Goal: Task Accomplishment & Management: Manage account settings

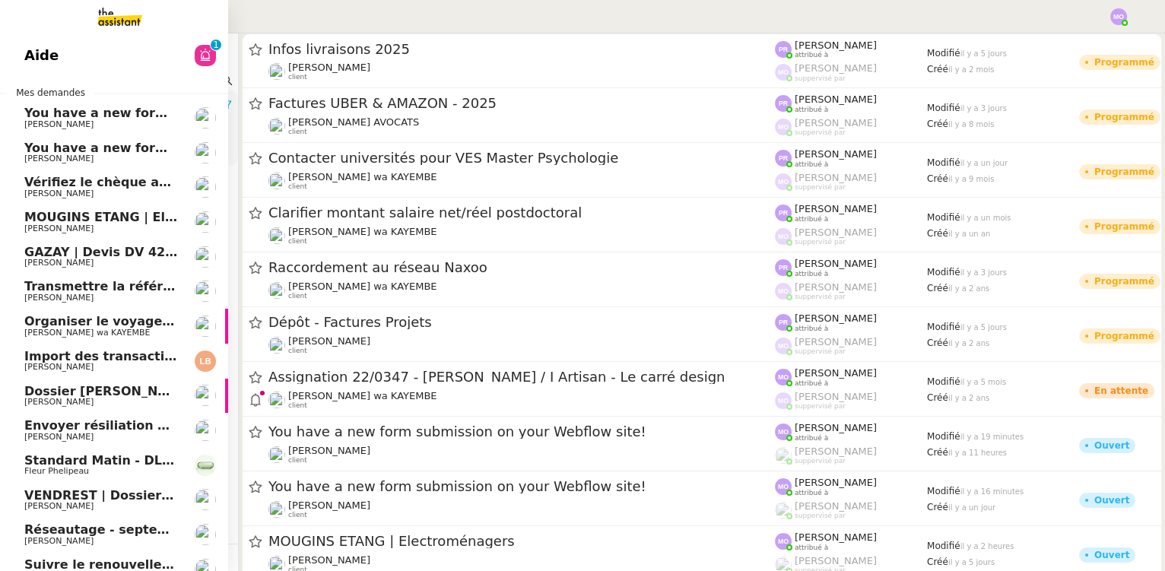
click at [81, 40] on link "Aide 0 1 2 3 4 5 6 7 8 9" at bounding box center [114, 55] width 228 height 35
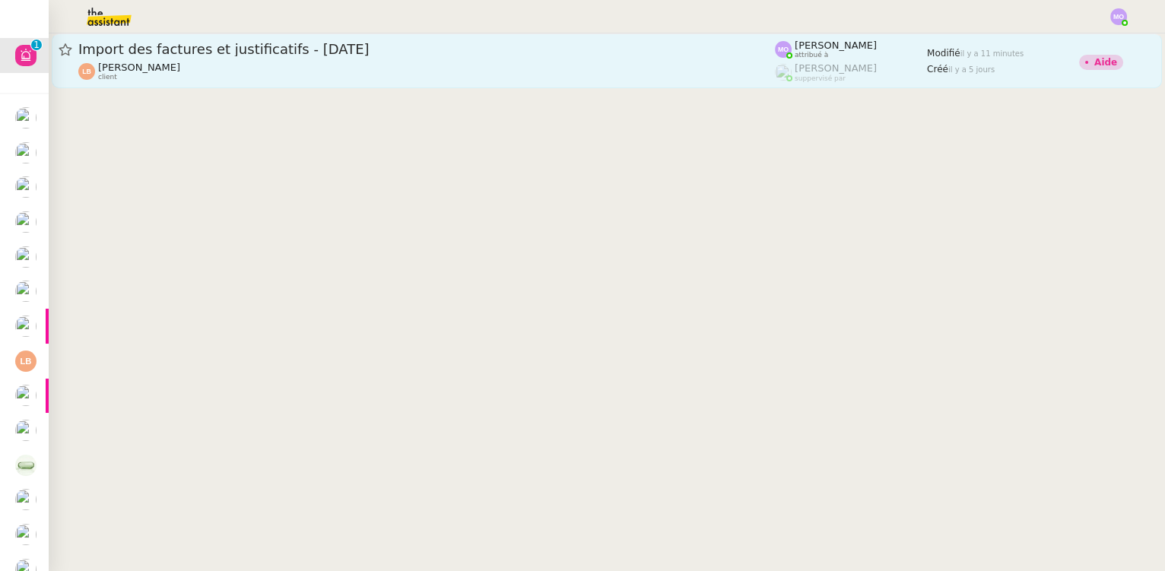
click at [446, 62] on div "Laura Betthaeuser client" at bounding box center [426, 72] width 697 height 20
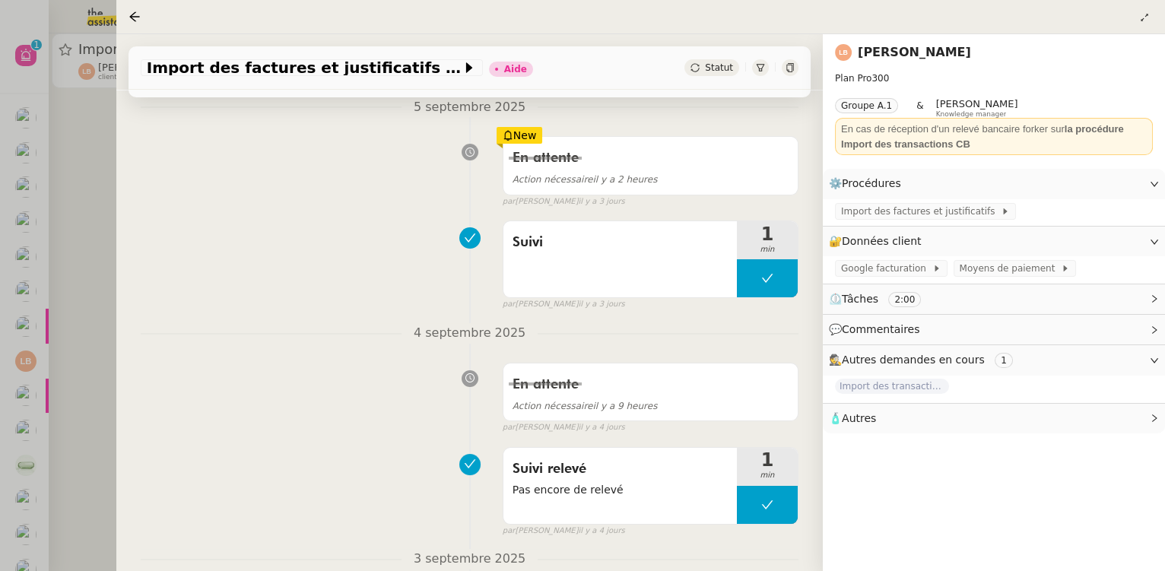
scroll to position [345, 0]
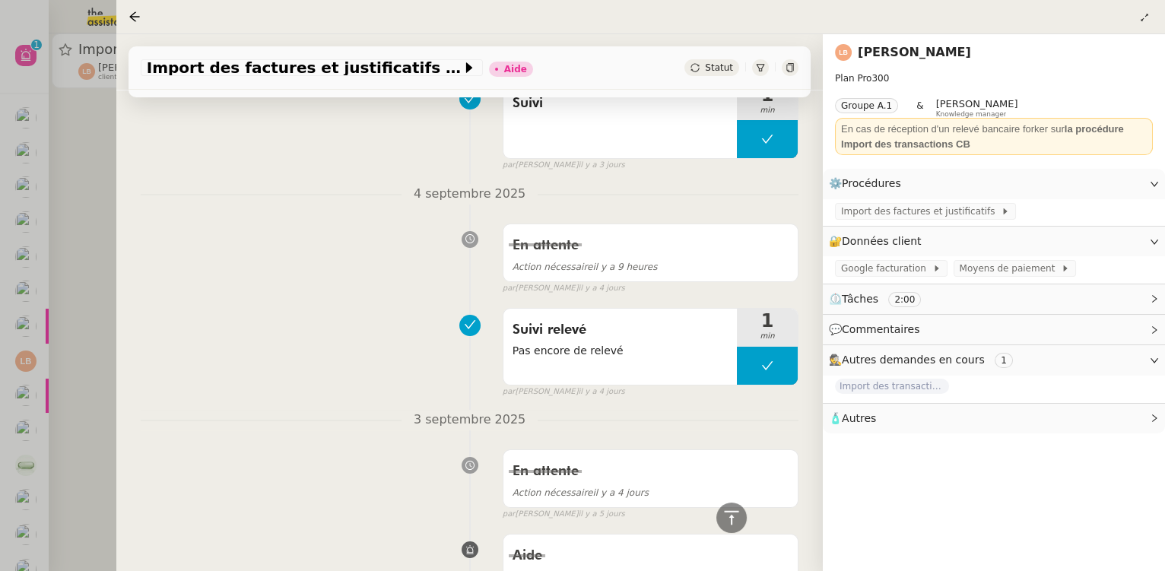
click at [79, 256] on div at bounding box center [582, 285] width 1165 height 571
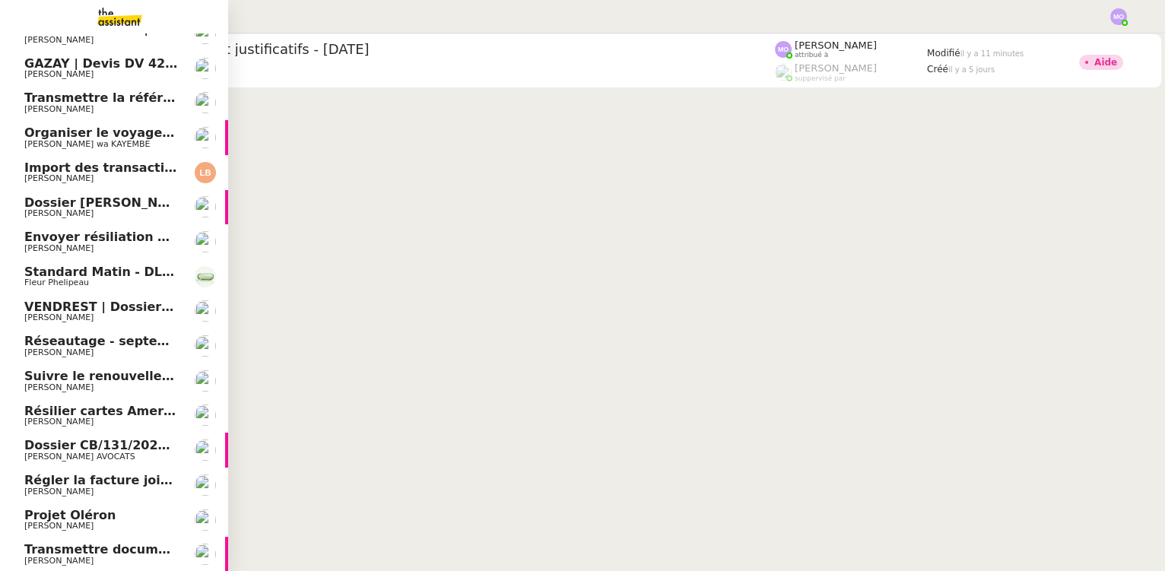
scroll to position [224, 0]
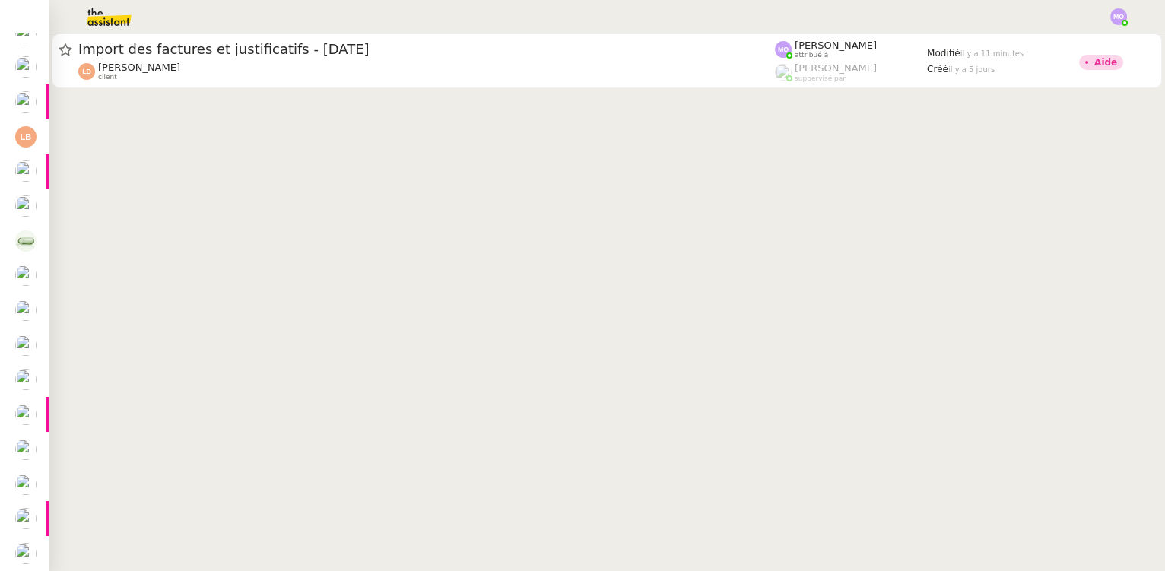
click at [110, 204] on cdk-virtual-scroll-viewport "Import des factures et justificatifs - septembre 2025 Laura Betthaeuser client …" at bounding box center [607, 302] width 1117 height 538
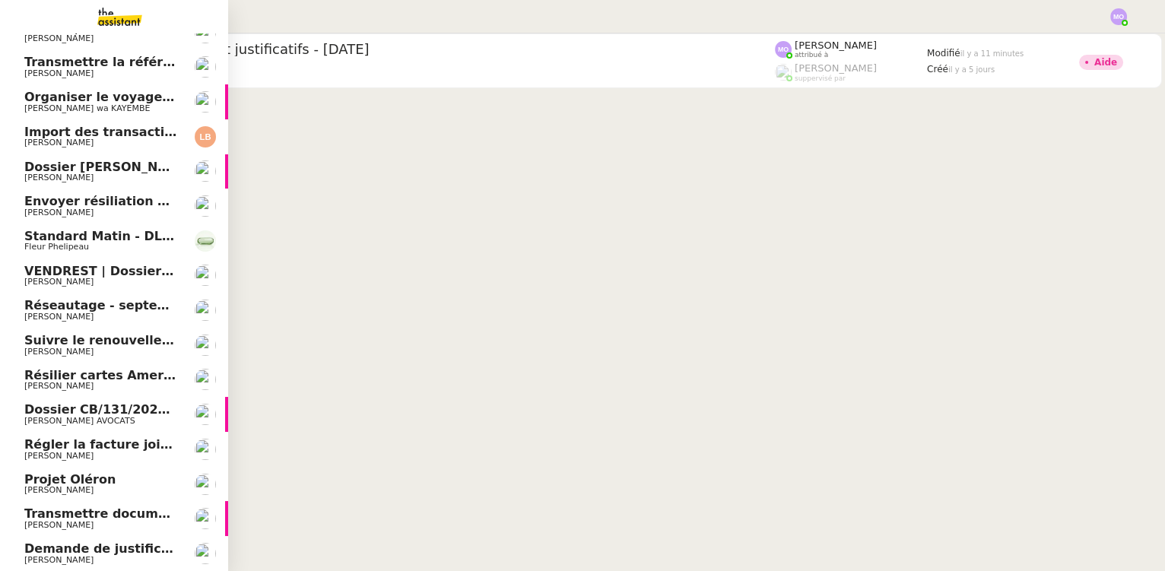
click at [93, 550] on span "Demande de justificatifs Pennylane - septembre 2025" at bounding box center [208, 549] width 369 height 14
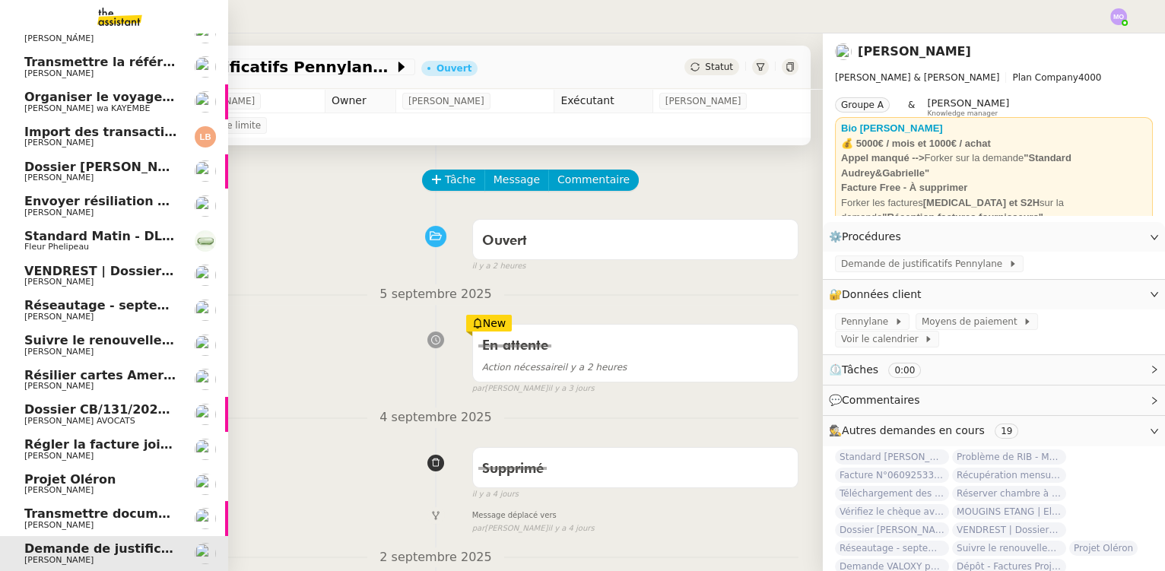
click at [68, 515] on span "Transmettre documents en LRAR à SMABTP" at bounding box center [173, 514] width 299 height 14
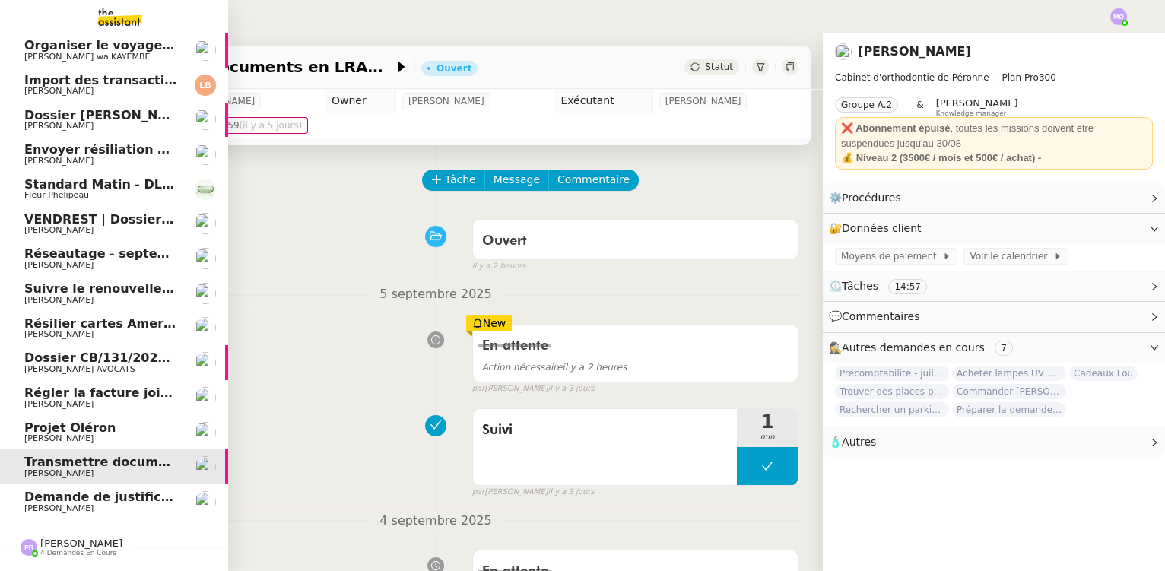
scroll to position [319, 0]
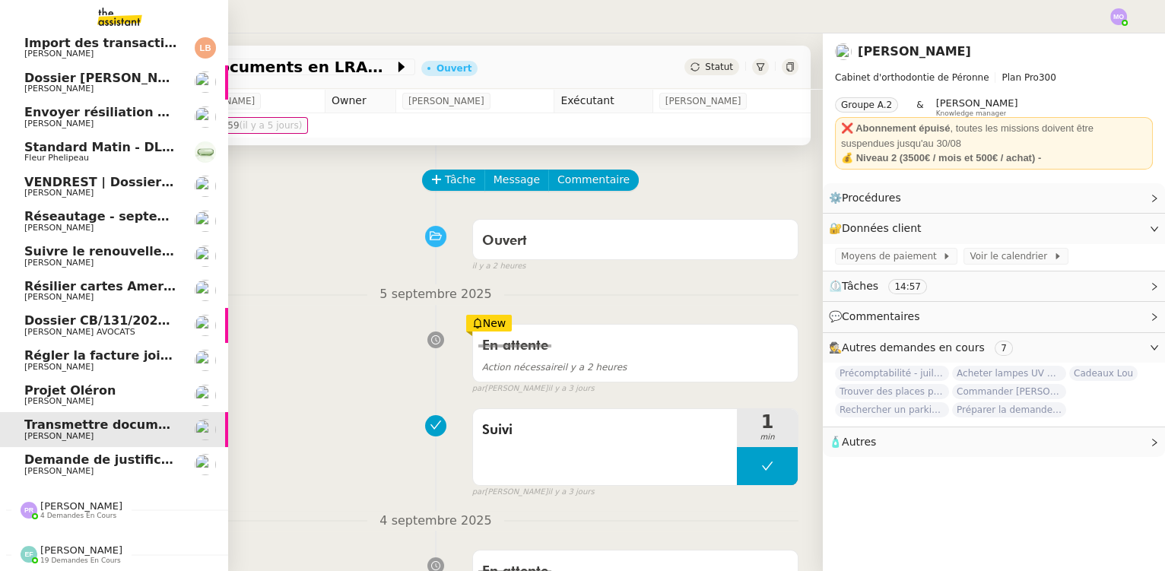
click at [58, 512] on span "4 demandes en cours" at bounding box center [78, 516] width 76 height 8
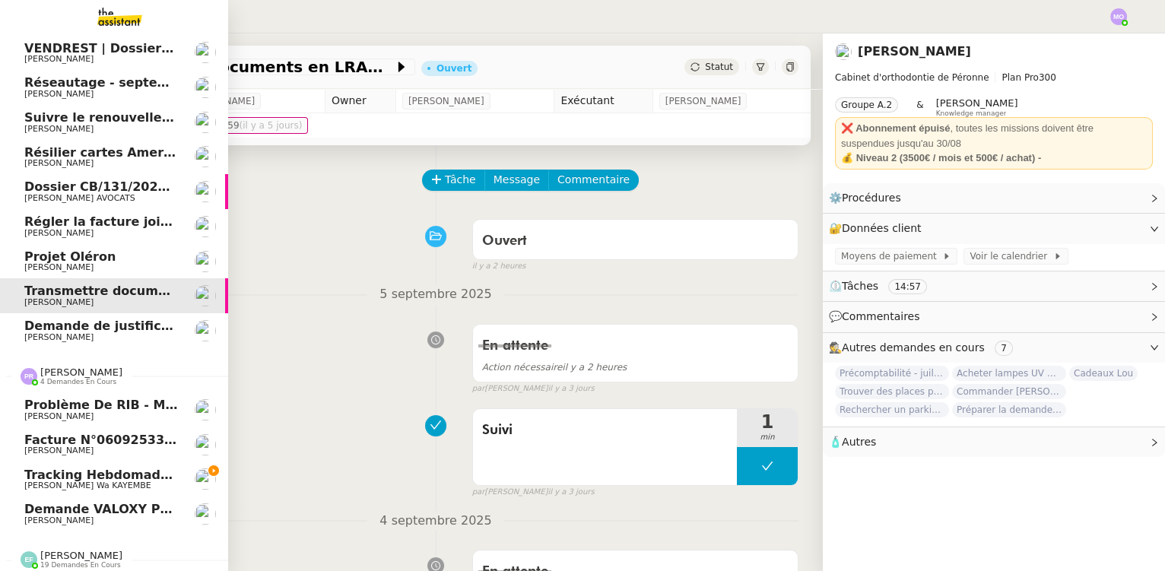
scroll to position [458, 0]
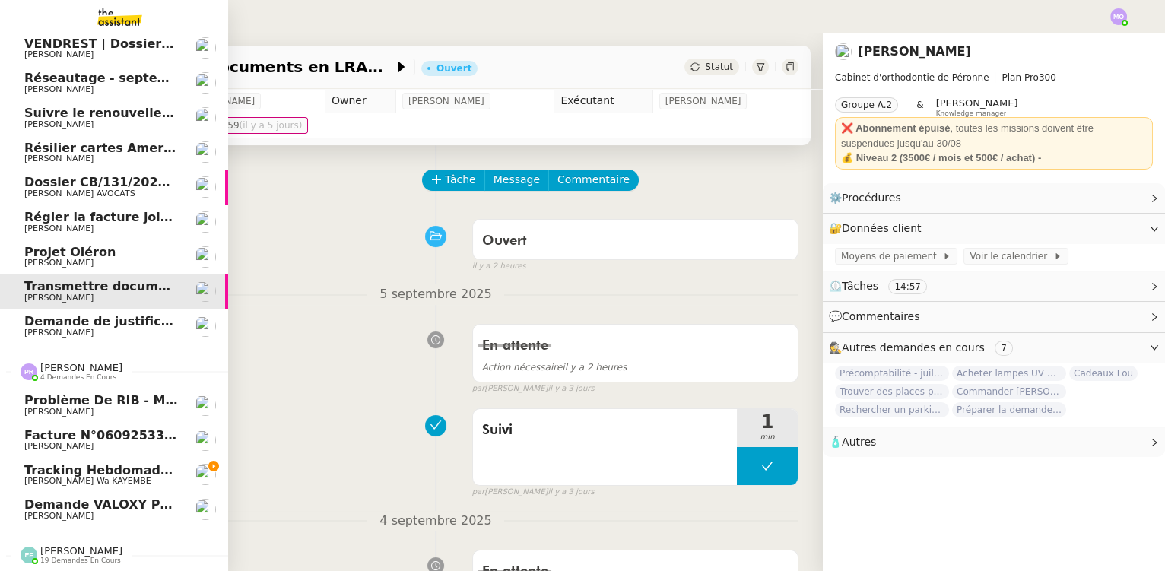
click at [121, 463] on span "Tracking hebdomadaire semaine [DATE]" at bounding box center [162, 470] width 277 height 14
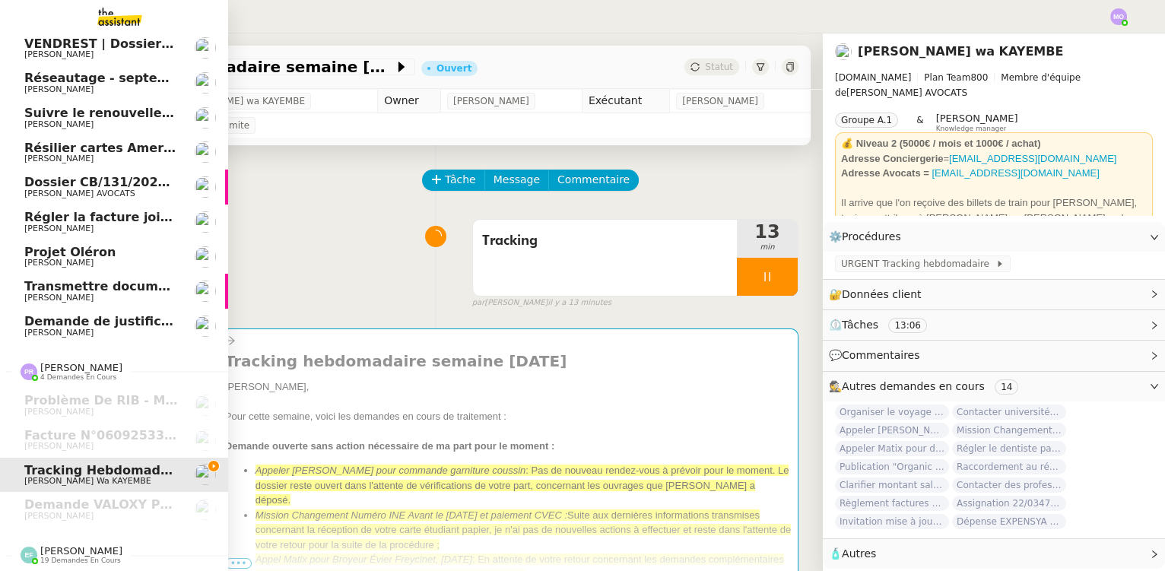
click at [98, 314] on span "Demande de justificatifs Pennylane - septembre 2025" at bounding box center [208, 321] width 369 height 14
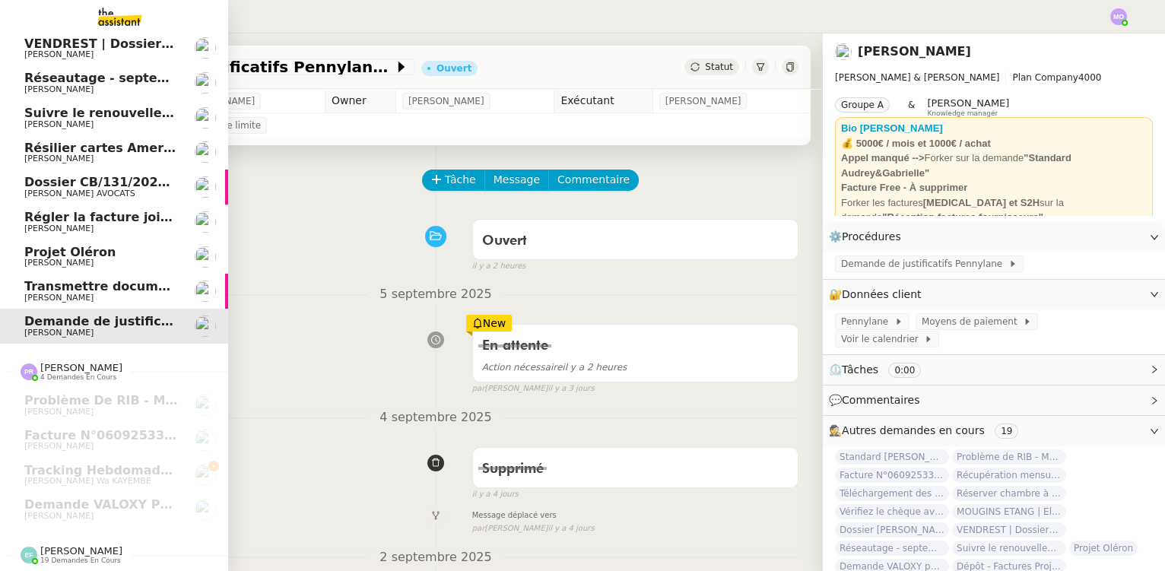
click at [101, 284] on span "Transmettre documents en LRAR à SMABTP" at bounding box center [173, 286] width 299 height 14
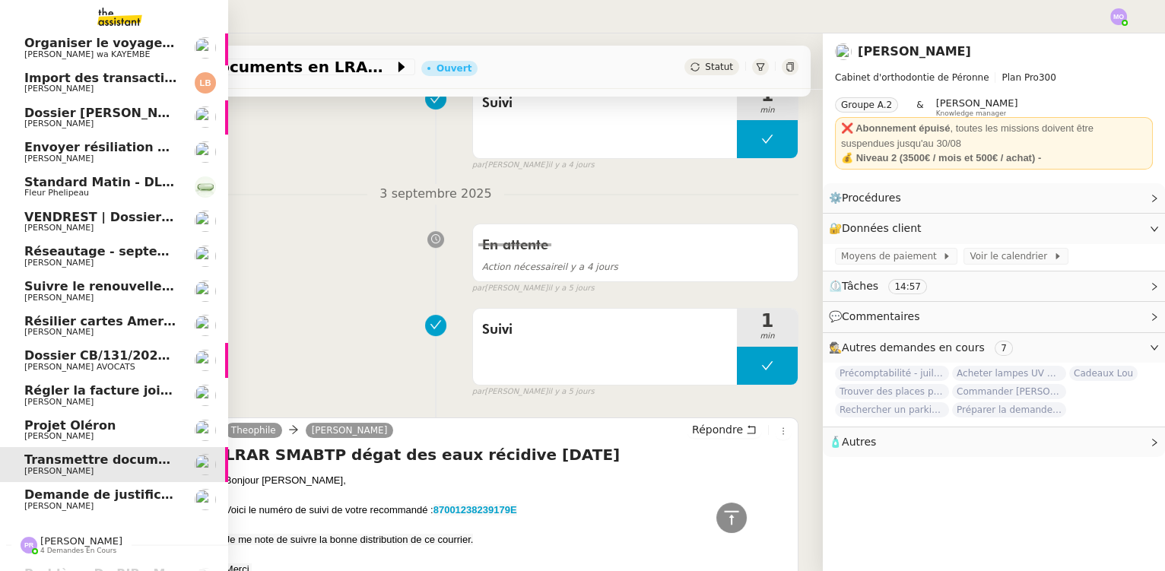
scroll to position [320, 0]
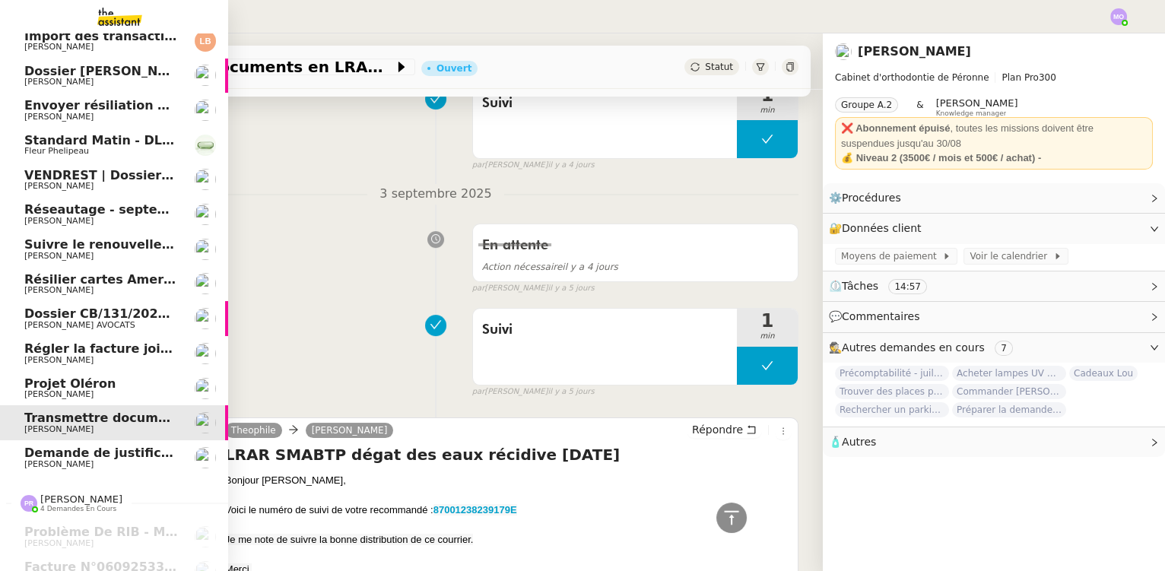
click at [93, 392] on span "[PERSON_NAME]" at bounding box center [101, 394] width 154 height 9
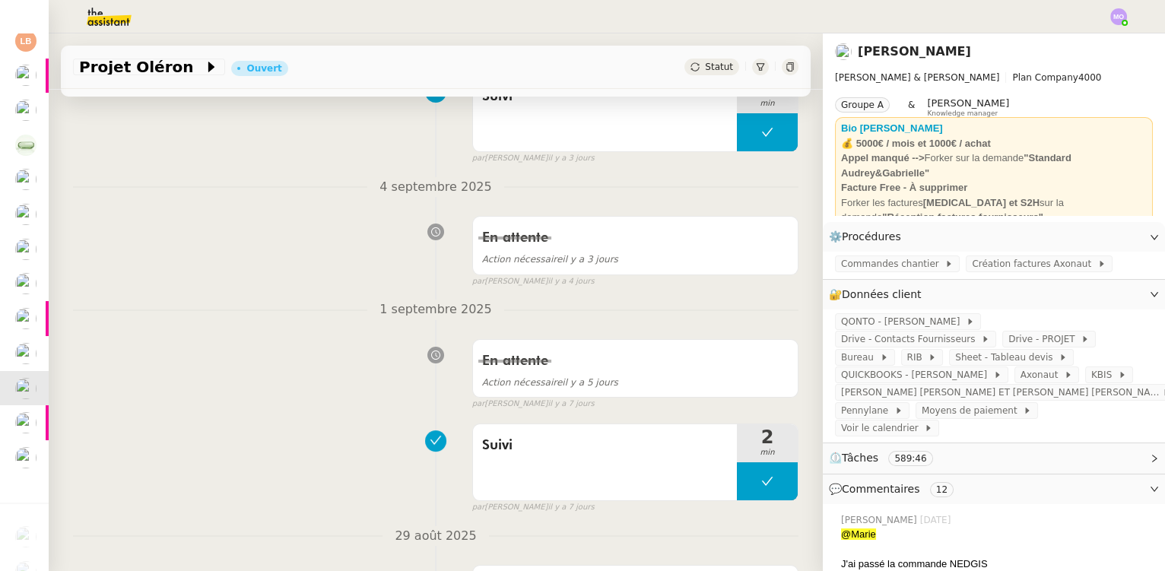
scroll to position [345, 0]
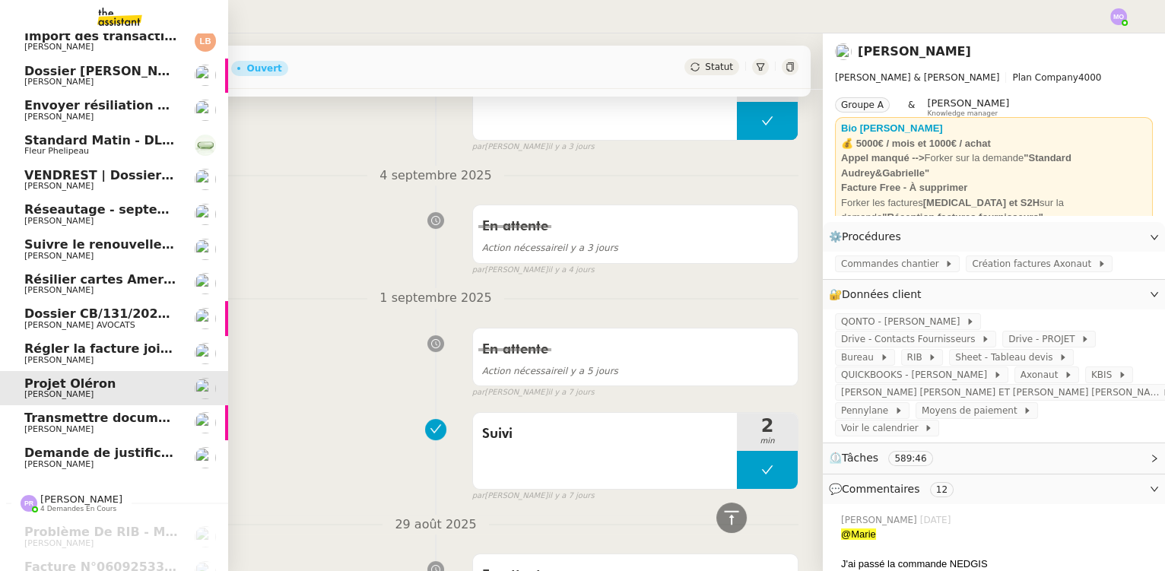
click at [97, 353] on span "Régler la facture jointe" at bounding box center [103, 349] width 159 height 14
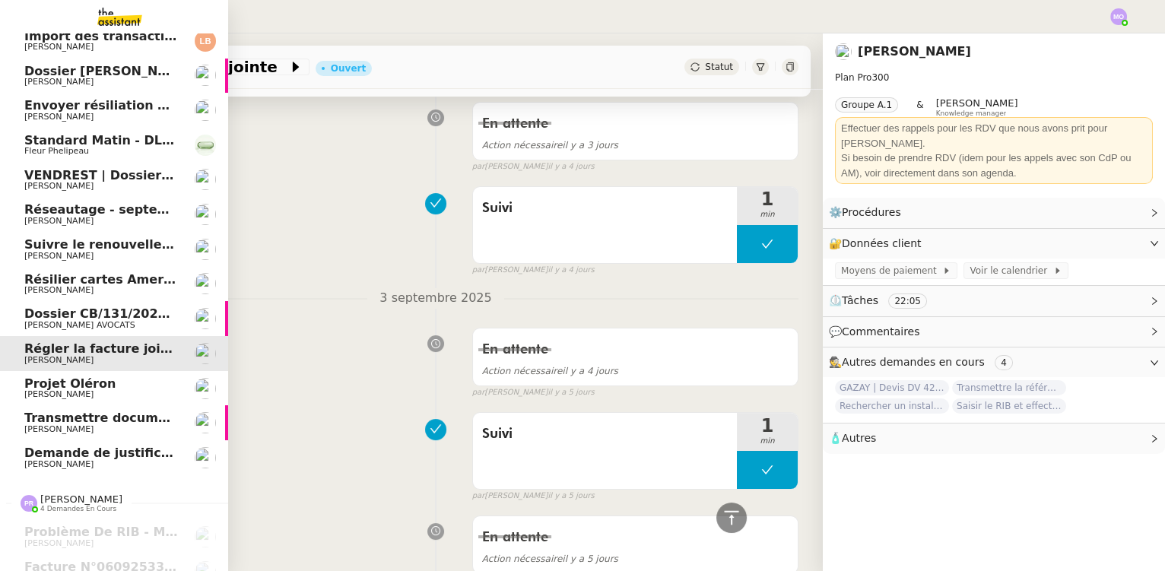
click at [100, 313] on span "Dossier CB/131/2025 - Commission du barreau de Genève" at bounding box center [221, 314] width 395 height 14
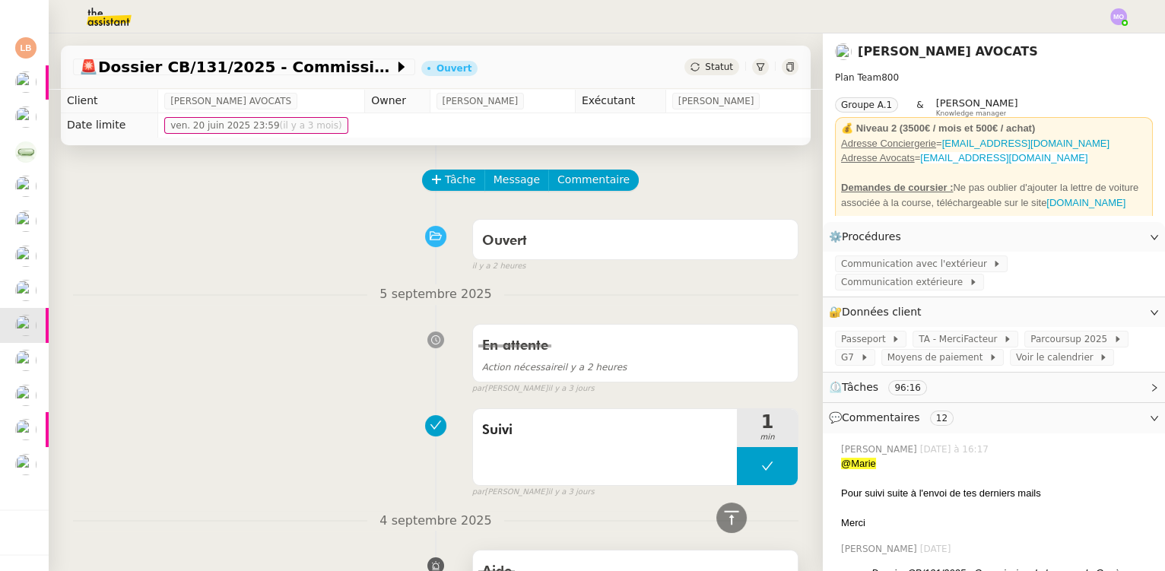
scroll to position [319, 0]
click at [705, 65] on span "Statut" at bounding box center [719, 67] width 28 height 11
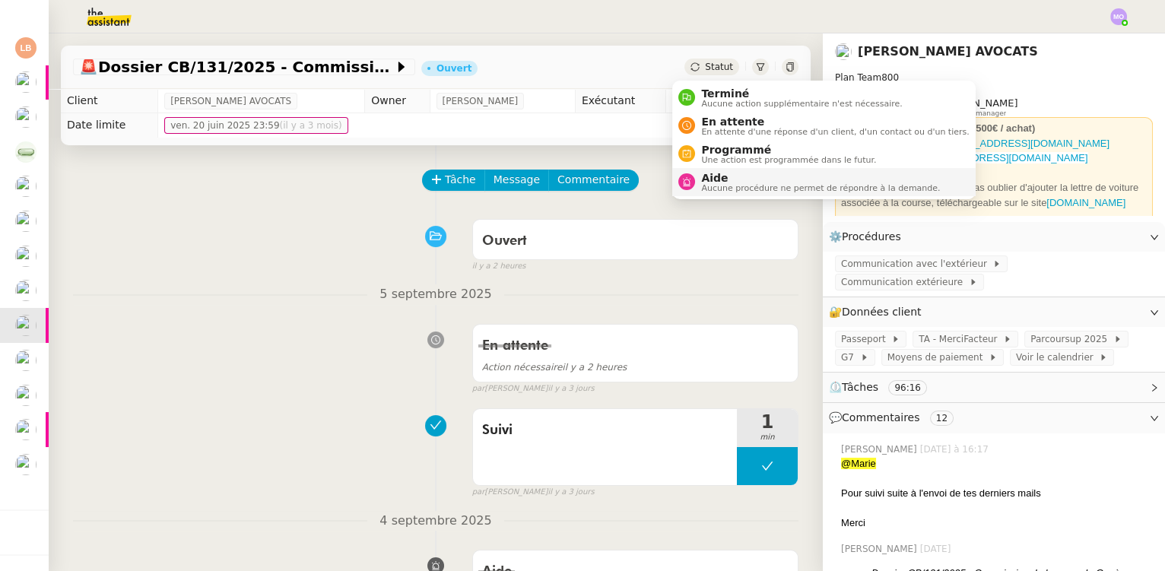
click at [716, 179] on span "Aide" at bounding box center [820, 178] width 239 height 12
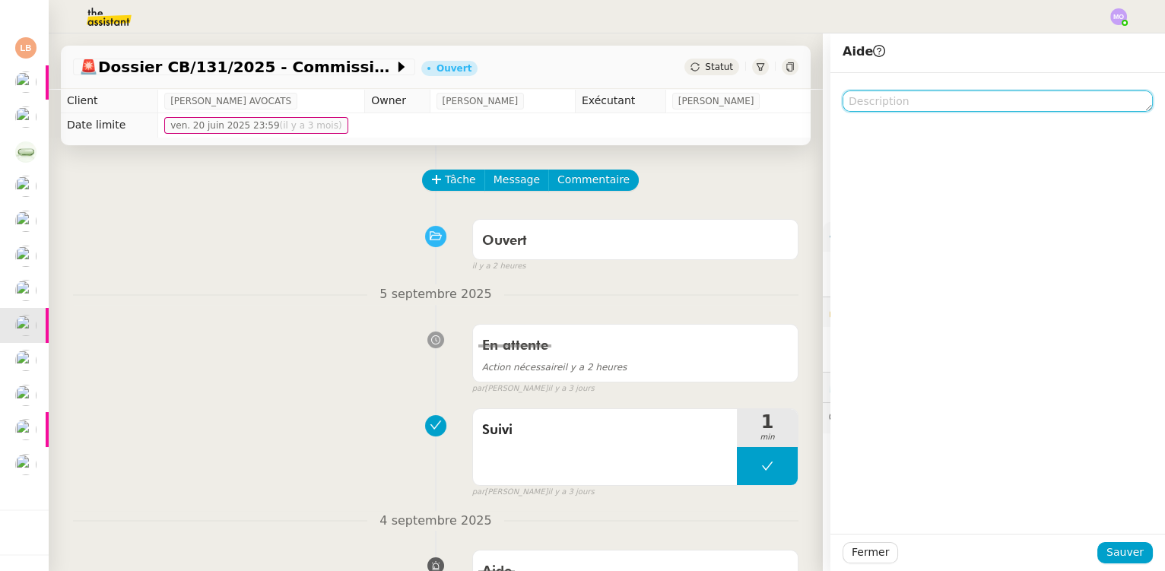
click at [919, 94] on textarea at bounding box center [998, 101] width 310 height 21
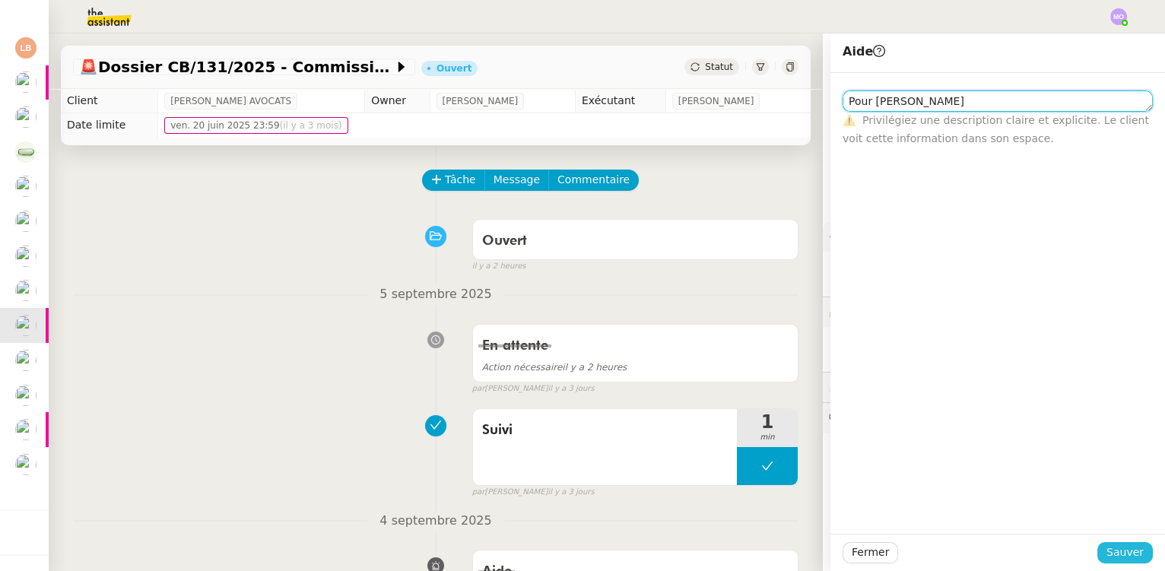
type textarea "Pour [PERSON_NAME]"
click at [1111, 542] on button "Sauver" at bounding box center [1126, 552] width 56 height 21
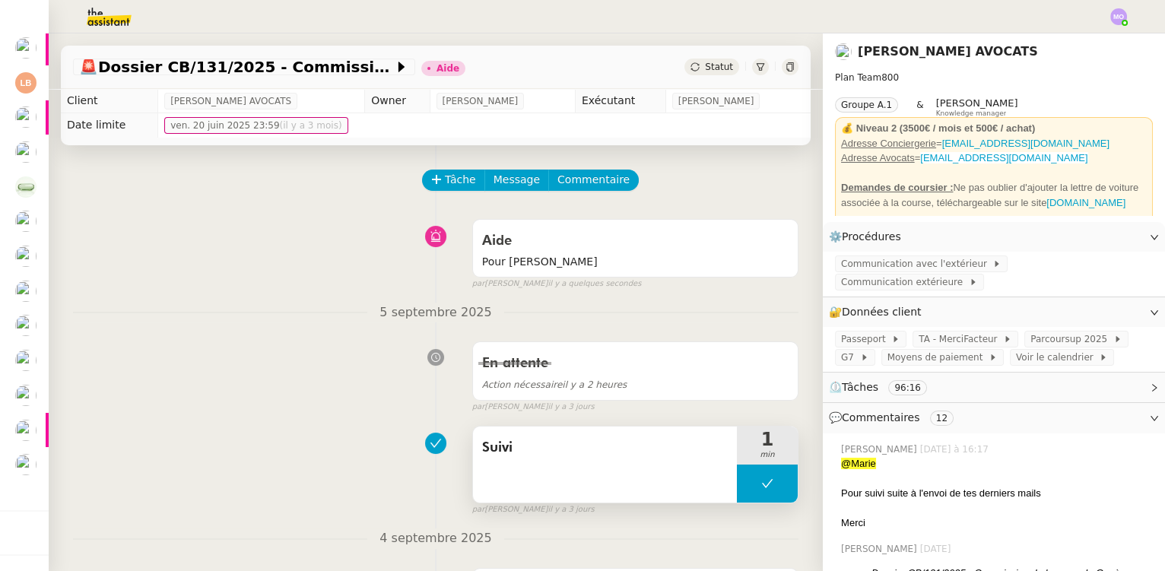
scroll to position [284, 0]
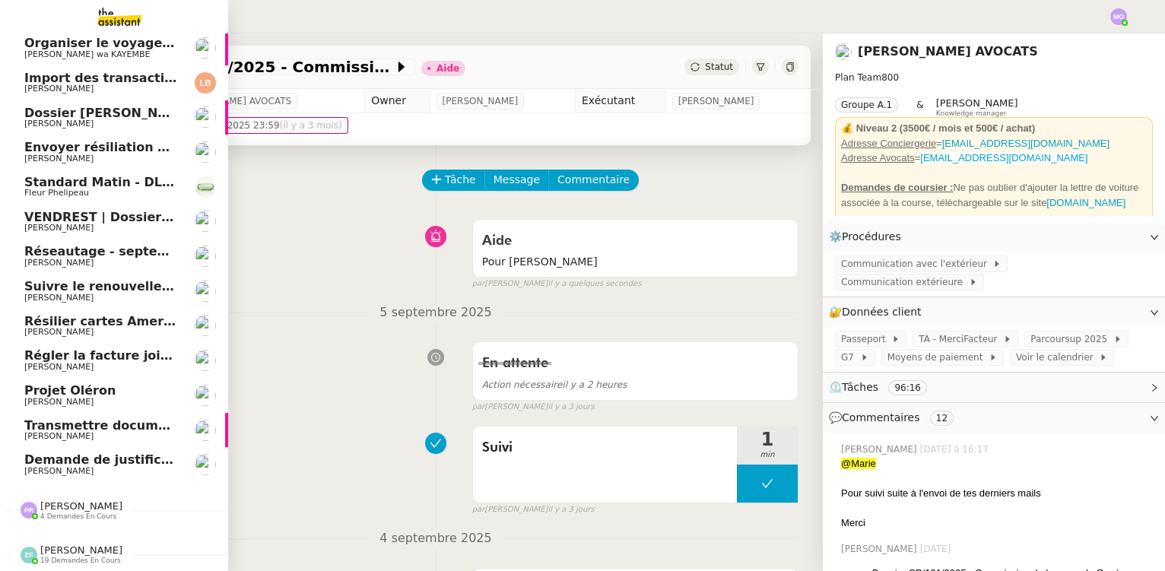
click at [100, 328] on span "[PERSON_NAME]" at bounding box center [101, 332] width 154 height 9
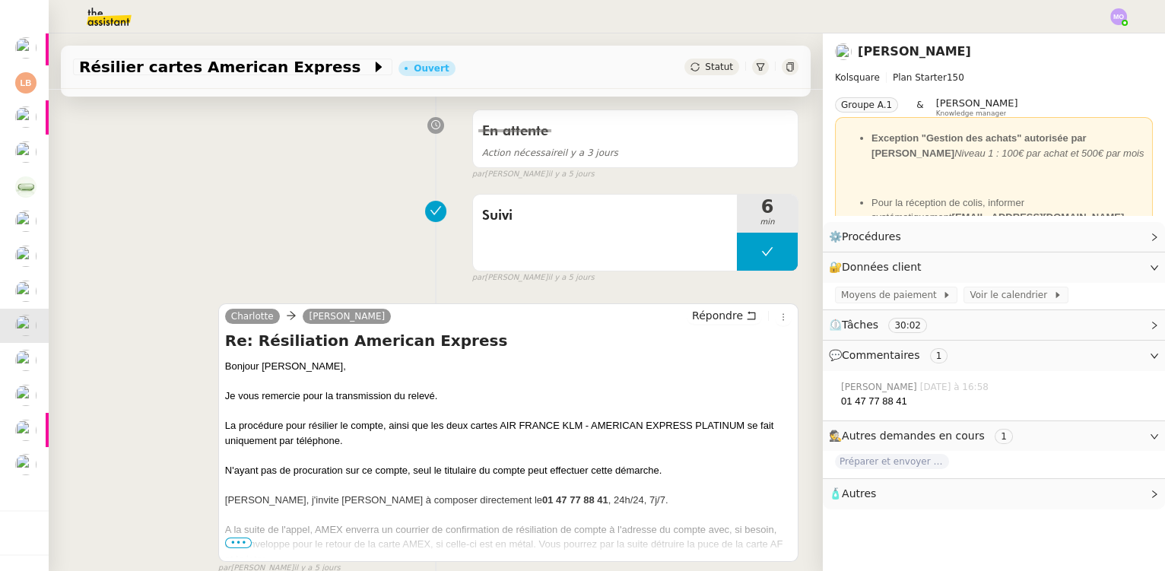
scroll to position [415, 0]
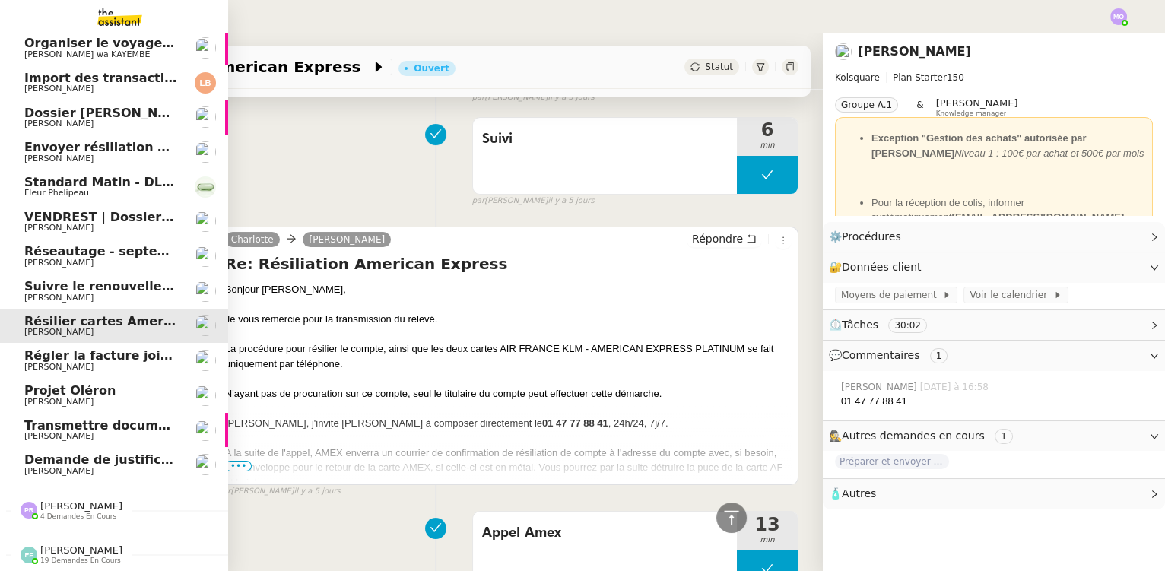
click at [78, 284] on span "Suivre le renouvellement produit Trimble" at bounding box center [165, 286] width 283 height 14
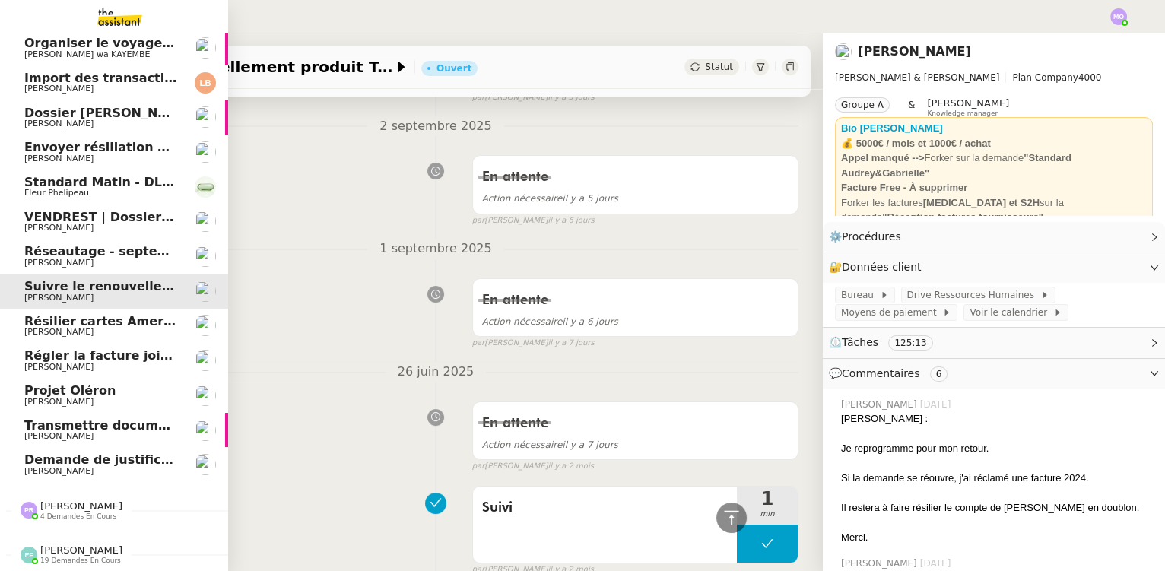
click at [95, 250] on span "Réseautage - septembre 2025" at bounding box center [127, 251] width 207 height 14
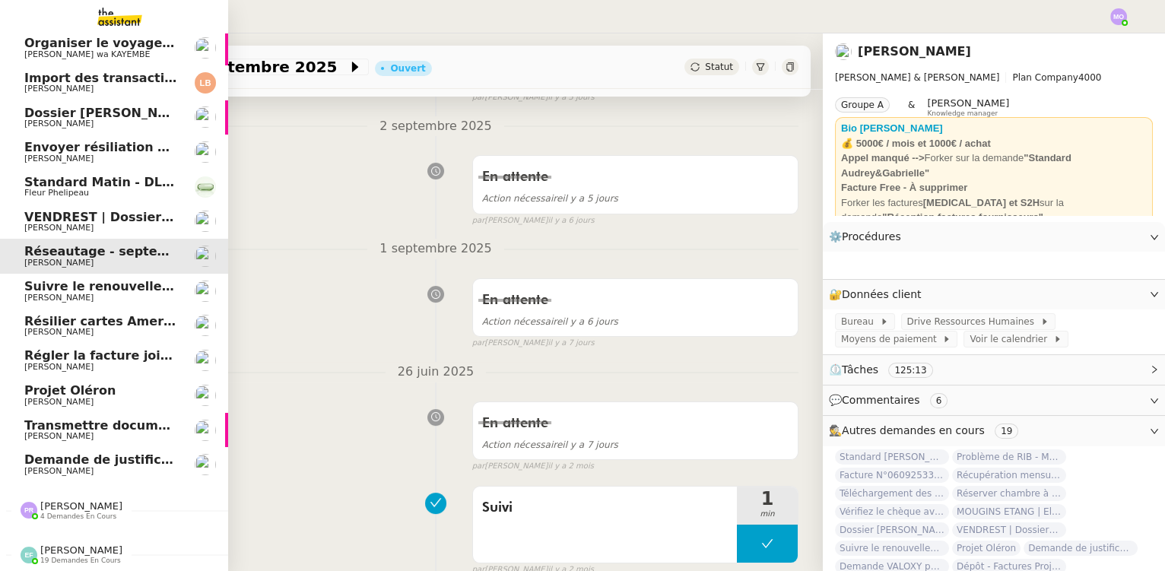
scroll to position [202, 0]
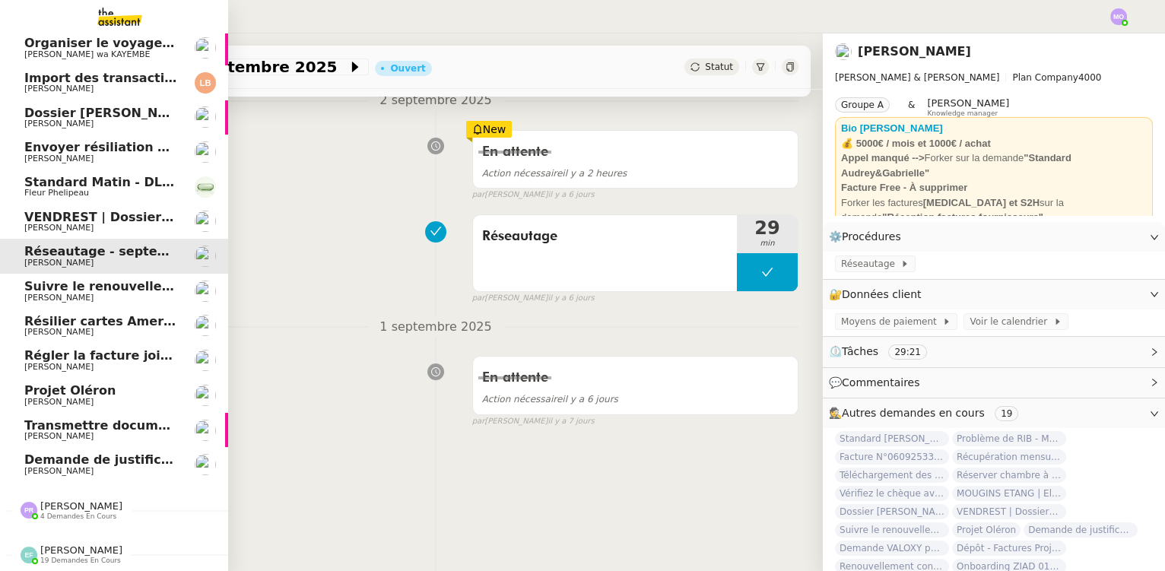
click at [103, 211] on span "VENDREST | Dossiers Drive - SCI Gabrielle" at bounding box center [167, 217] width 287 height 14
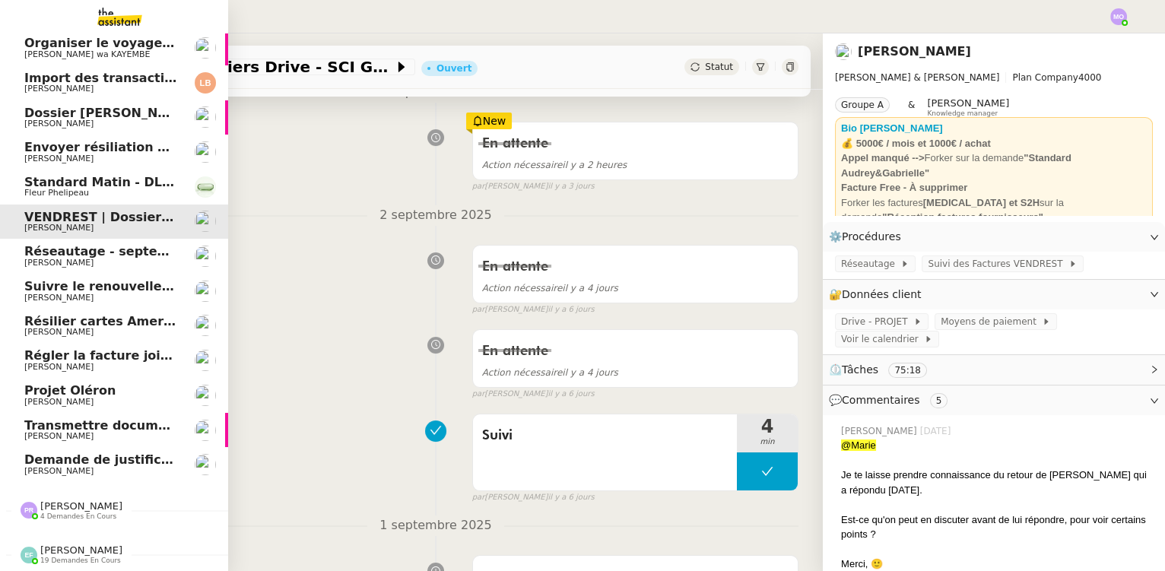
scroll to position [415, 0]
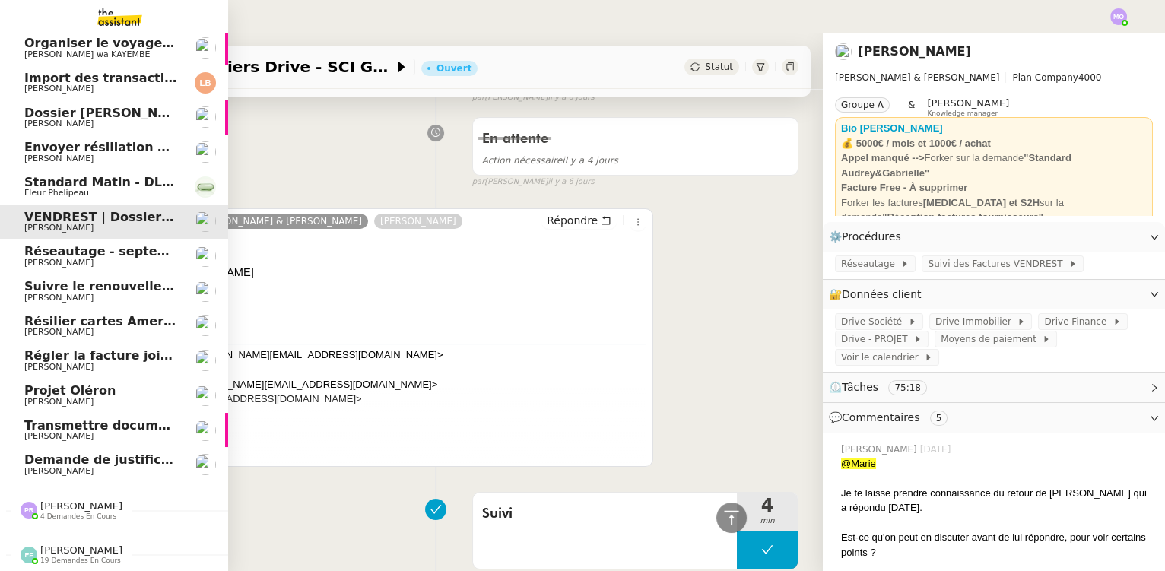
click at [101, 175] on span "Standard Matin - DLAB" at bounding box center [102, 182] width 157 height 14
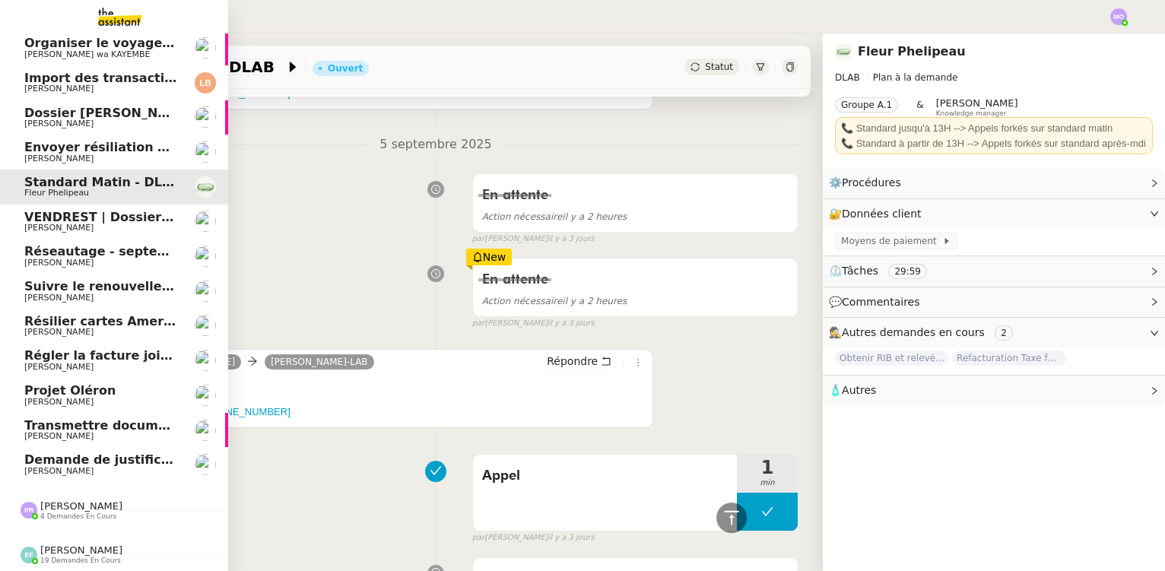
click at [115, 140] on span "Envoyer résiliation assurance GENERALI" at bounding box center [161, 147] width 275 height 14
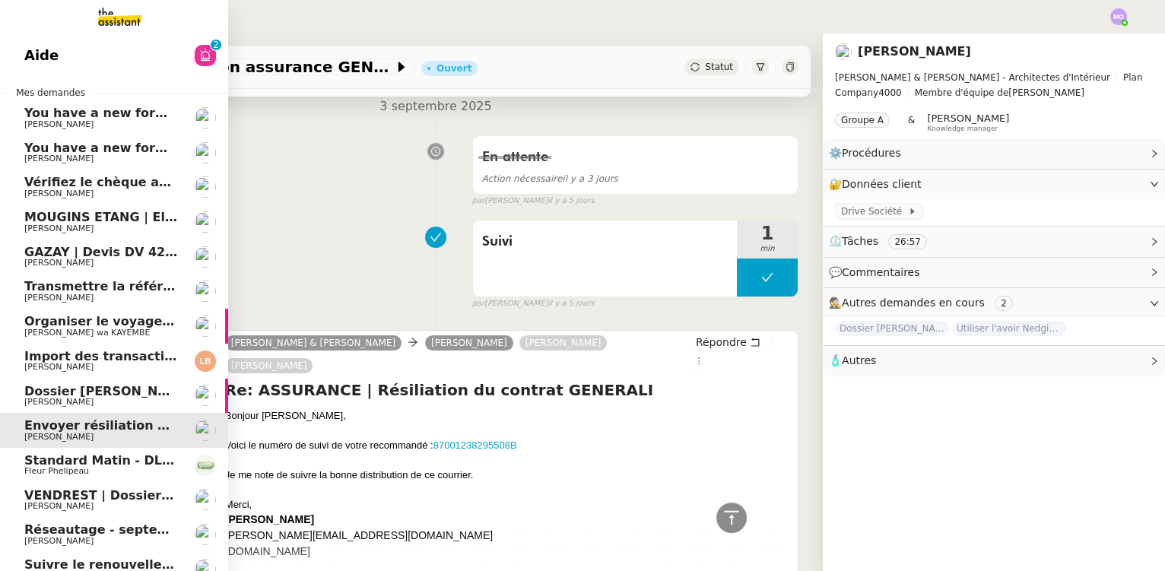
click at [86, 389] on span "Dossier [PERSON_NAME]" at bounding box center [108, 391] width 169 height 14
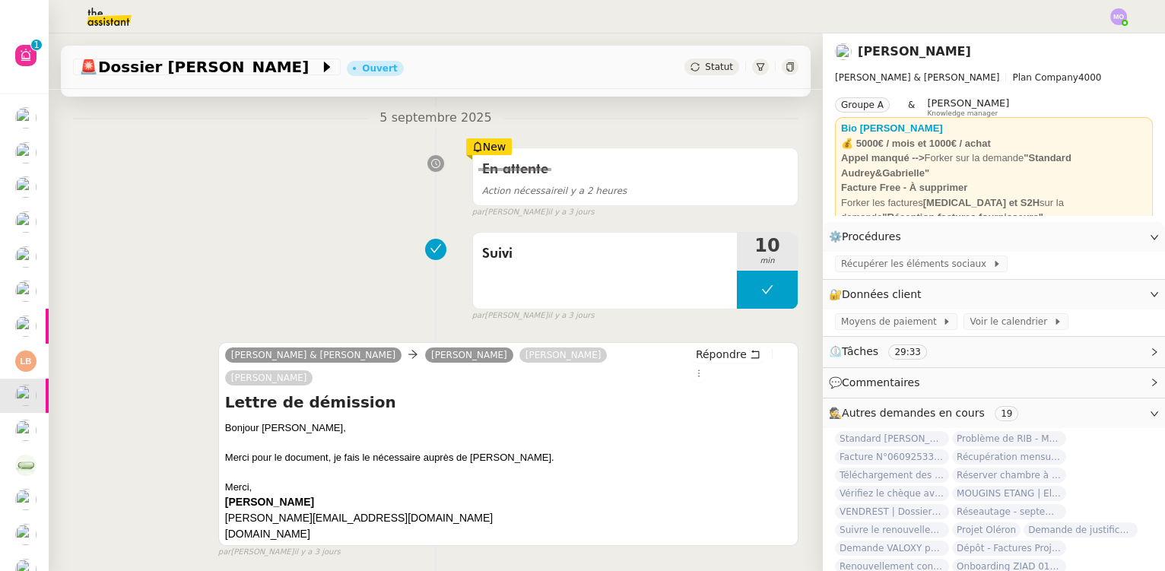
scroll to position [207, 0]
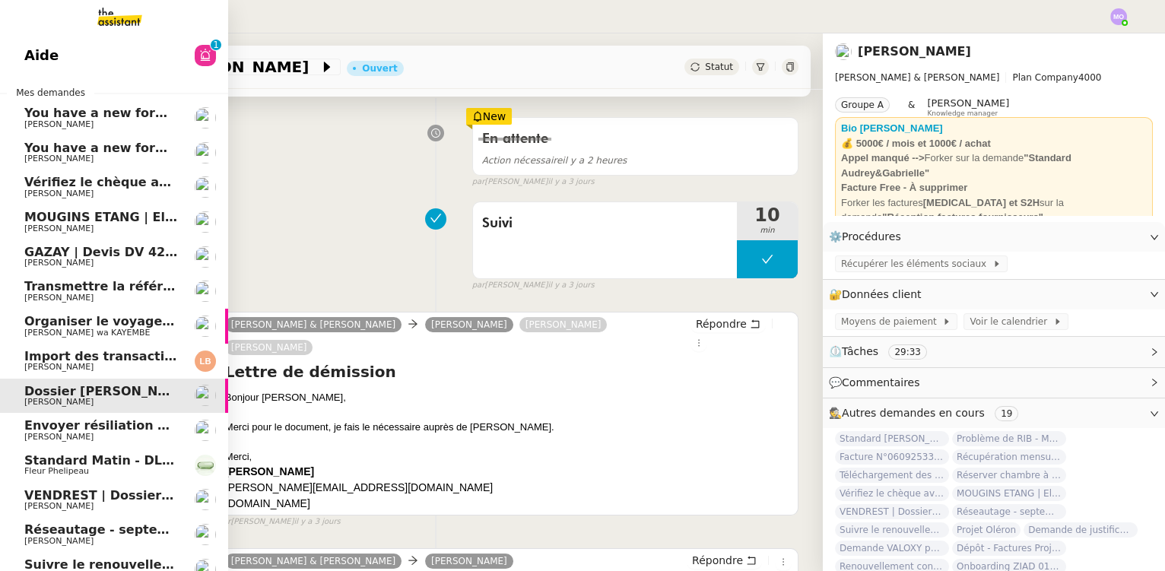
click at [86, 362] on span "Import des transaction CB - septembre 2025" at bounding box center [176, 356] width 305 height 14
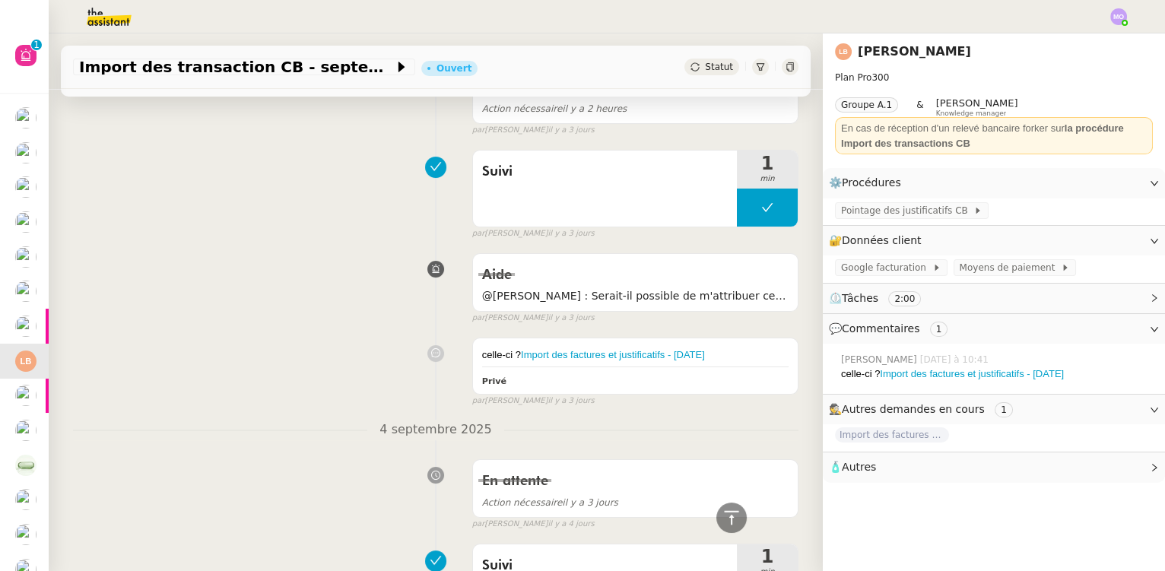
scroll to position [177, 0]
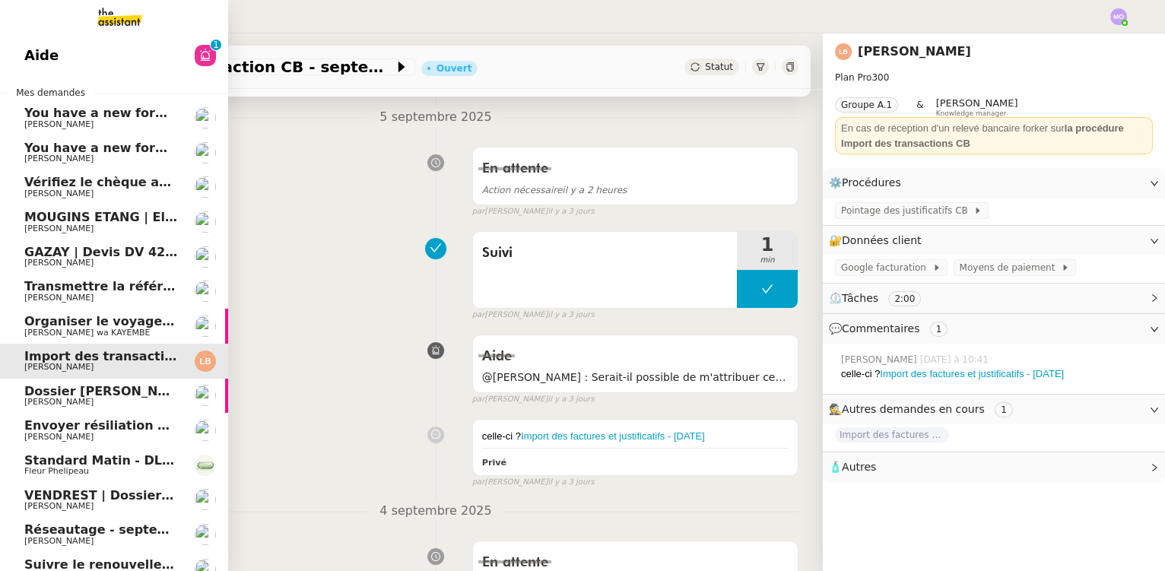
click at [74, 329] on span "[PERSON_NAME] wa KAYEMBE" at bounding box center [87, 333] width 126 height 10
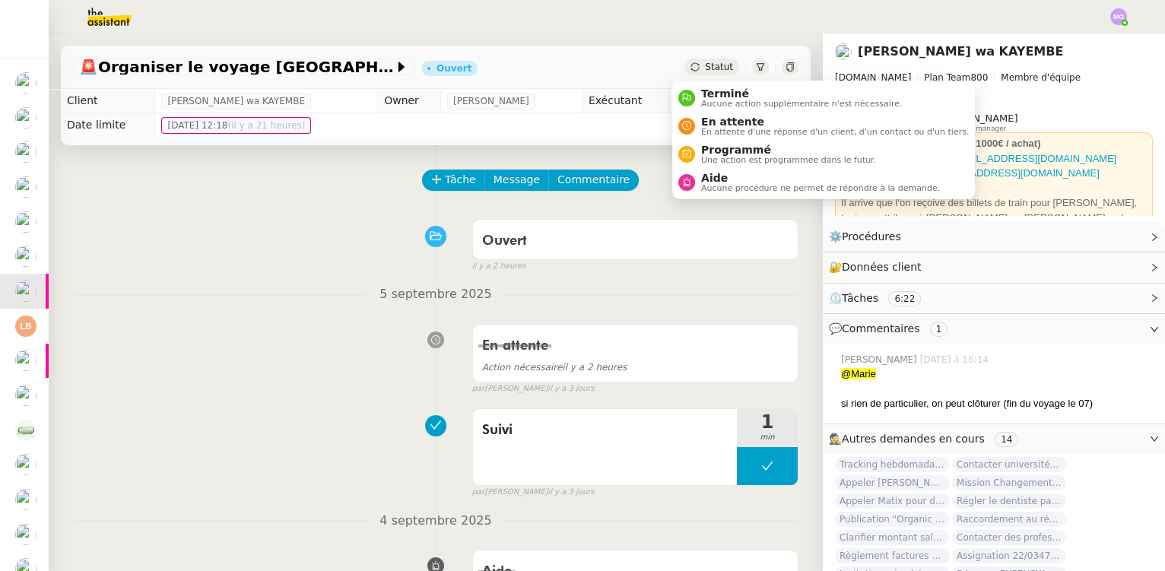
click at [697, 58] on div "🚨 Organiser le voyage [GEOGRAPHIC_DATA]-[GEOGRAPHIC_DATA] Ouvert Statut" at bounding box center [436, 67] width 750 height 43
click at [705, 68] on span "Statut" at bounding box center [719, 67] width 28 height 11
click at [710, 180] on span "Aide" at bounding box center [820, 178] width 239 height 12
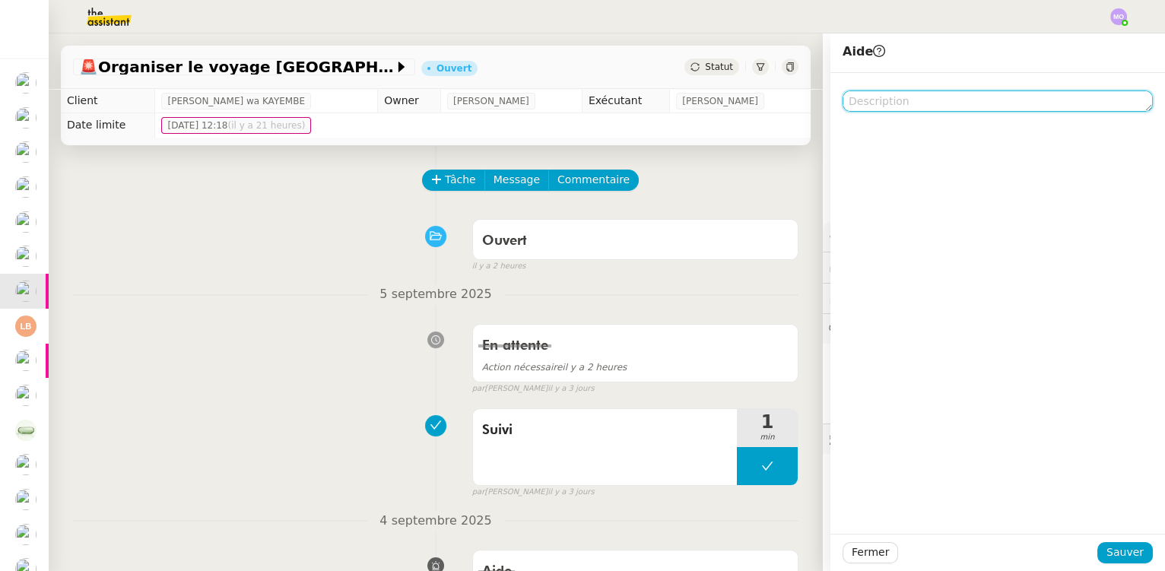
click at [876, 106] on textarea at bounding box center [998, 101] width 310 height 21
paste textarea "Pour [PERSON_NAME]"
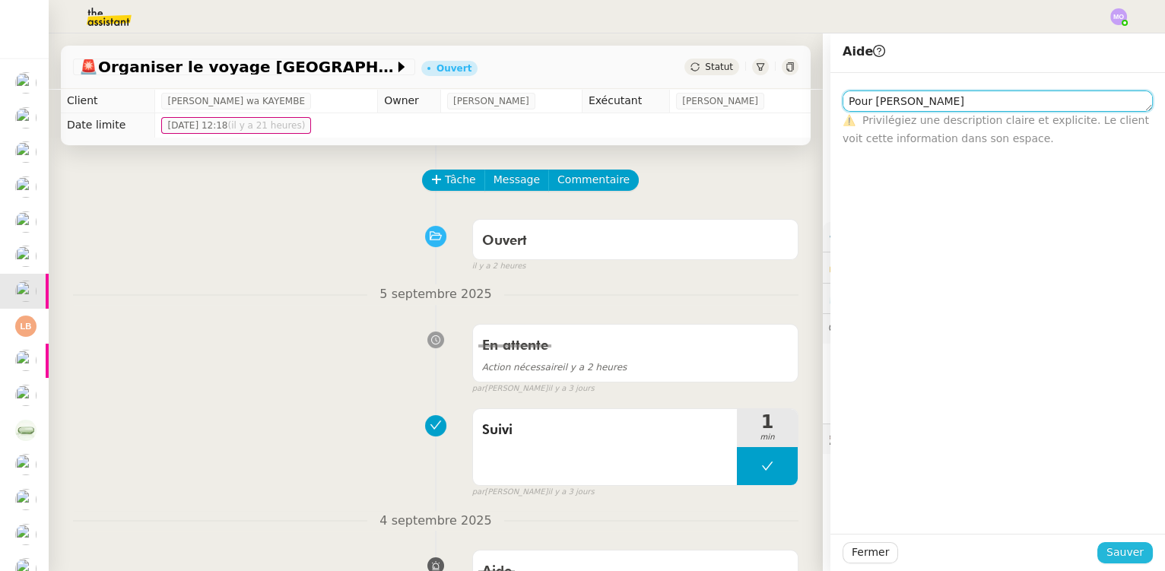
type textarea "Pour [PERSON_NAME]"
click at [1112, 553] on span "Sauver" at bounding box center [1125, 552] width 37 height 17
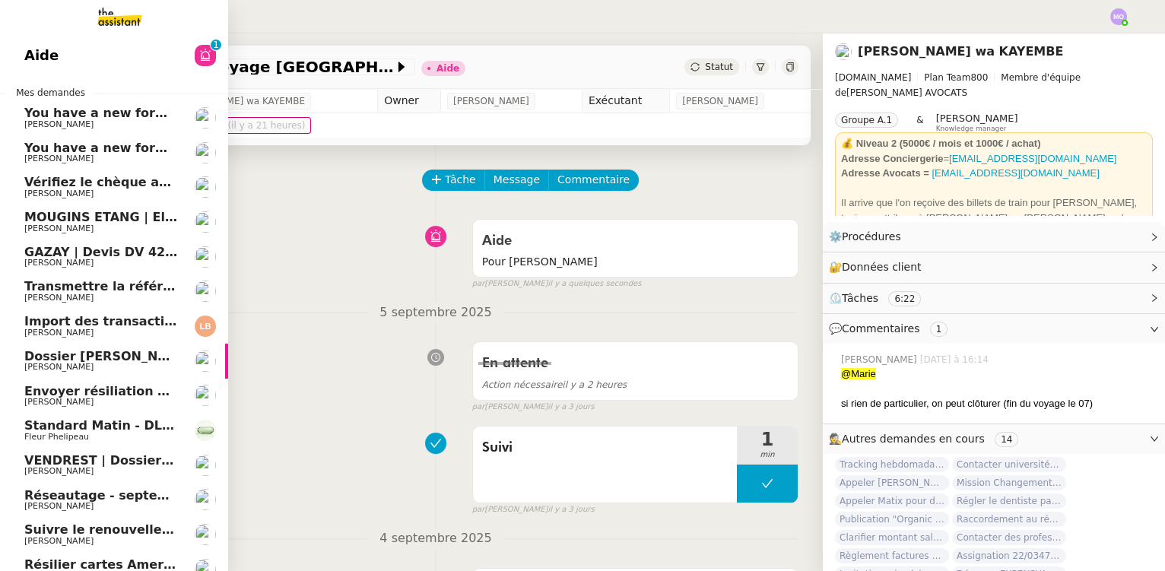
click at [91, 351] on span "Dossier [PERSON_NAME]" at bounding box center [108, 356] width 169 height 14
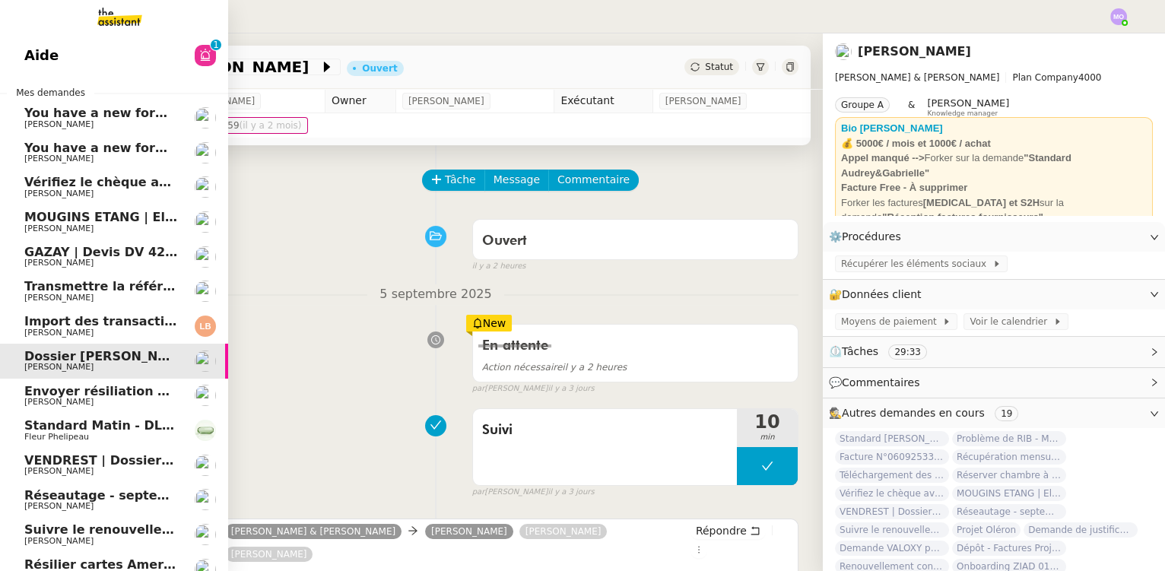
click at [91, 330] on span "[PERSON_NAME]" at bounding box center [101, 333] width 154 height 9
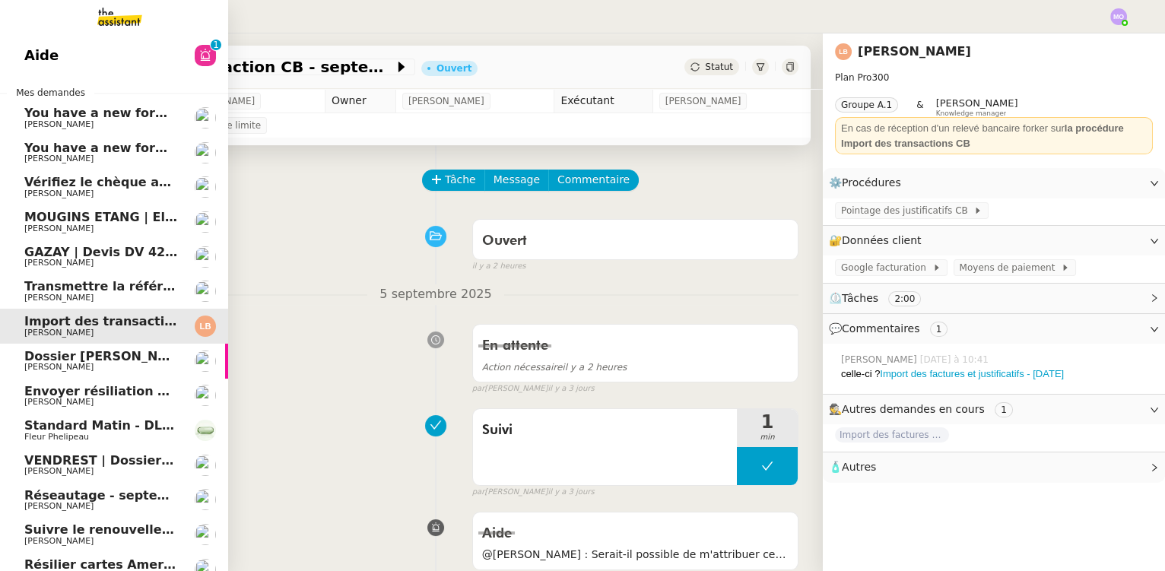
click at [97, 294] on span "[PERSON_NAME]" at bounding box center [101, 298] width 154 height 9
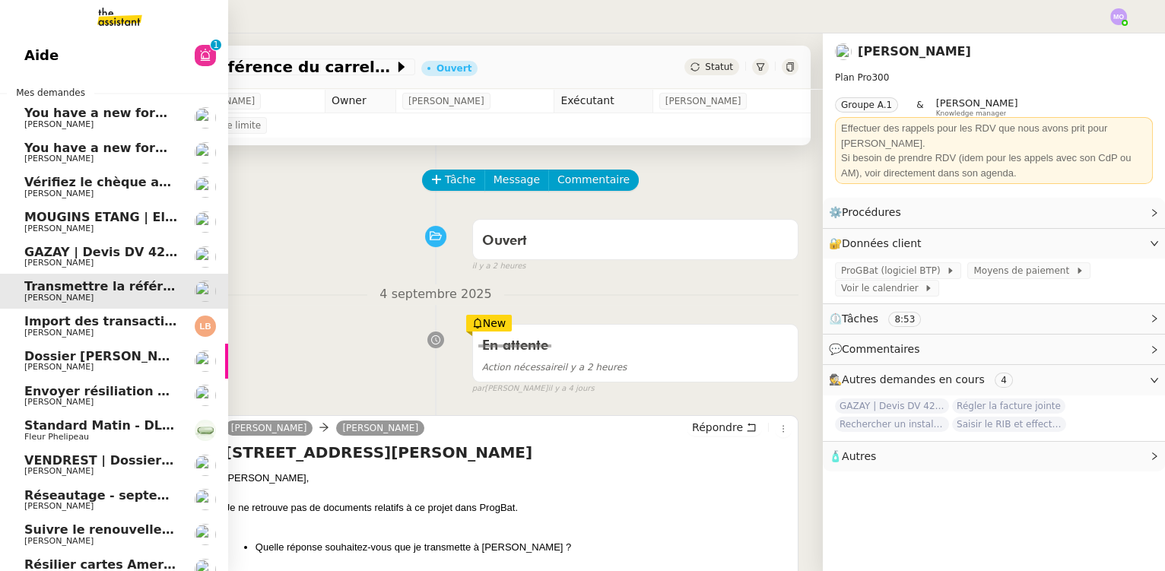
click at [107, 259] on span "[PERSON_NAME]" at bounding box center [101, 263] width 154 height 9
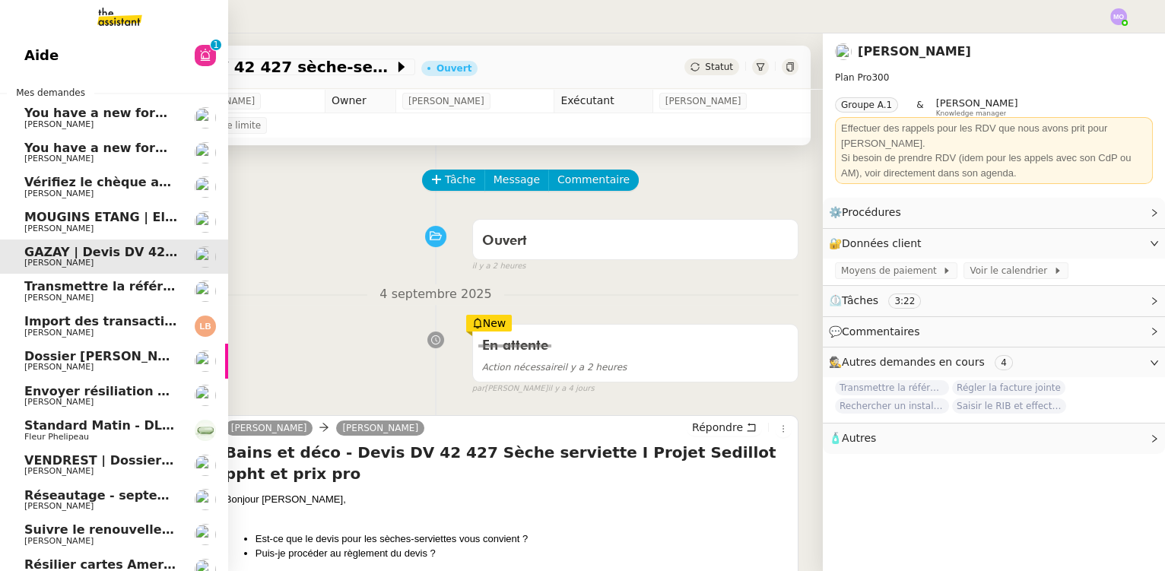
click at [98, 226] on span "[PERSON_NAME]" at bounding box center [101, 228] width 154 height 9
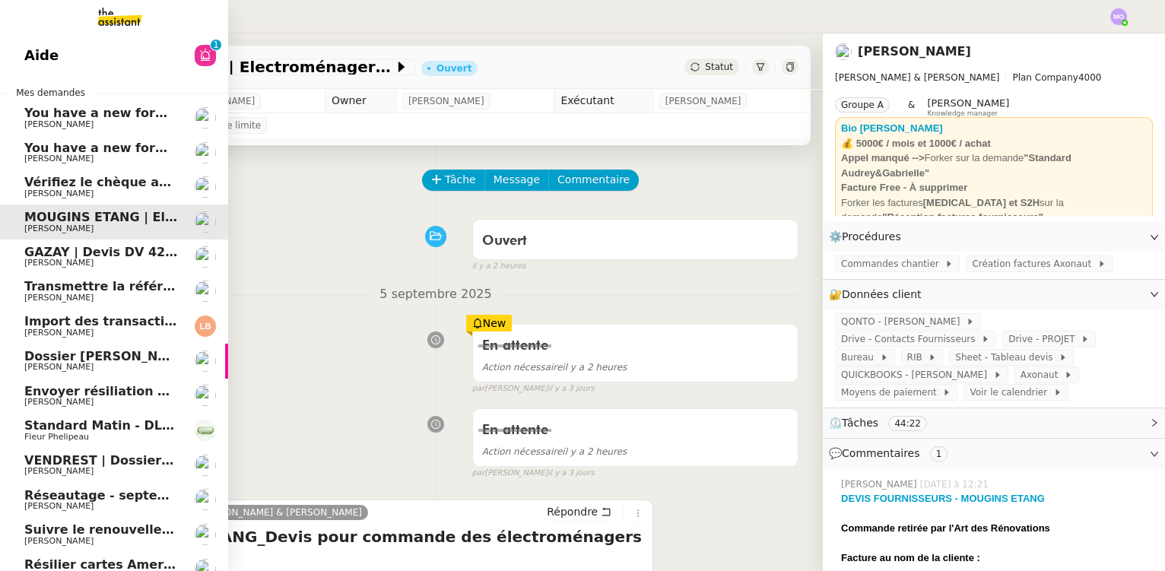
click at [100, 179] on span "Vérifiez le chèque avec La Redoute" at bounding box center [144, 182] width 240 height 14
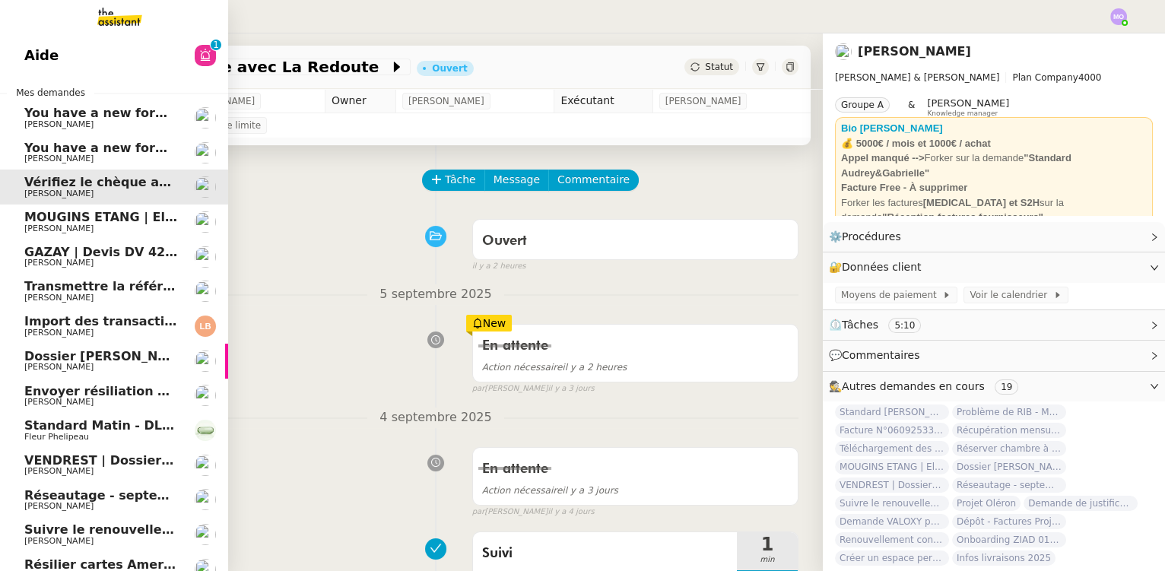
click at [92, 152] on span "You have a new form submission on your Webflow site!" at bounding box center [214, 148] width 380 height 14
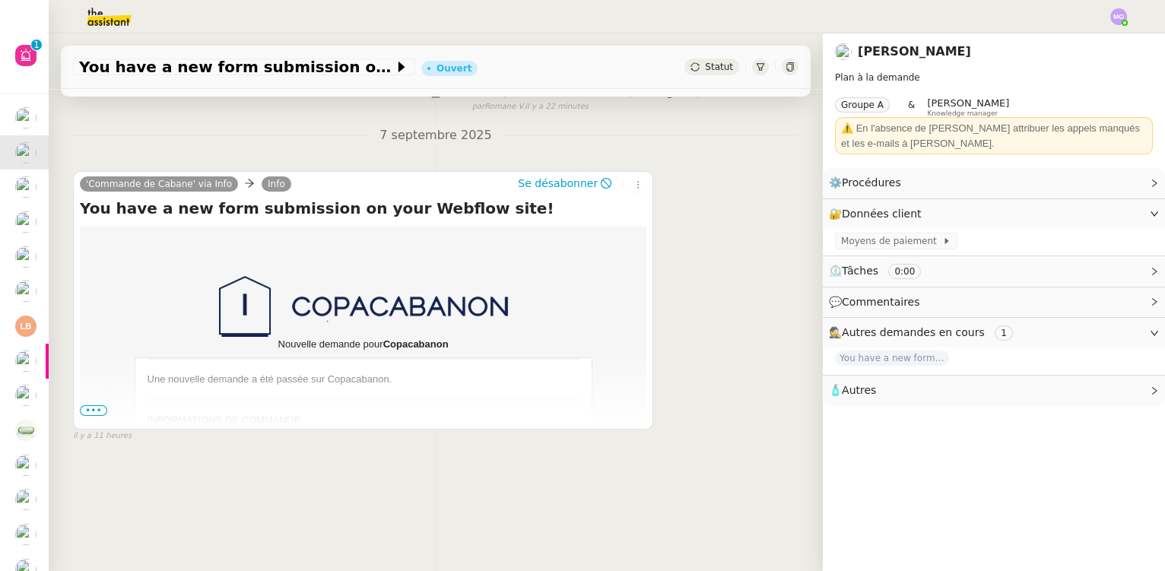
scroll to position [202, 0]
click at [88, 408] on span "•••" at bounding box center [93, 410] width 27 height 11
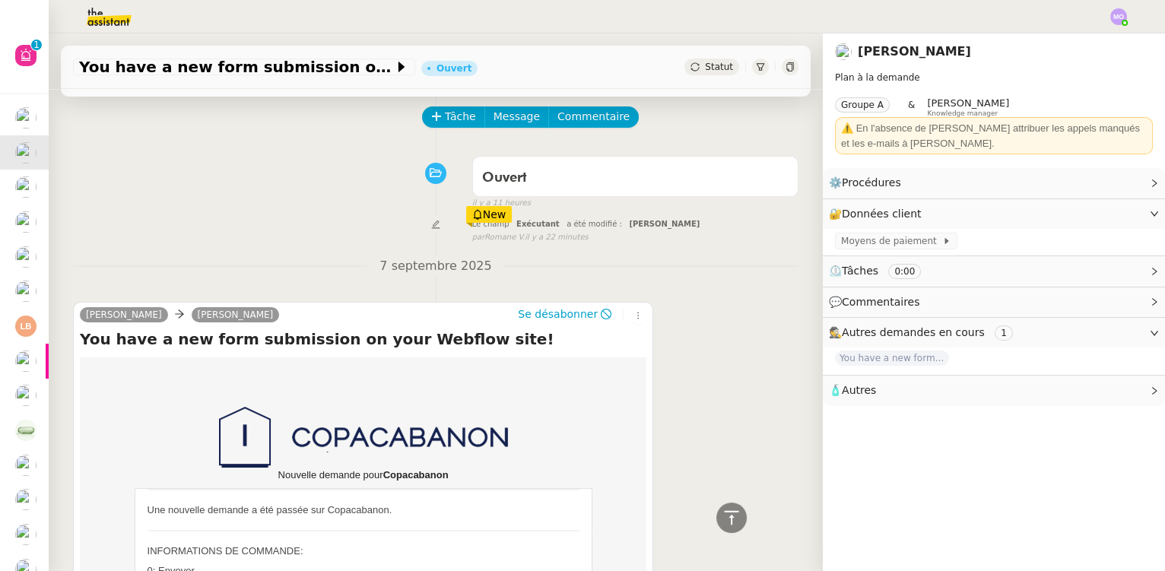
scroll to position [0, 0]
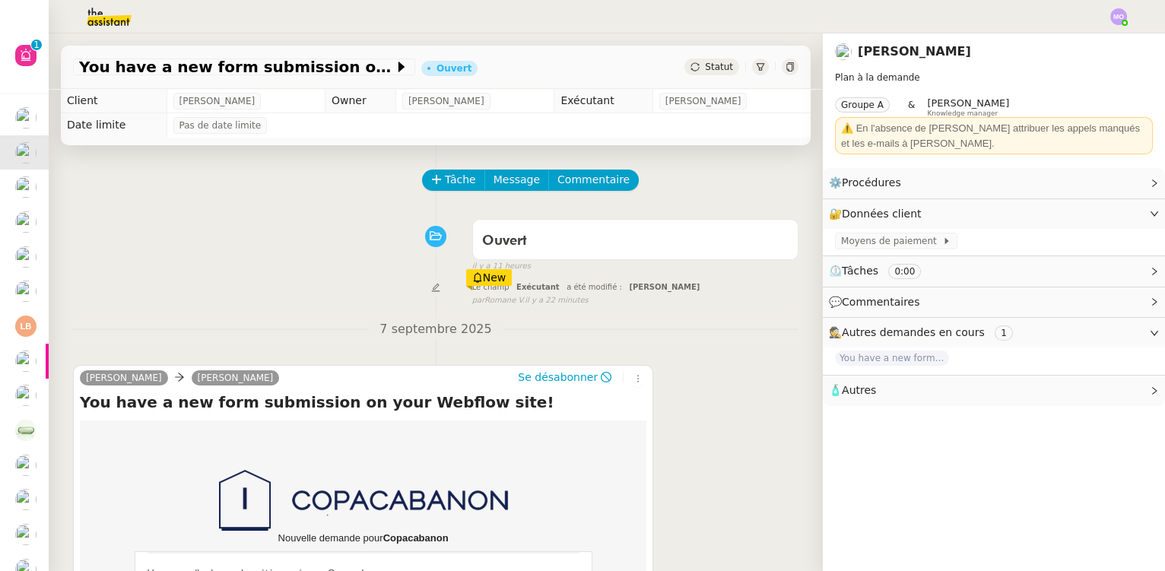
click at [431, 177] on icon at bounding box center [436, 179] width 11 height 11
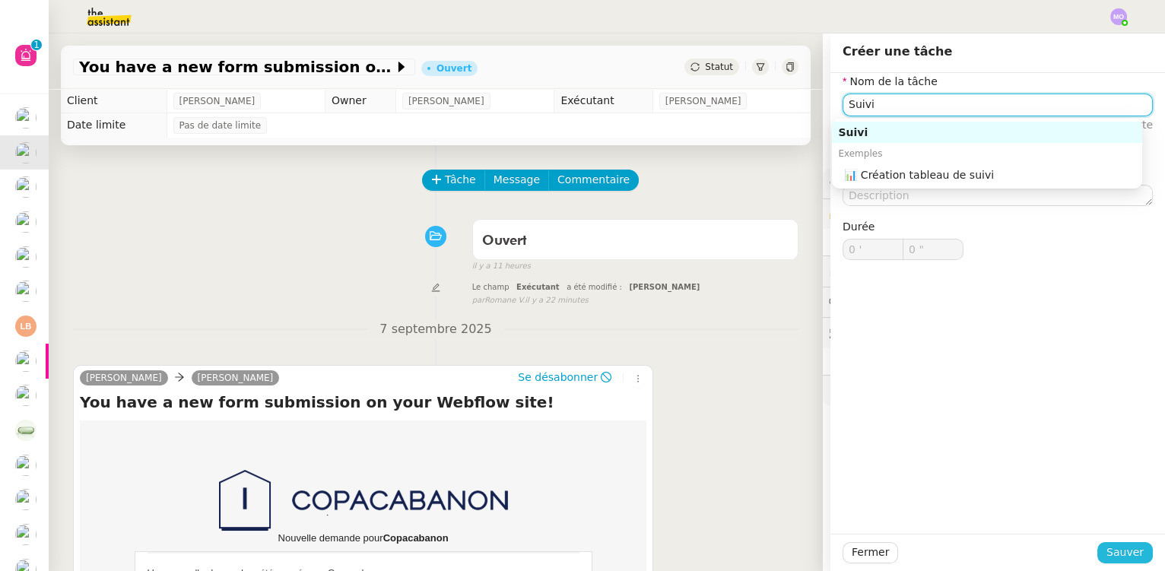
type input "Suivi"
drag, startPoint x: 1110, startPoint y: 552, endPoint x: 912, endPoint y: 515, distance: 202.0
click at [1110, 551] on span "Sauver" at bounding box center [1125, 552] width 37 height 17
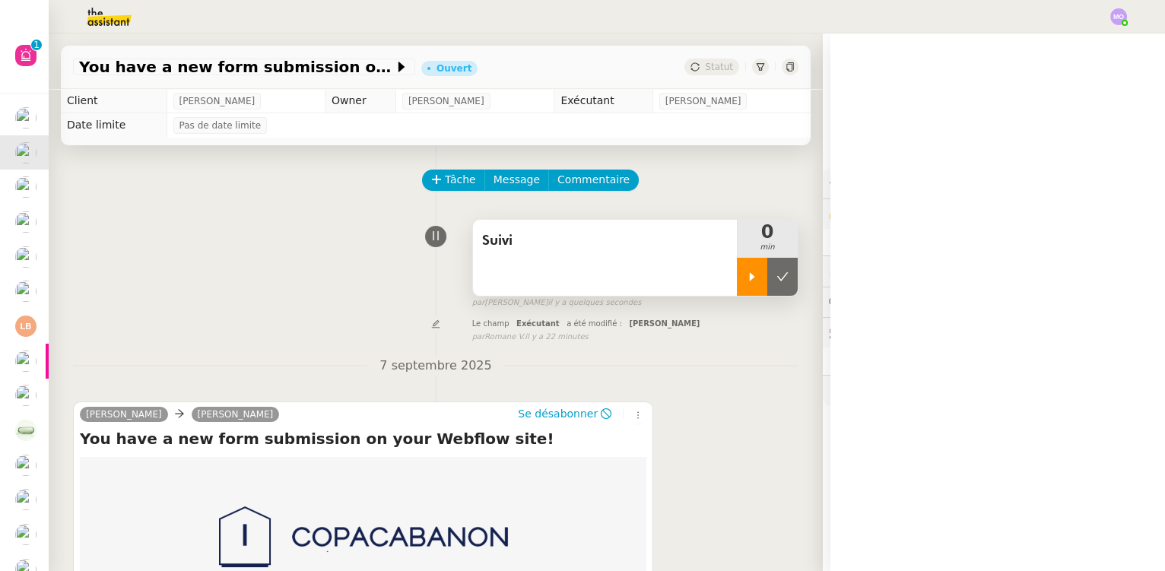
click at [737, 295] on div at bounding box center [752, 277] width 30 height 38
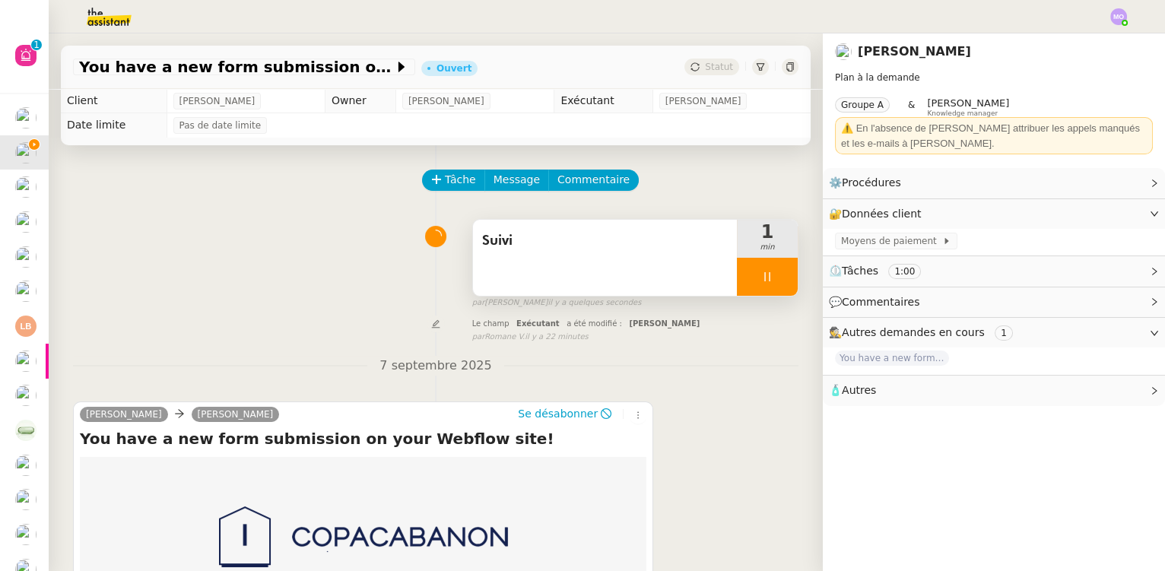
click at [765, 287] on div at bounding box center [767, 277] width 61 height 38
click at [767, 287] on button at bounding box center [782, 277] width 30 height 38
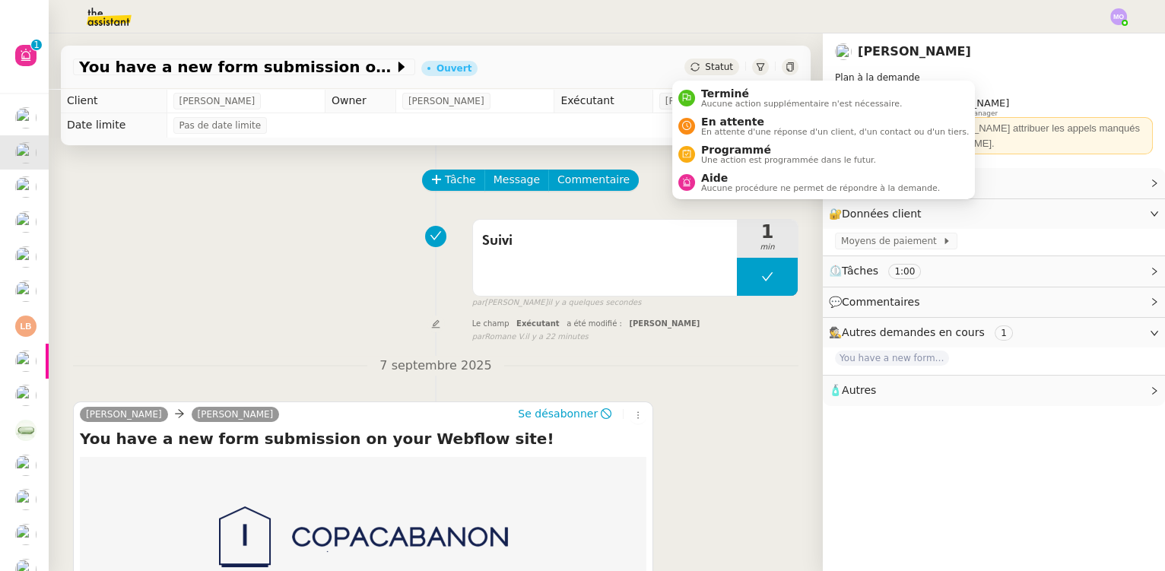
click at [698, 59] on div "Statut" at bounding box center [712, 67] width 55 height 17
click at [726, 91] on span "Terminé" at bounding box center [801, 93] width 201 height 12
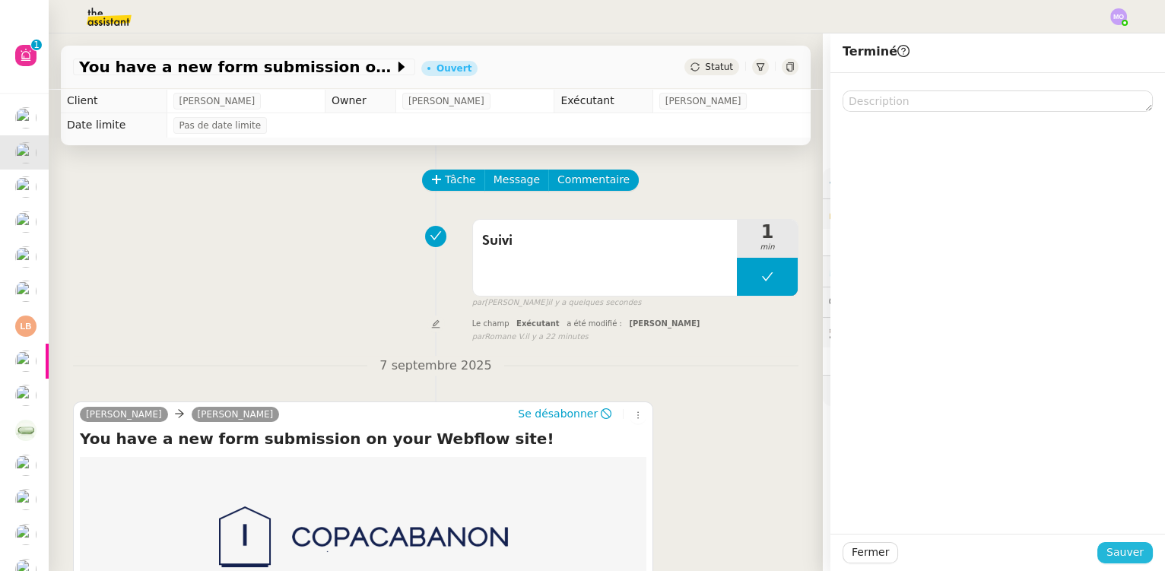
click at [1124, 554] on span "Sauver" at bounding box center [1125, 552] width 37 height 17
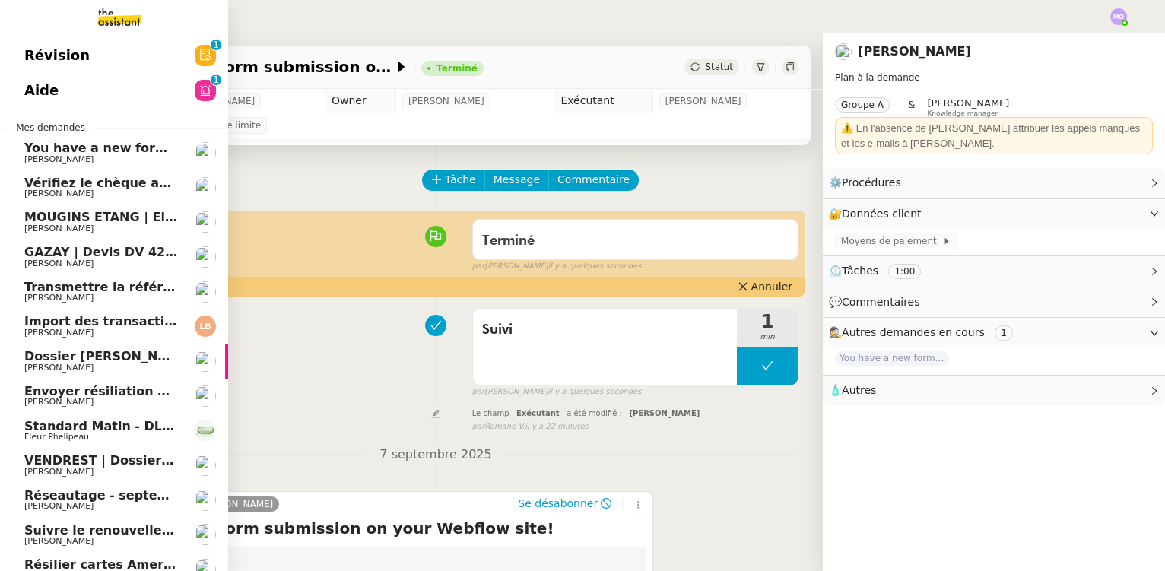
click at [116, 155] on span "[PERSON_NAME]" at bounding box center [101, 159] width 154 height 9
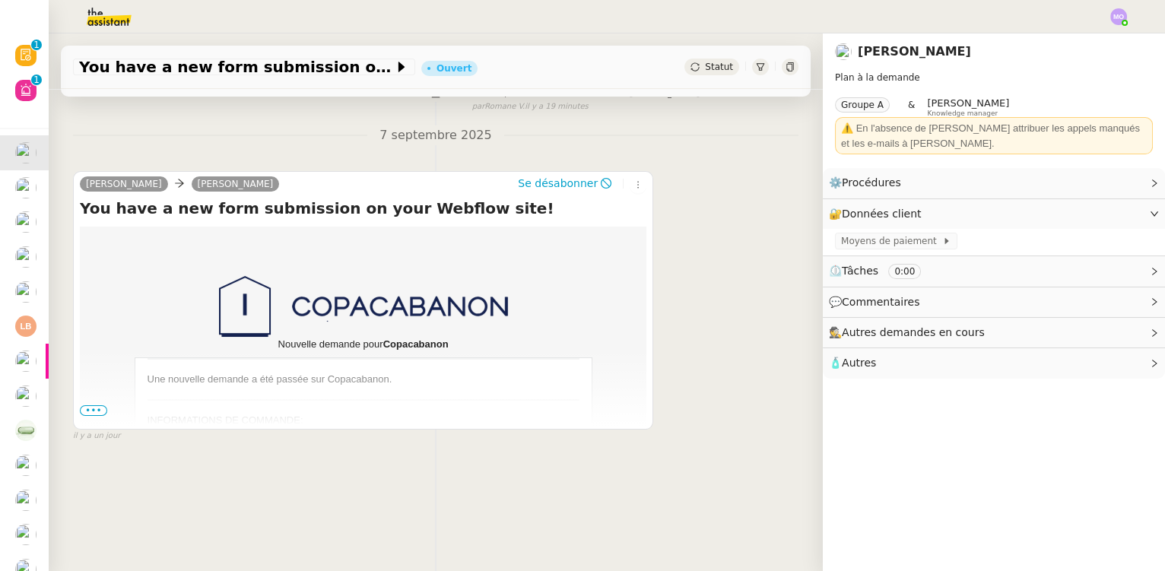
scroll to position [202, 0]
click at [94, 408] on span "•••" at bounding box center [93, 410] width 27 height 11
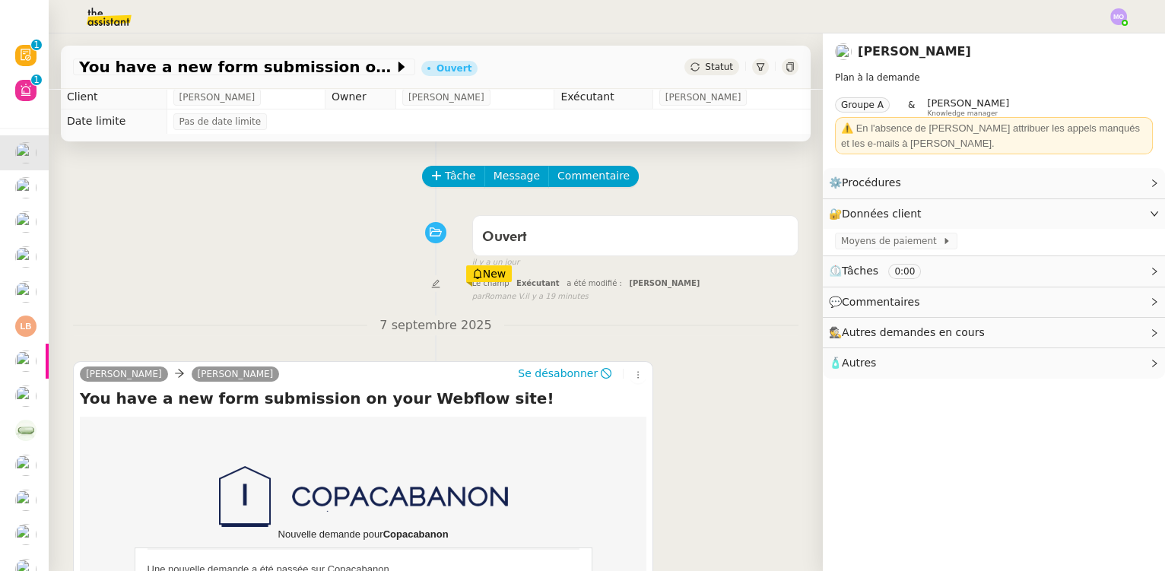
scroll to position [0, 0]
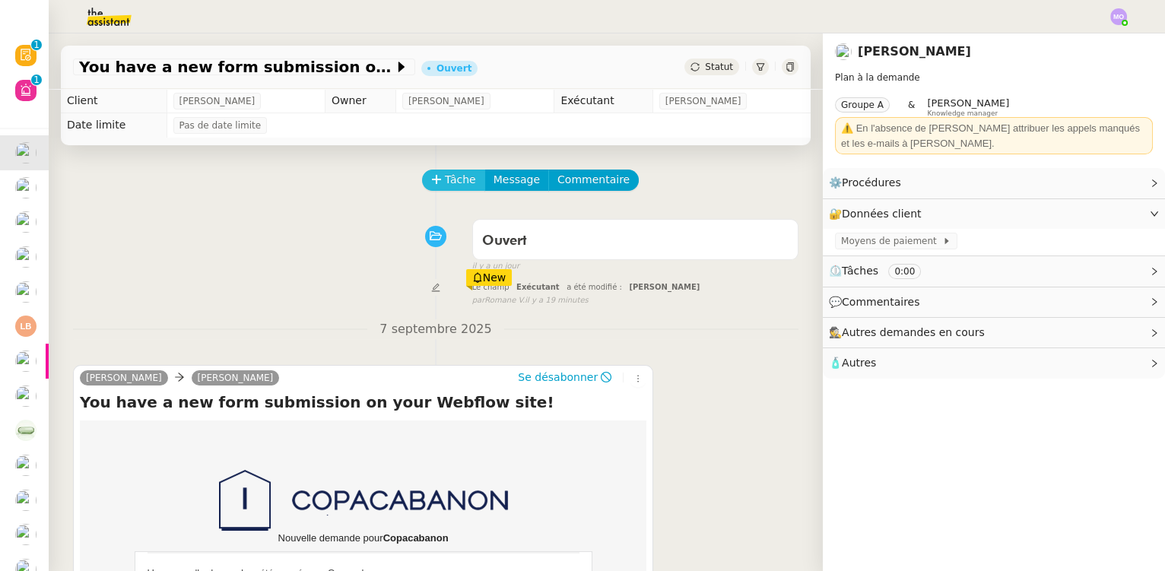
click at [433, 181] on icon at bounding box center [436, 179] width 11 height 11
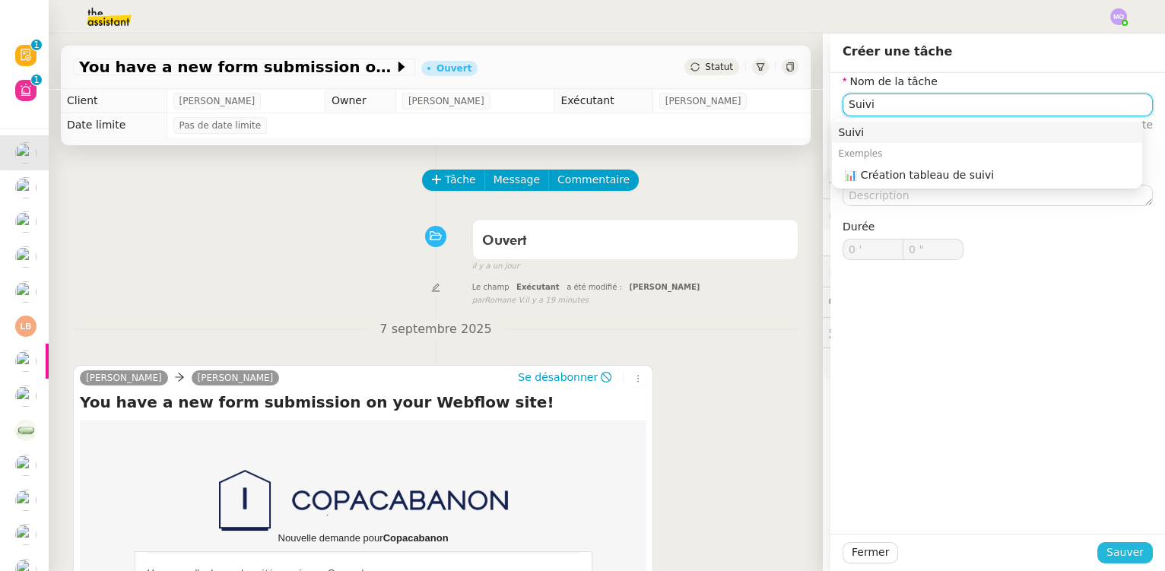
type input "Suivi"
drag, startPoint x: 1114, startPoint y: 554, endPoint x: 885, endPoint y: 488, distance: 238.1
click at [1114, 554] on span "Sauver" at bounding box center [1125, 552] width 37 height 17
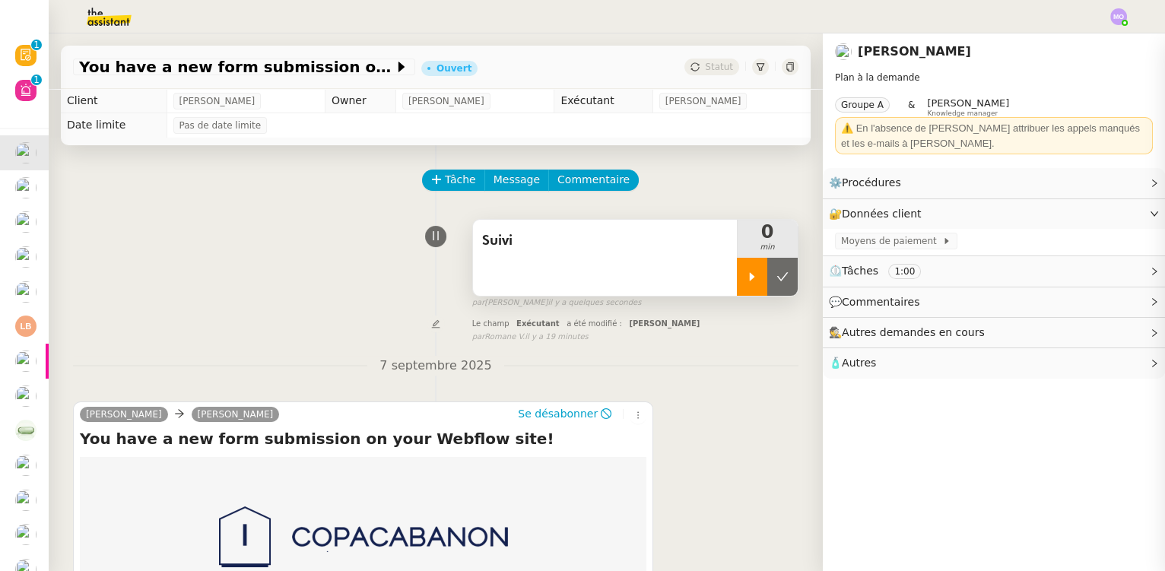
click at [747, 288] on div at bounding box center [752, 277] width 30 height 38
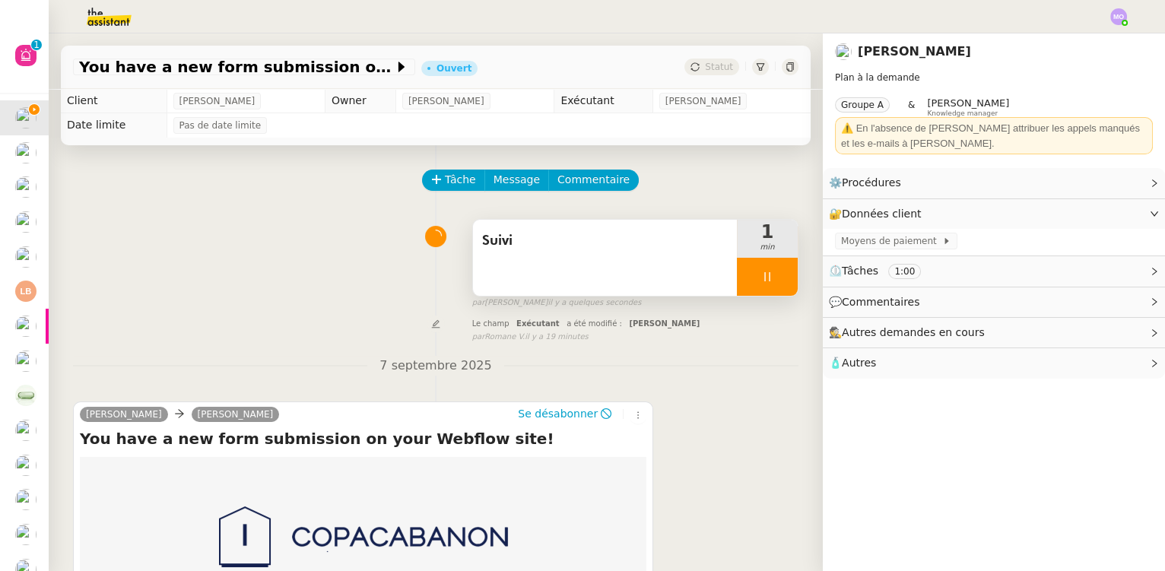
click at [769, 285] on div at bounding box center [767, 277] width 61 height 38
click at [769, 285] on button at bounding box center [782, 277] width 30 height 38
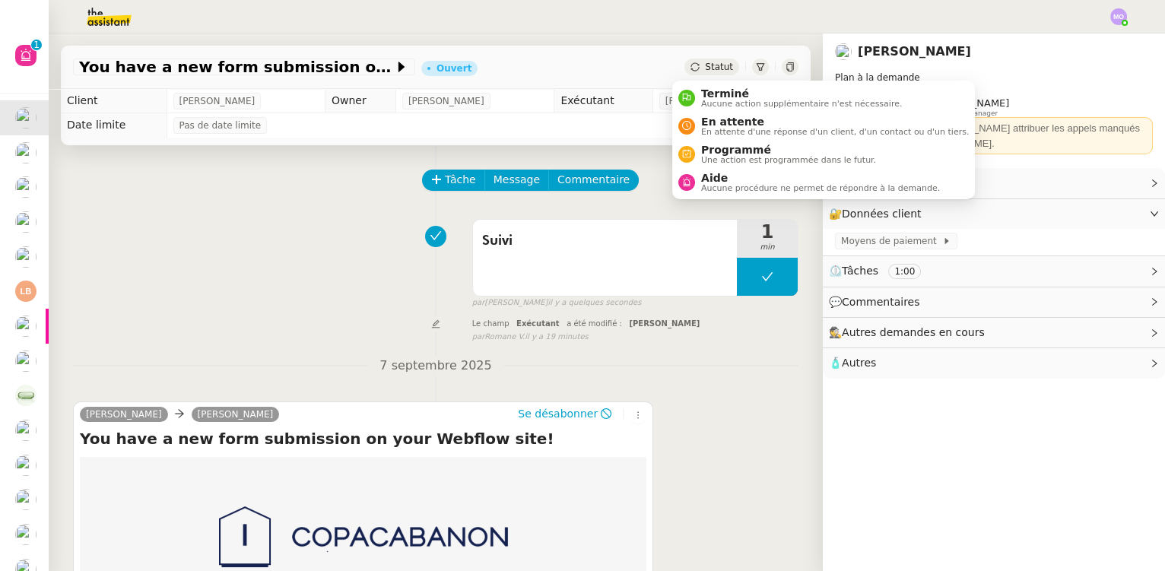
click at [705, 68] on span "Statut" at bounding box center [719, 67] width 28 height 11
click at [705, 100] on span "Aucune action supplémentaire n'est nécessaire." at bounding box center [801, 104] width 201 height 8
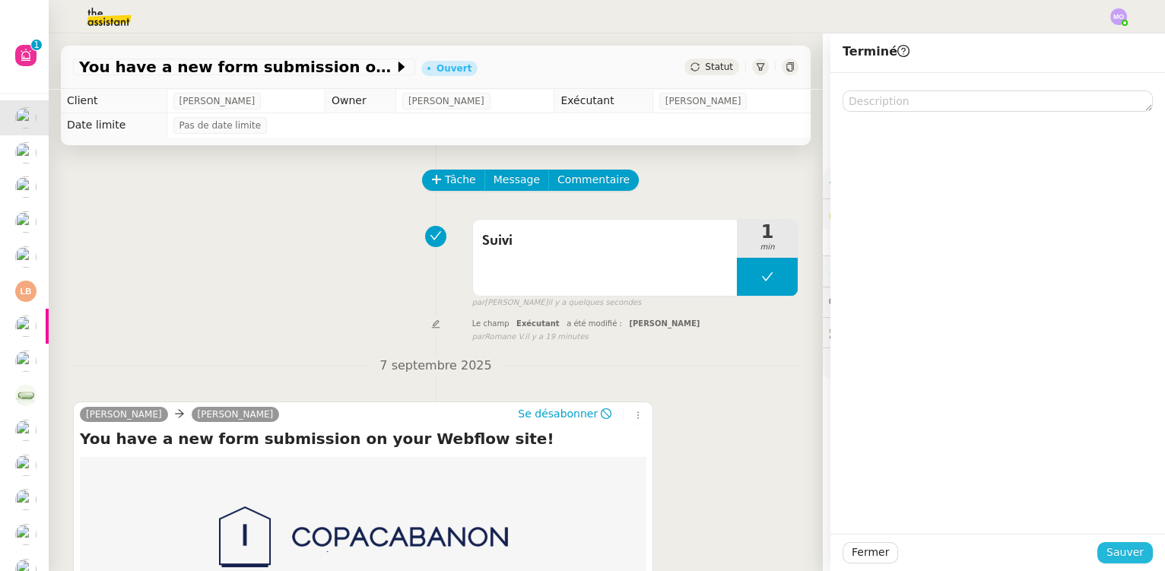
click at [1114, 553] on span "Sauver" at bounding box center [1125, 552] width 37 height 17
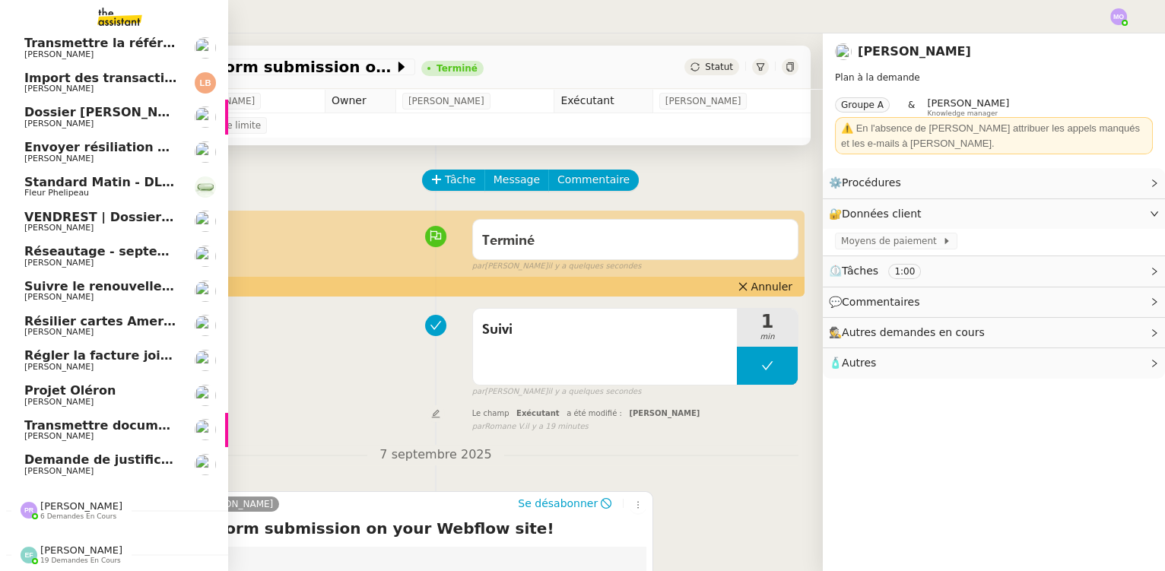
scroll to position [215, 0]
click at [67, 500] on span "[PERSON_NAME]" at bounding box center [81, 505] width 82 height 11
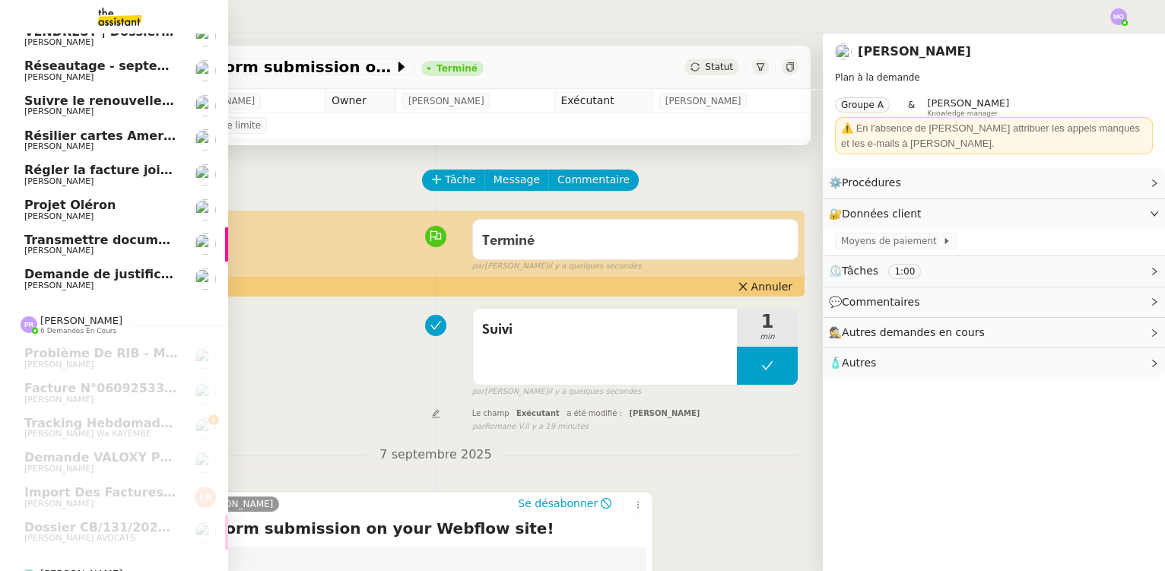
scroll to position [424, 0]
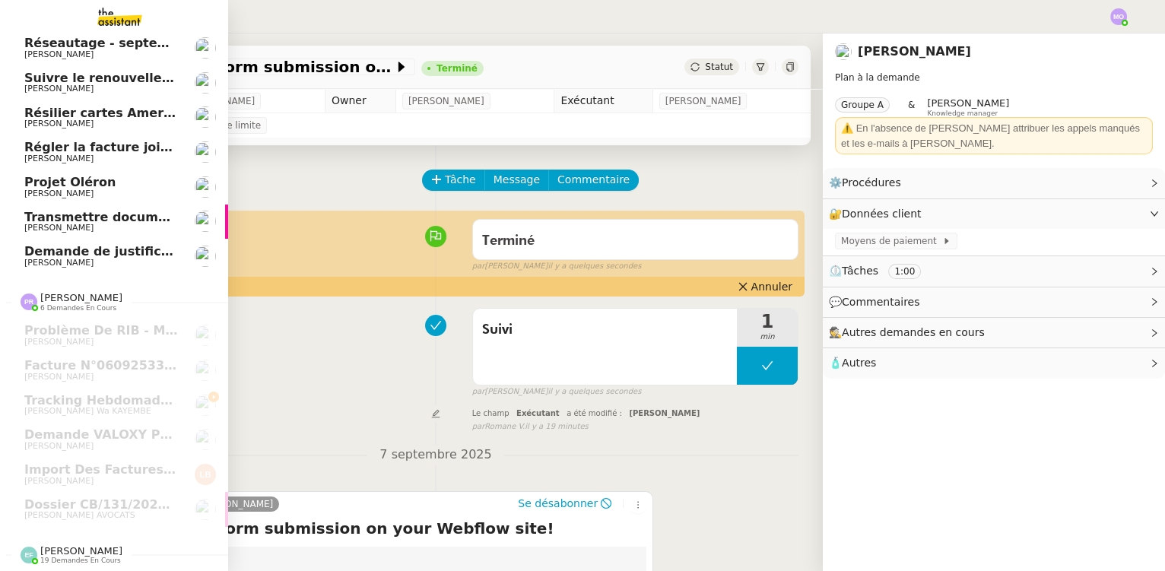
click at [54, 545] on span "[PERSON_NAME]" at bounding box center [81, 550] width 82 height 11
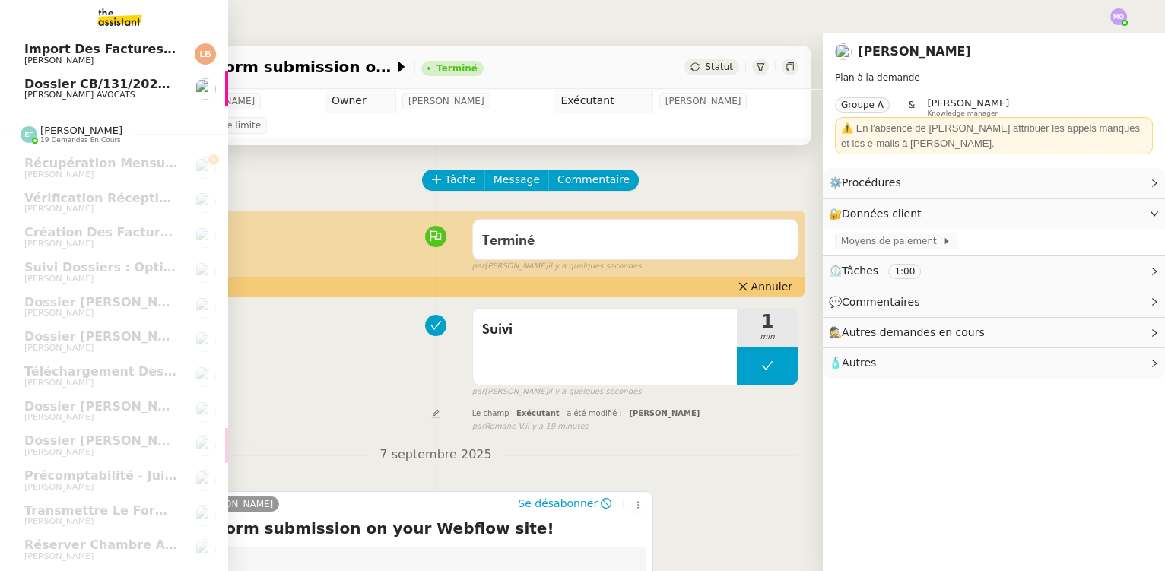
scroll to position [1084, 0]
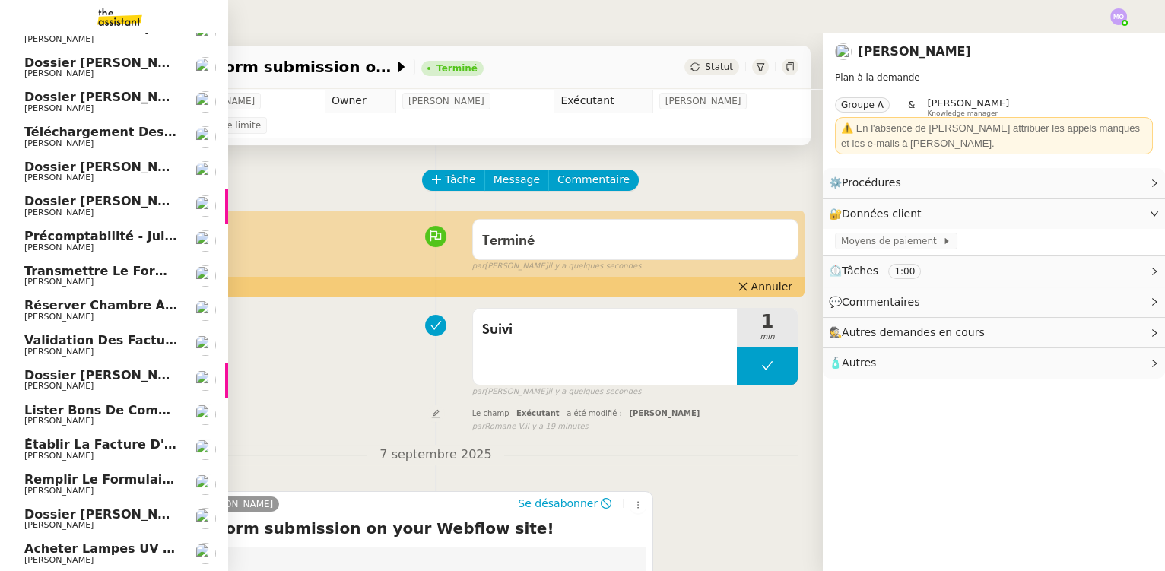
click at [118, 313] on span "[PERSON_NAME]" at bounding box center [101, 317] width 154 height 9
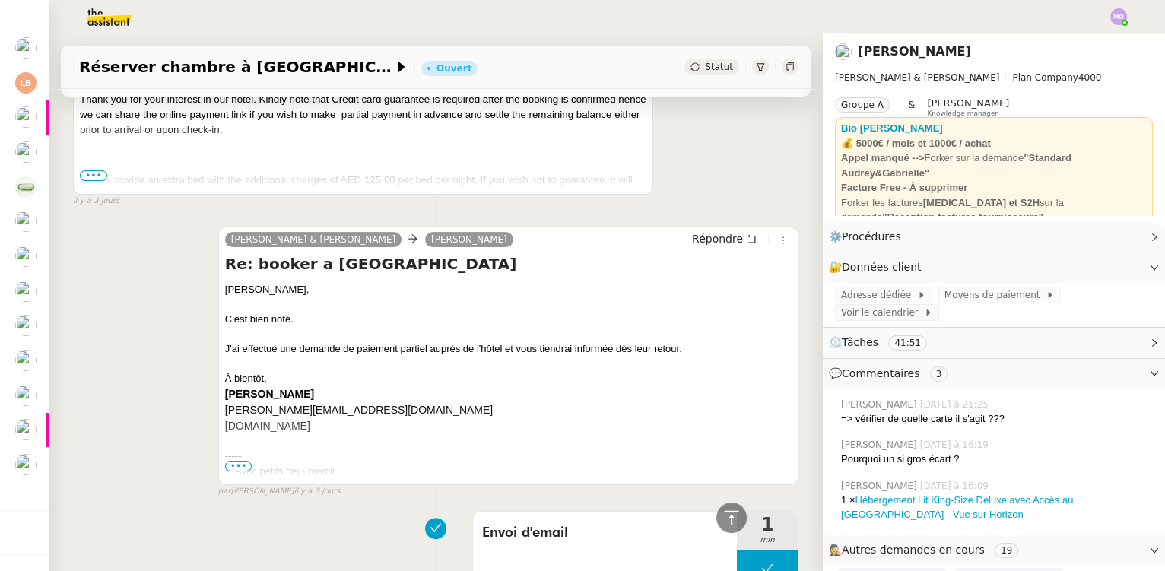
scroll to position [967, 0]
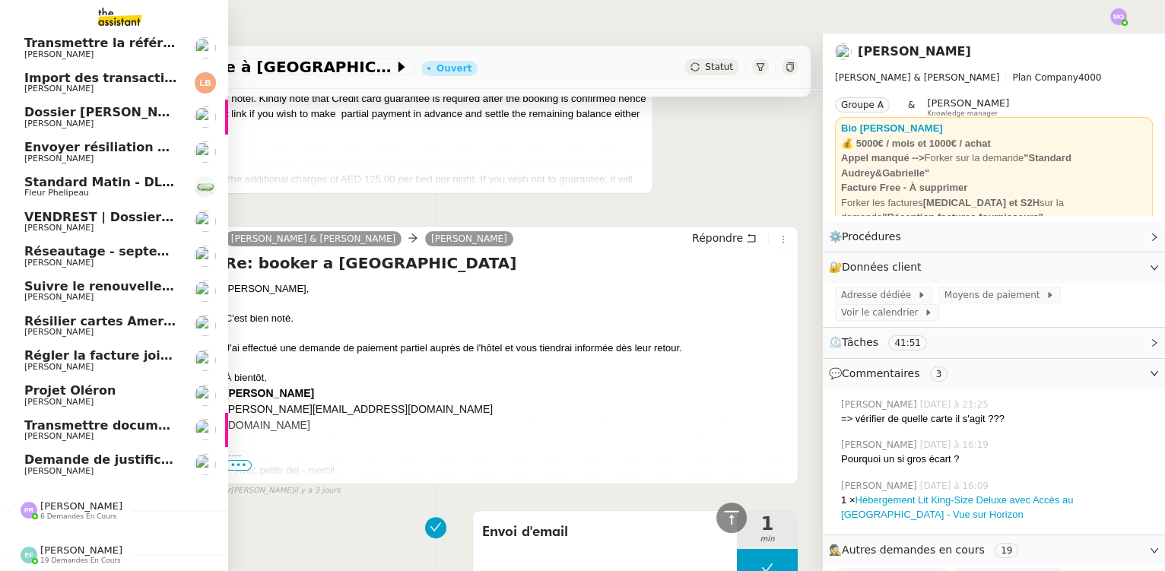
click at [62, 466] on span "[PERSON_NAME]" at bounding box center [58, 471] width 69 height 10
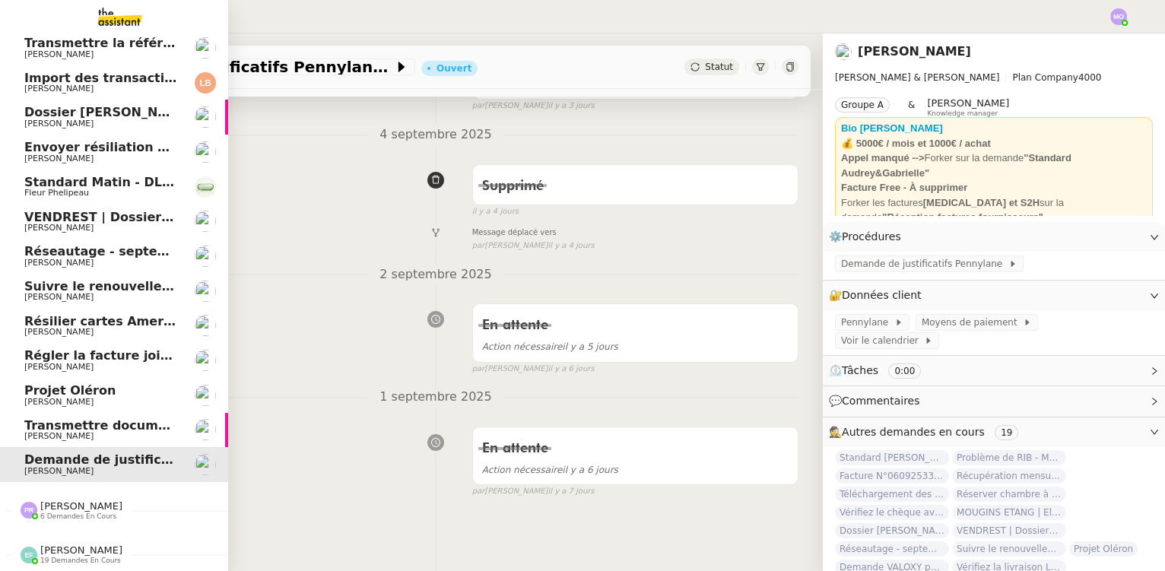
scroll to position [290, 0]
click at [52, 548] on span "[PERSON_NAME]" at bounding box center [81, 550] width 82 height 11
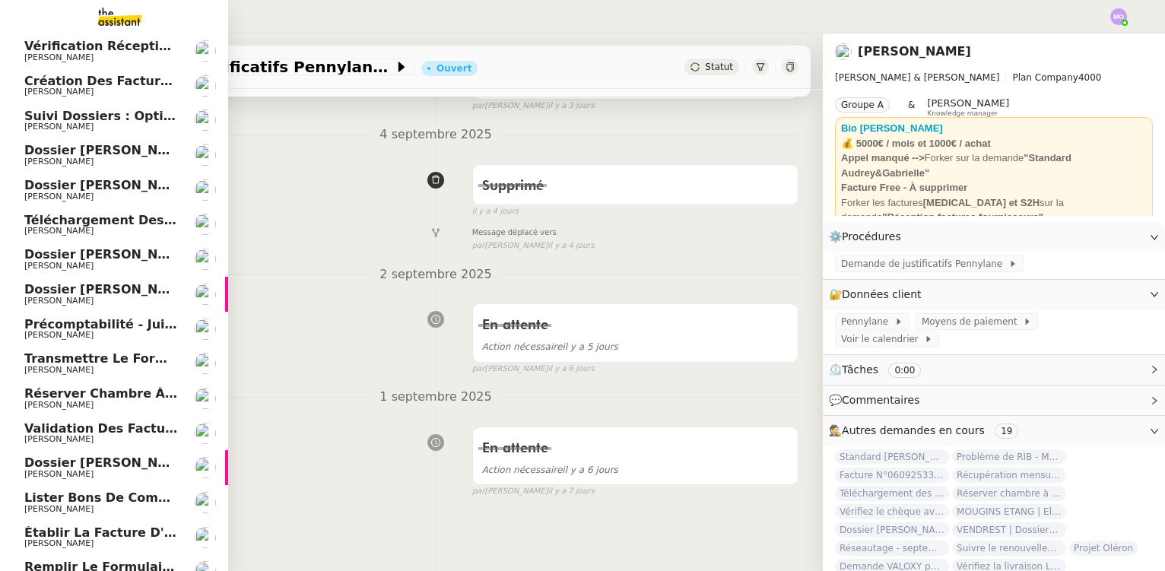
scroll to position [668, 0]
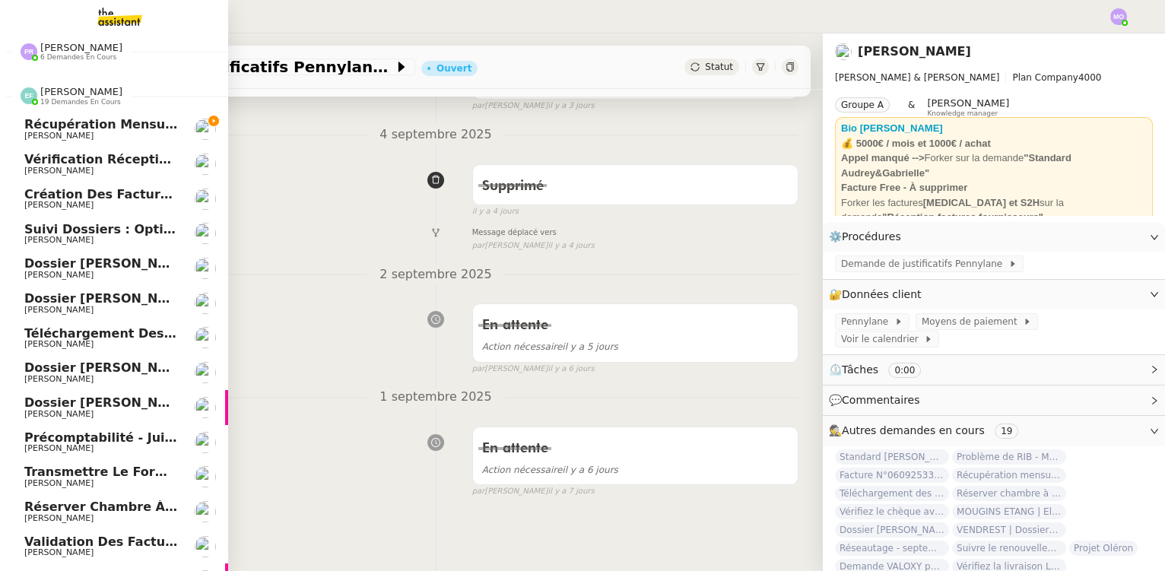
click at [84, 335] on span "Téléchargement des relevés de la SCI GABRIELLE - 5 septembre 2025" at bounding box center [266, 333] width 485 height 14
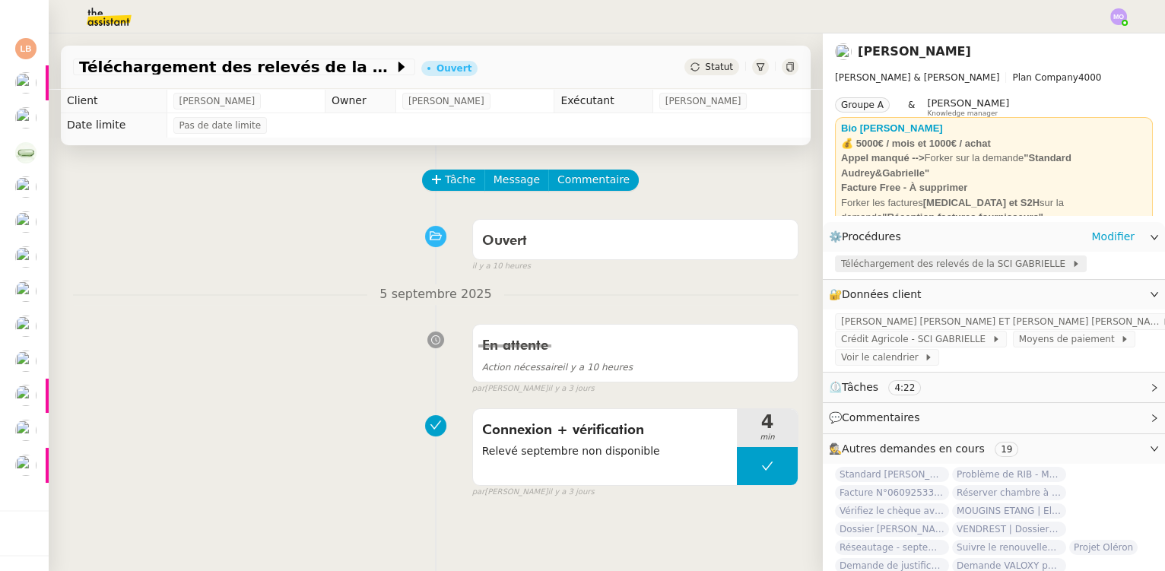
click at [932, 266] on span "Téléchargement des relevés de la SCI GABRIELLE" at bounding box center [956, 263] width 230 height 15
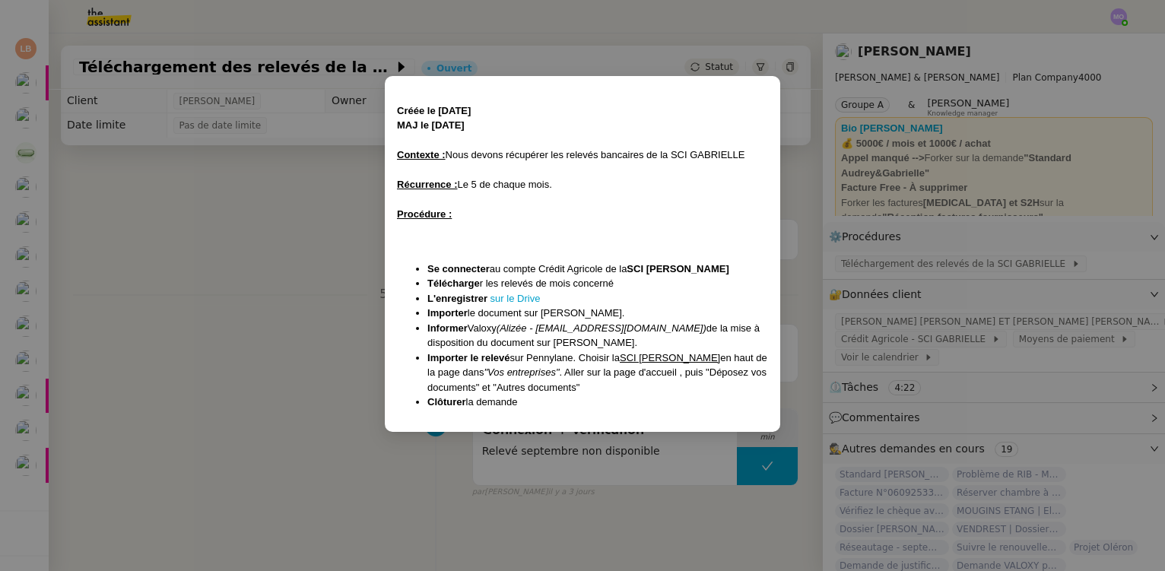
drag, startPoint x: 284, startPoint y: 275, endPoint x: 192, endPoint y: 279, distance: 92.9
click at [284, 275] on nz-modal-container "﻿ Créée le [DATE] MAJ le [DATE] Contexte : Nous devons récupérer les relevés ba…" at bounding box center [582, 285] width 1165 height 571
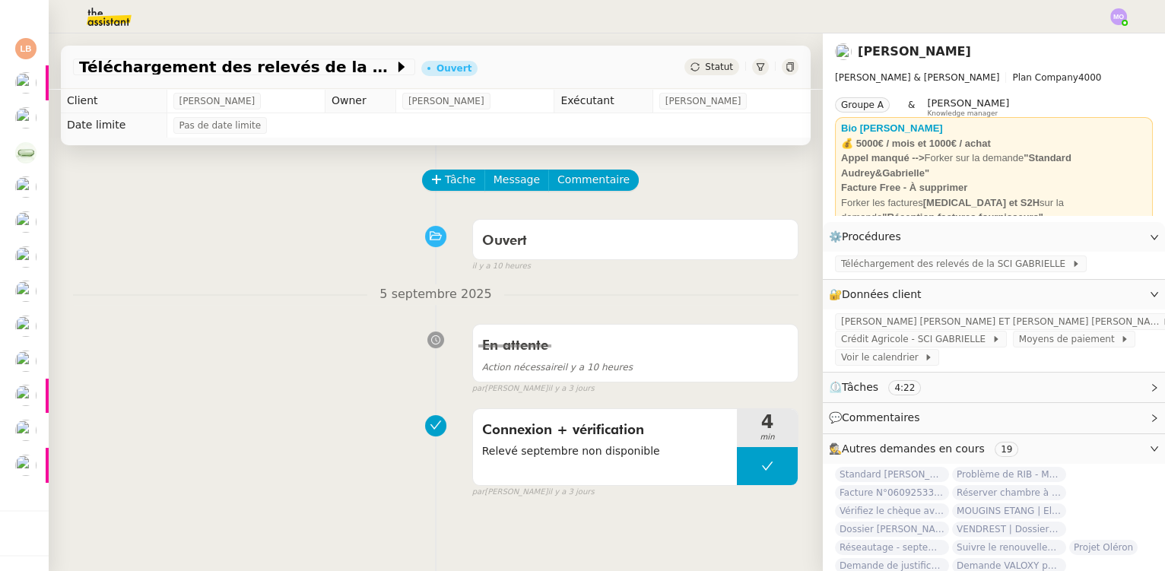
scroll to position [180, 0]
click at [284, 519] on div "Tâche Message Commentaire Veuillez patienter une erreur s'est produite 👌👌👌 mess…" at bounding box center [436, 430] width 774 height 571
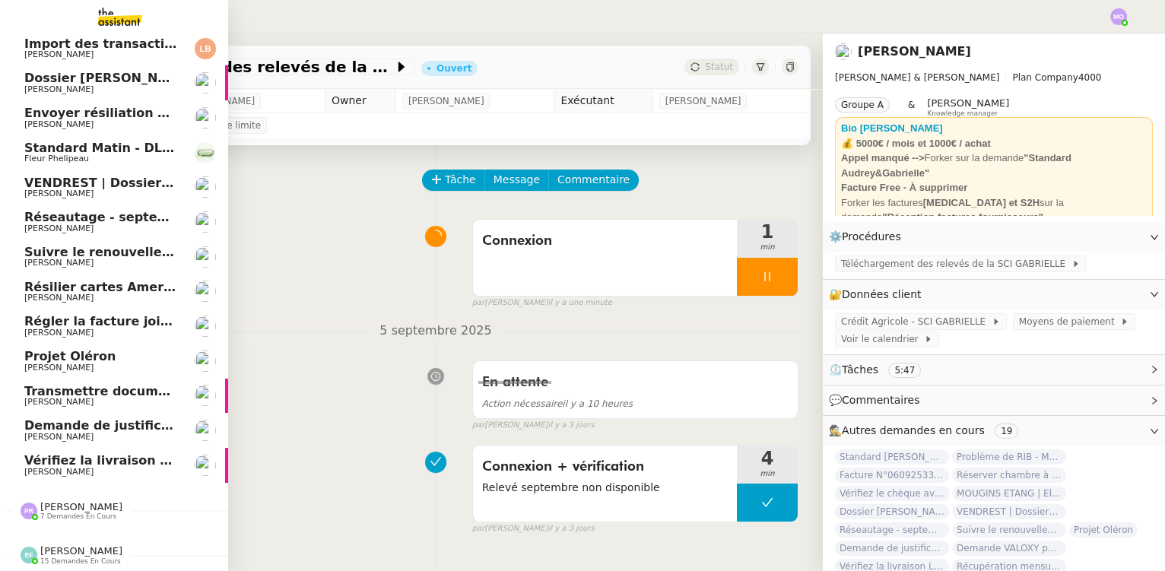
click at [60, 456] on span "Vérifiez la livraison La Redoute" at bounding box center [130, 460] width 213 height 14
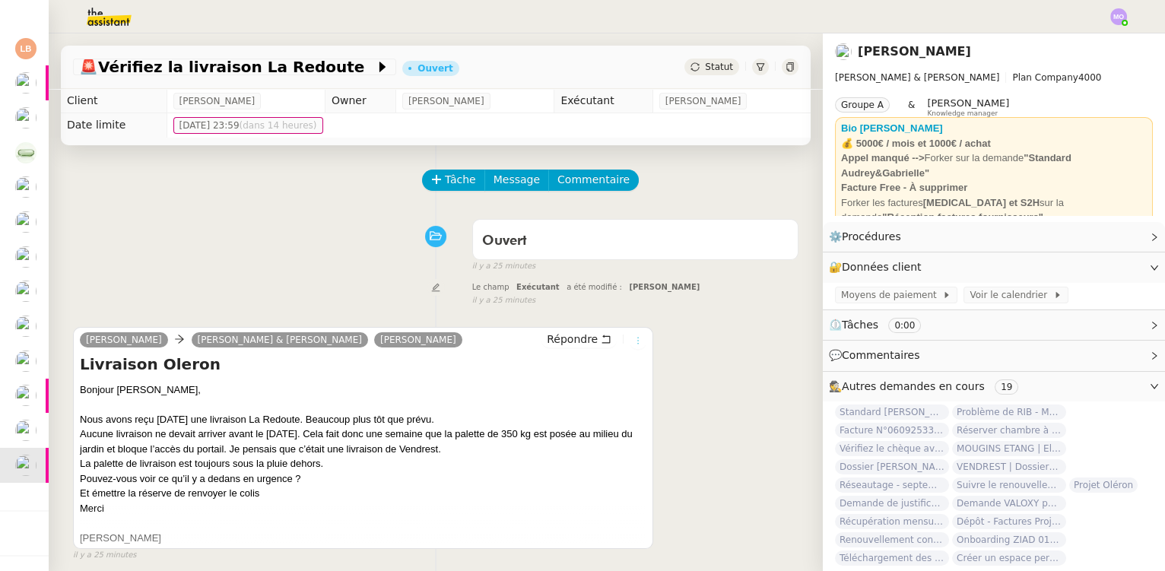
click at [631, 341] on icon at bounding box center [638, 340] width 17 height 9
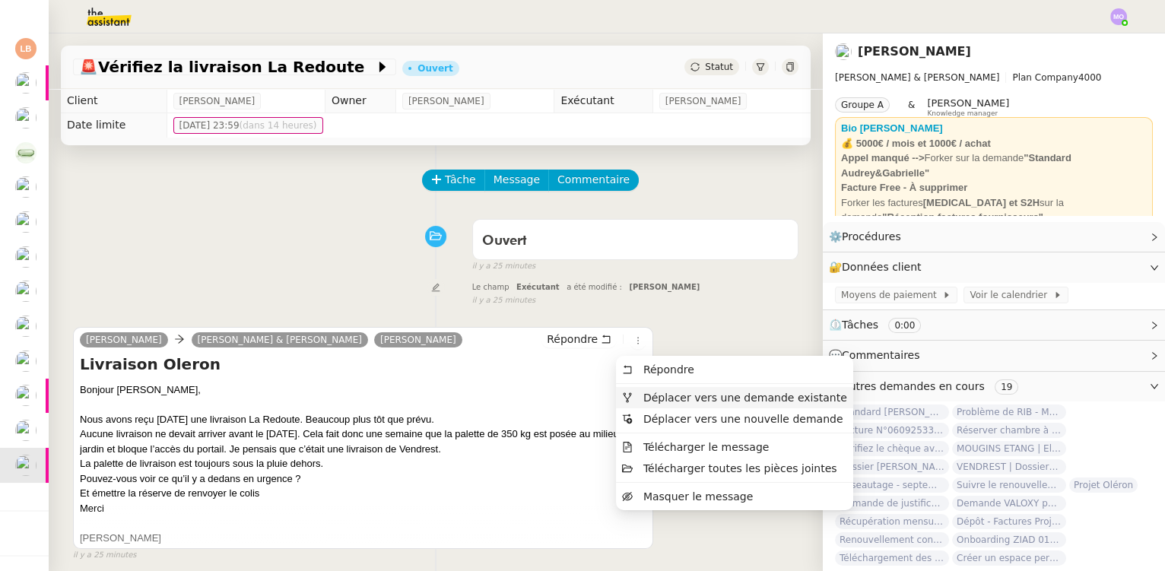
click at [662, 394] on span "Déplacer vers une demande existante" at bounding box center [745, 398] width 204 height 12
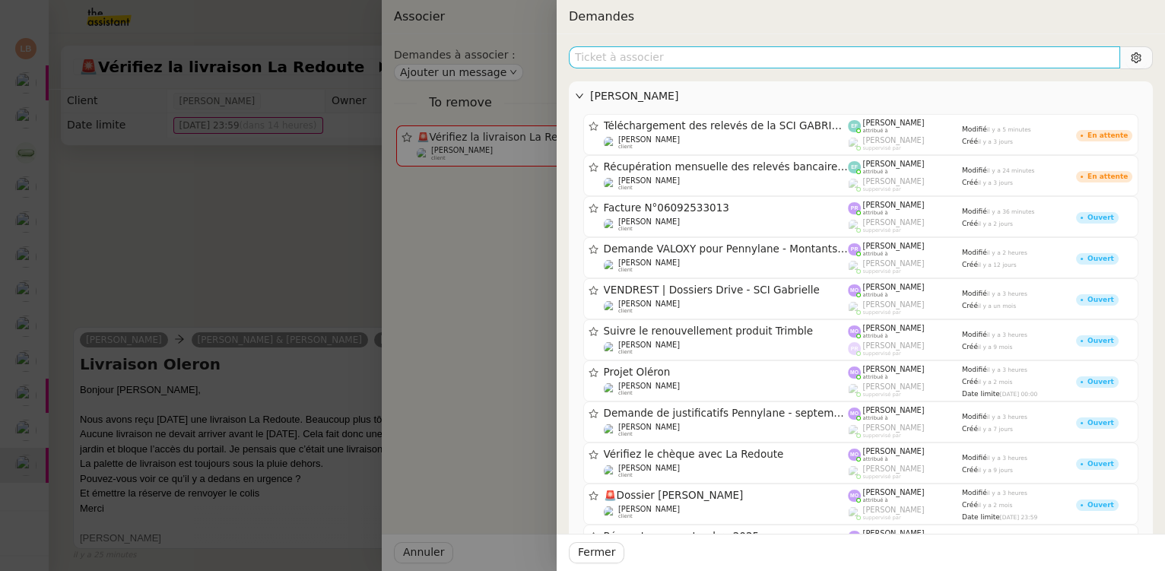
click at [623, 65] on input "text" at bounding box center [844, 57] width 551 height 22
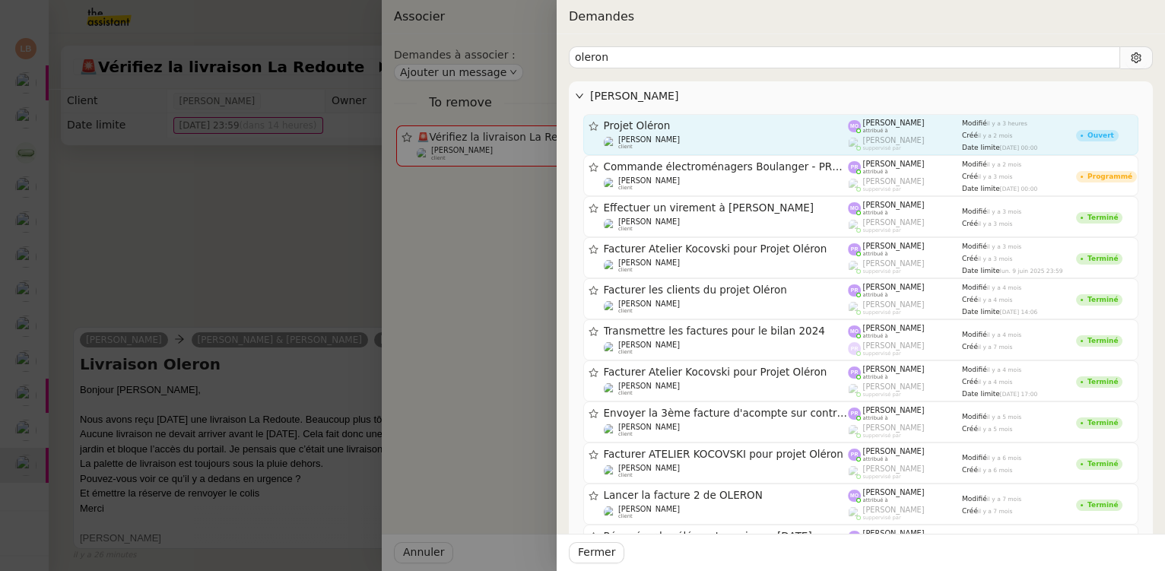
type input "oleron"
click at [726, 125] on span "Projet Oléron" at bounding box center [726, 126] width 245 height 11
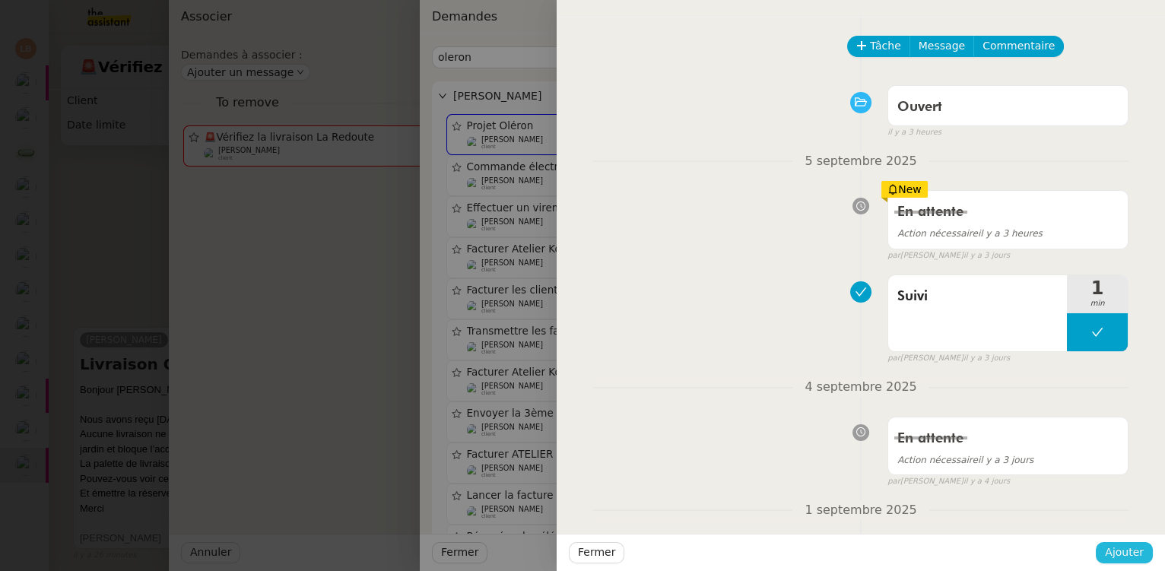
click at [1117, 551] on span "Ajouter" at bounding box center [1124, 552] width 39 height 17
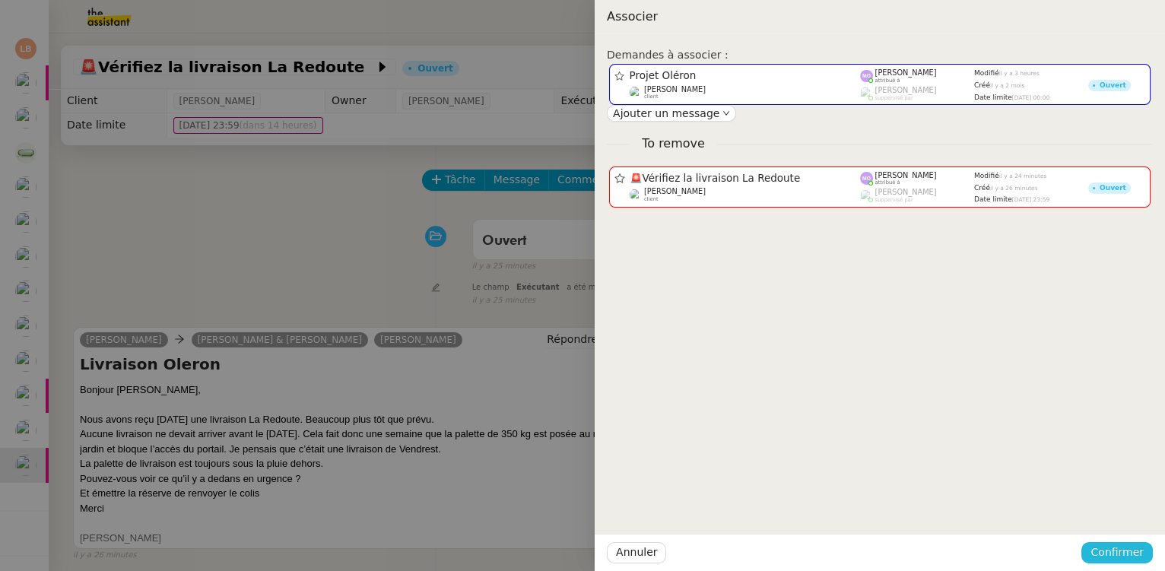
click at [1117, 551] on span "Confirmer" at bounding box center [1117, 552] width 53 height 17
click at [1116, 514] on span "Ajouter" at bounding box center [1118, 512] width 39 height 15
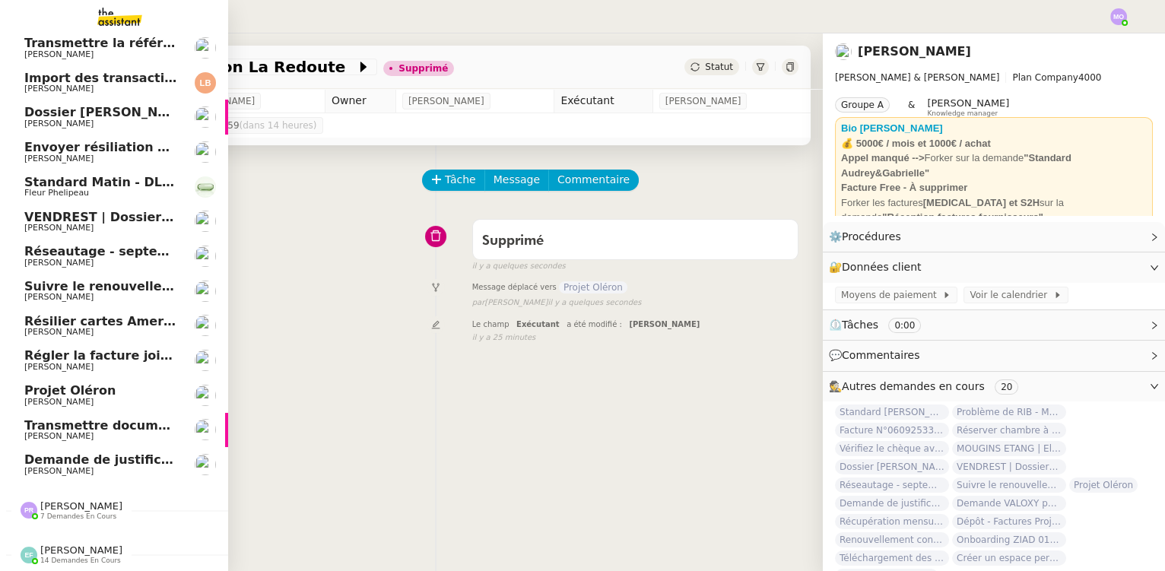
scroll to position [145, 0]
click at [75, 397] on span "[PERSON_NAME]" at bounding box center [58, 402] width 69 height 10
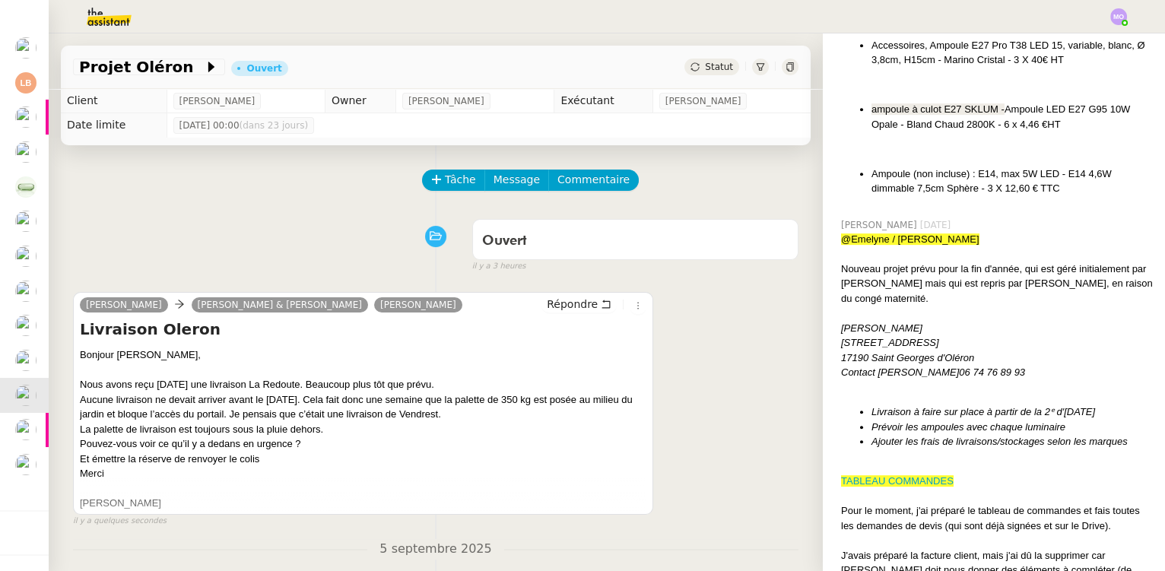
scroll to position [1520, 0]
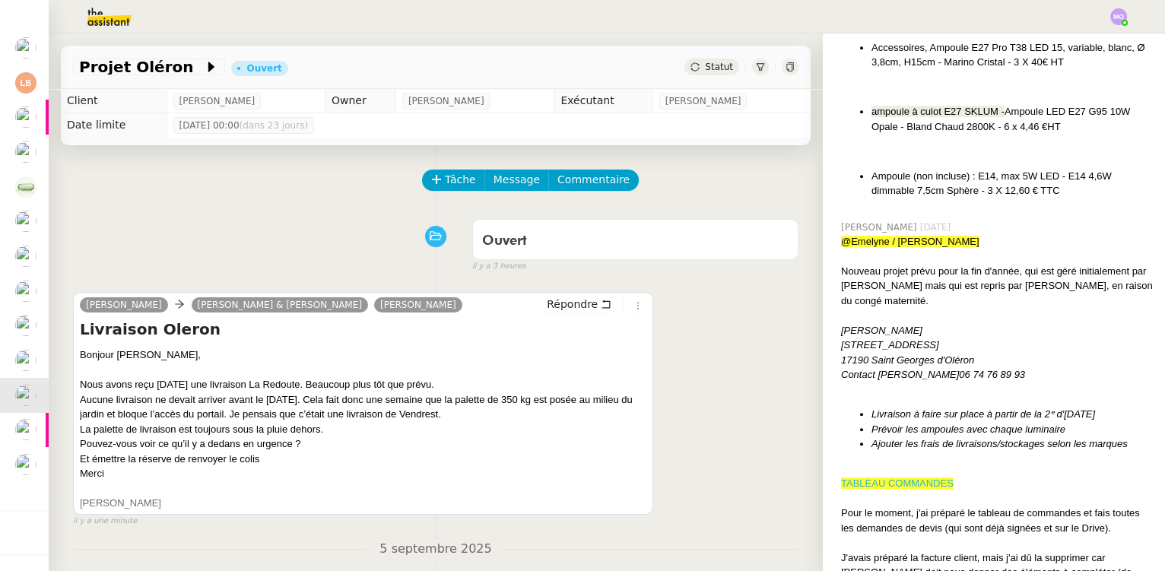
click at [892, 478] on link "TABLEAU COMMANDES" at bounding box center [897, 483] width 113 height 11
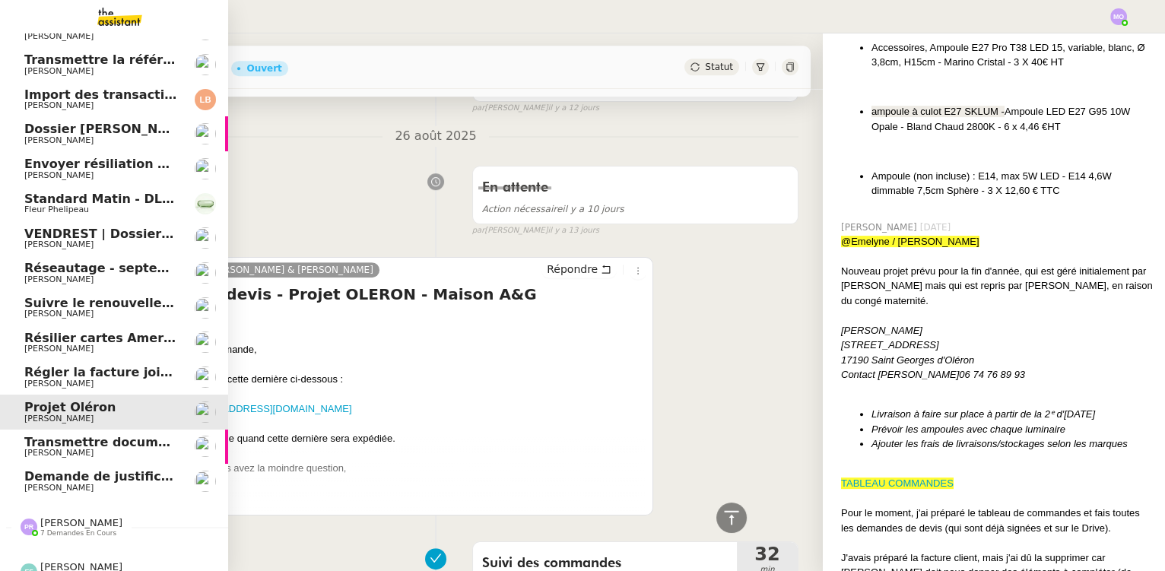
scroll to position [145, 0]
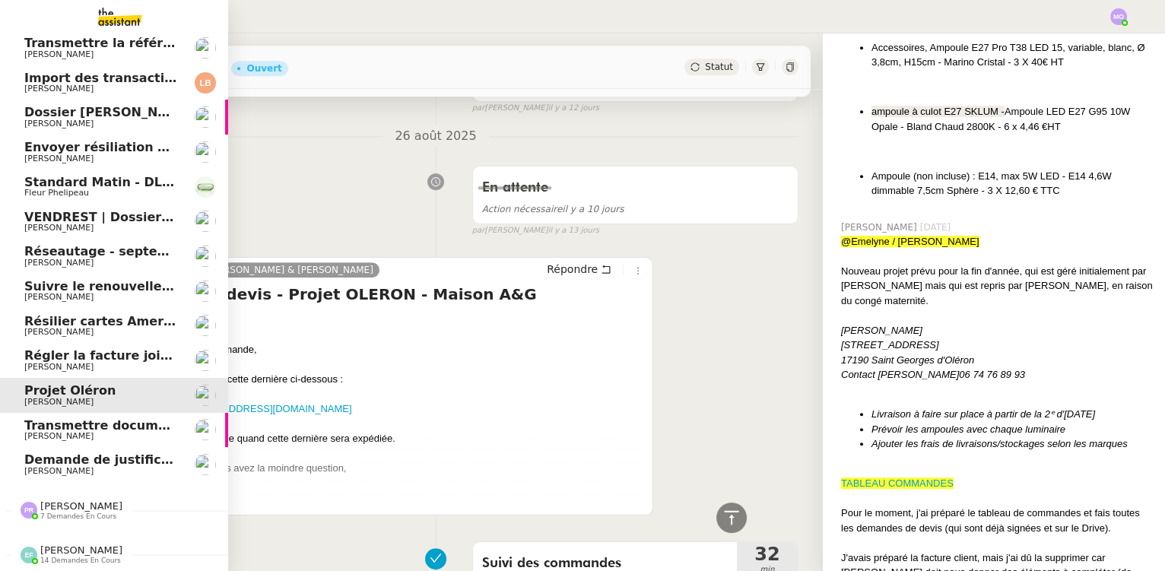
click at [33, 501] on div "[PERSON_NAME] 7 demandes en cours" at bounding box center [72, 510] width 102 height 20
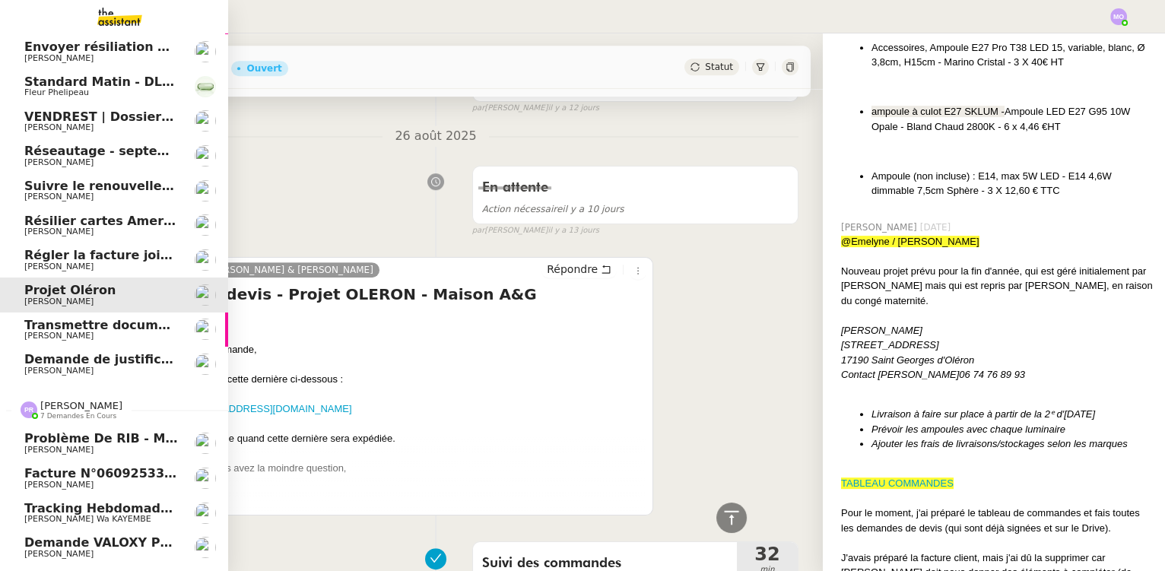
scroll to position [389, 0]
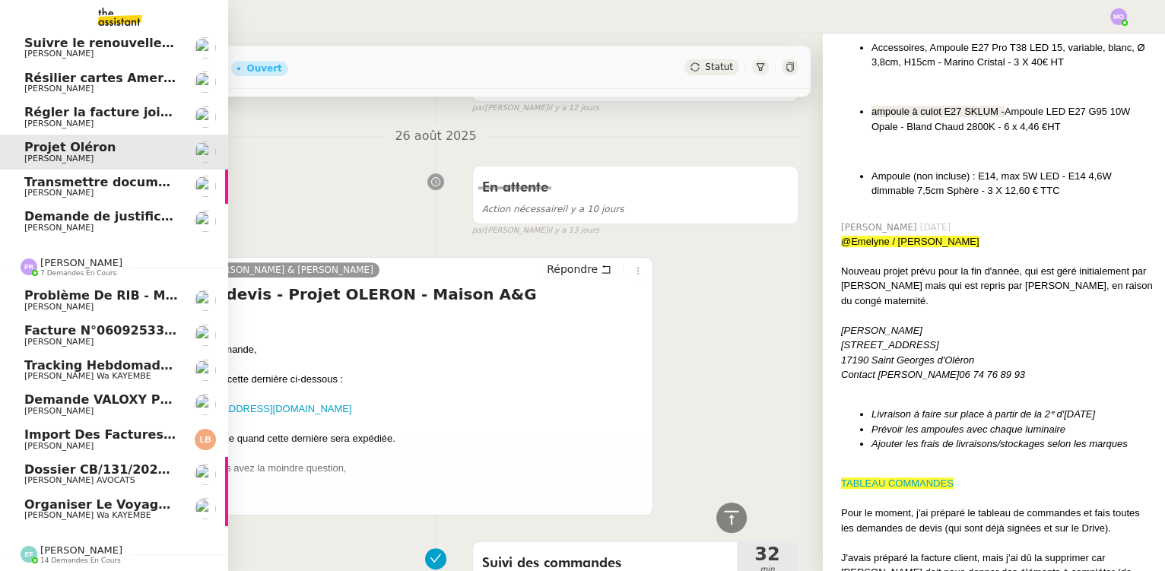
click at [132, 434] on span "Import des factures et justificatifs - [DATE]" at bounding box center [173, 434] width 299 height 14
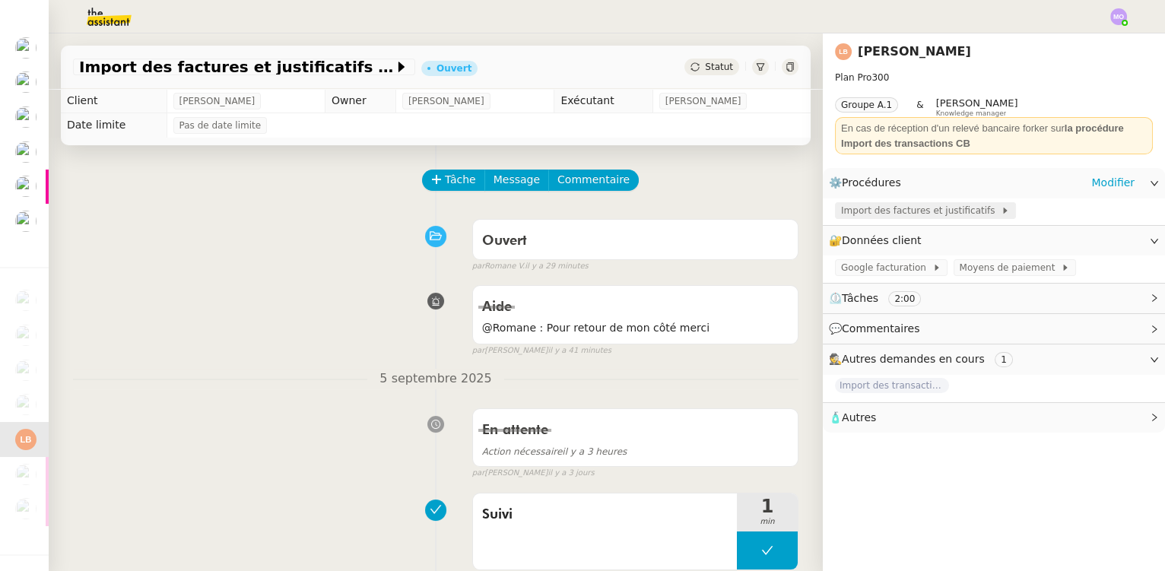
click at [898, 205] on span "Import des factures et justificatifs" at bounding box center [921, 210] width 160 height 15
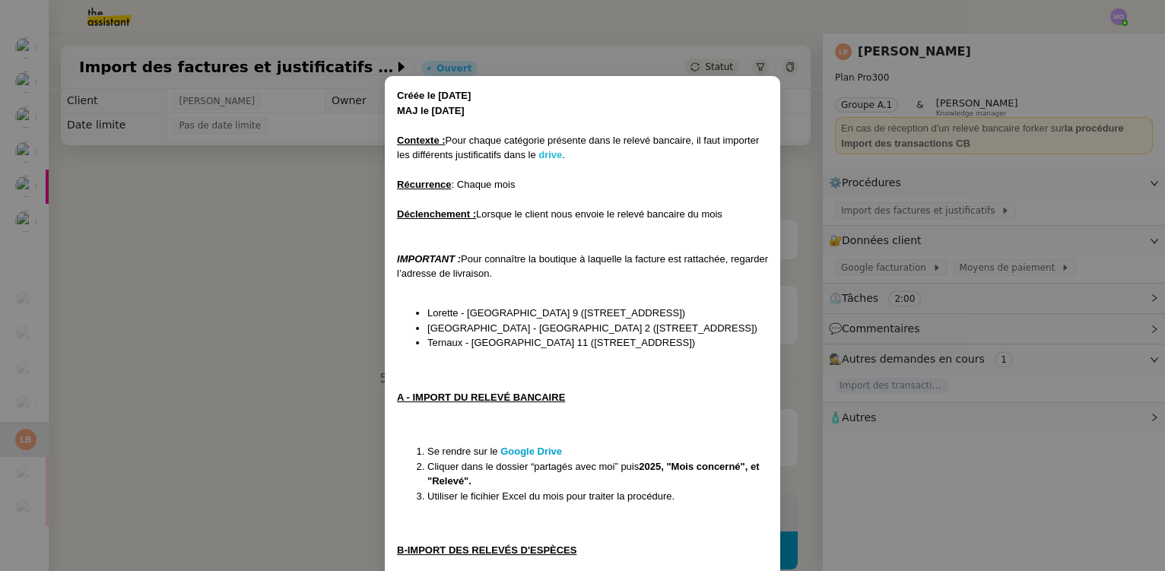
click at [554, 152] on strong "drive" at bounding box center [551, 154] width 24 height 11
click at [326, 253] on nz-modal-container "Créée le [DATE] MAJ le [DATE] Contexte : Pour chaque catégorie présente dans le…" at bounding box center [582, 285] width 1165 height 571
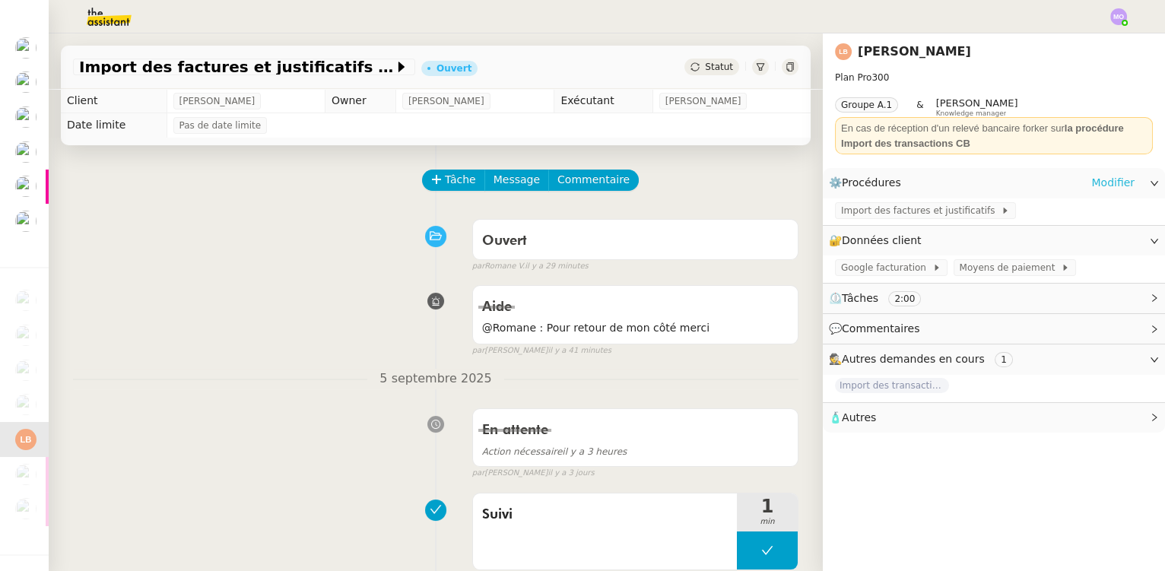
click at [1101, 182] on link "Modifier" at bounding box center [1112, 182] width 43 height 17
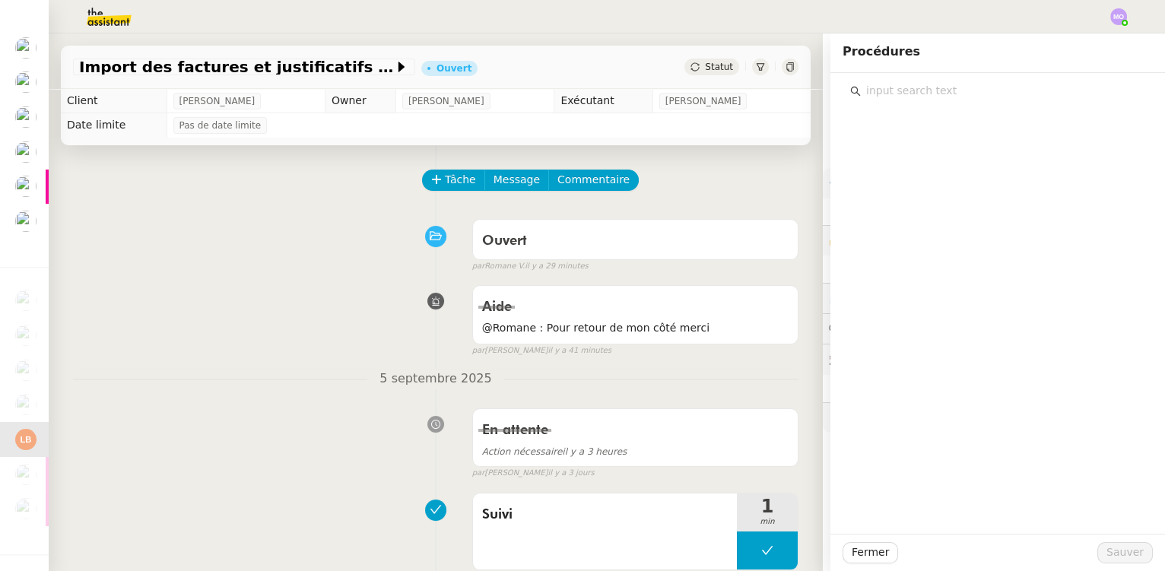
click at [889, 93] on input "text" at bounding box center [1003, 91] width 284 height 21
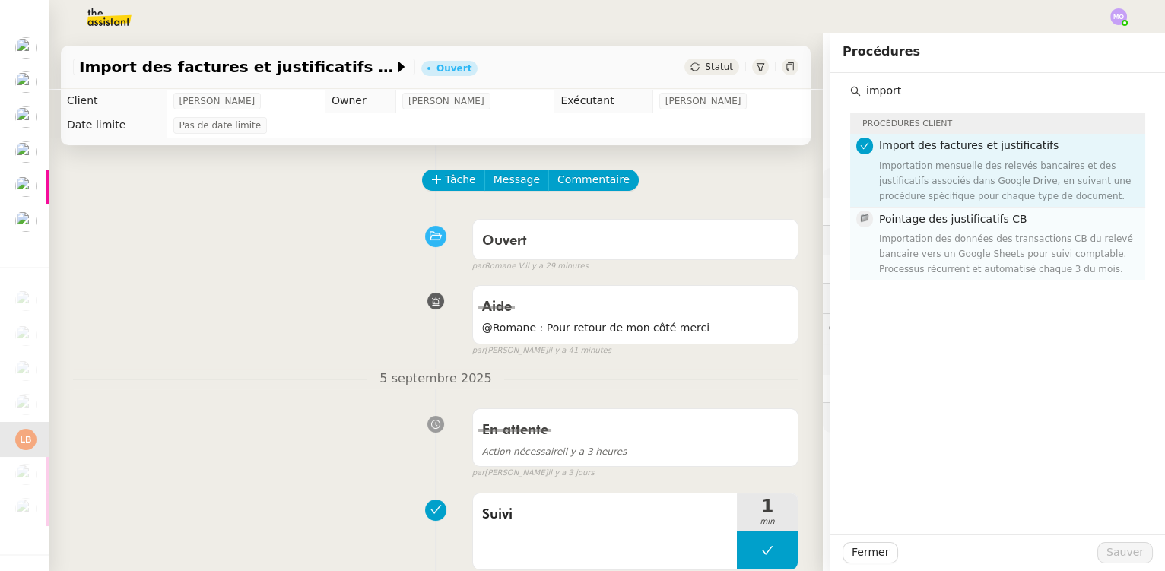
type input "import"
click at [923, 236] on div "Importation des données des transactions CB du relevé bancaire vers un Google S…" at bounding box center [1007, 254] width 257 height 46
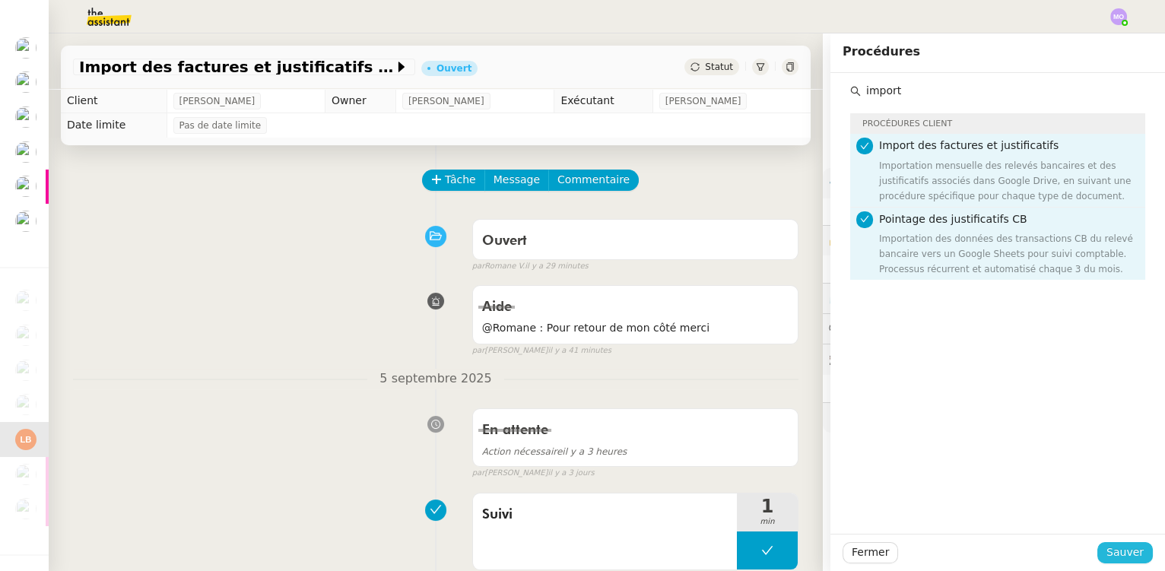
click at [1110, 551] on span "Sauver" at bounding box center [1125, 552] width 37 height 17
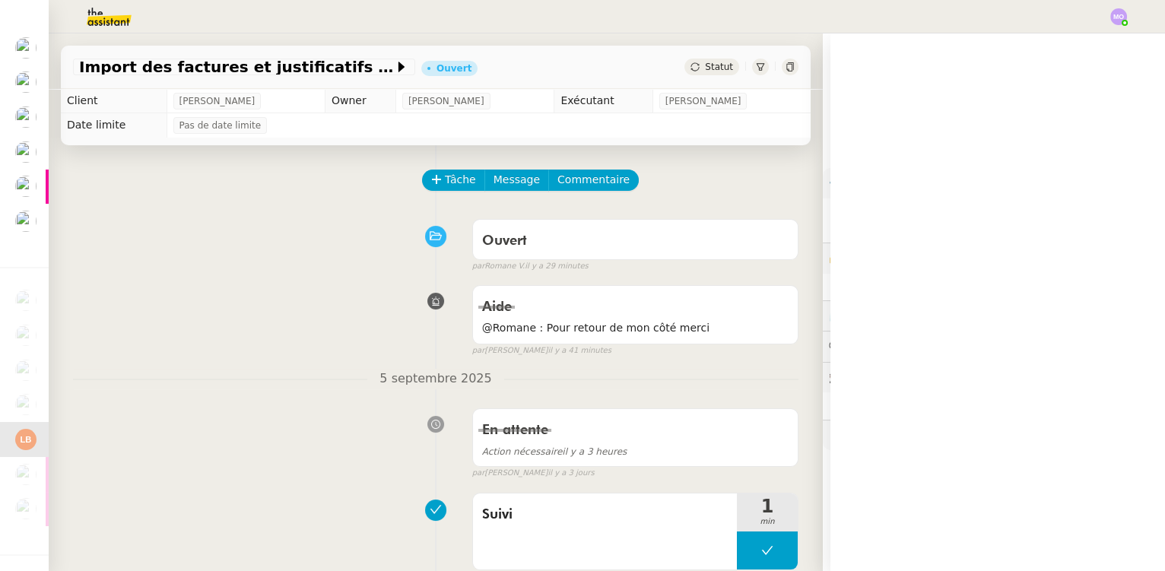
scroll to position [145, 0]
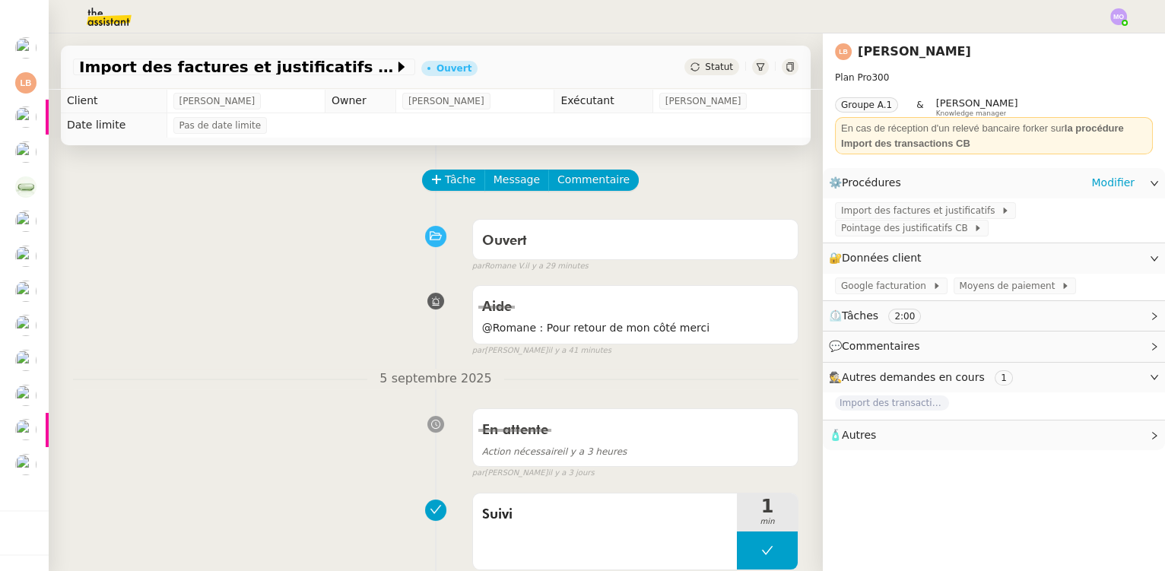
click at [1053, 221] on div "Import des factures et justificatifs Pointage des justificatifs CB" at bounding box center [994, 221] width 342 height 45
click at [974, 221] on span "Pointage des justificatifs CB" at bounding box center [907, 228] width 132 height 15
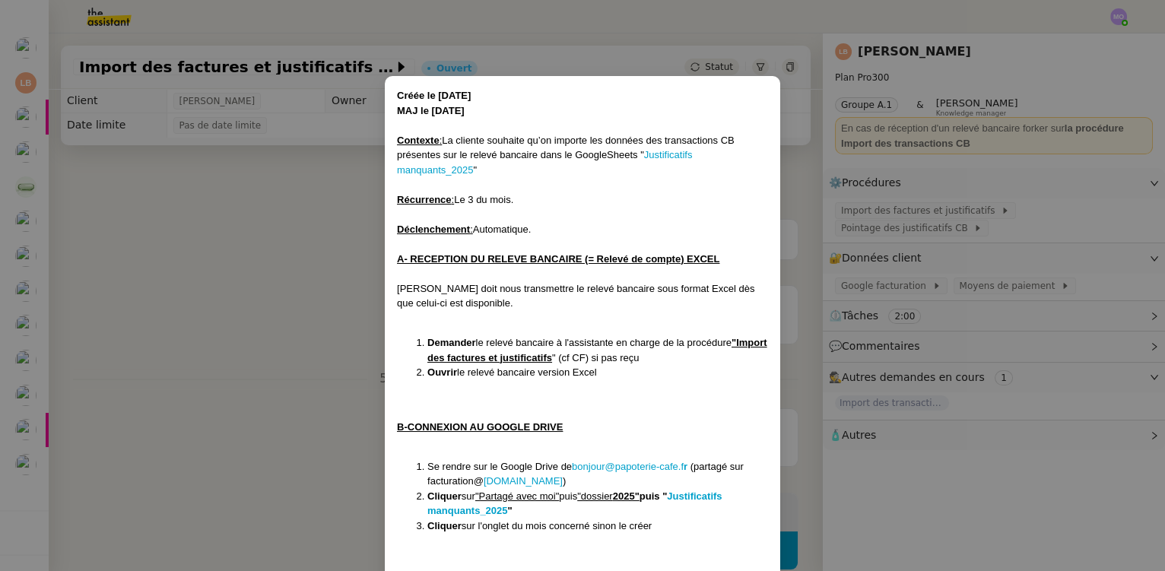
click at [320, 224] on nz-modal-container "Créée le [DATE] MAJ le [DATE] Contexte : La cliente souhaite qu’on importe les …" at bounding box center [582, 285] width 1165 height 571
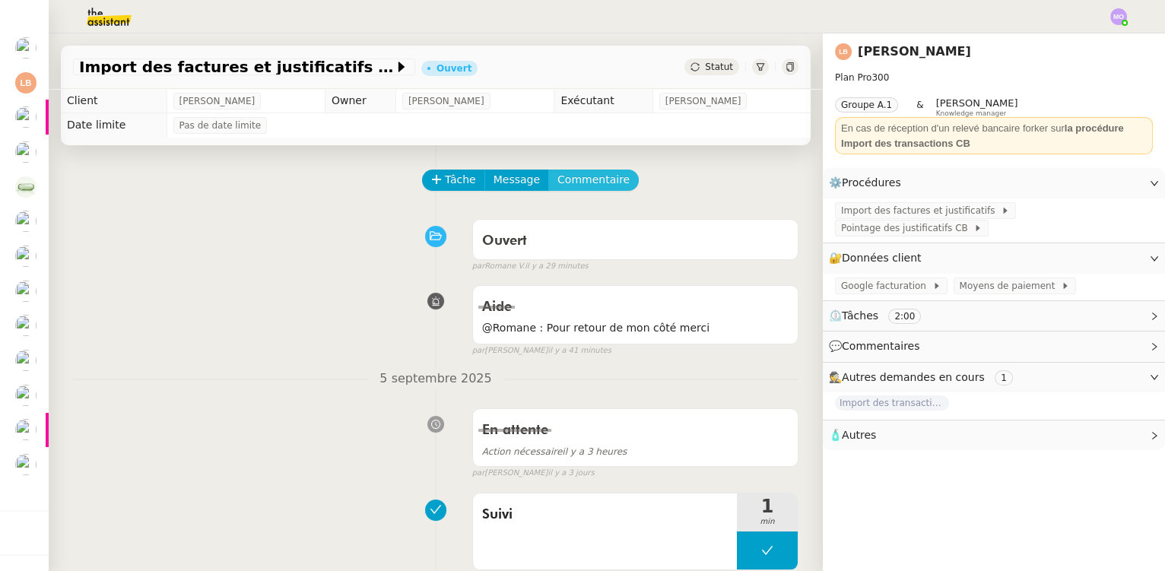
click at [566, 178] on span "Commentaire" at bounding box center [594, 179] width 72 height 17
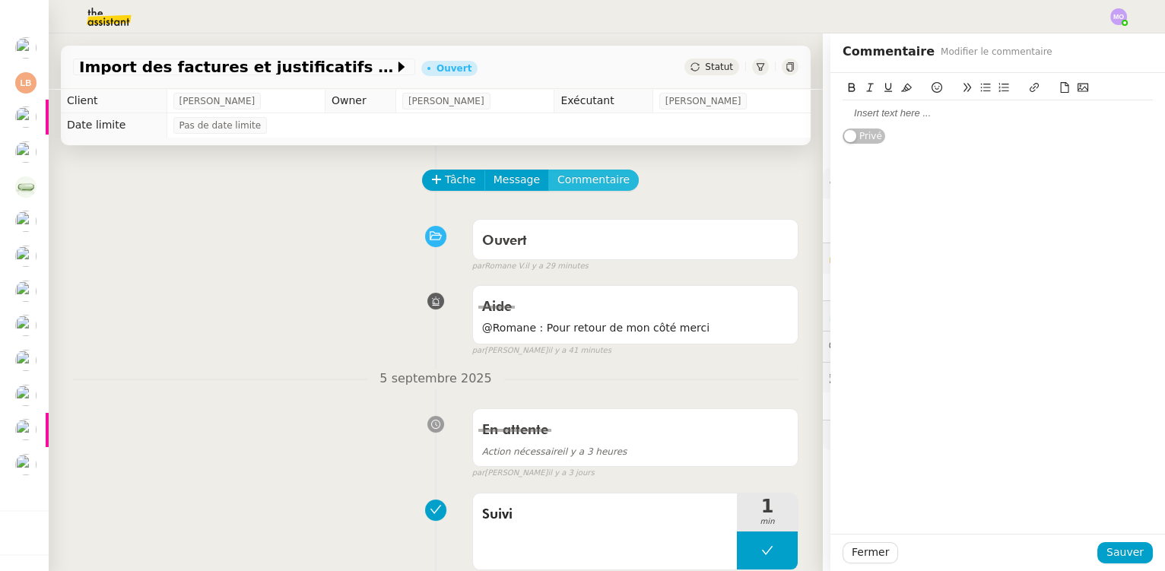
click at [548, 170] on button "Commentaire" at bounding box center [593, 180] width 91 height 21
click at [892, 119] on div at bounding box center [998, 113] width 310 height 14
click at [866, 115] on div "Procédure à mettre à jour" at bounding box center [998, 113] width 310 height 14
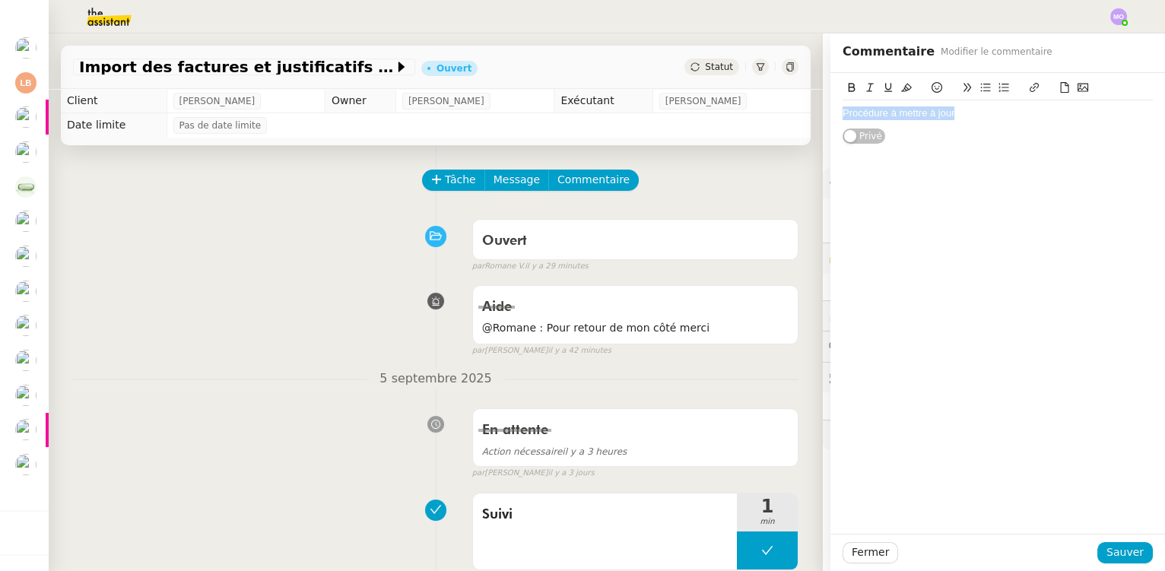
drag, startPoint x: 866, startPoint y: 115, endPoint x: 891, endPoint y: 80, distance: 43.1
click at [866, 113] on div "Procédure à mettre à jour" at bounding box center [998, 113] width 310 height 14
click at [901, 84] on icon at bounding box center [906, 87] width 11 height 11
drag, startPoint x: 901, startPoint y: 188, endPoint x: 906, endPoint y: 236, distance: 48.1
click at [901, 191] on div "Procédure à mettre à jour Privé" at bounding box center [998, 303] width 335 height 461
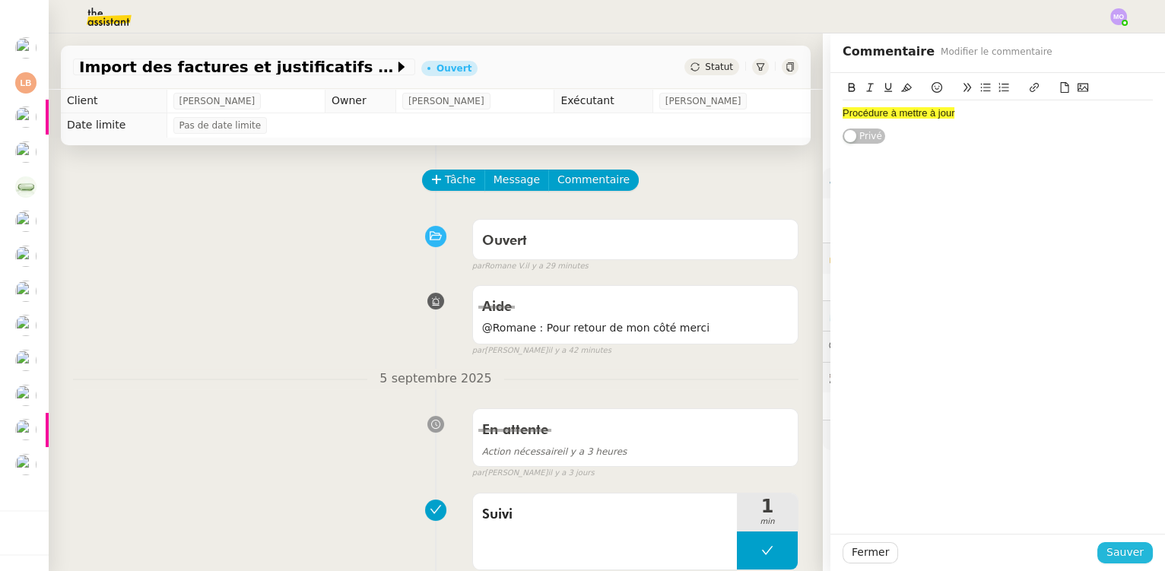
click at [1107, 550] on span "Sauver" at bounding box center [1125, 552] width 37 height 17
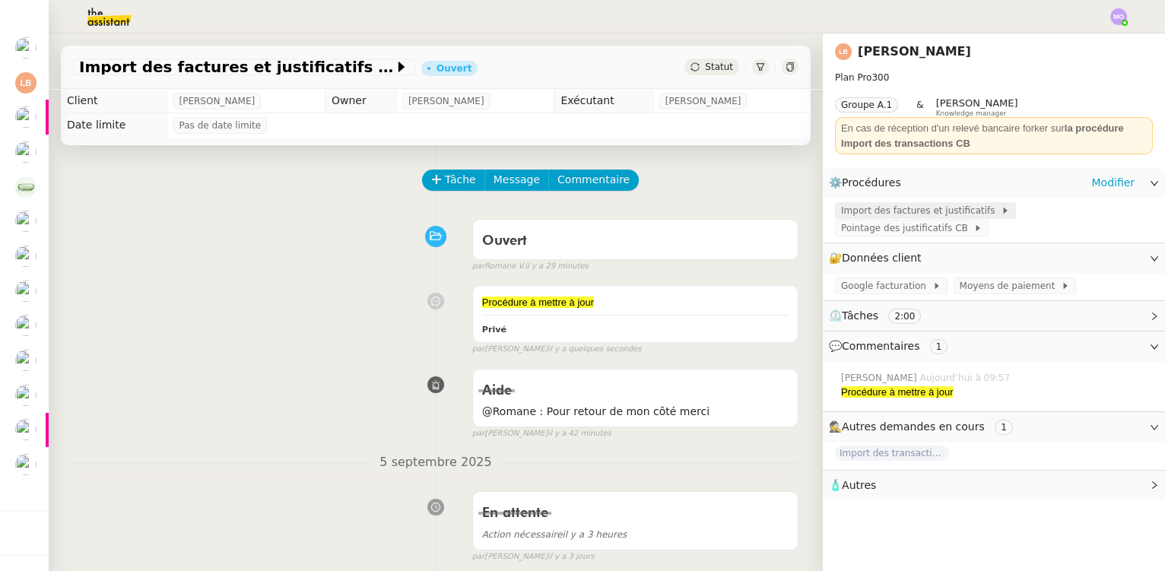
click at [926, 214] on span "Import des factures et justificatifs" at bounding box center [921, 210] width 160 height 15
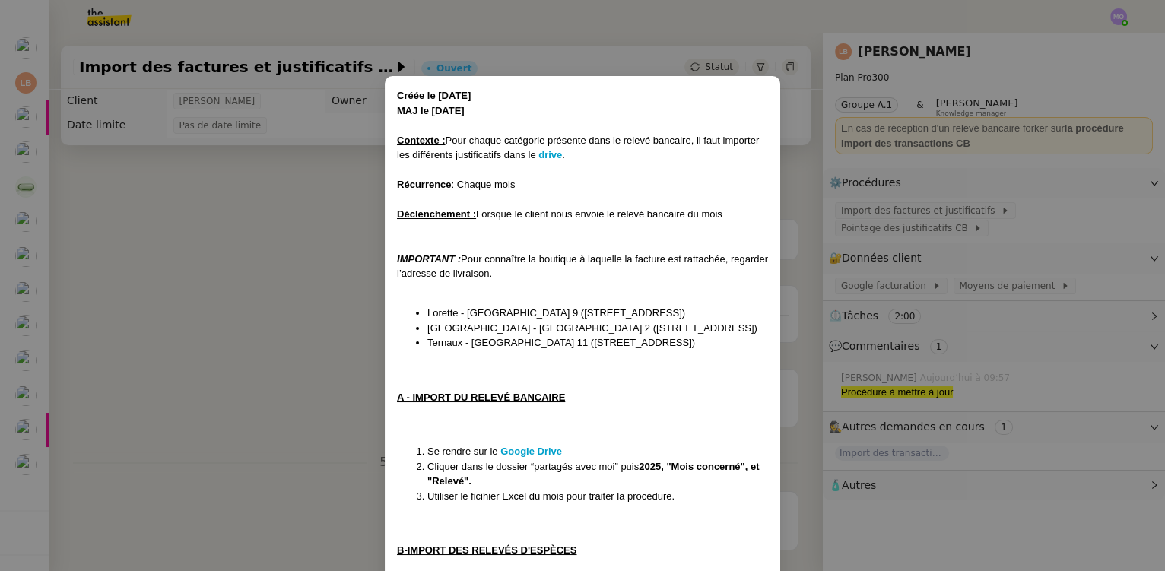
click at [308, 265] on nz-modal-container "Créée le [DATE] MAJ le [DATE] Contexte : Pour chaque catégorie présente dans le…" at bounding box center [582, 285] width 1165 height 571
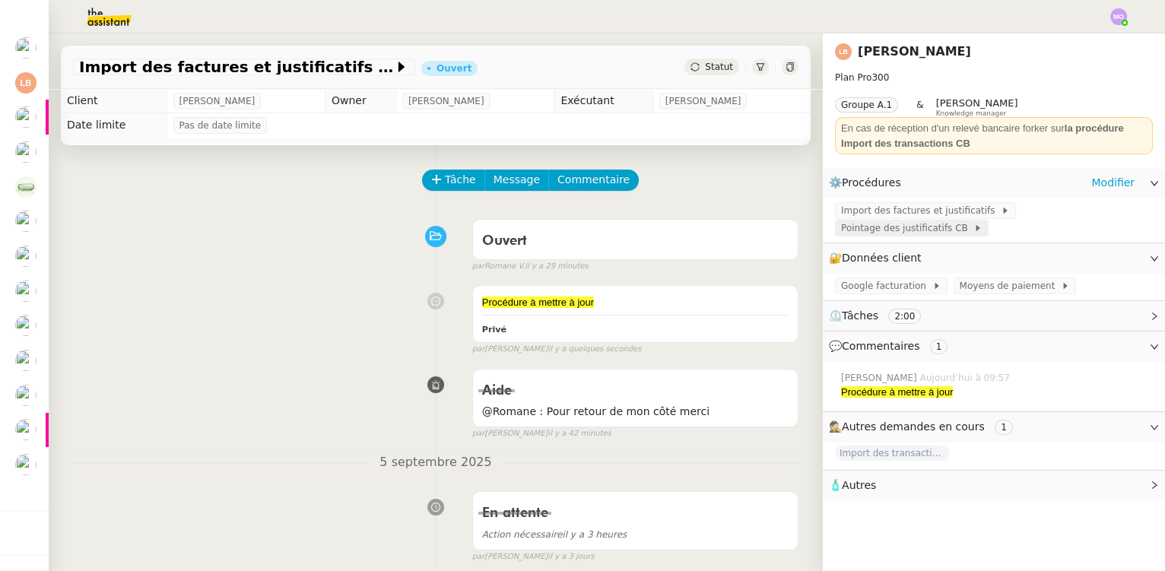
click at [974, 221] on span "Pointage des justificatifs CB" at bounding box center [907, 228] width 132 height 15
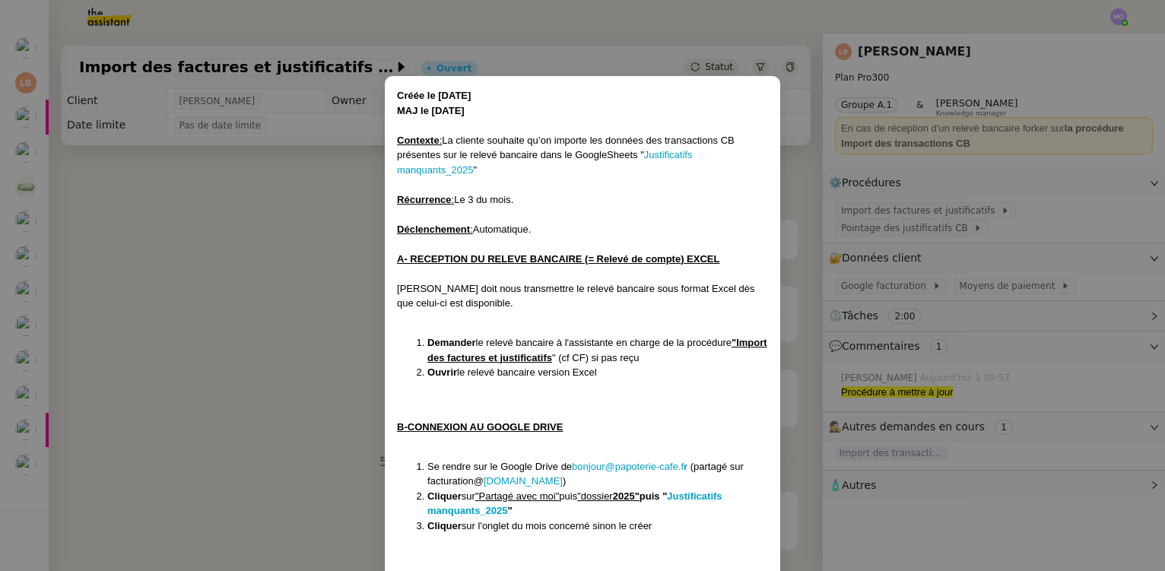
click at [284, 234] on nz-modal-container "Créée le [DATE] MAJ le [DATE] Contexte : La cliente souhaite qu’on importe les …" at bounding box center [582, 285] width 1165 height 571
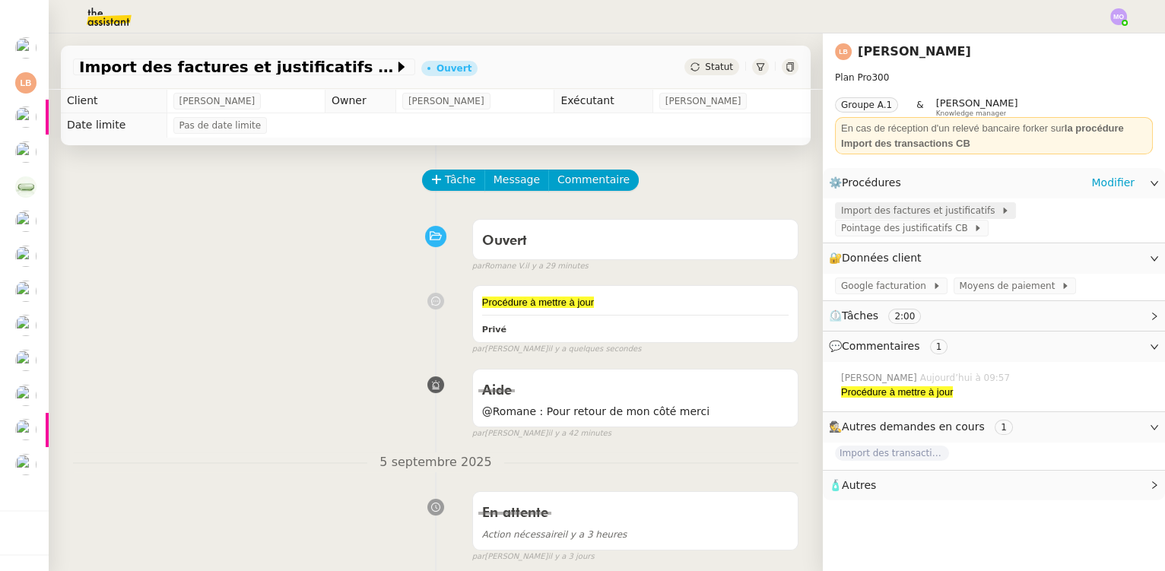
click at [898, 209] on span "Import des factures et justificatifs" at bounding box center [921, 210] width 160 height 15
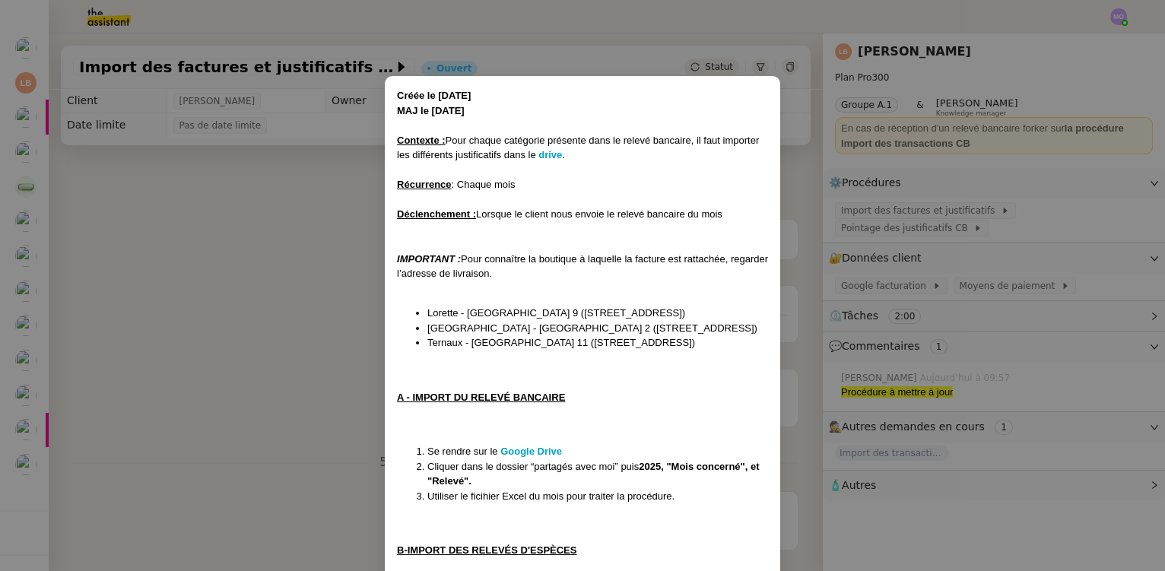
click at [325, 290] on nz-modal-container "Créée le [DATE] MAJ le [DATE] Contexte : Pour chaque catégorie présente dans le…" at bounding box center [582, 285] width 1165 height 571
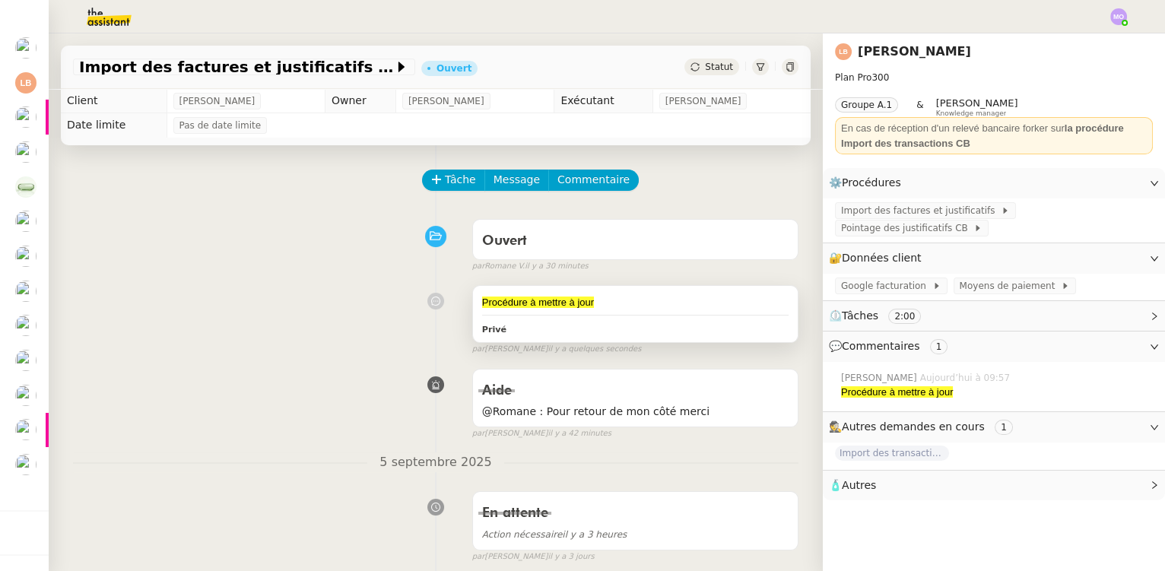
click at [612, 301] on div "Procédure à mettre à jour" at bounding box center [635, 302] width 307 height 15
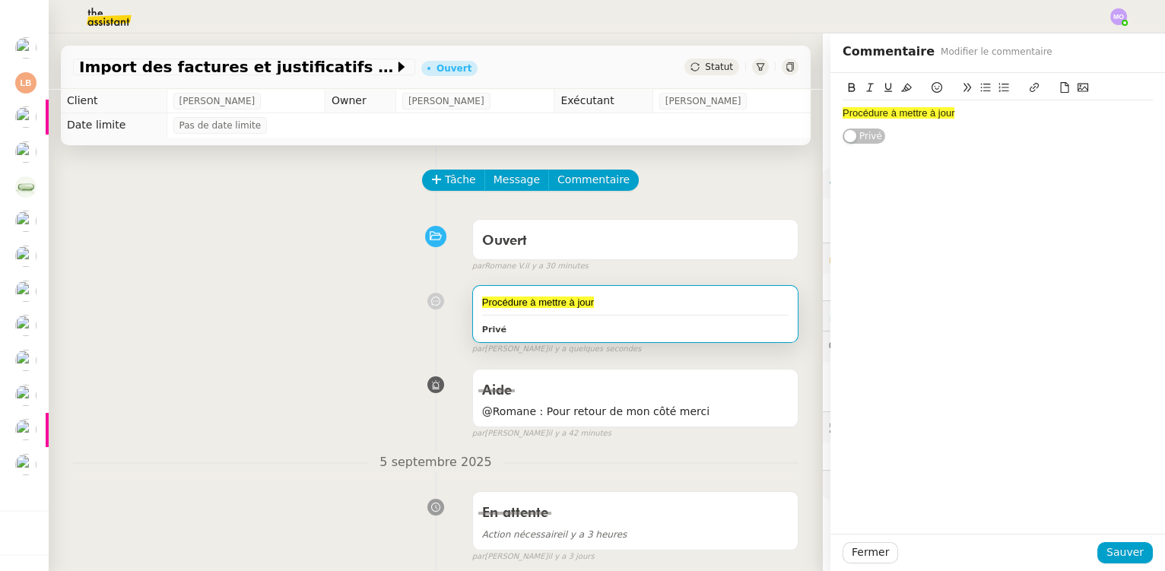
click at [902, 116] on span "Procédure à mettre à jour" at bounding box center [899, 112] width 112 height 11
click at [1126, 561] on span "Sauver" at bounding box center [1125, 552] width 37 height 17
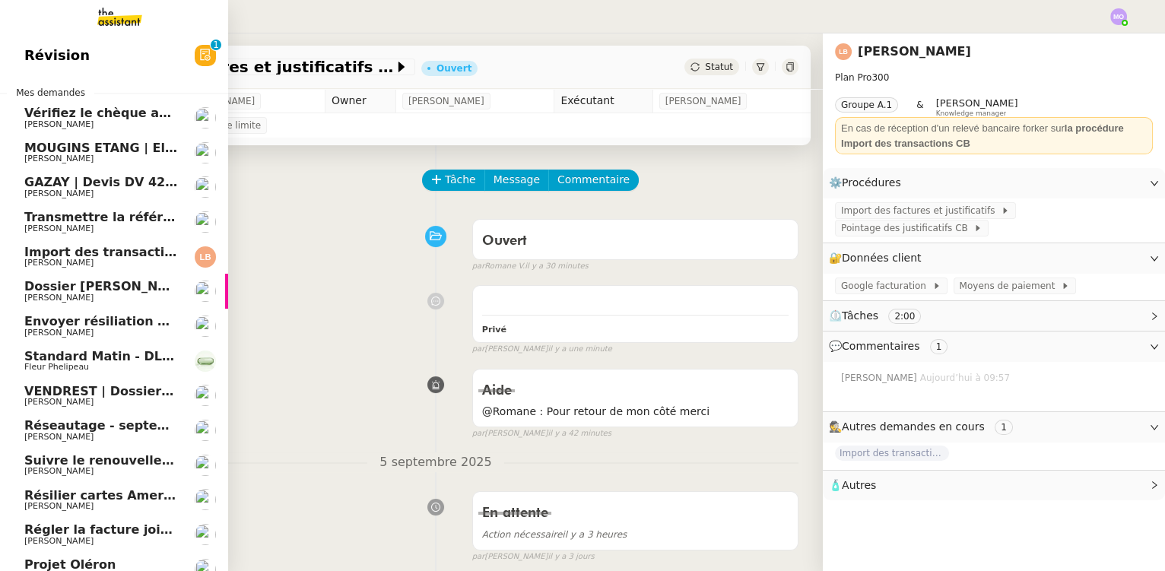
click at [111, 279] on span "Dossier [PERSON_NAME]" at bounding box center [108, 286] width 169 height 14
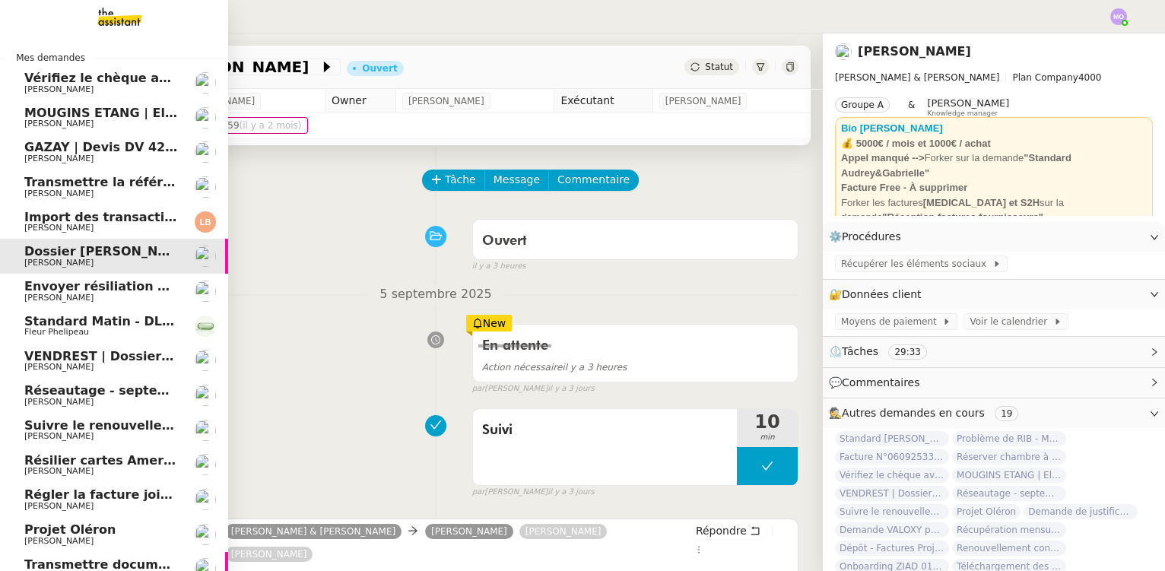
click at [80, 298] on span "[PERSON_NAME]" at bounding box center [58, 298] width 69 height 10
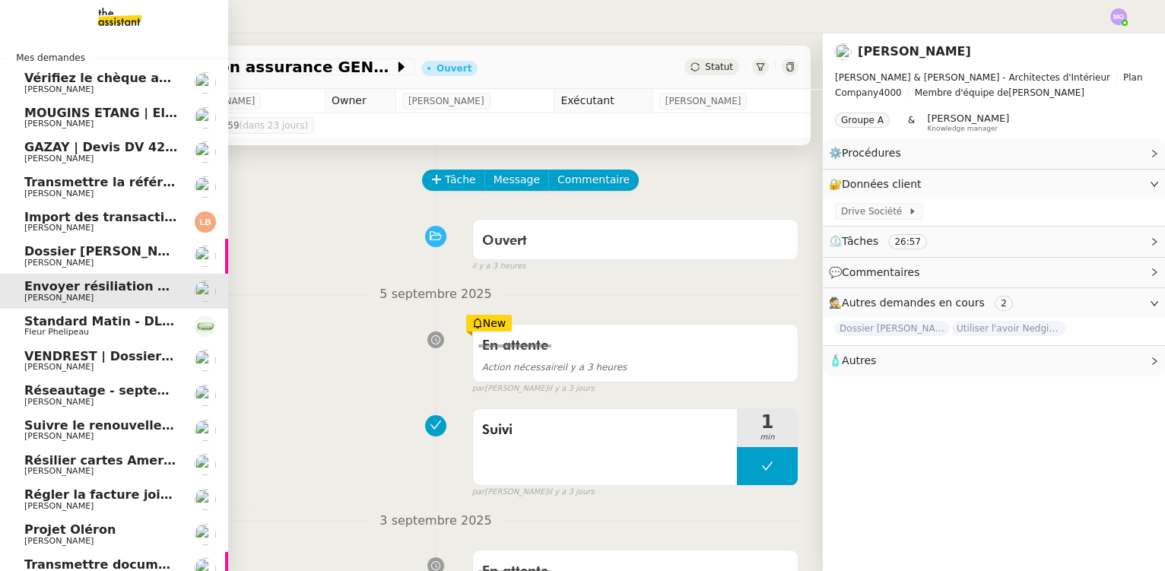
click at [91, 224] on span "[PERSON_NAME]" at bounding box center [101, 228] width 154 height 9
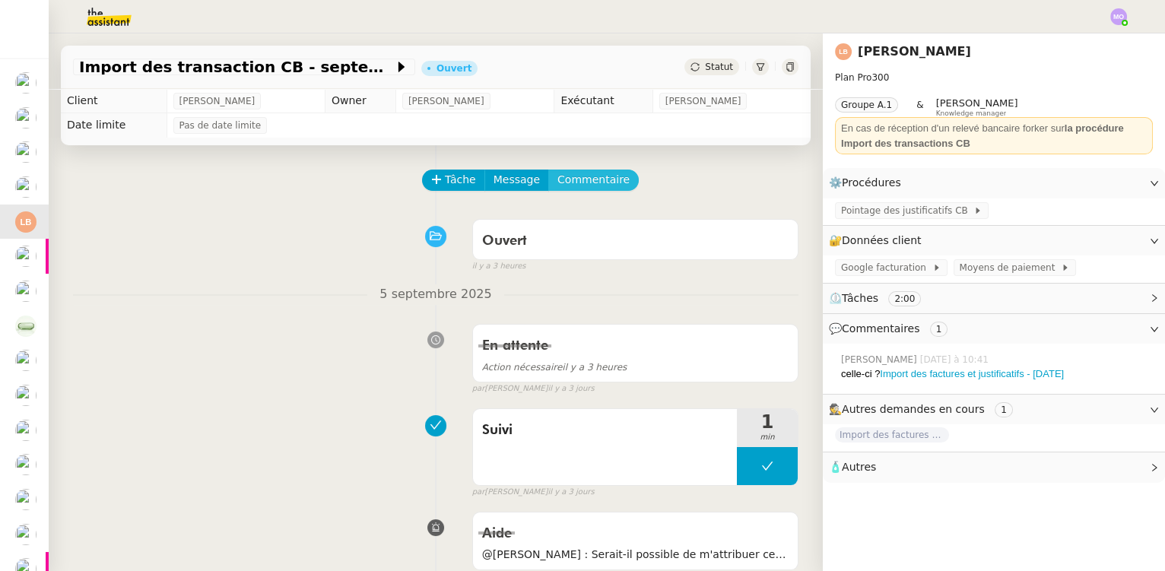
click at [558, 187] on span "Commentaire" at bounding box center [594, 179] width 72 height 17
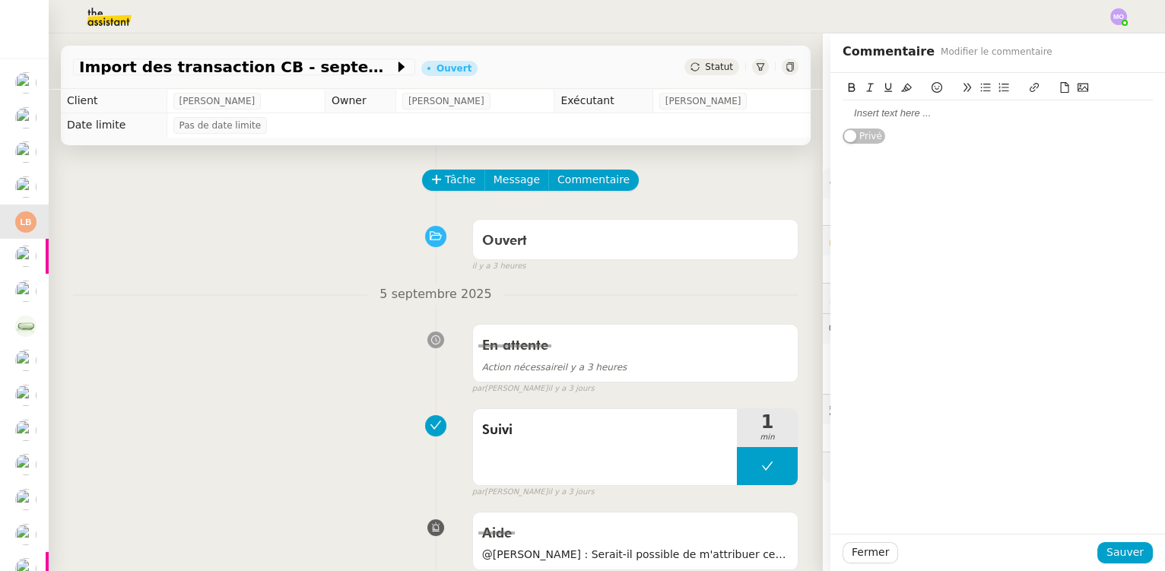
click at [859, 113] on div at bounding box center [998, 113] width 310 height 14
click at [1115, 562] on button "Sauver" at bounding box center [1126, 552] width 56 height 21
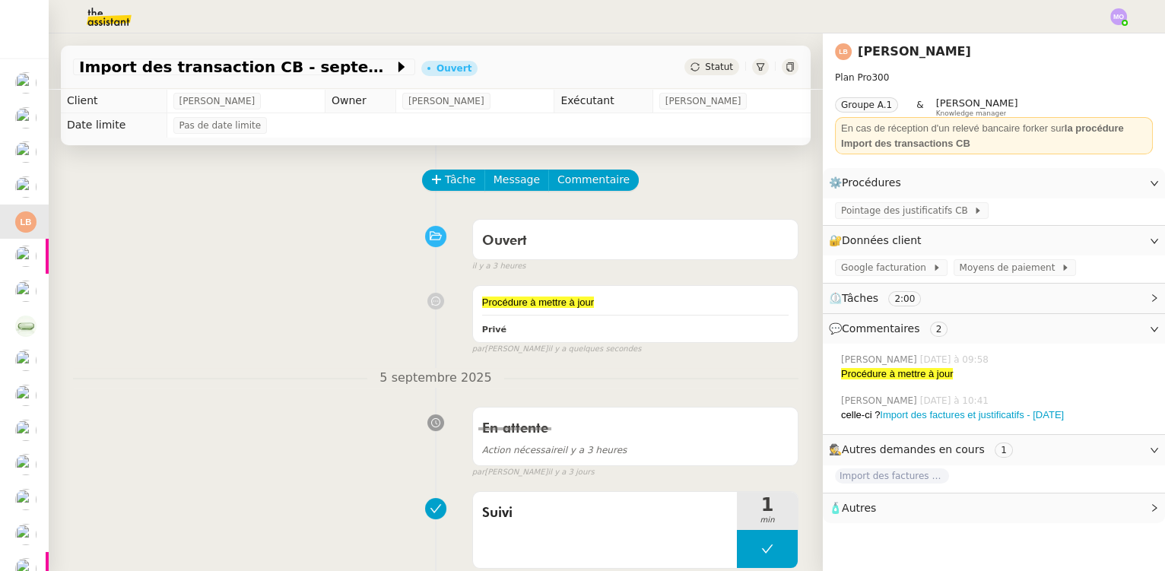
click at [714, 71] on span "Statut" at bounding box center [719, 67] width 28 height 11
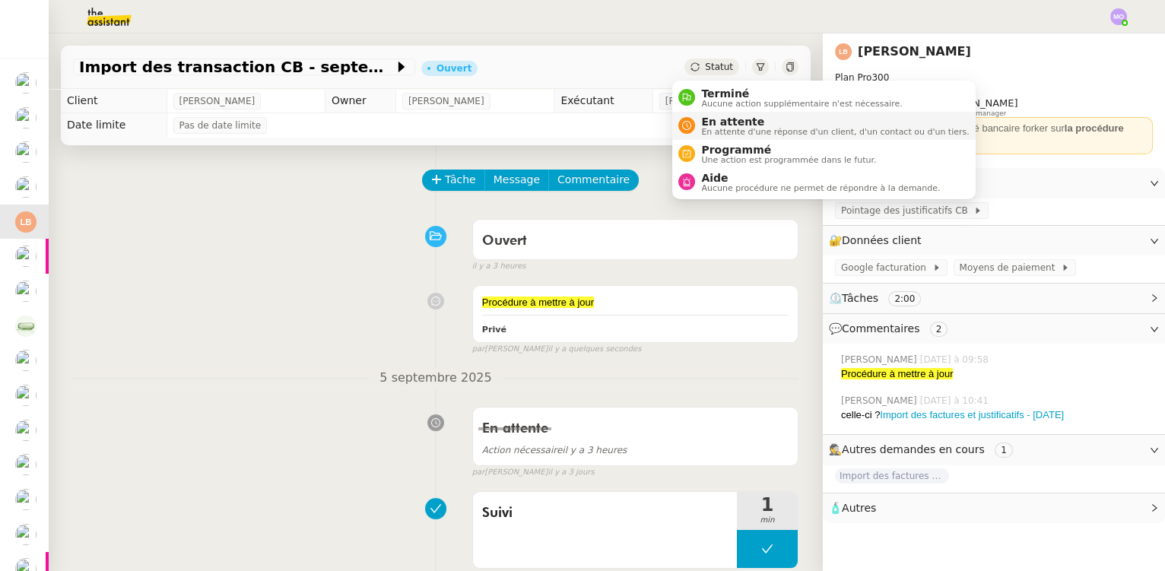
click at [718, 122] on span "En attente" at bounding box center [835, 122] width 268 height 12
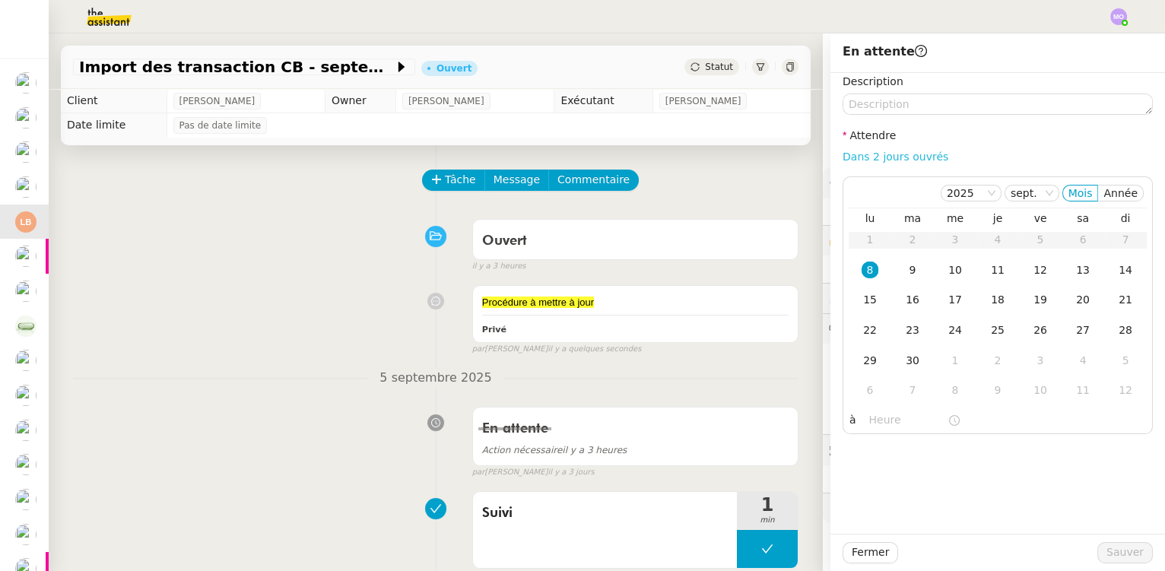
click at [853, 157] on link "Dans 2 jours ouvrés" at bounding box center [896, 157] width 106 height 12
type input "07:00"
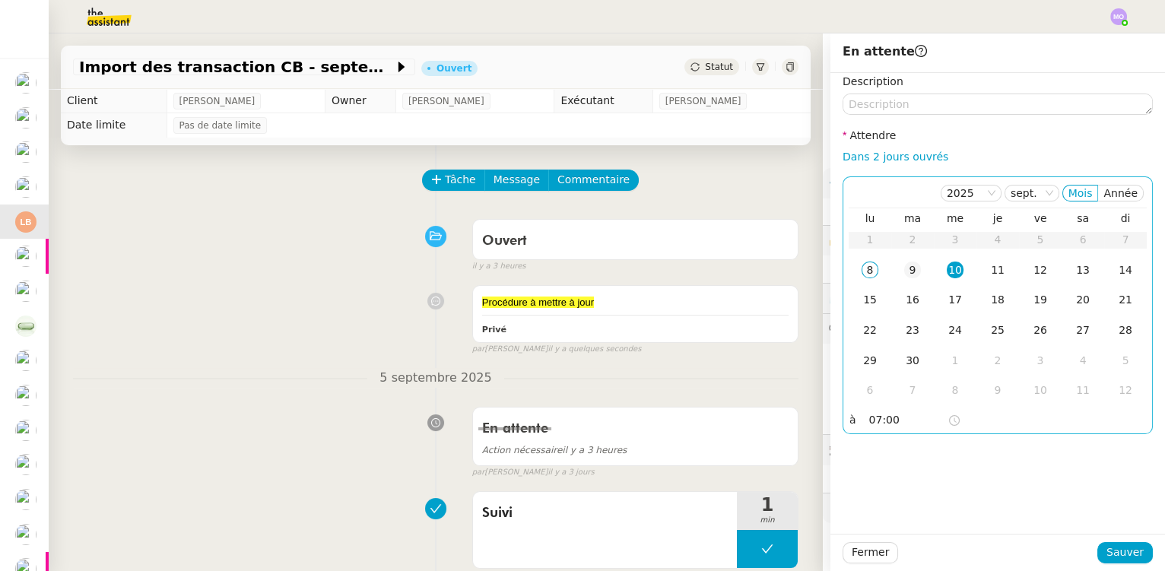
click at [904, 268] on div "9" at bounding box center [912, 270] width 17 height 17
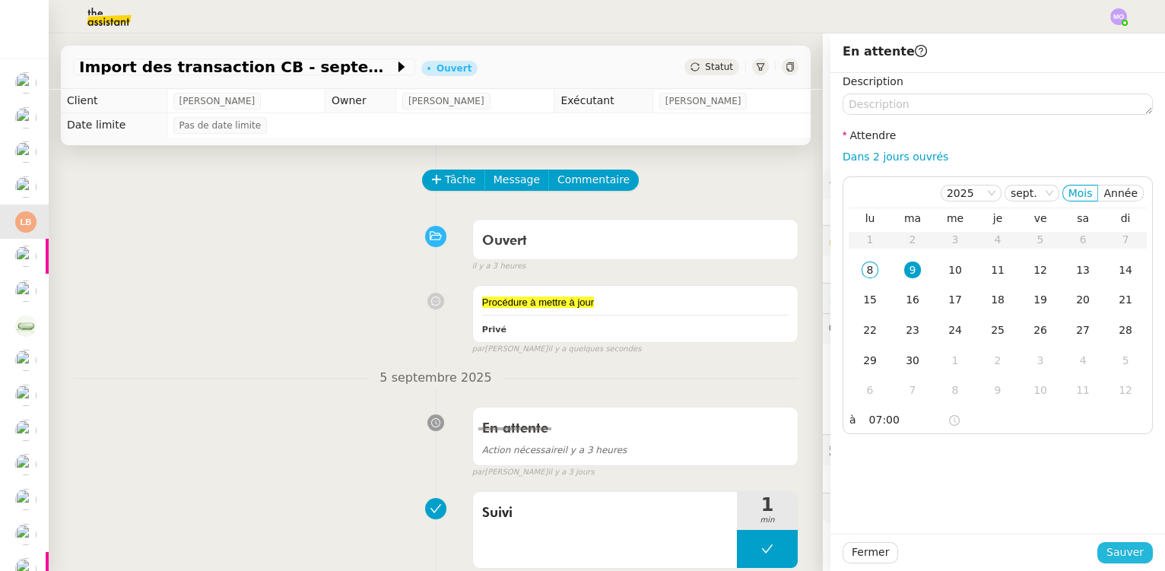
click at [1117, 547] on span "Sauver" at bounding box center [1125, 552] width 37 height 17
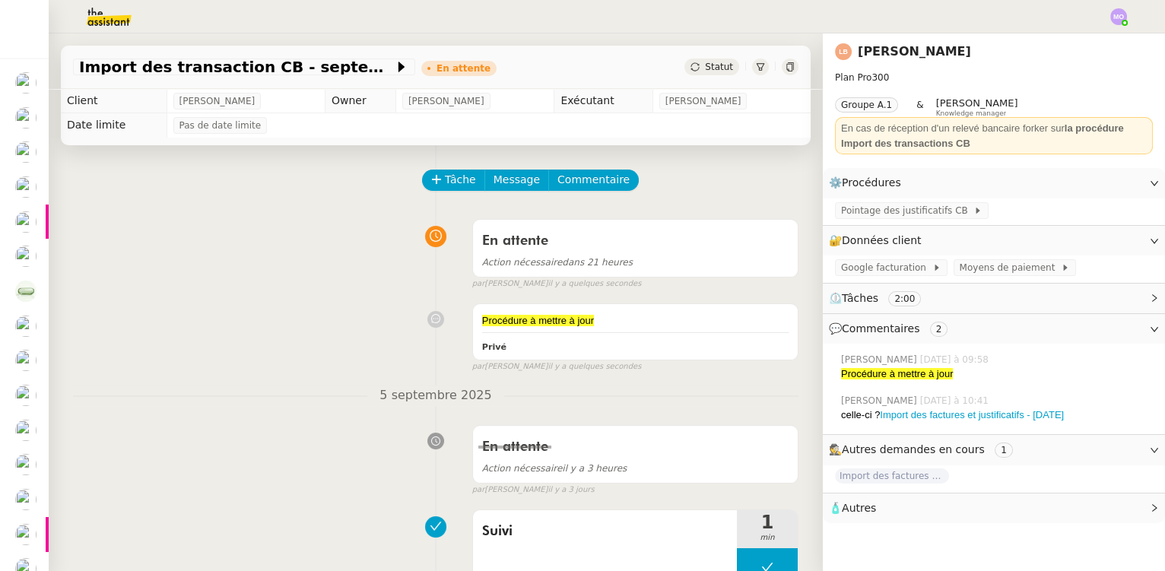
click at [244, 457] on div "En attente Action nécessaire il y a 3 heures false par [PERSON_NAME] [DATE]" at bounding box center [436, 457] width 726 height 78
click at [94, 26] on img at bounding box center [97, 16] width 118 height 33
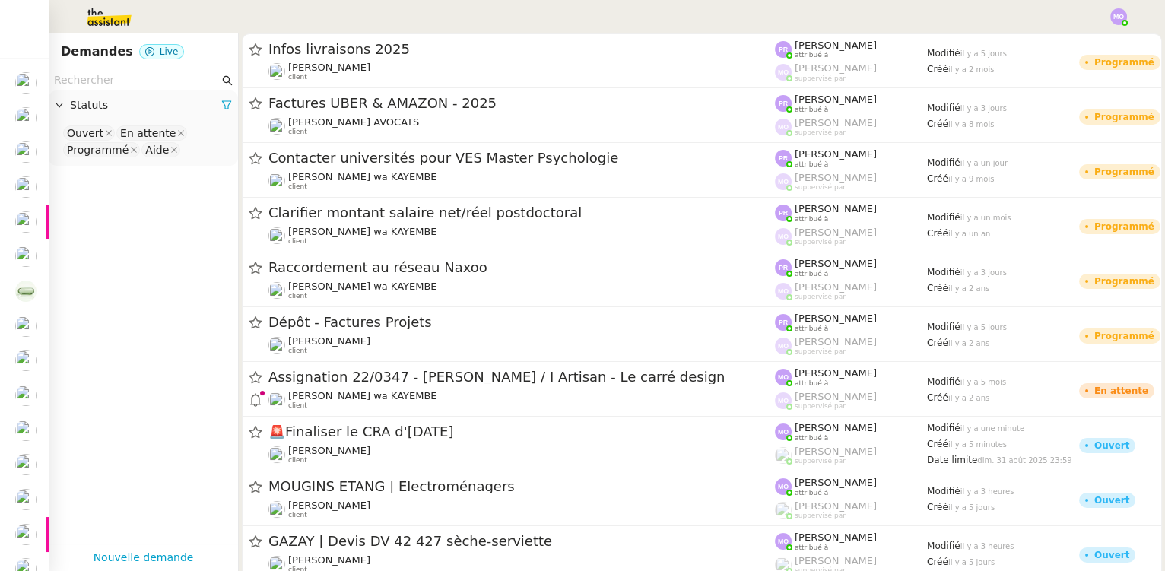
click at [104, 84] on input "text" at bounding box center [136, 79] width 165 height 17
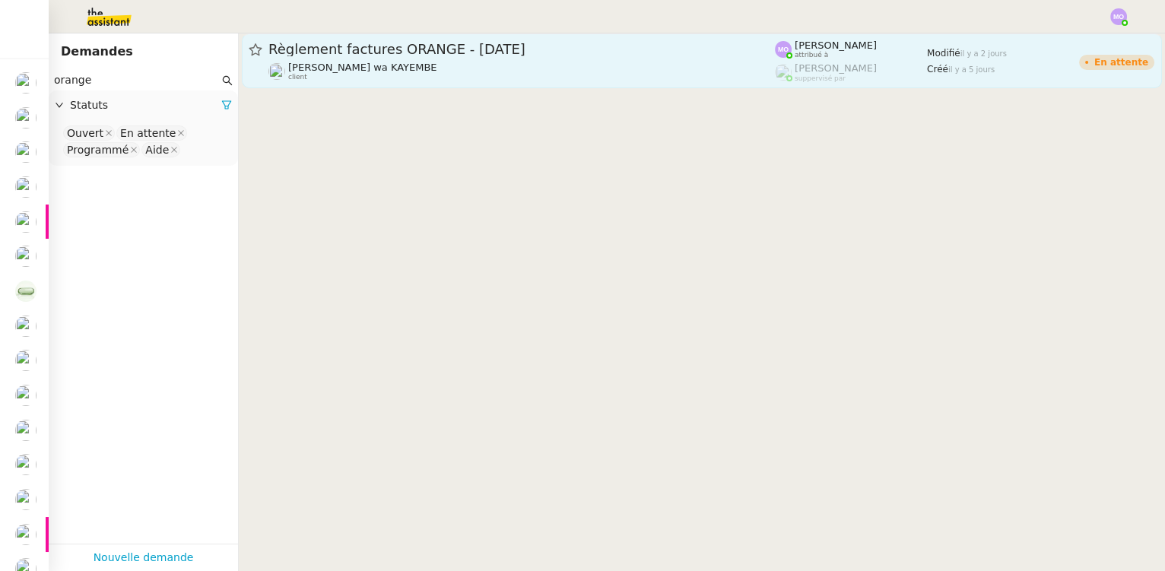
type input "orange"
click at [470, 52] on span "Règlement factures ORANGE - [DATE]" at bounding box center [521, 50] width 507 height 14
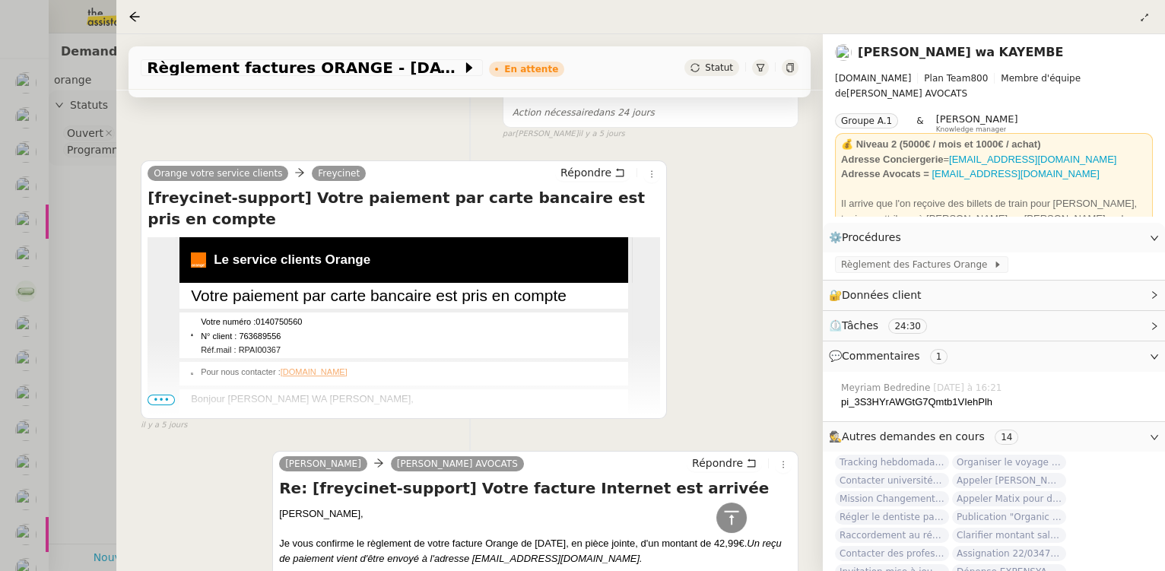
scroll to position [207, 0]
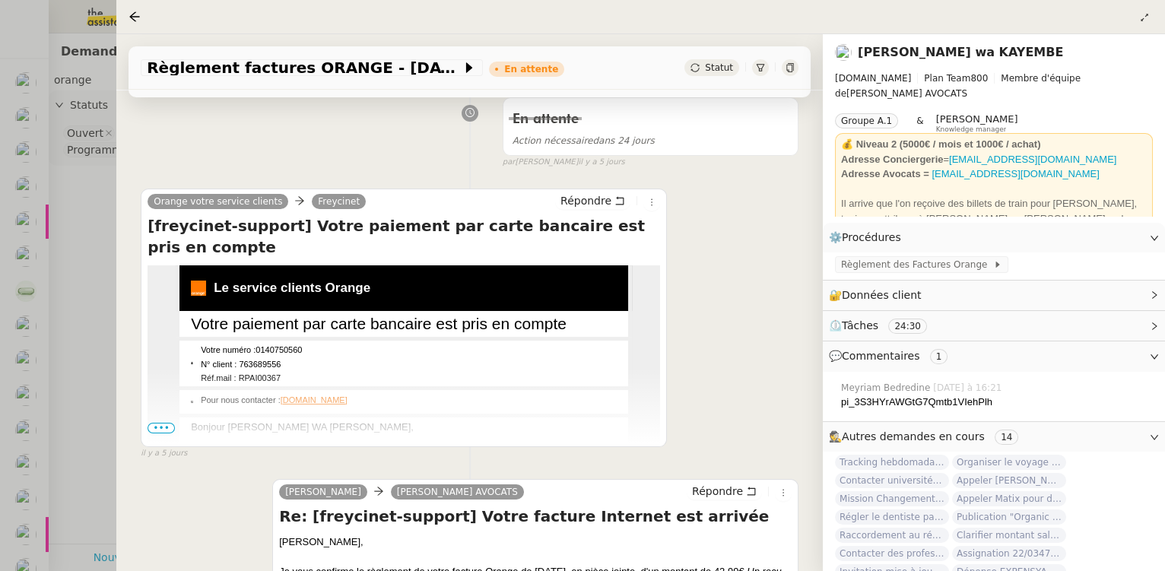
click at [83, 208] on div at bounding box center [582, 285] width 1165 height 571
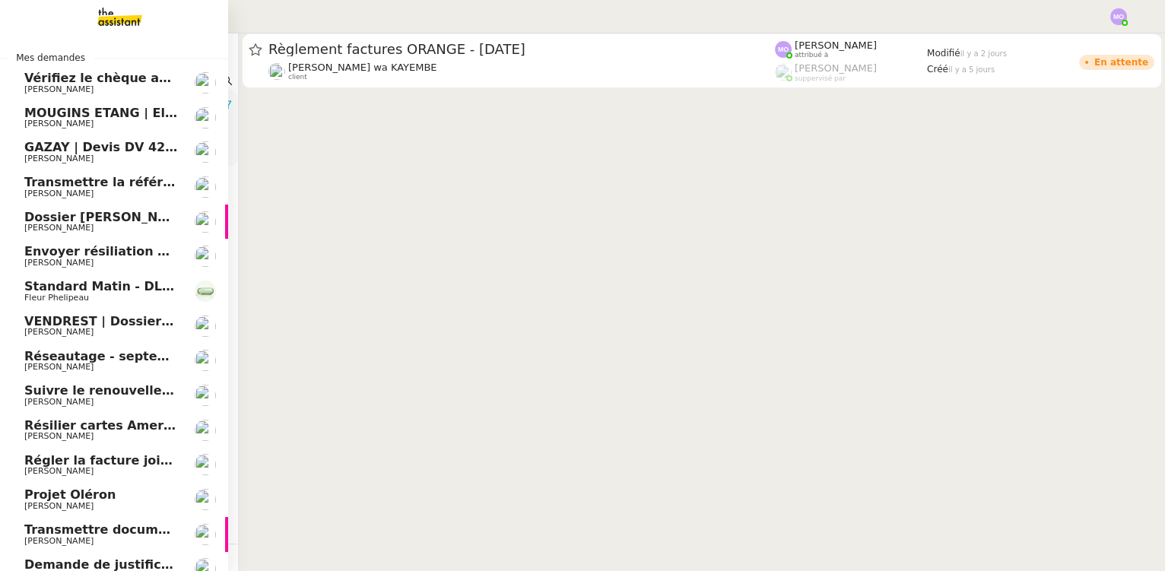
click at [112, 115] on span "MOUGINS ETANG | Electroménagers" at bounding box center [146, 113] width 244 height 14
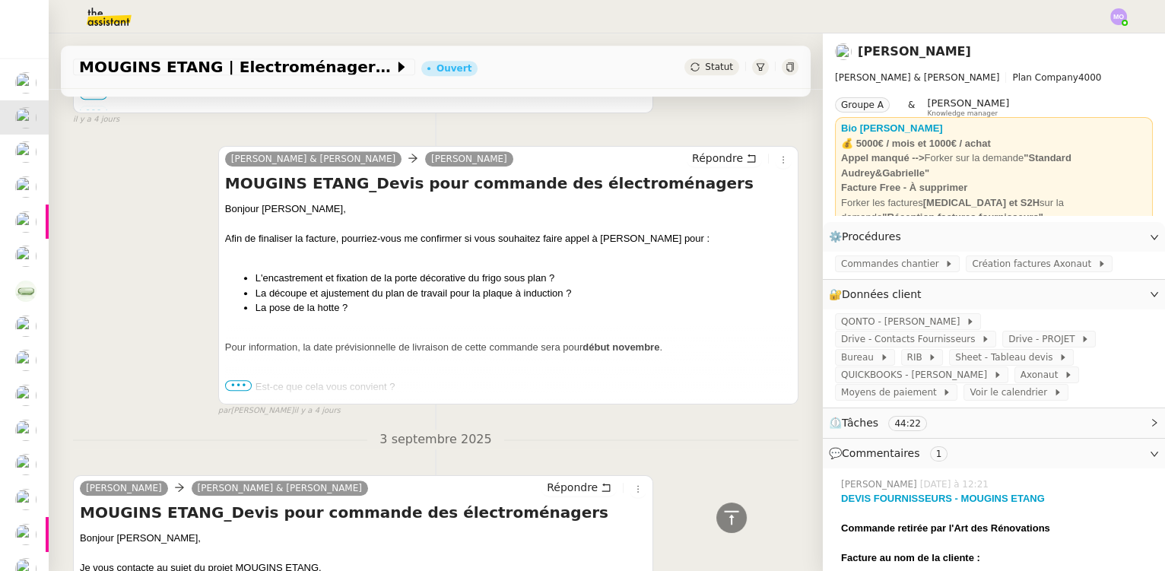
scroll to position [2261, 0]
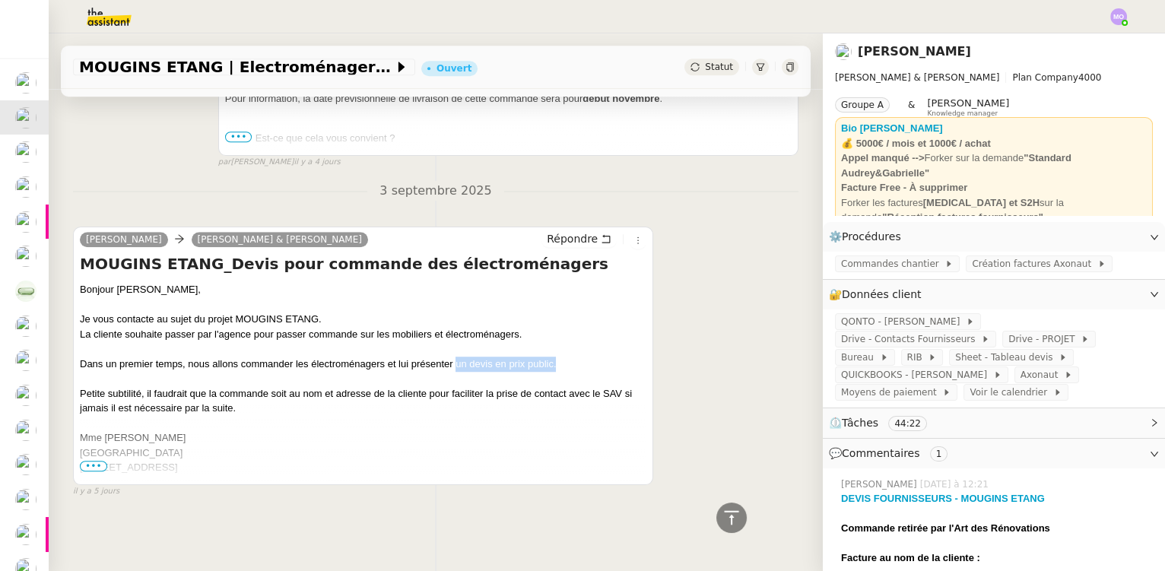
drag, startPoint x: 456, startPoint y: 356, endPoint x: 556, endPoint y: 360, distance: 100.5
click at [556, 360] on div "Dans un premier temps, nous allons commander les électroménagers et lui présent…" at bounding box center [363, 364] width 567 height 15
click at [497, 416] on div at bounding box center [363, 423] width 567 height 15
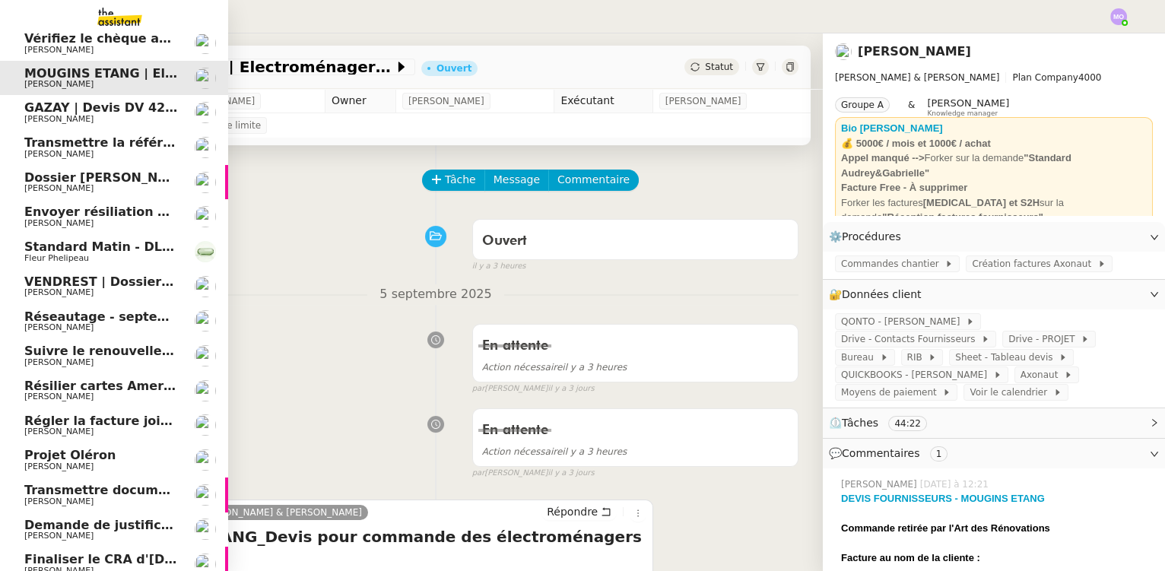
scroll to position [145, 0]
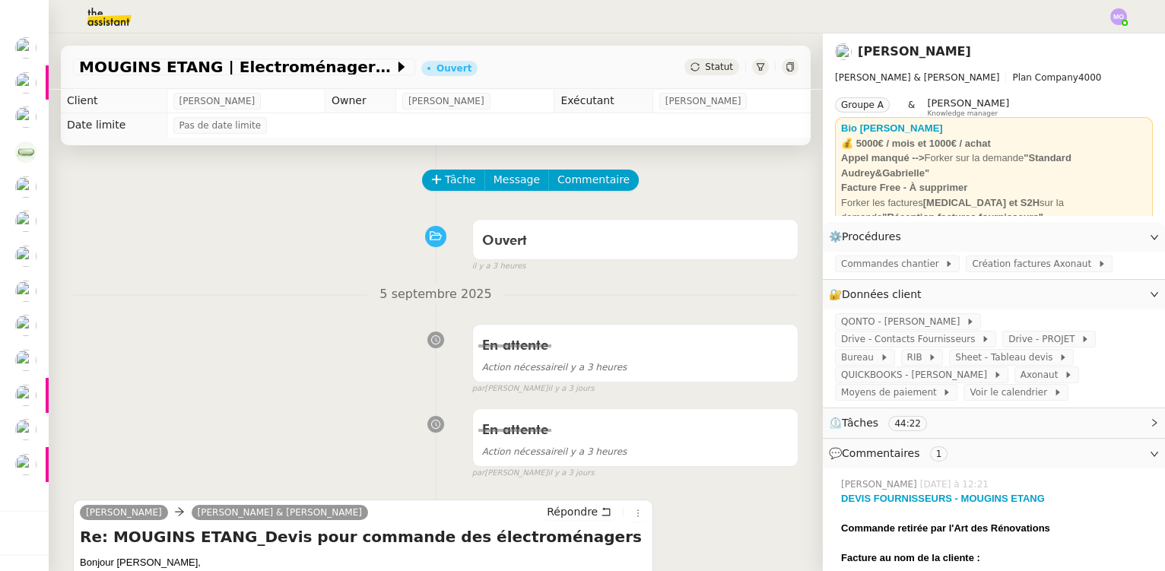
click at [110, 17] on img at bounding box center [97, 16] width 118 height 33
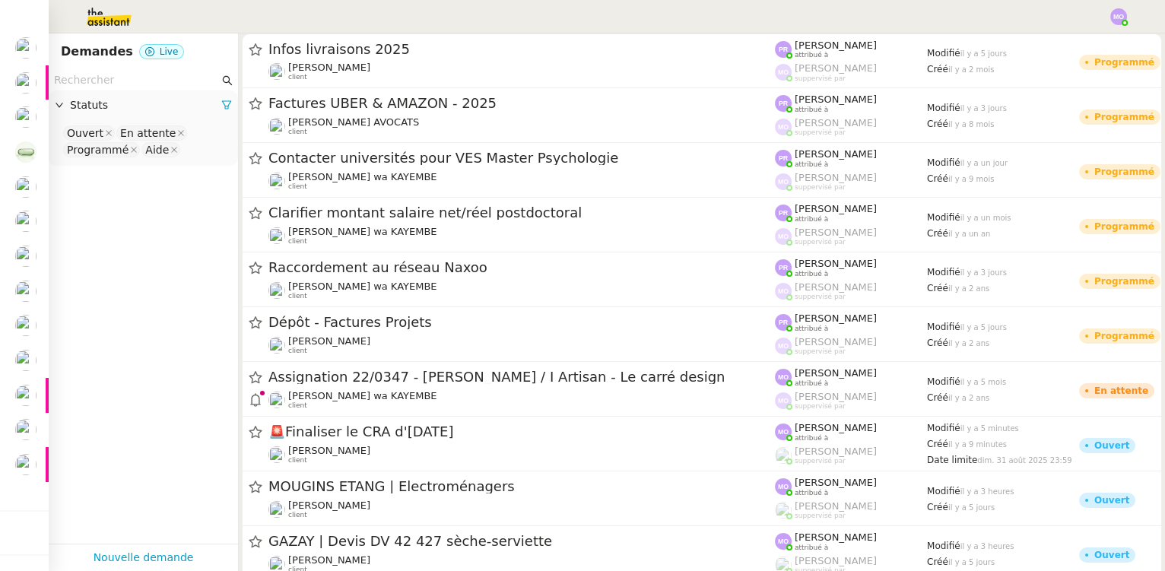
click at [100, 80] on input "text" at bounding box center [136, 79] width 165 height 17
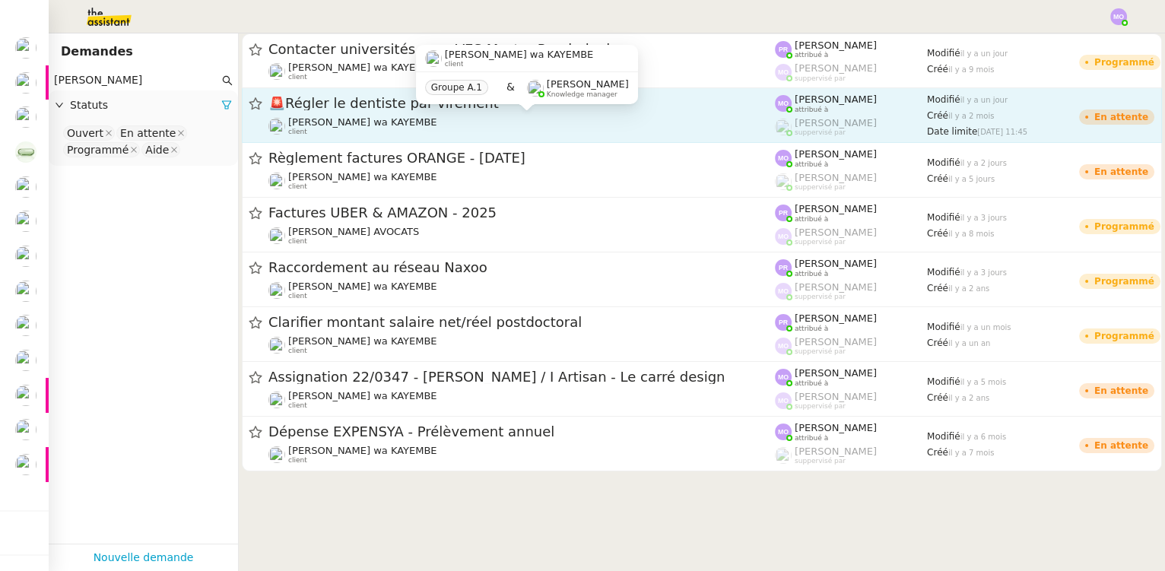
type input "[PERSON_NAME]"
click at [362, 122] on span "[PERSON_NAME] wa KAYEMBE" at bounding box center [362, 121] width 149 height 11
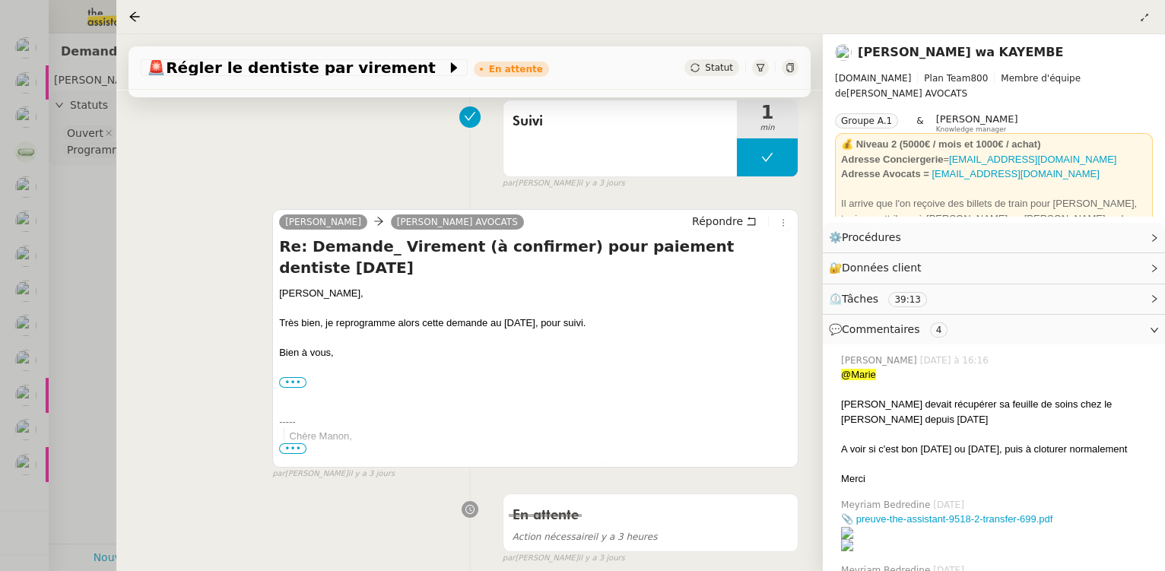
scroll to position [207, 0]
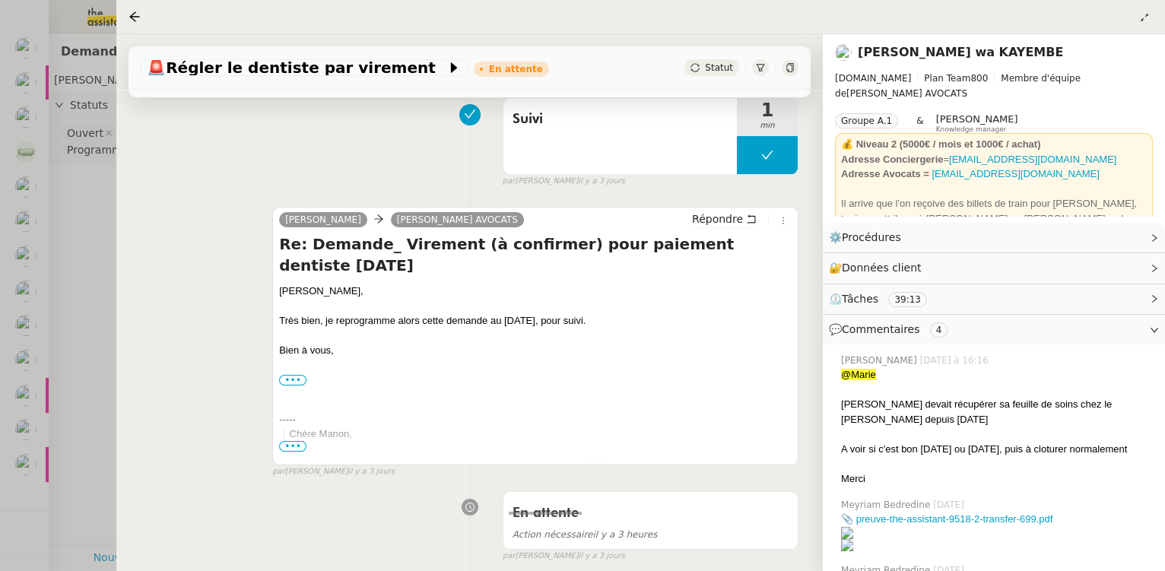
drag, startPoint x: 381, startPoint y: 248, endPoint x: 783, endPoint y: 249, distance: 401.6
click at [783, 249] on h4 "Re: Demande_ Virement (à confirmer) pour paiement dentiste [DATE]" at bounding box center [535, 255] width 513 height 43
copy h4 "Virement (à confirmer) pour paiement dentiste [DATE]"
click at [63, 218] on div at bounding box center [582, 285] width 1165 height 571
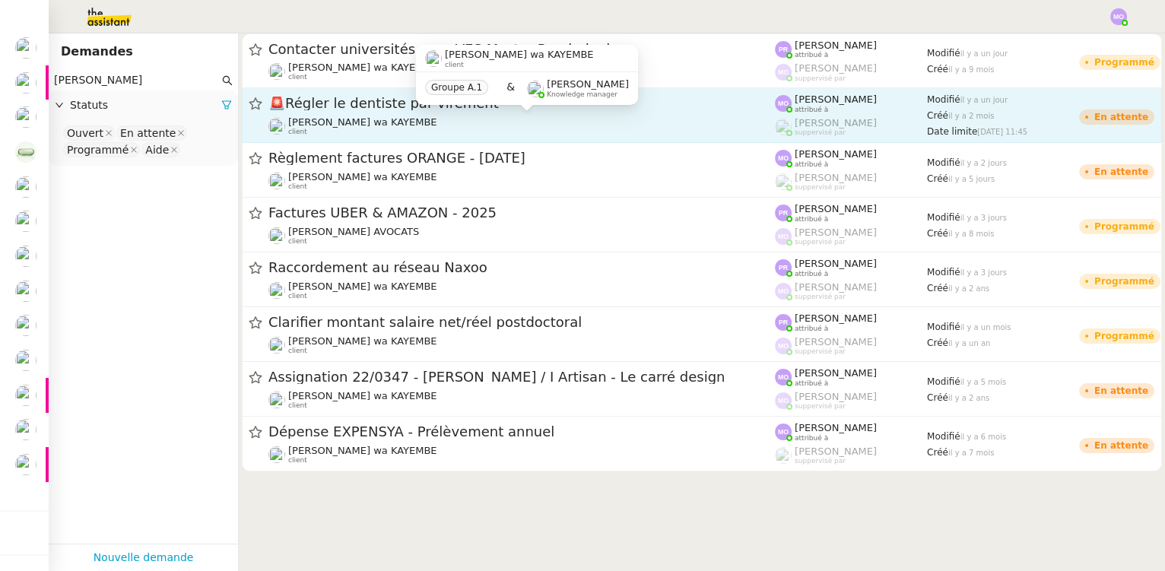
click at [357, 121] on span "[PERSON_NAME] wa KAYEMBE" at bounding box center [362, 121] width 149 height 11
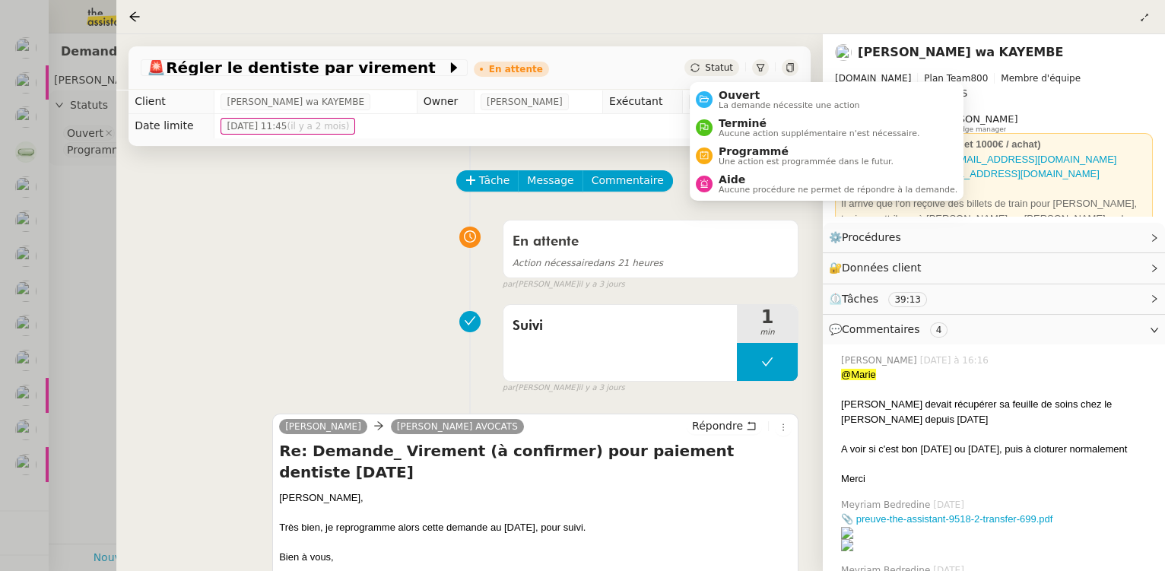
click at [724, 71] on span "Statut" at bounding box center [719, 67] width 28 height 11
click at [739, 101] on span "La demande nécessite une action" at bounding box center [789, 105] width 141 height 8
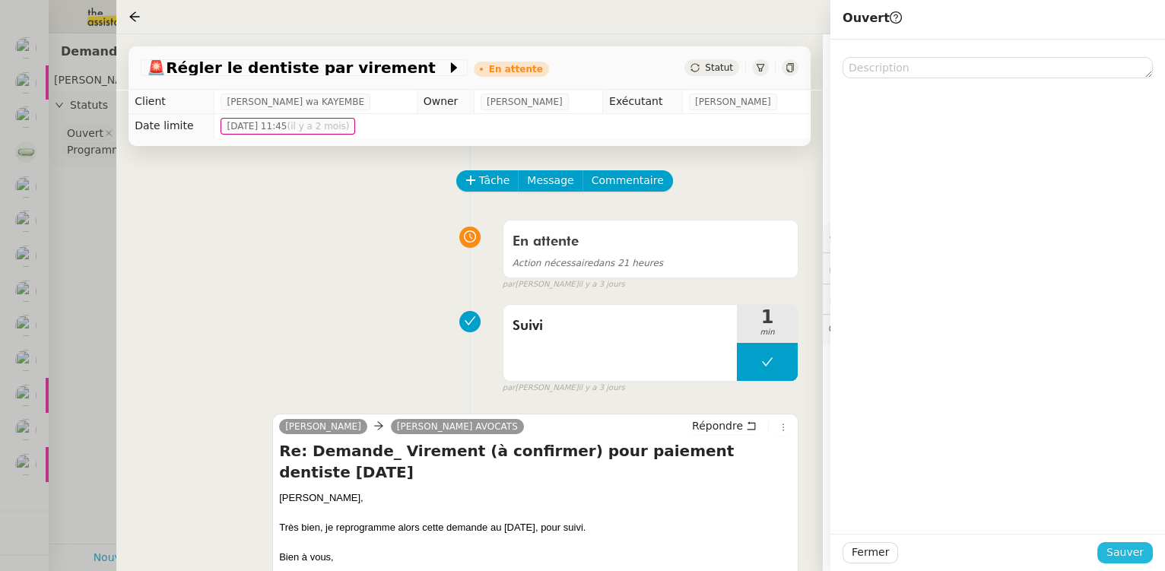
click at [1126, 555] on span "Sauver" at bounding box center [1125, 552] width 37 height 17
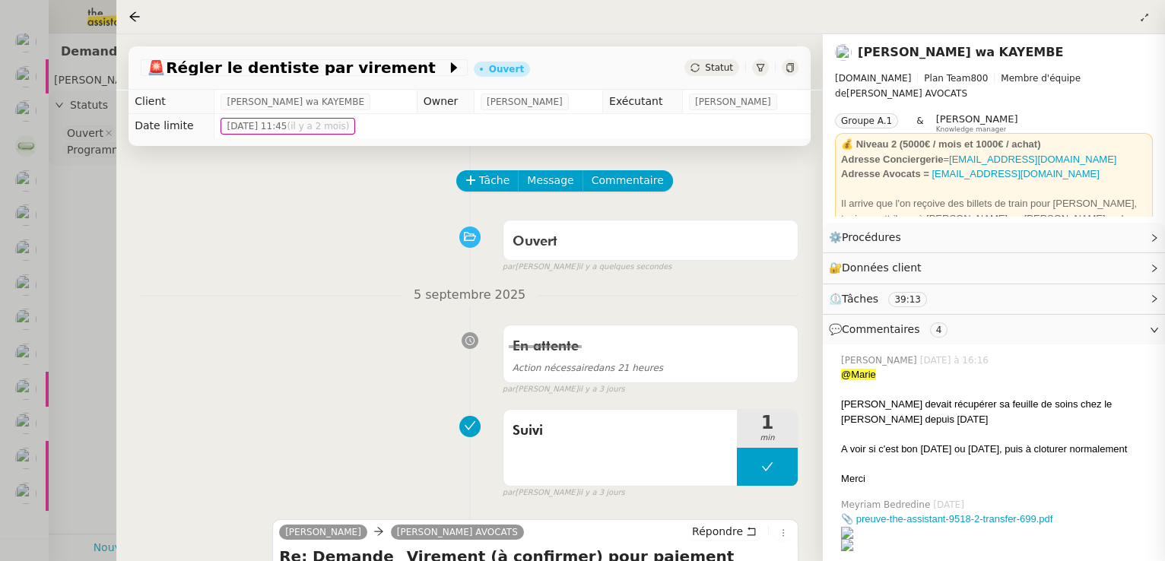
click at [81, 278] on div at bounding box center [582, 280] width 1165 height 561
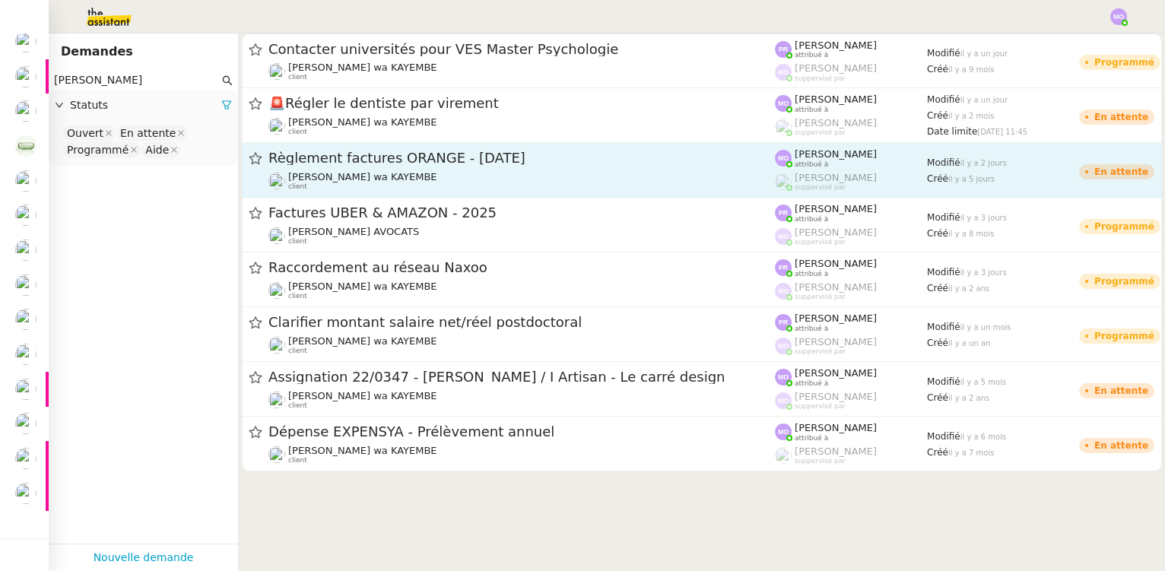
click at [370, 160] on span "Règlement factures ORANGE - [DATE]" at bounding box center [521, 158] width 507 height 14
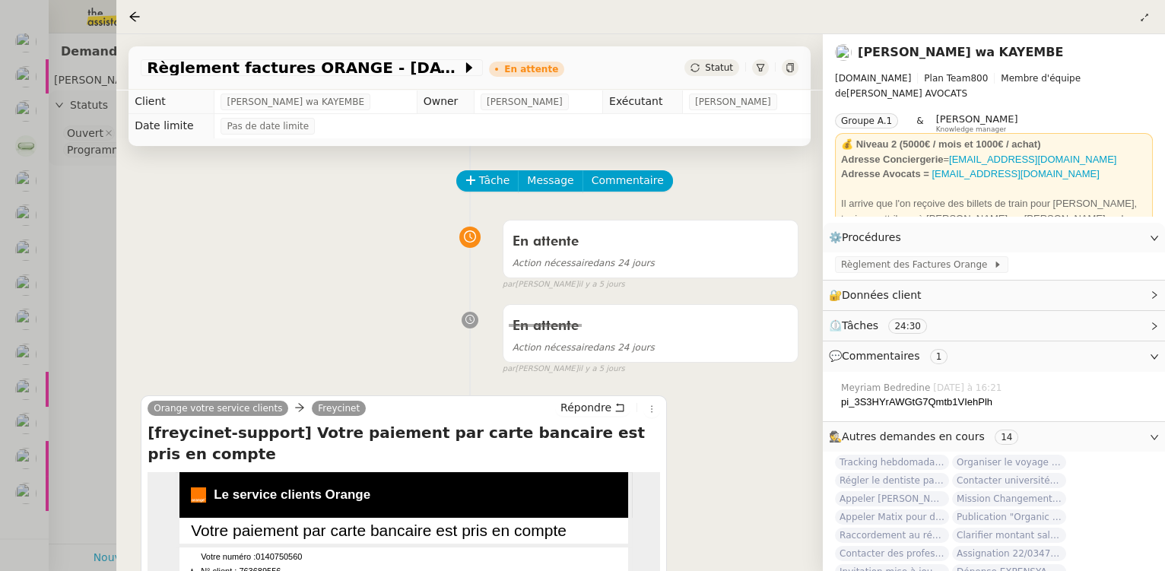
click at [84, 218] on div at bounding box center [582, 285] width 1165 height 571
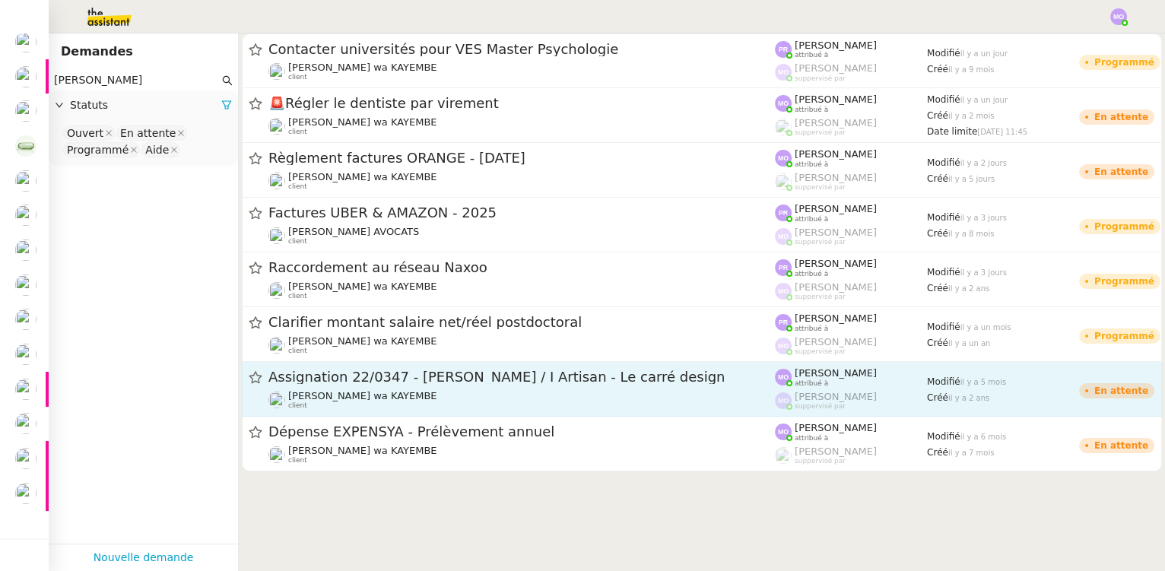
click at [382, 376] on span "Assignation 22/0347 - [PERSON_NAME] / I Artisan - Le carré design" at bounding box center [521, 377] width 507 height 14
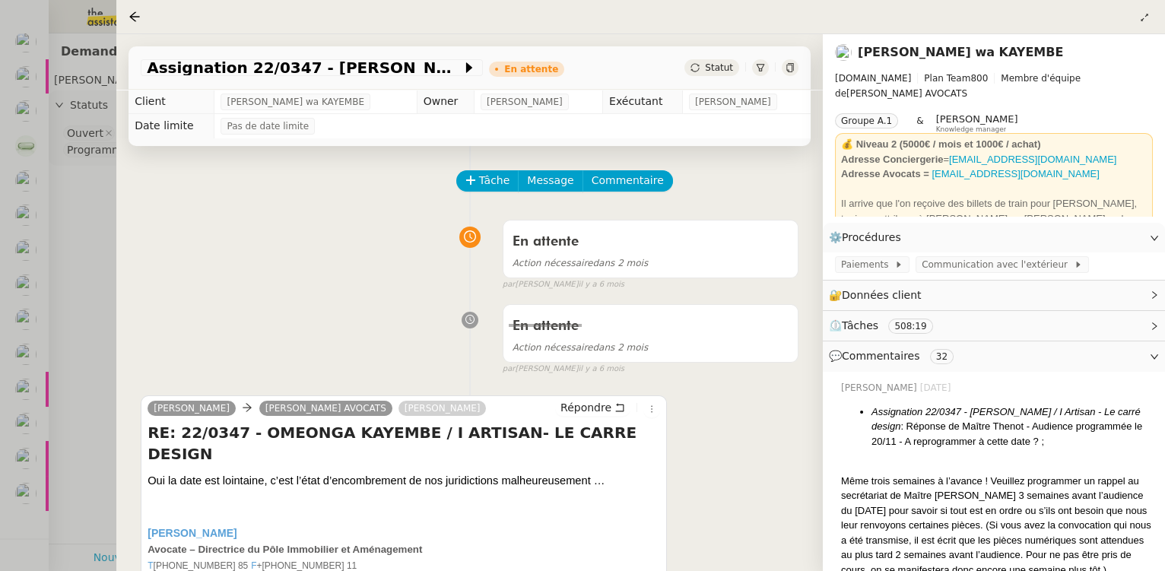
click at [99, 370] on div at bounding box center [582, 285] width 1165 height 571
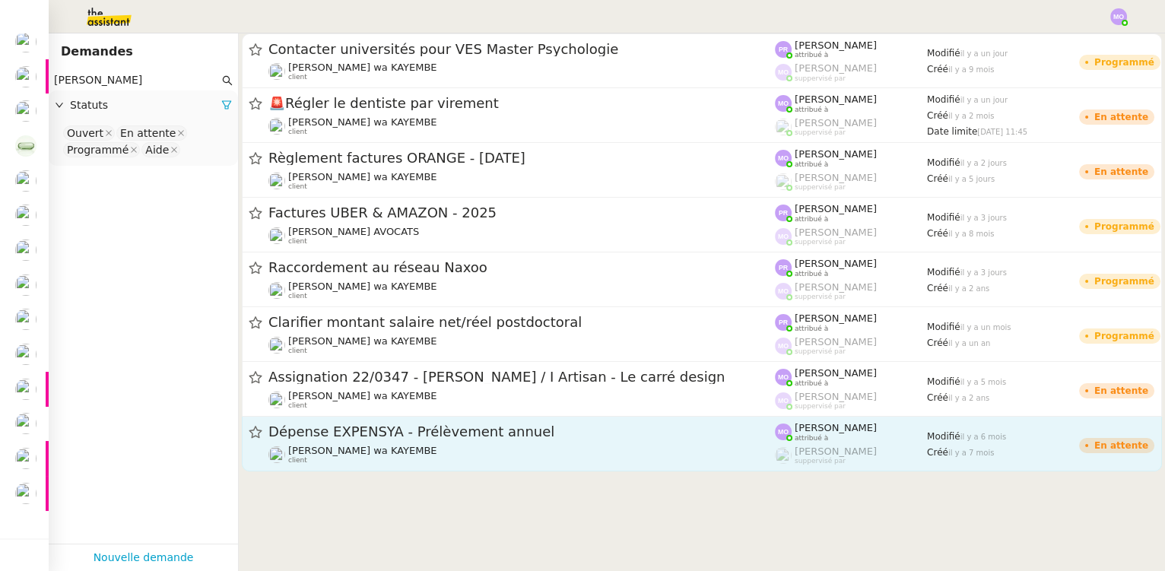
click at [392, 438] on span "Dépense EXPENSYA - Prélèvement annuel" at bounding box center [521, 432] width 507 height 14
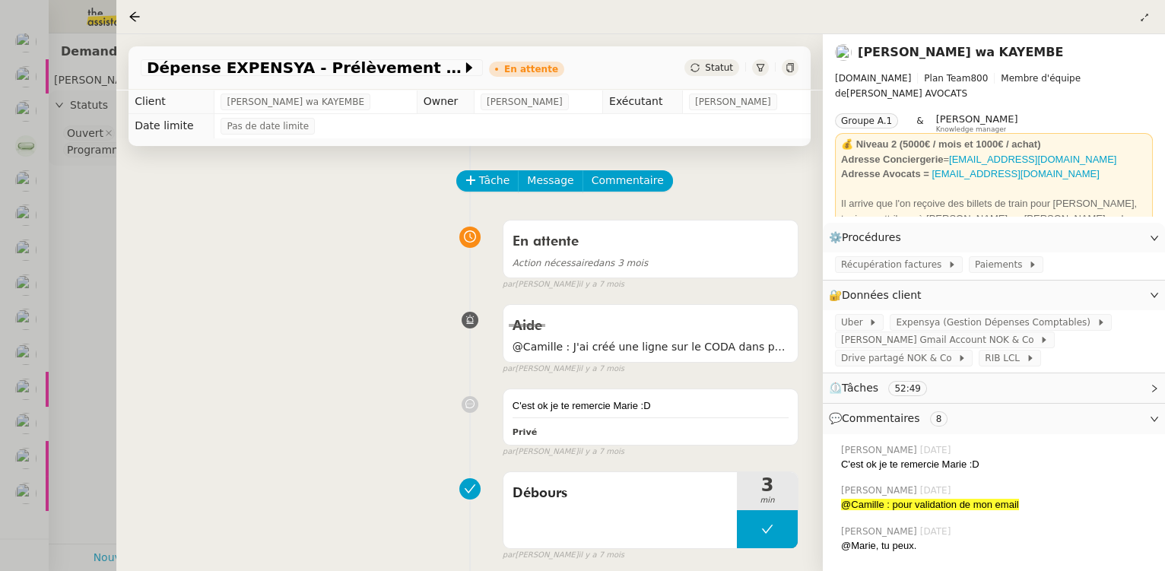
click at [86, 388] on div at bounding box center [582, 285] width 1165 height 571
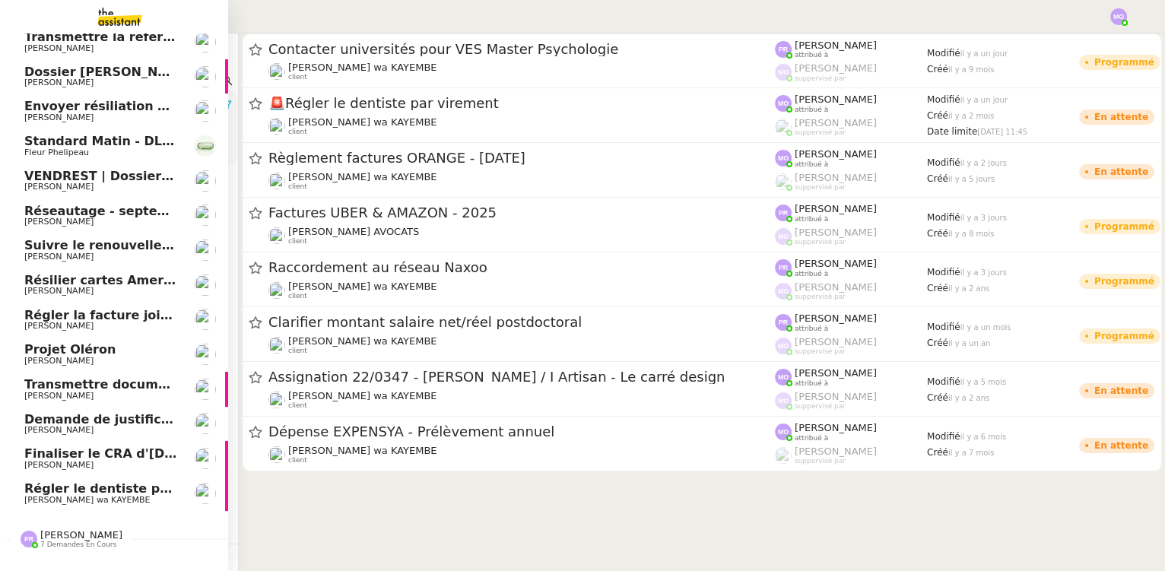
scroll to position [180, 0]
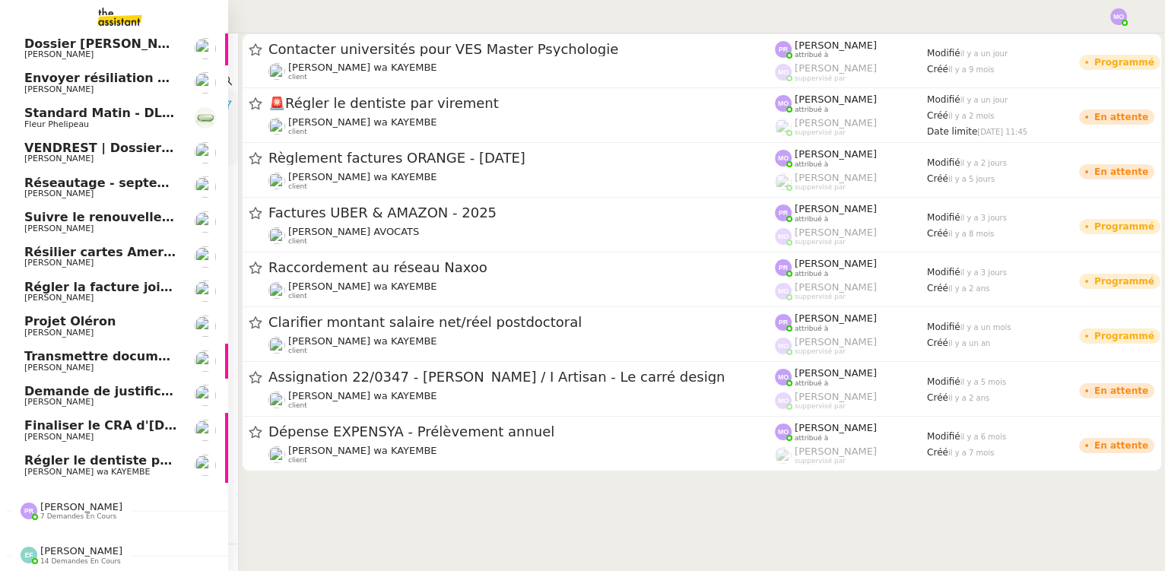
click at [49, 493] on span "[PERSON_NAME] 7 demandes en cours" at bounding box center [120, 505] width 228 height 32
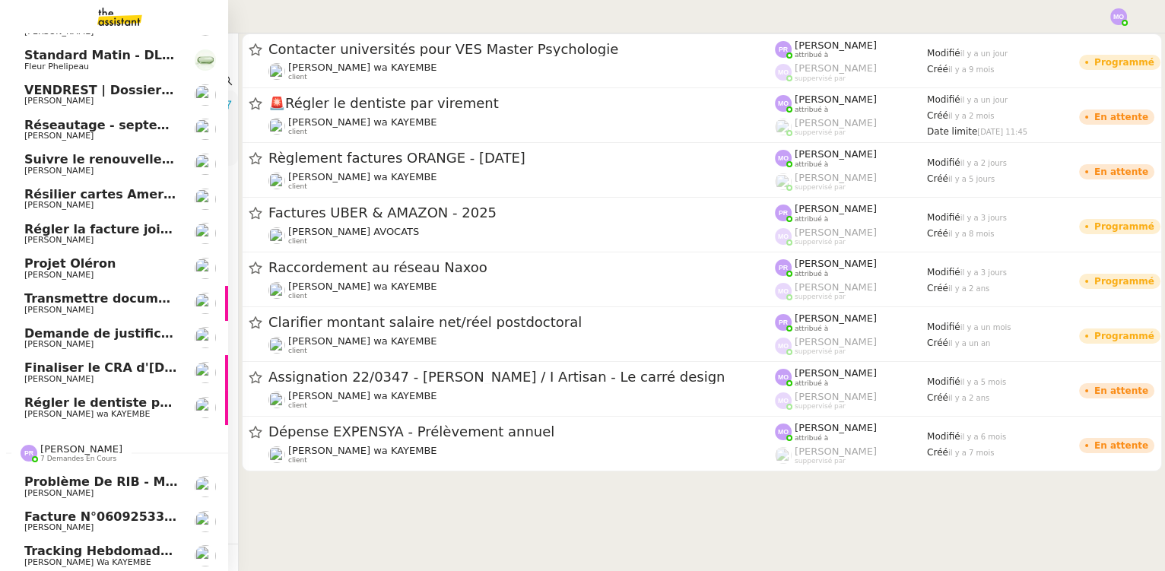
scroll to position [424, 0]
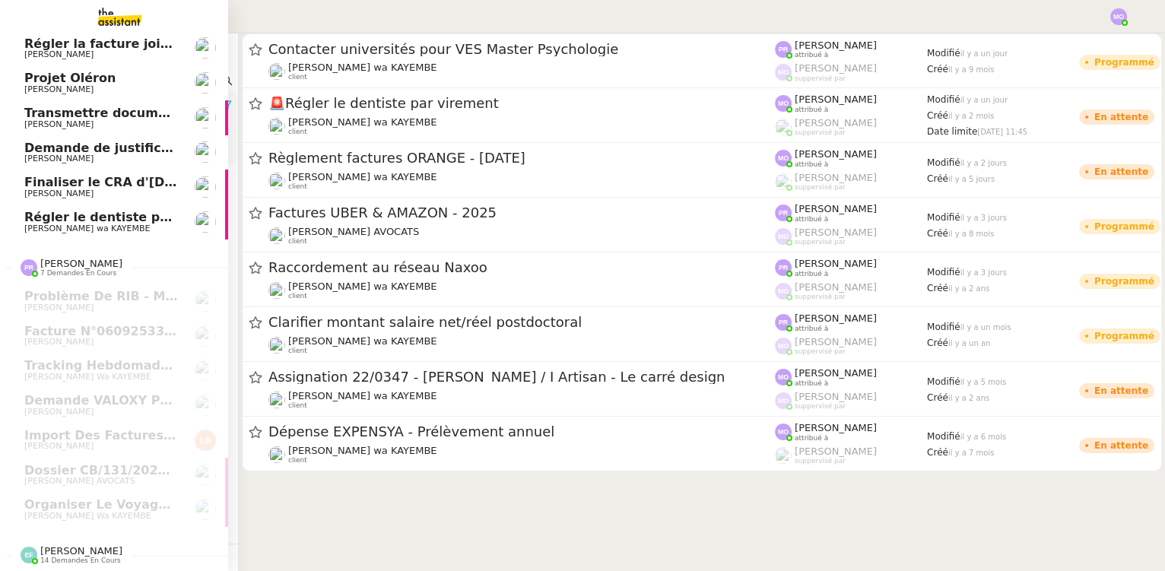
click at [119, 211] on span "Régler le dentiste par virement" at bounding box center [132, 217] width 216 height 14
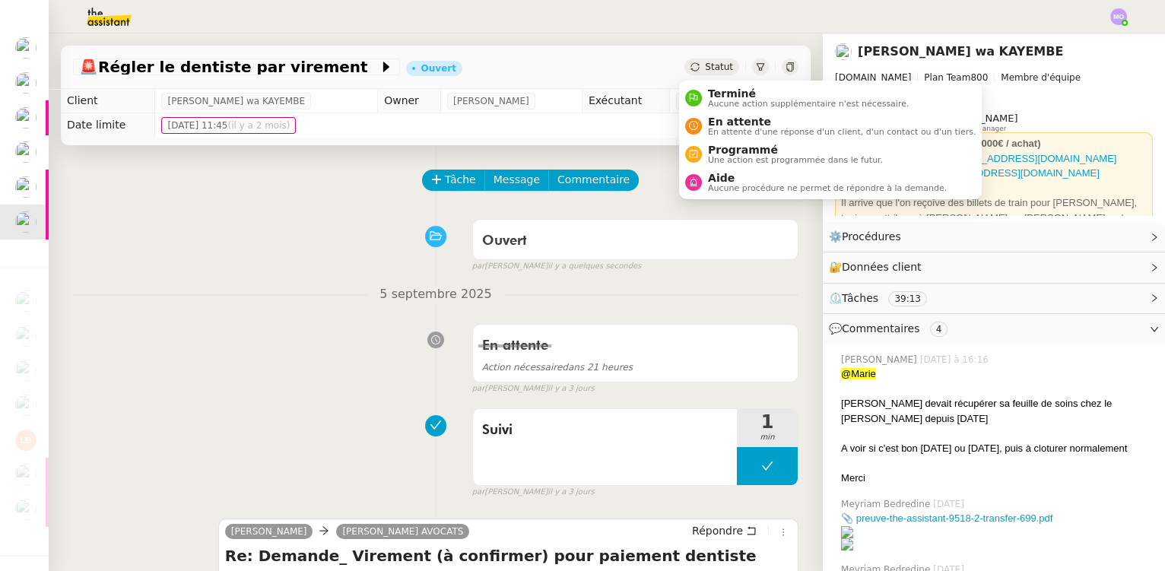
click at [715, 66] on span "Statut" at bounding box center [719, 67] width 28 height 11
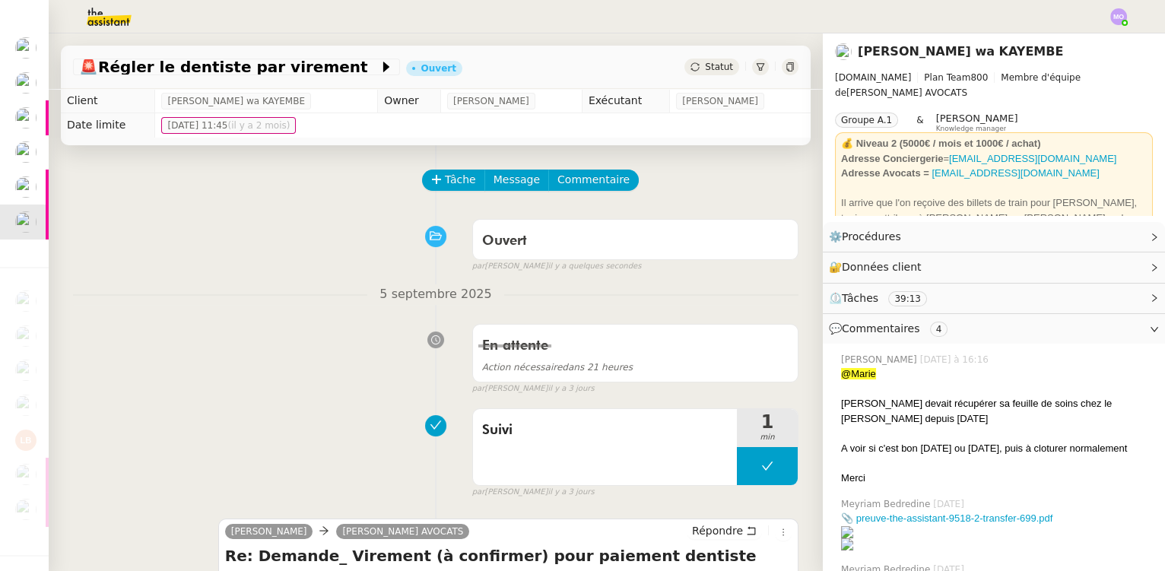
click at [705, 68] on span "Statut" at bounding box center [719, 67] width 28 height 11
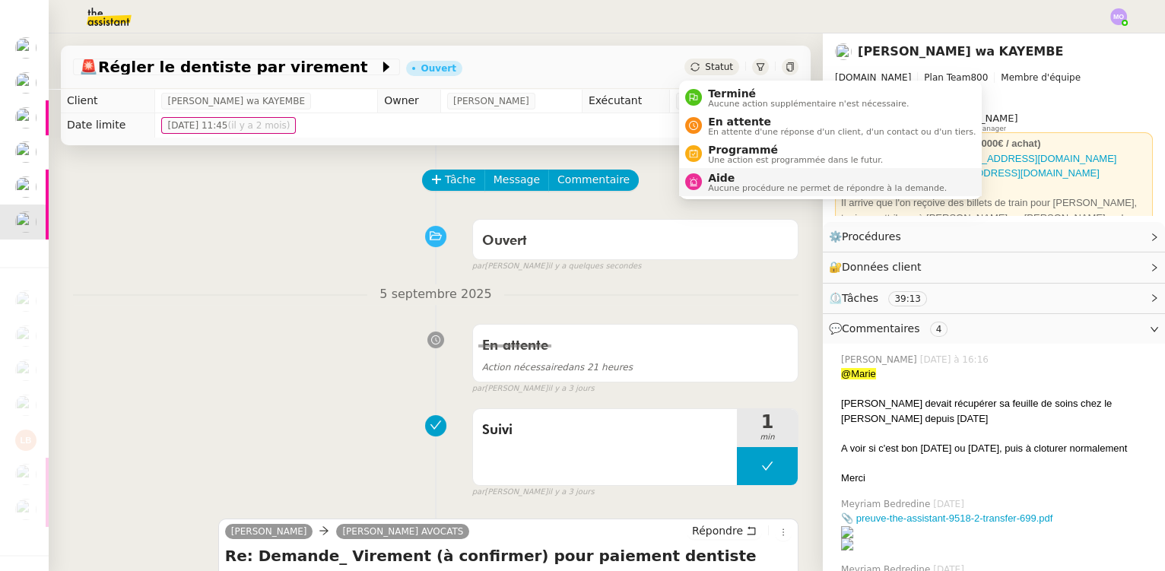
click at [707, 186] on div "Aide Aucune procédure ne permet de répondre à la demande." at bounding box center [824, 182] width 245 height 21
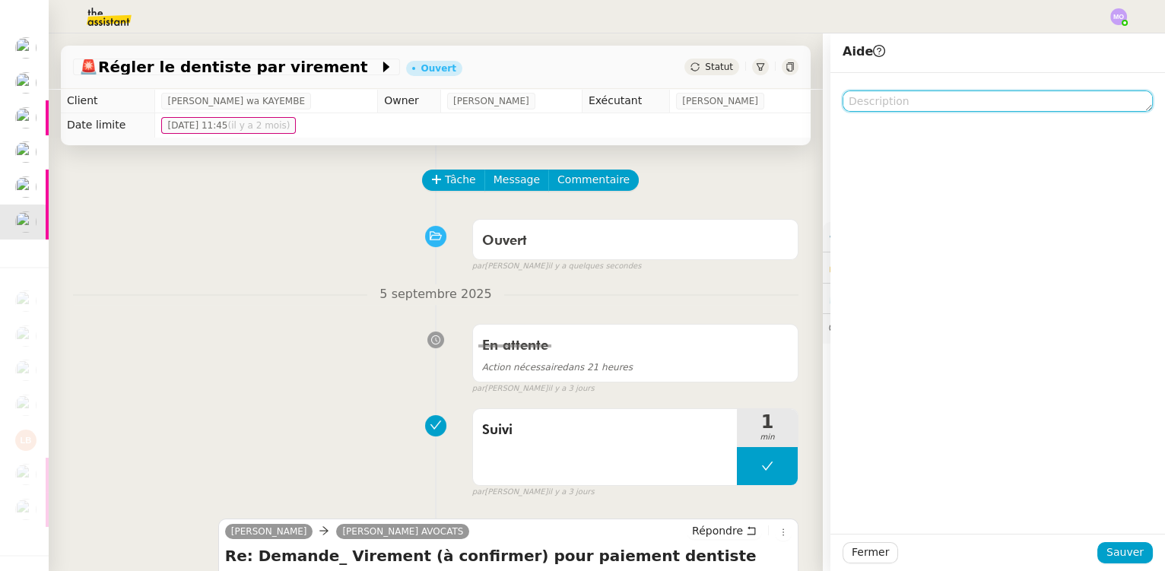
click at [859, 110] on textarea at bounding box center [998, 101] width 310 height 21
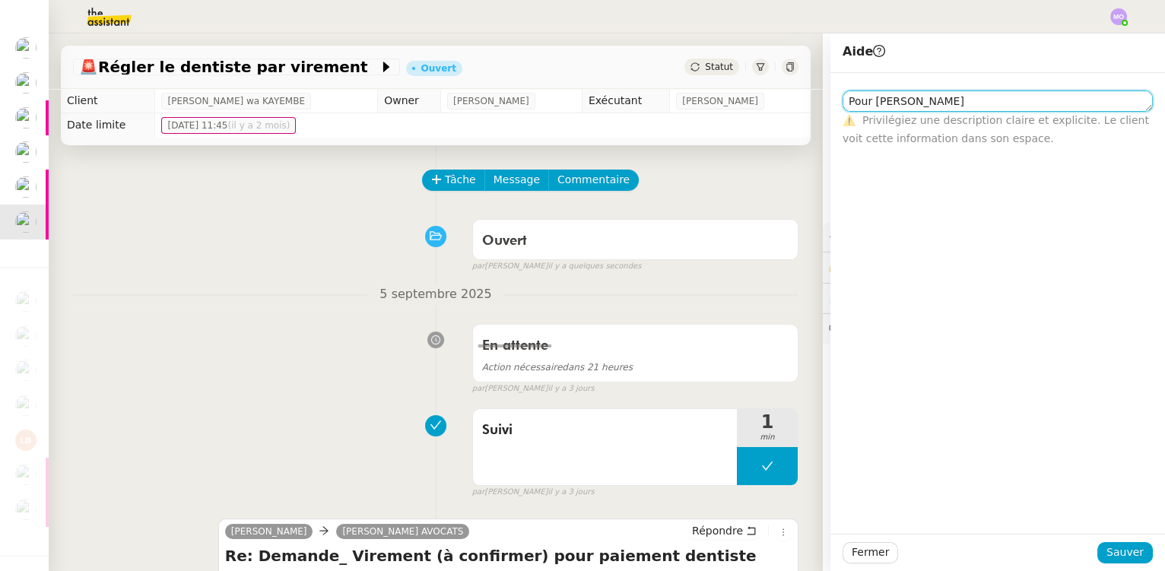
type textarea "Pour [PERSON_NAME]"
click at [1110, 564] on div "Fermer Sauver" at bounding box center [998, 552] width 335 height 37
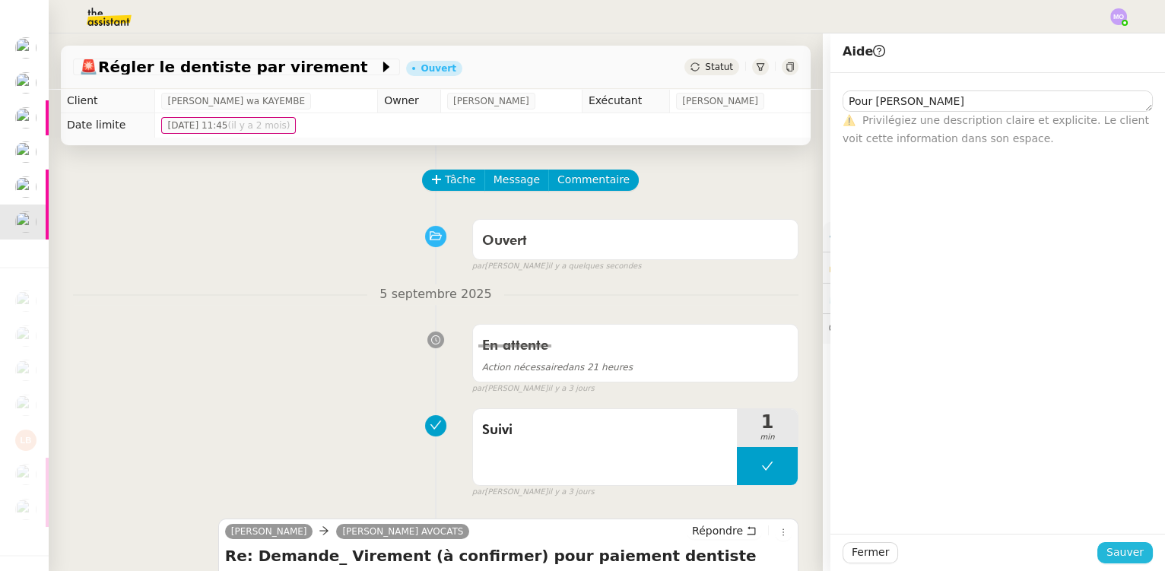
click at [1117, 555] on span "Sauver" at bounding box center [1125, 552] width 37 height 17
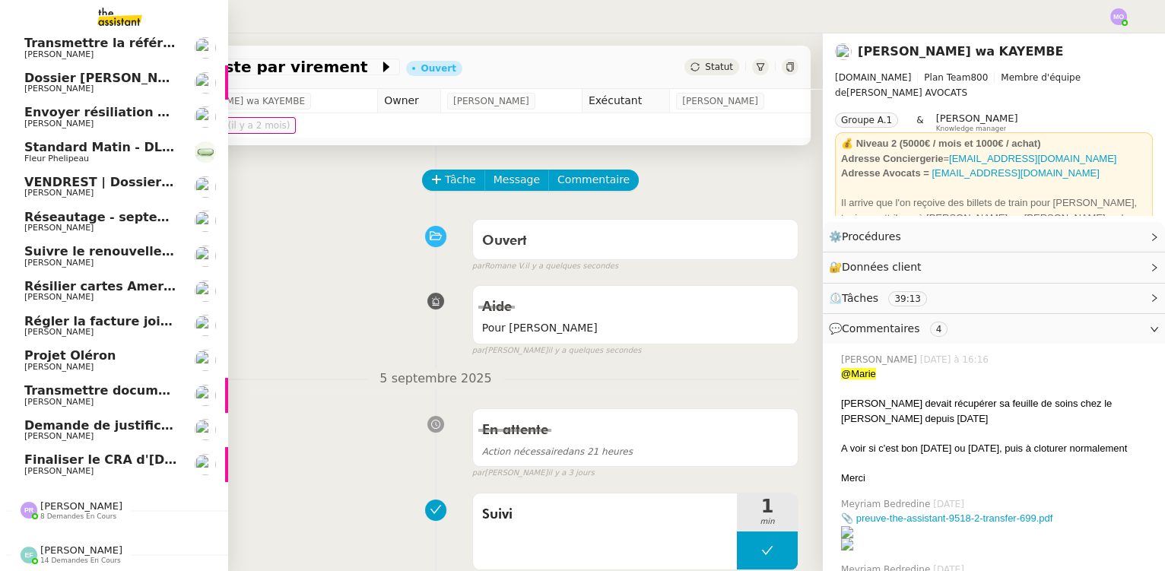
click at [47, 466] on span "[PERSON_NAME]" at bounding box center [58, 471] width 69 height 10
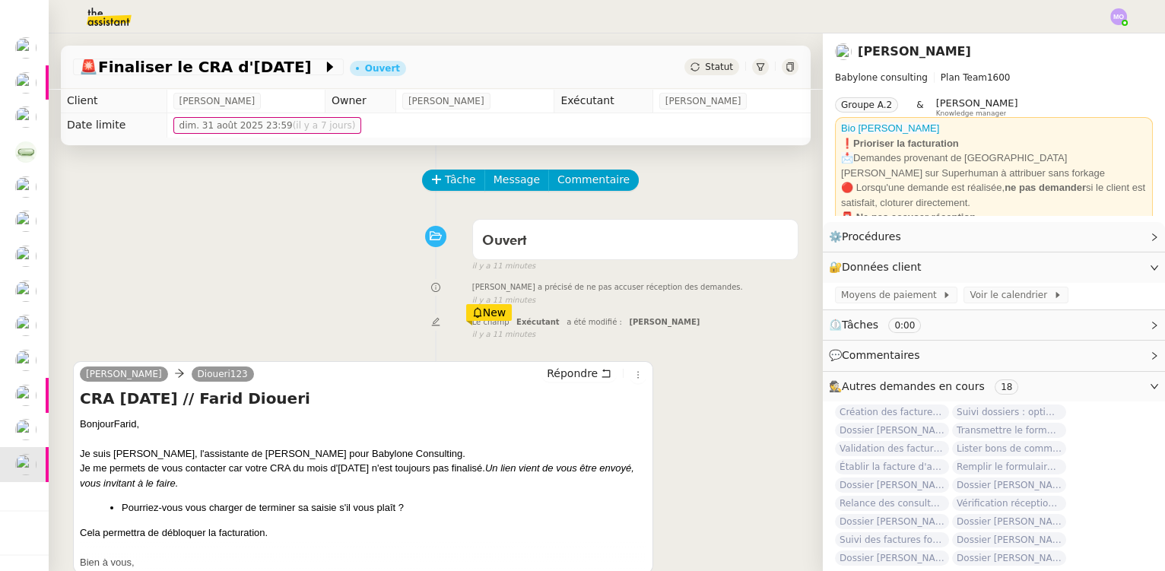
click at [705, 65] on span "Statut" at bounding box center [719, 67] width 28 height 11
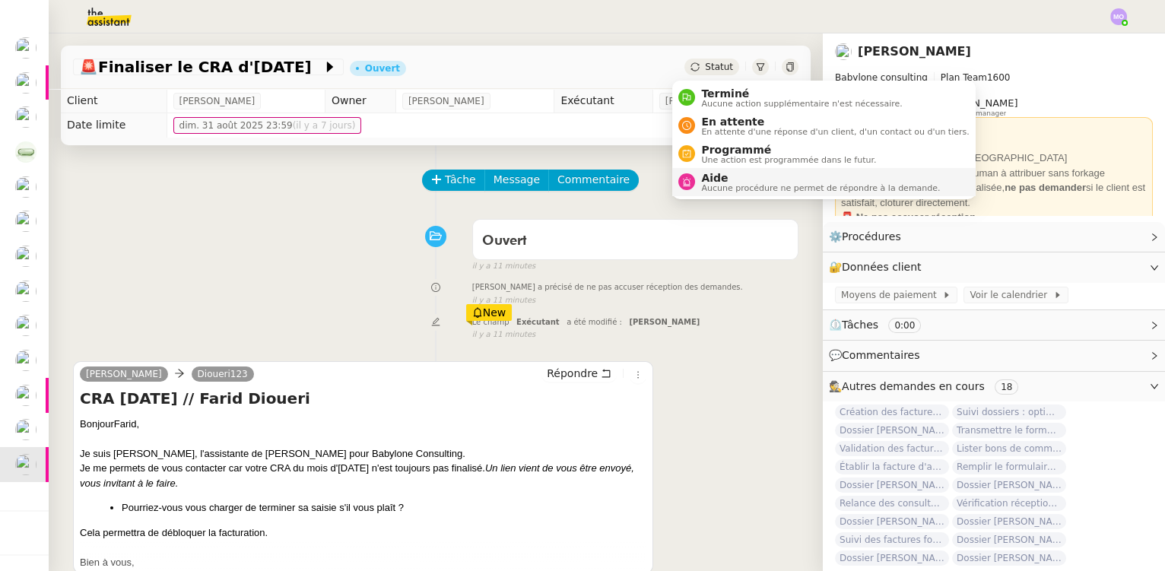
click at [724, 184] on span "Aucune procédure ne permet de répondre à la demande." at bounding box center [820, 188] width 239 height 8
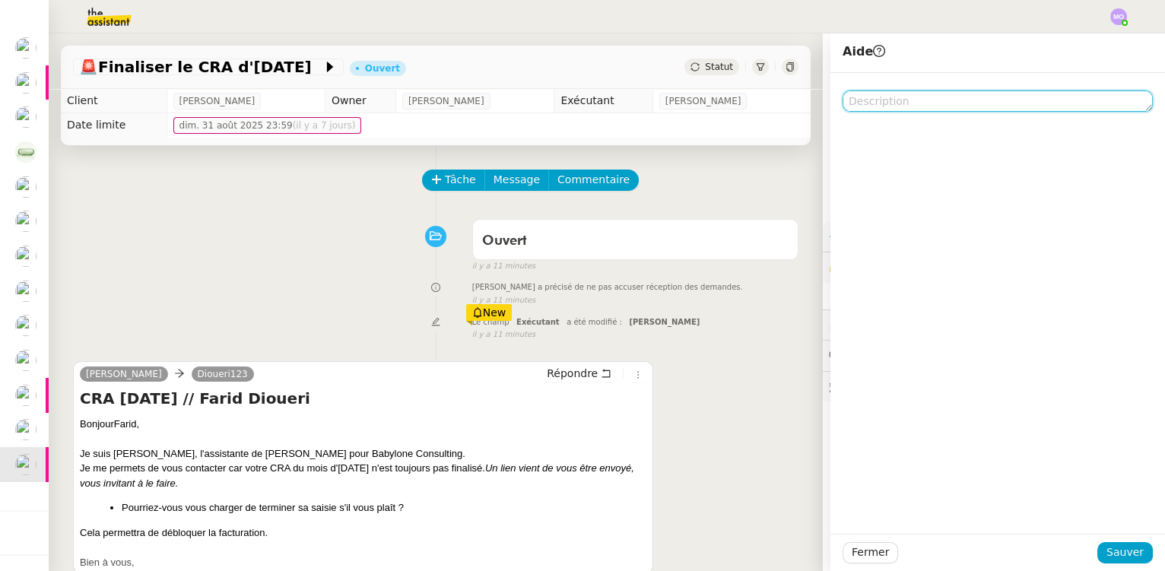
click at [862, 101] on textarea at bounding box center [998, 101] width 310 height 21
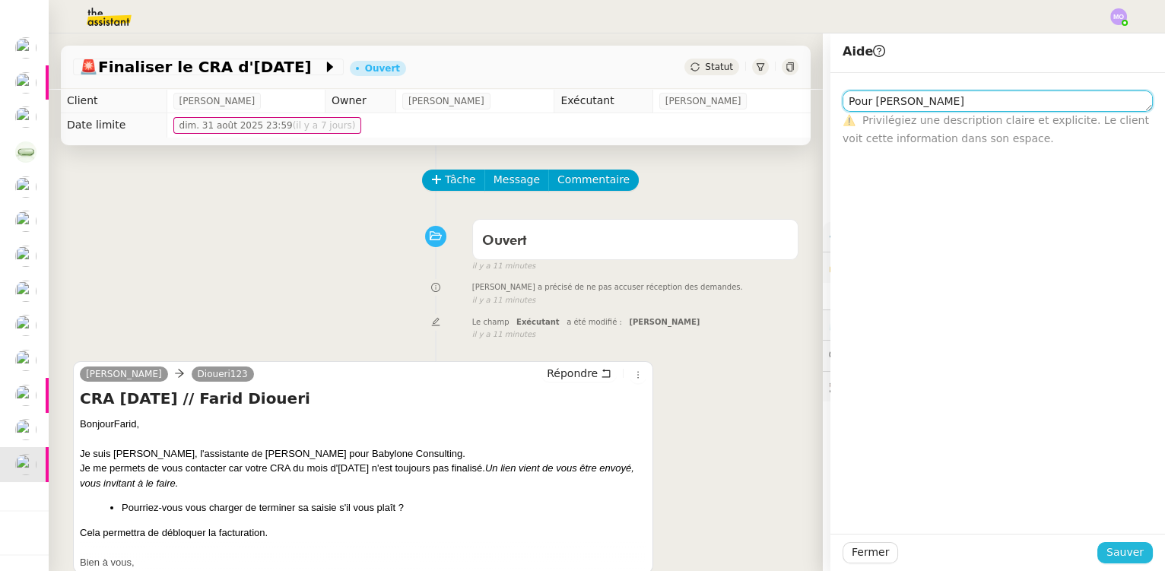
type textarea "Pour [PERSON_NAME]"
click at [1120, 551] on span "Sauver" at bounding box center [1125, 552] width 37 height 17
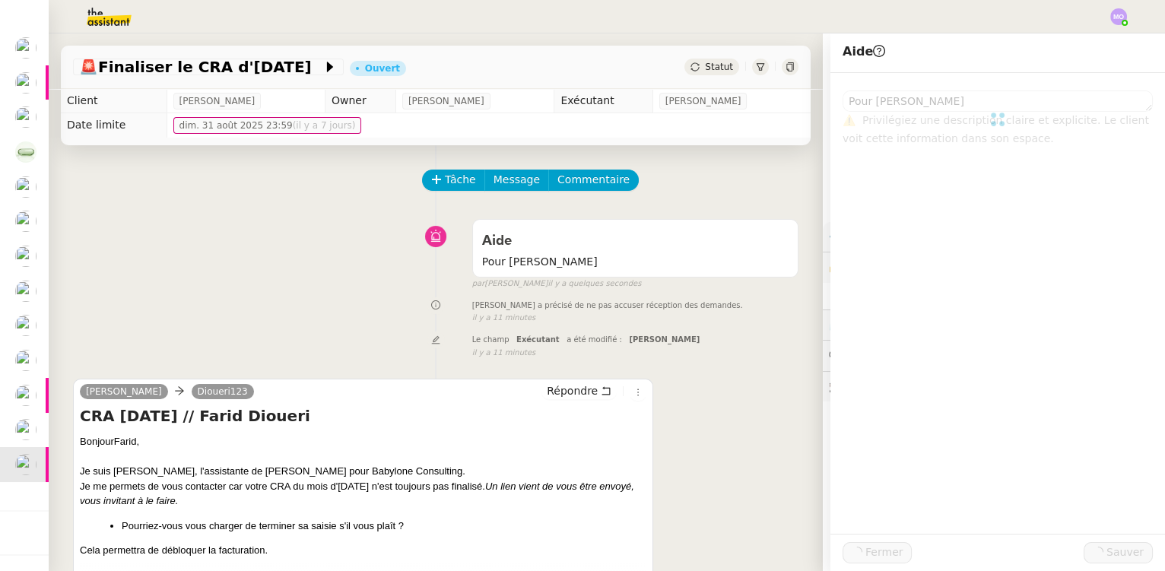
scroll to position [146, 0]
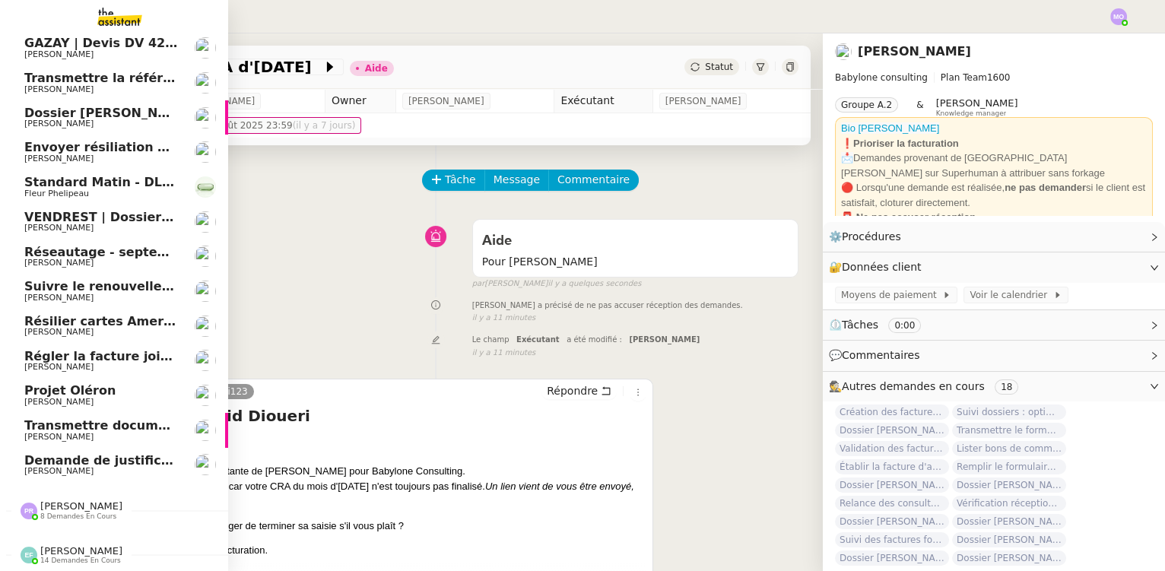
click at [47, 500] on span "[PERSON_NAME]" at bounding box center [81, 505] width 82 height 11
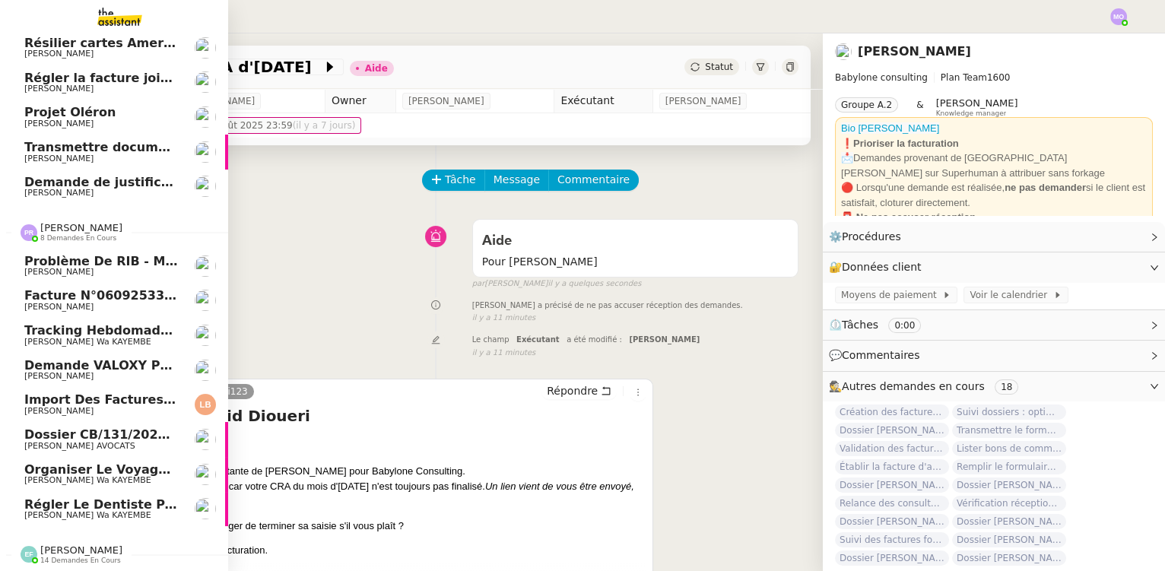
scroll to position [424, 0]
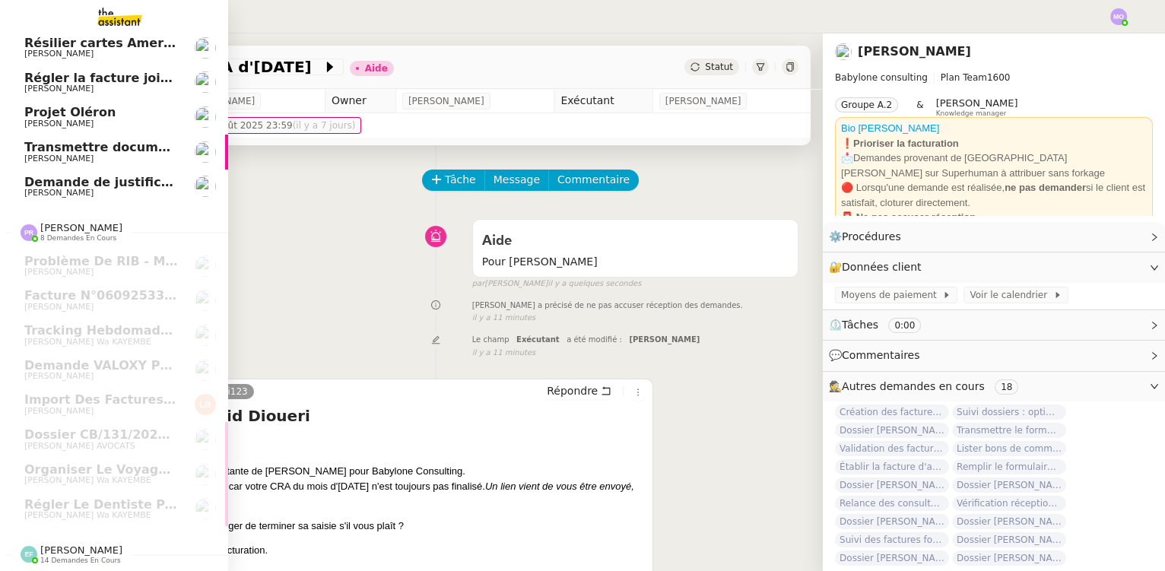
click at [54, 557] on span "14 demandes en cours" at bounding box center [80, 561] width 81 height 8
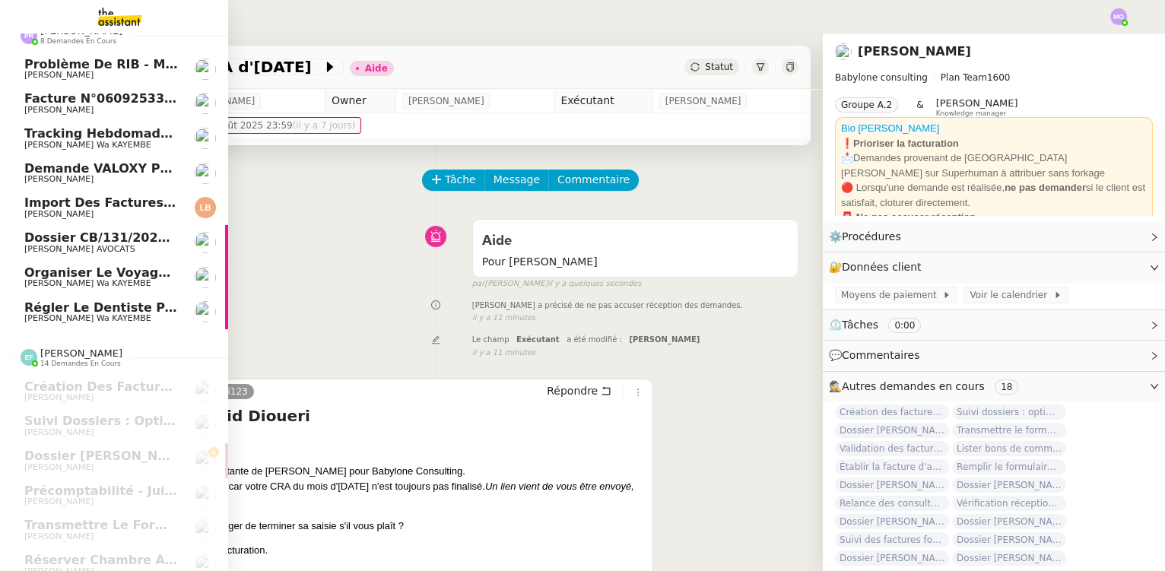
scroll to position [622, 0]
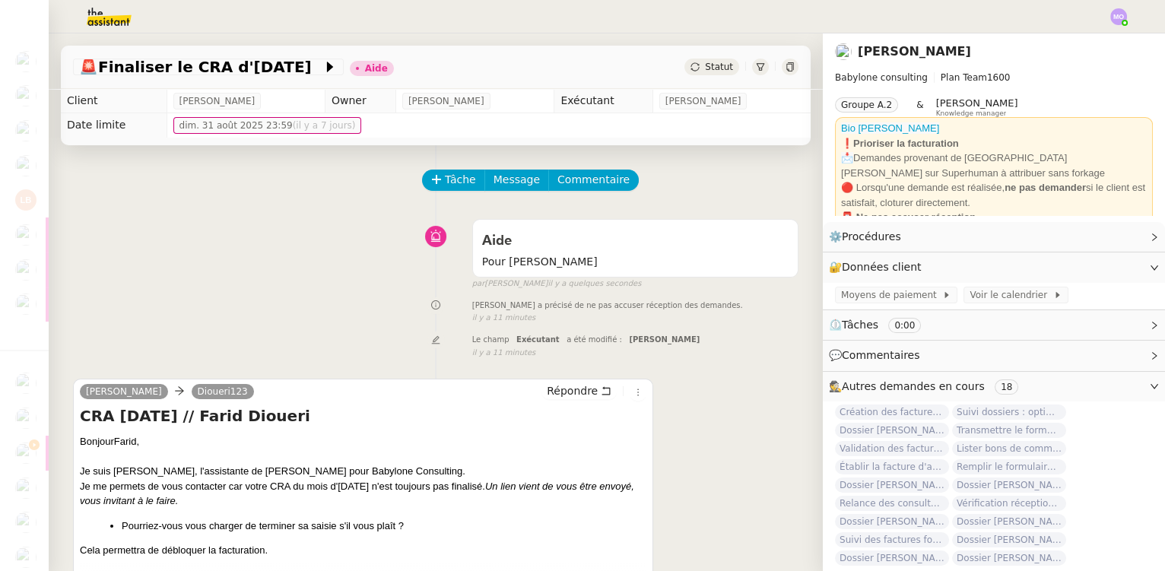
click at [127, 304] on div "[PERSON_NAME] a précisé de ne pas accuser réception des demandes. false il y a …" at bounding box center [436, 311] width 726 height 28
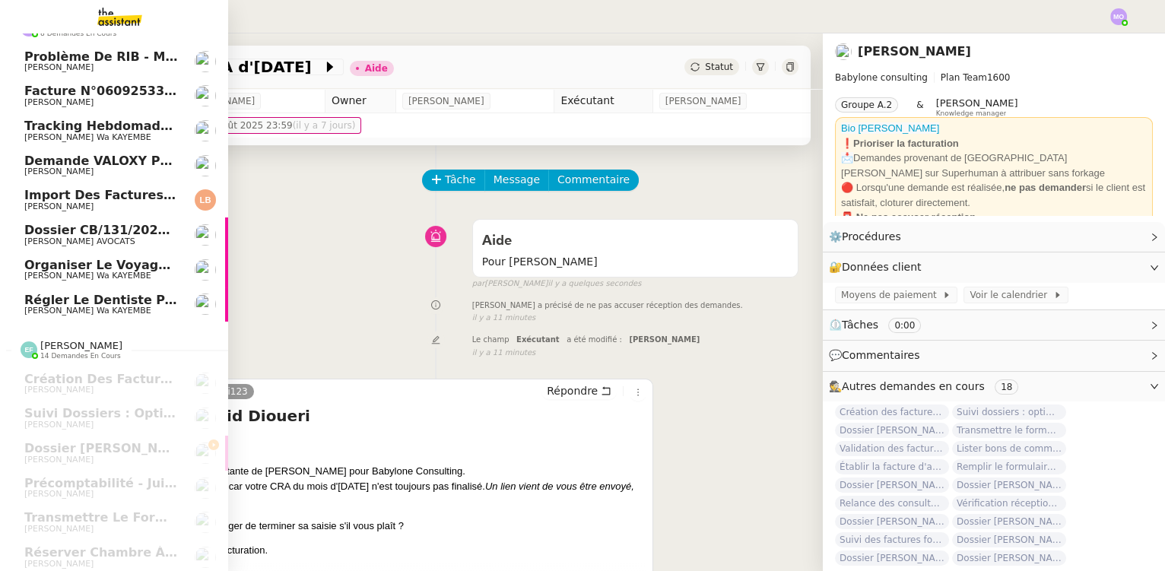
click at [90, 310] on span "[PERSON_NAME] wa KAYEMBE" at bounding box center [87, 311] width 127 height 10
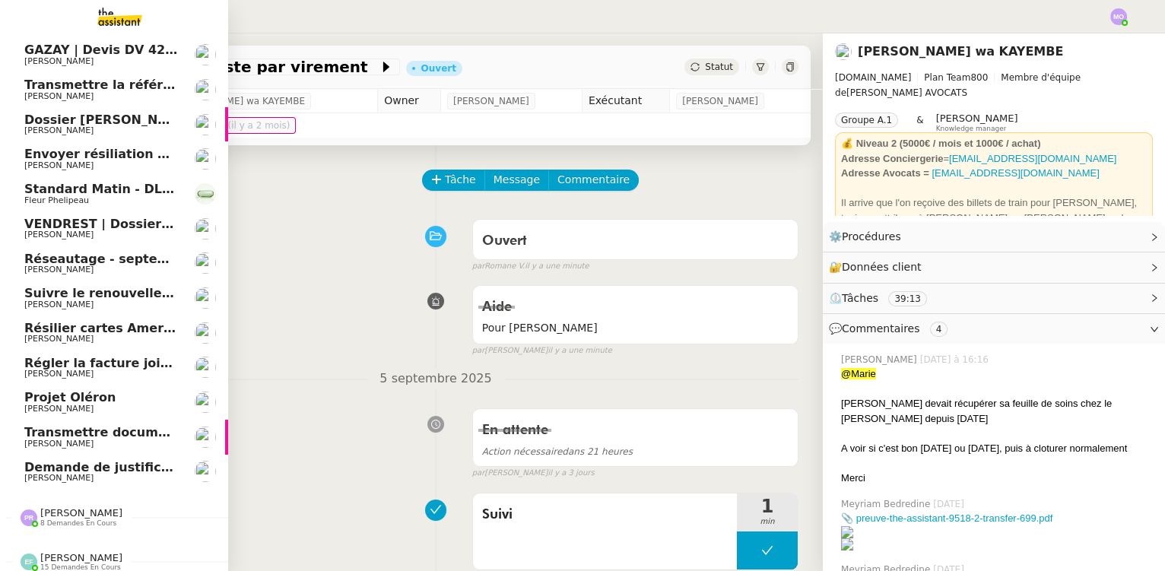
scroll to position [110, 0]
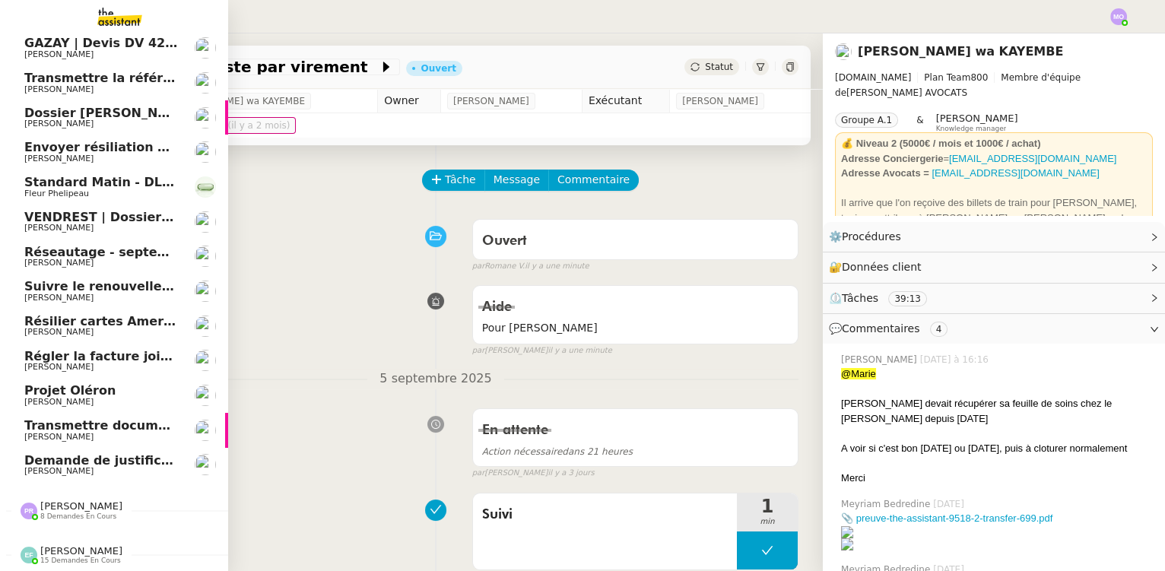
click at [103, 454] on span "Demande de justificatifs Pennylane - septembre 2025" at bounding box center [208, 460] width 369 height 14
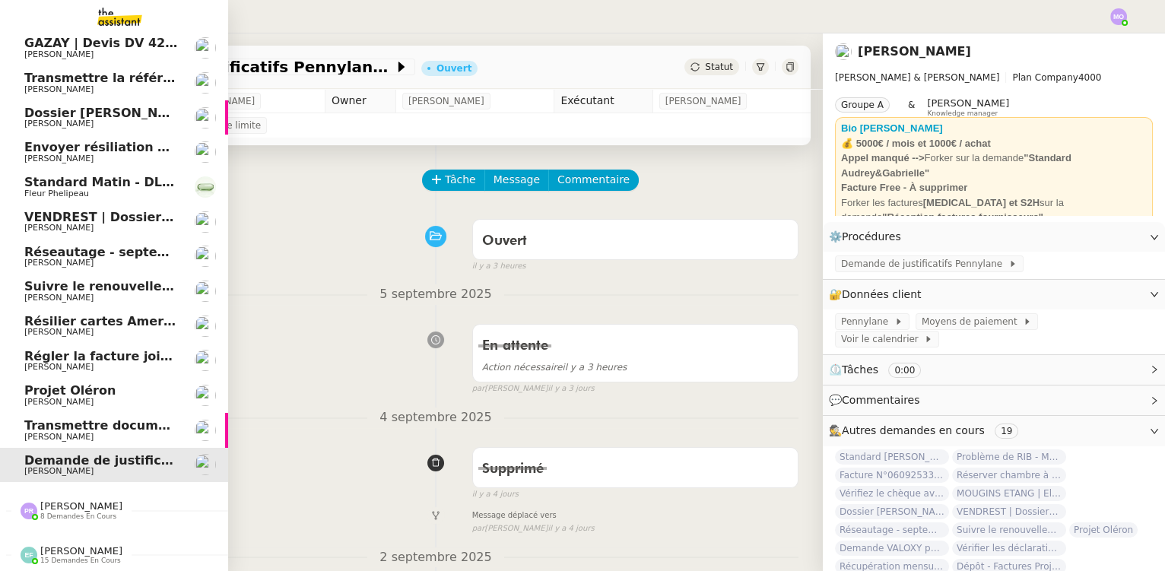
click at [145, 422] on span "Transmettre documents en LRAR à SMABTP" at bounding box center [173, 425] width 299 height 14
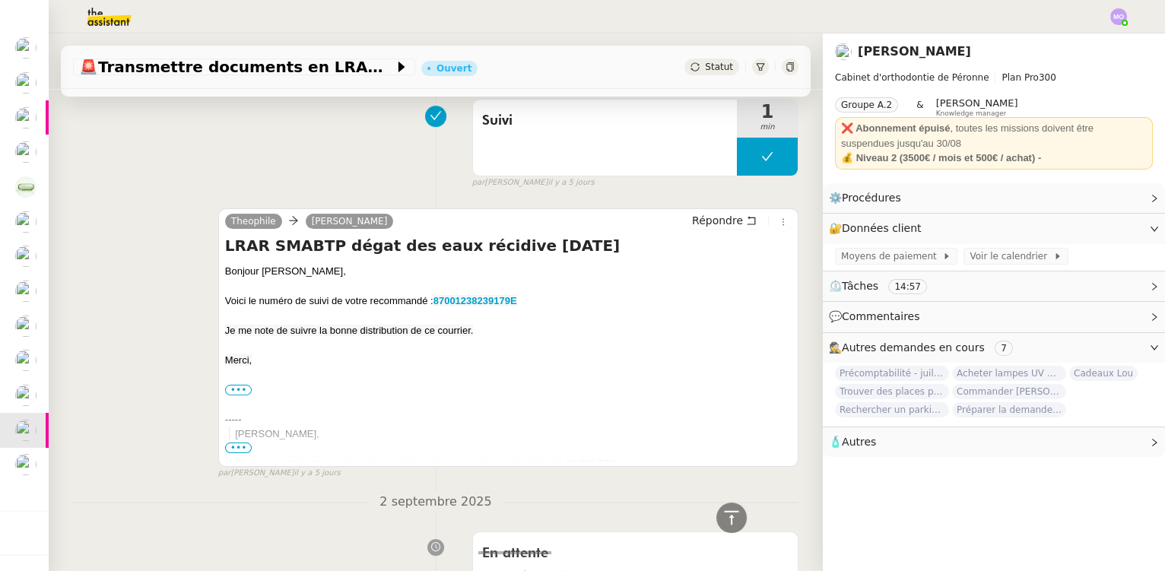
scroll to position [829, 0]
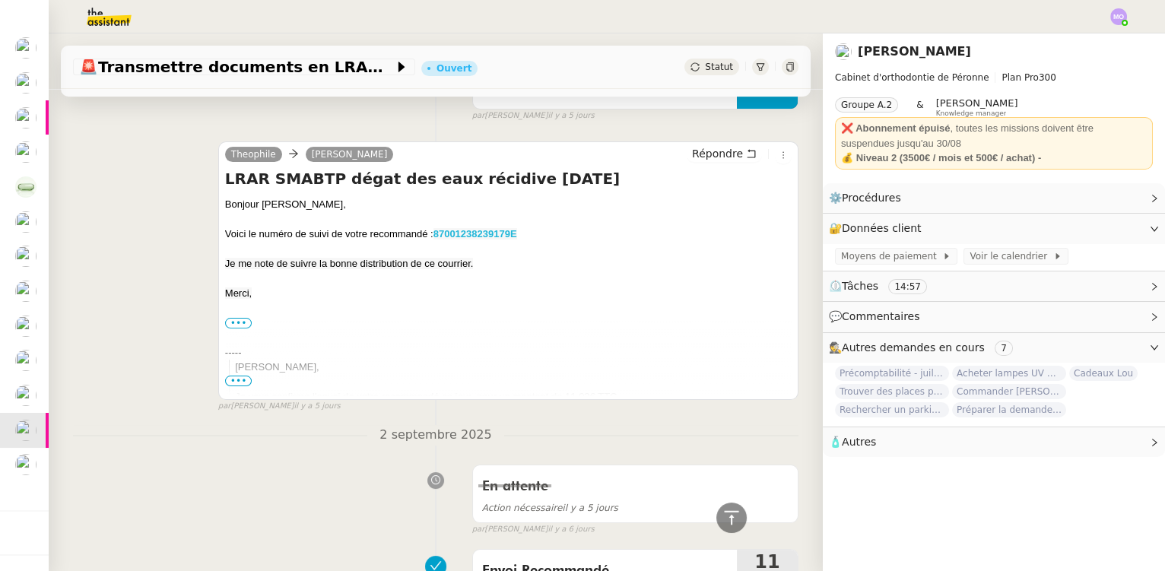
click at [454, 233] on strong "87001238239179E" at bounding box center [476, 233] width 84 height 11
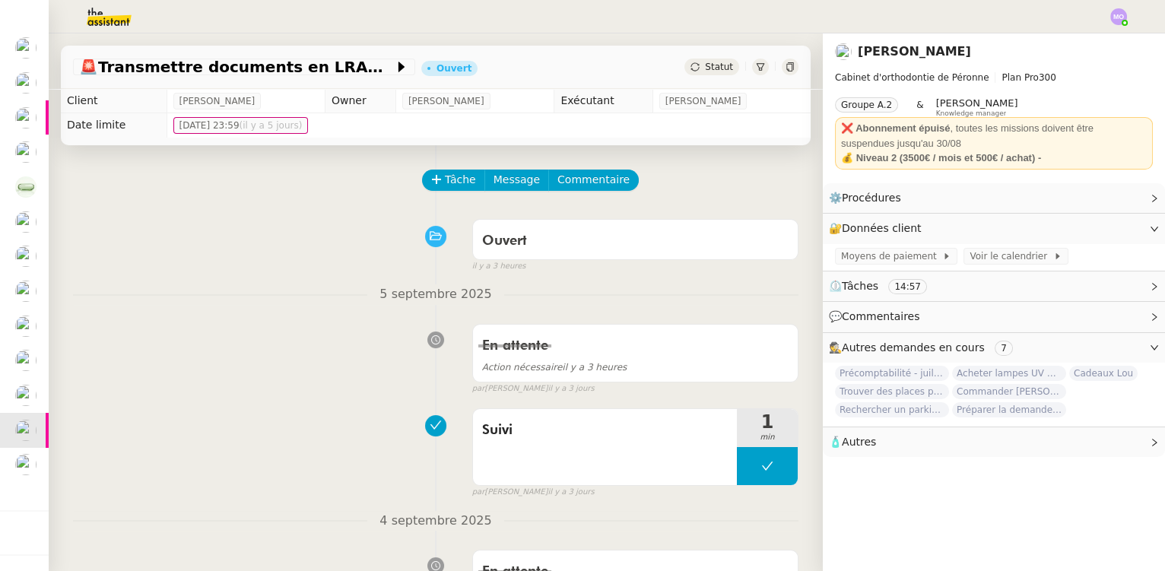
scroll to position [0, 0]
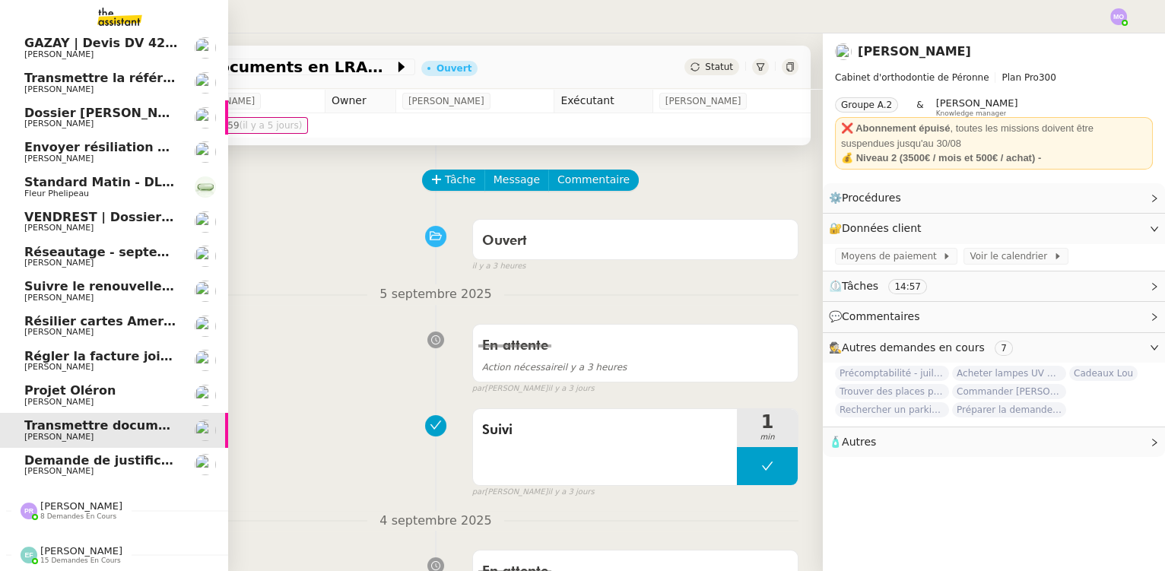
click at [75, 397] on span "[PERSON_NAME]" at bounding box center [58, 402] width 69 height 10
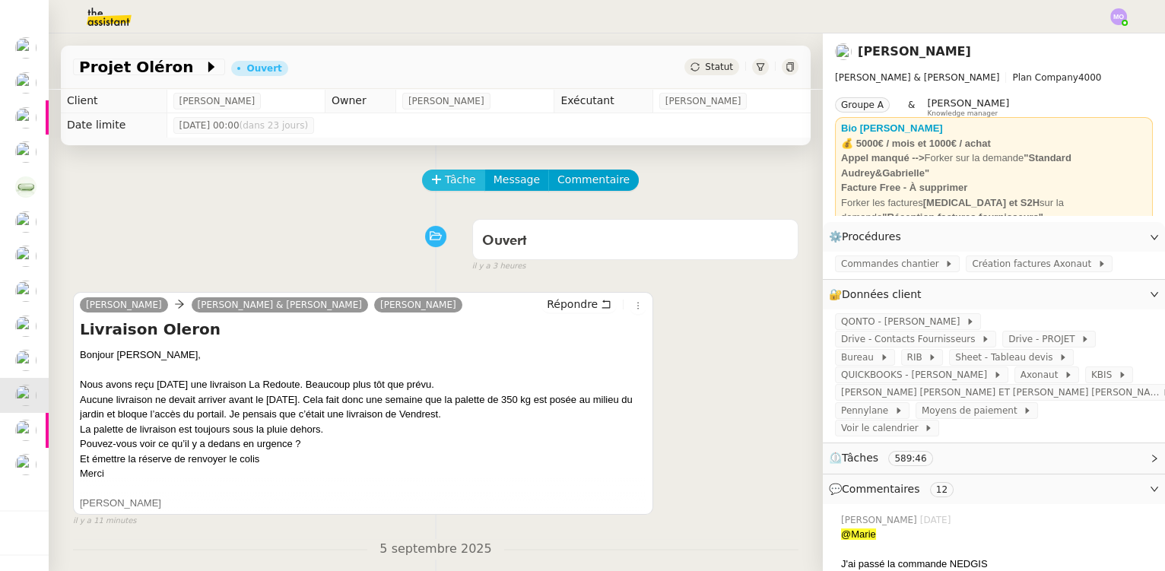
click at [448, 188] on span "Tâche" at bounding box center [460, 179] width 31 height 17
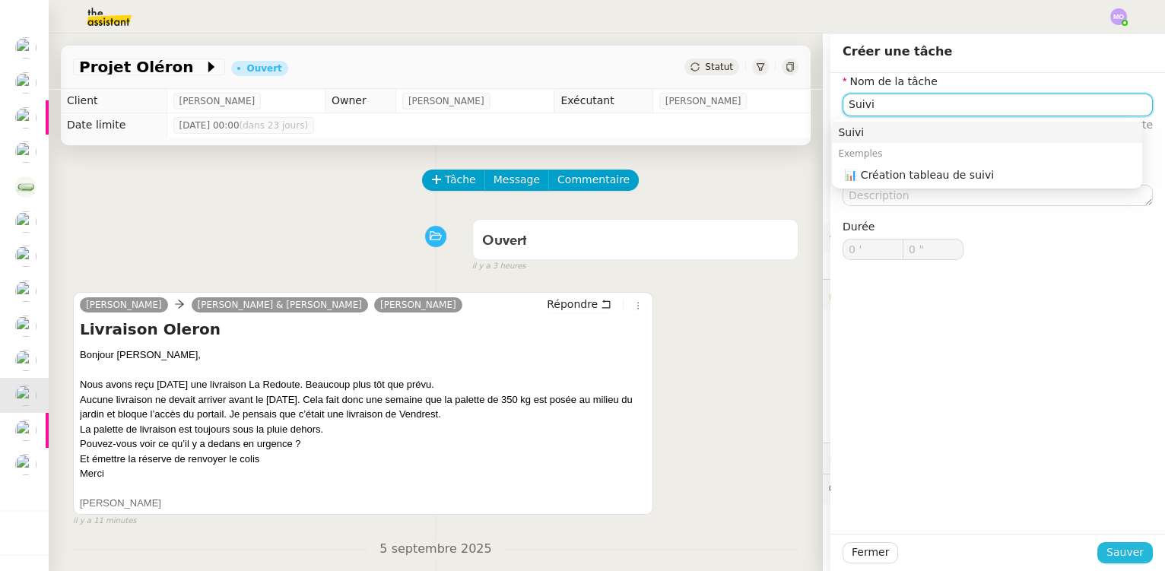
type input "Suivi"
click at [1098, 553] on button "Sauver" at bounding box center [1126, 552] width 56 height 21
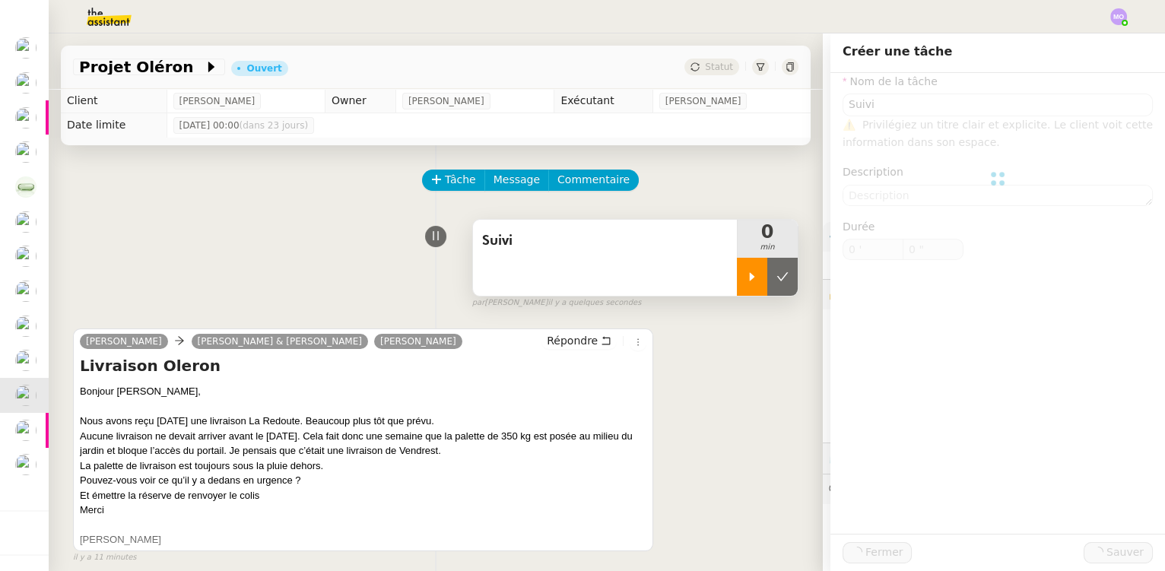
click at [746, 273] on icon at bounding box center [752, 277] width 12 height 12
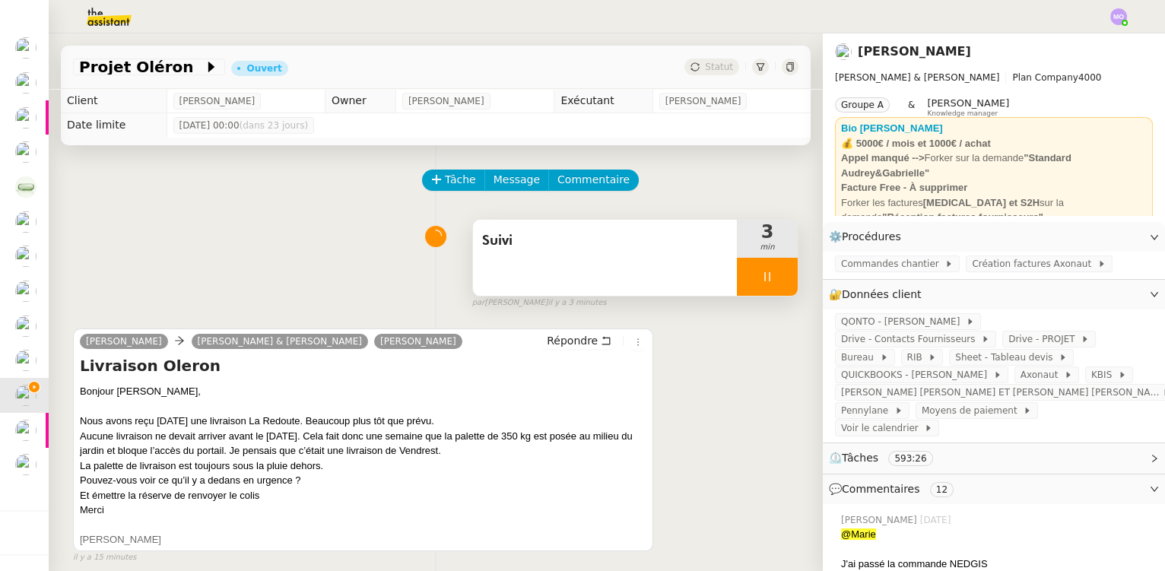
click at [745, 288] on div at bounding box center [767, 277] width 61 height 38
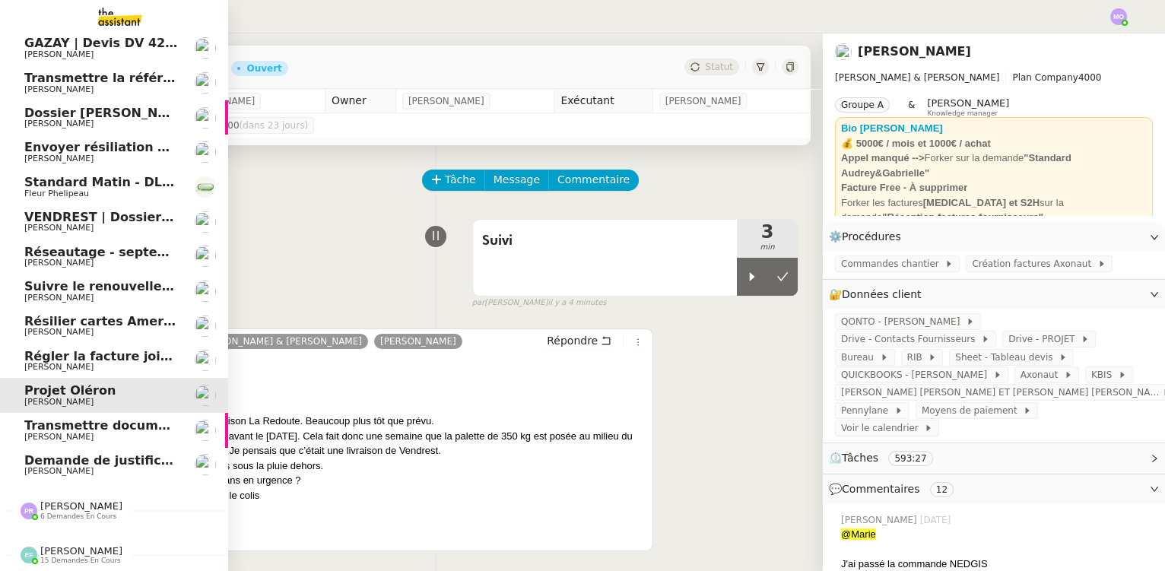
click at [74, 500] on span "[PERSON_NAME]" at bounding box center [81, 505] width 82 height 11
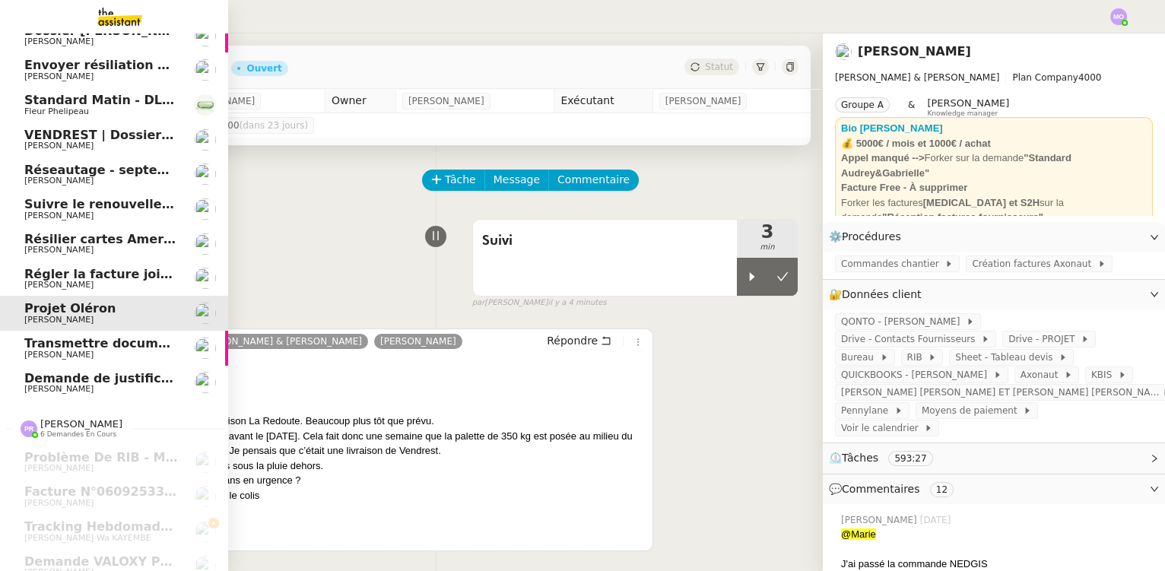
scroll to position [319, 0]
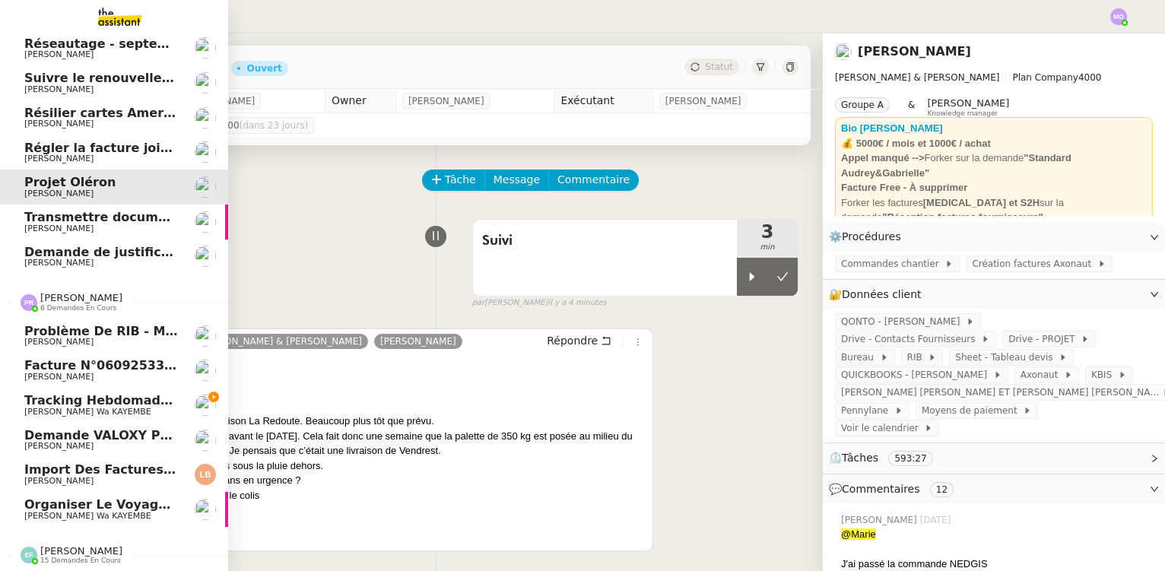
click at [109, 394] on span "Tracking hebdomadaire semaine [DATE]" at bounding box center [162, 400] width 277 height 14
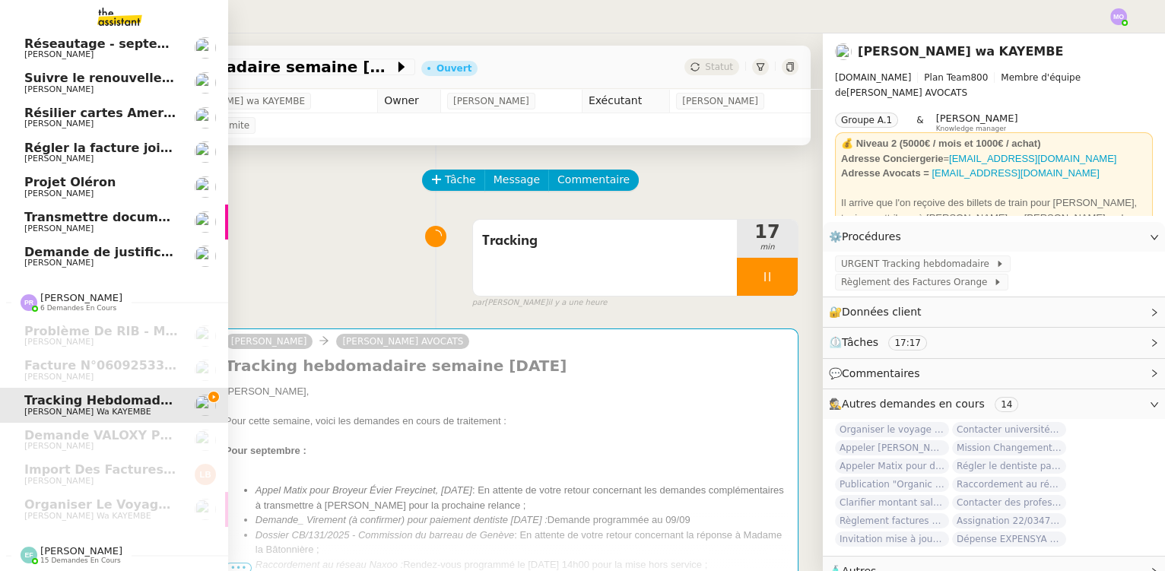
click at [98, 259] on span "[PERSON_NAME]" at bounding box center [101, 263] width 154 height 9
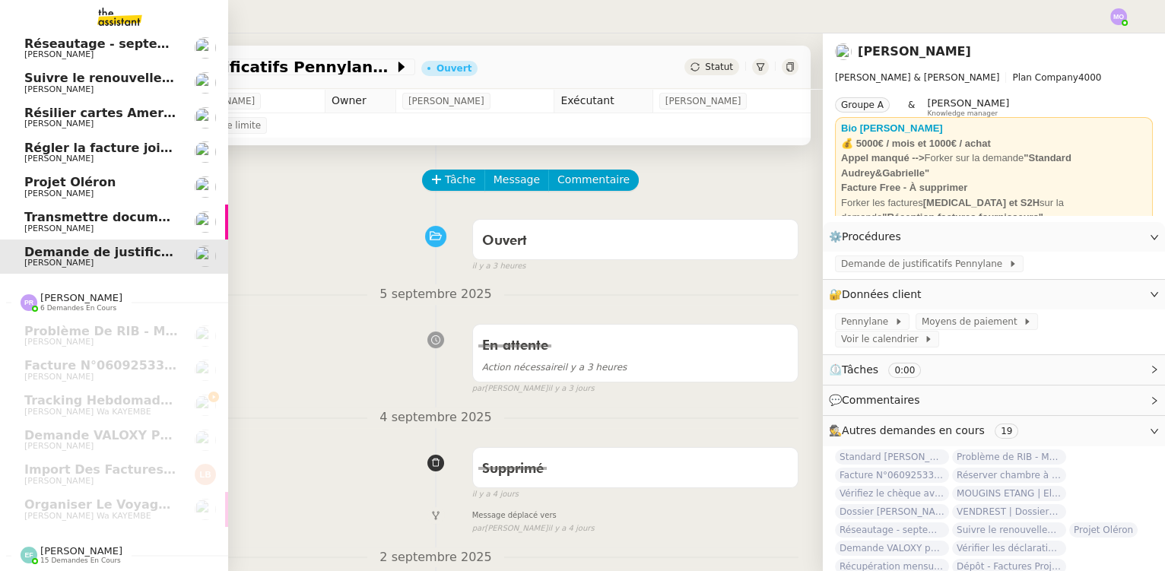
click at [95, 176] on span "Projet Oléron" at bounding box center [101, 183] width 154 height 14
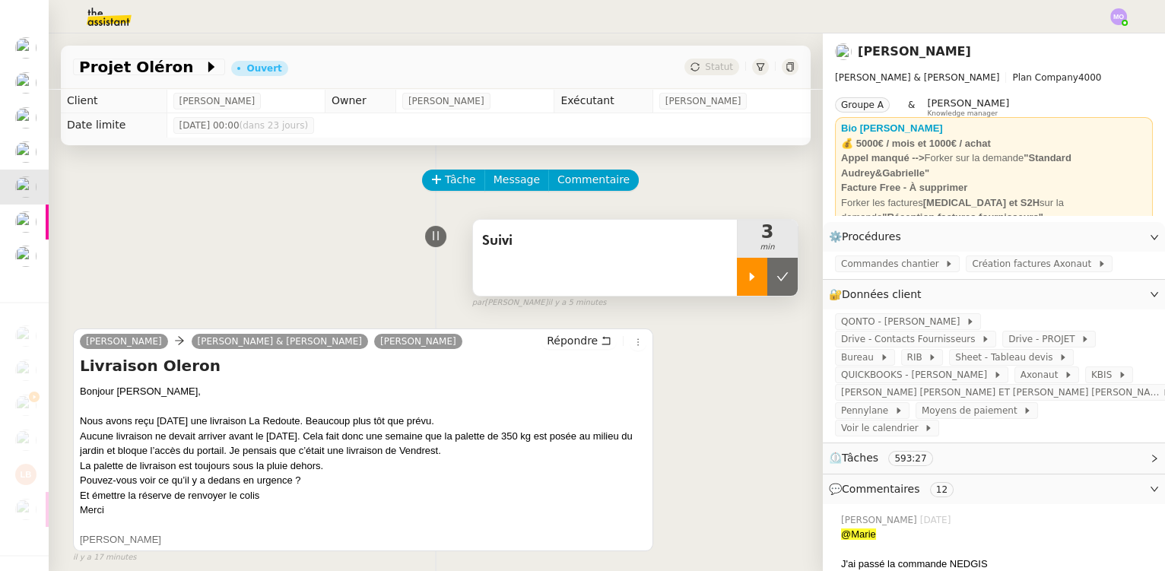
click at [747, 281] on div at bounding box center [752, 277] width 30 height 38
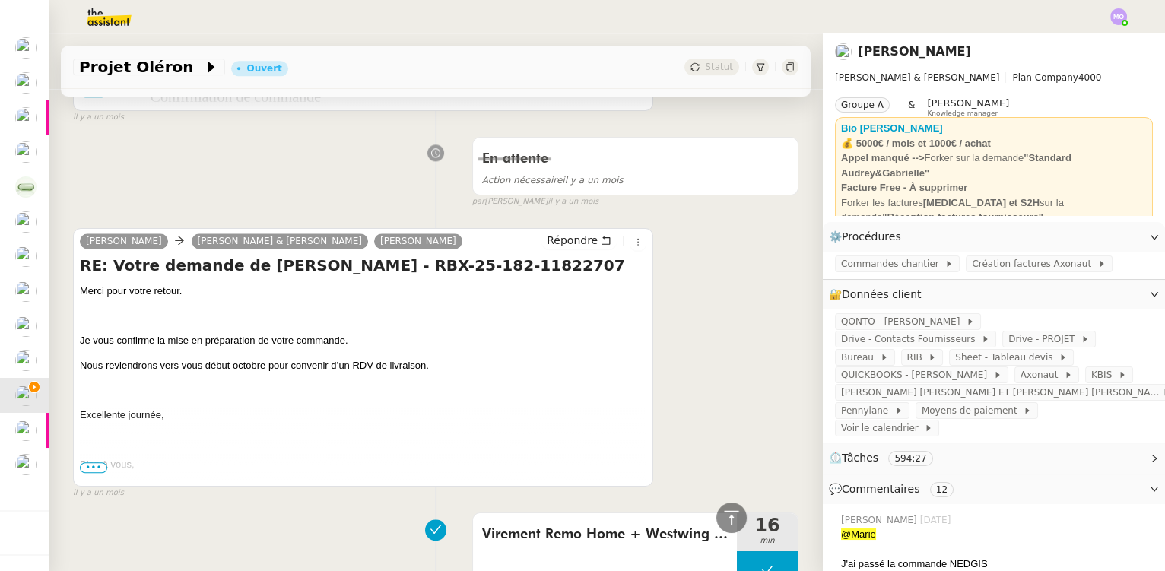
scroll to position [14866, 0]
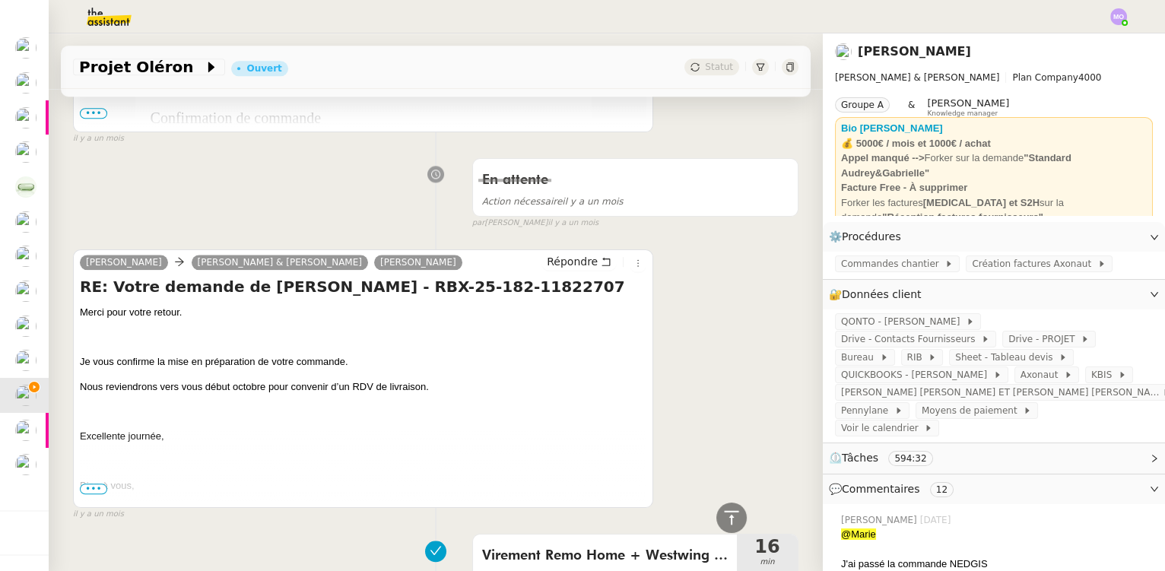
click at [98, 484] on span "•••" at bounding box center [93, 489] width 27 height 11
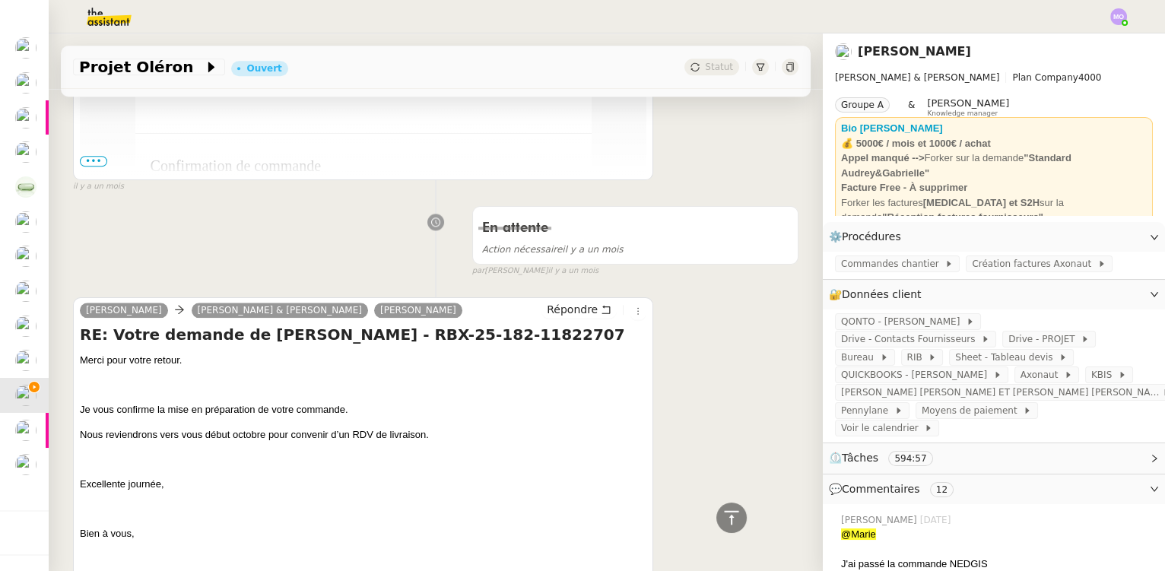
scroll to position [14797, 0]
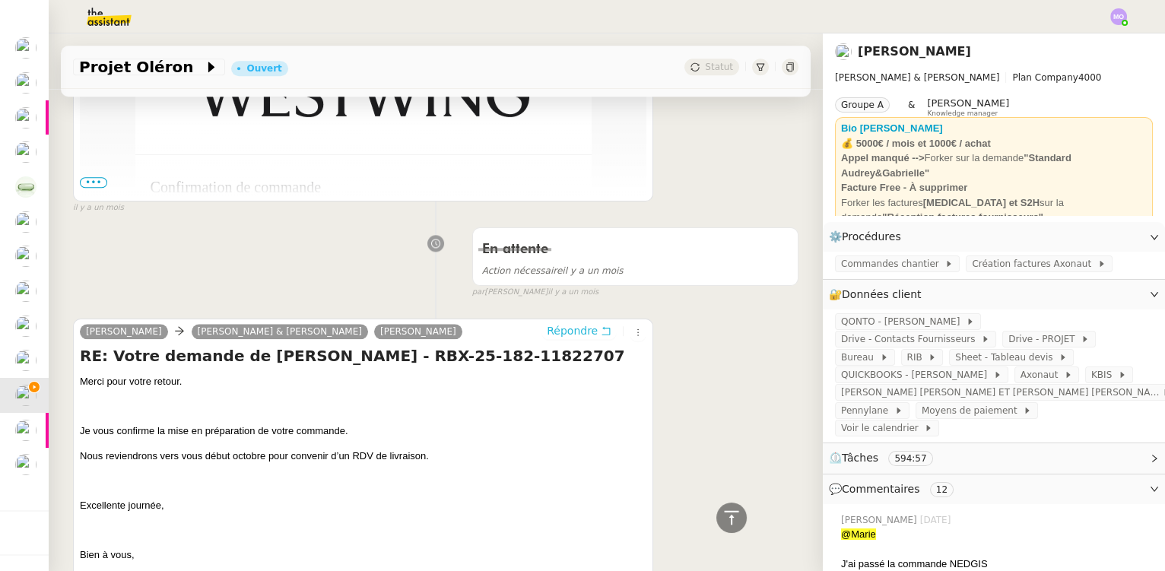
click at [547, 323] on span "Répondre" at bounding box center [572, 330] width 51 height 15
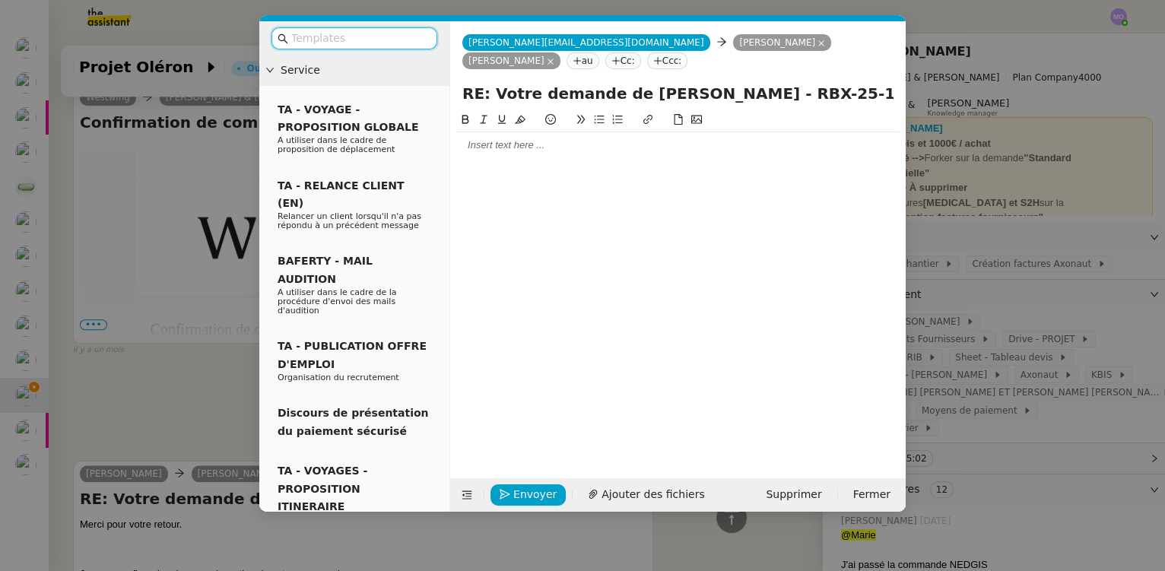
scroll to position [14938, 0]
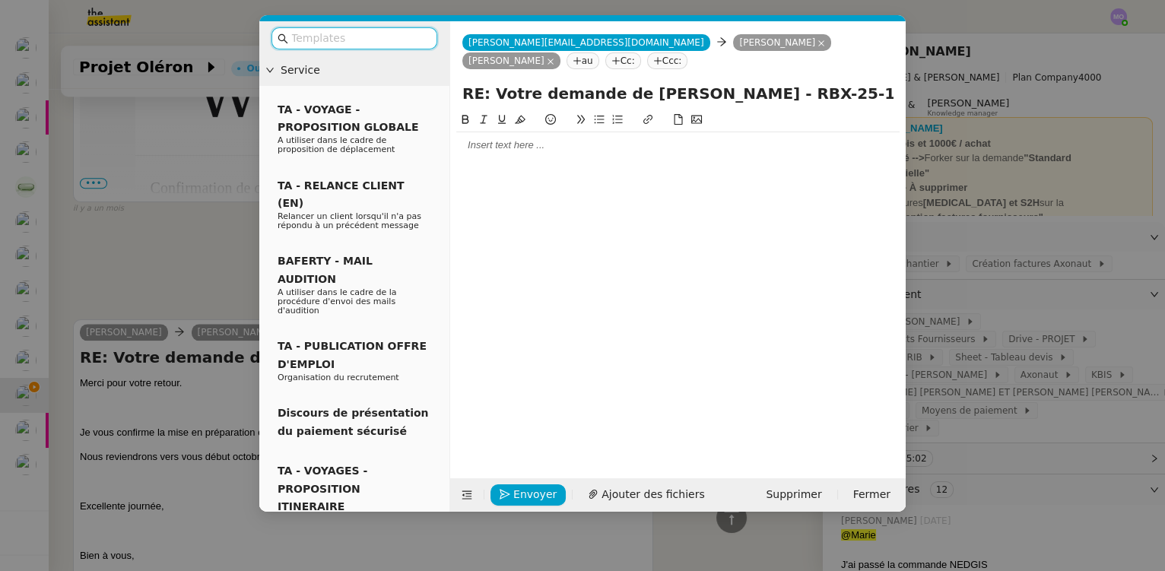
click at [545, 146] on div at bounding box center [677, 145] width 443 height 14
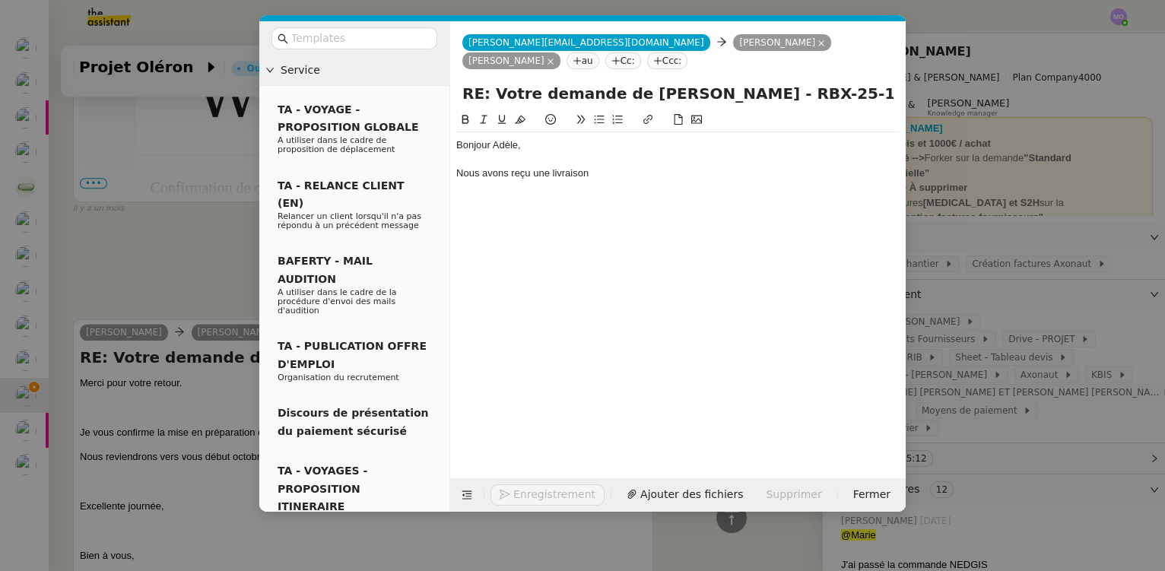
scroll to position [14982, 0]
click at [184, 157] on nz-modal-container "Service TA - VOYAGE - PROPOSITION GLOBALE A utiliser dans le cadre de propositi…" at bounding box center [582, 285] width 1165 height 571
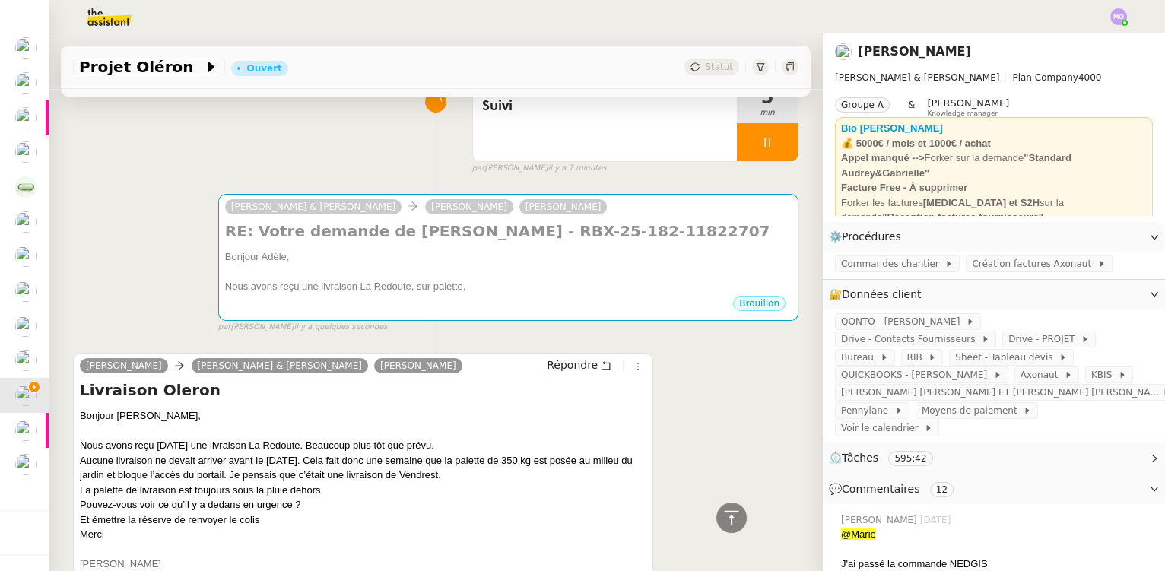
scroll to position [68, 0]
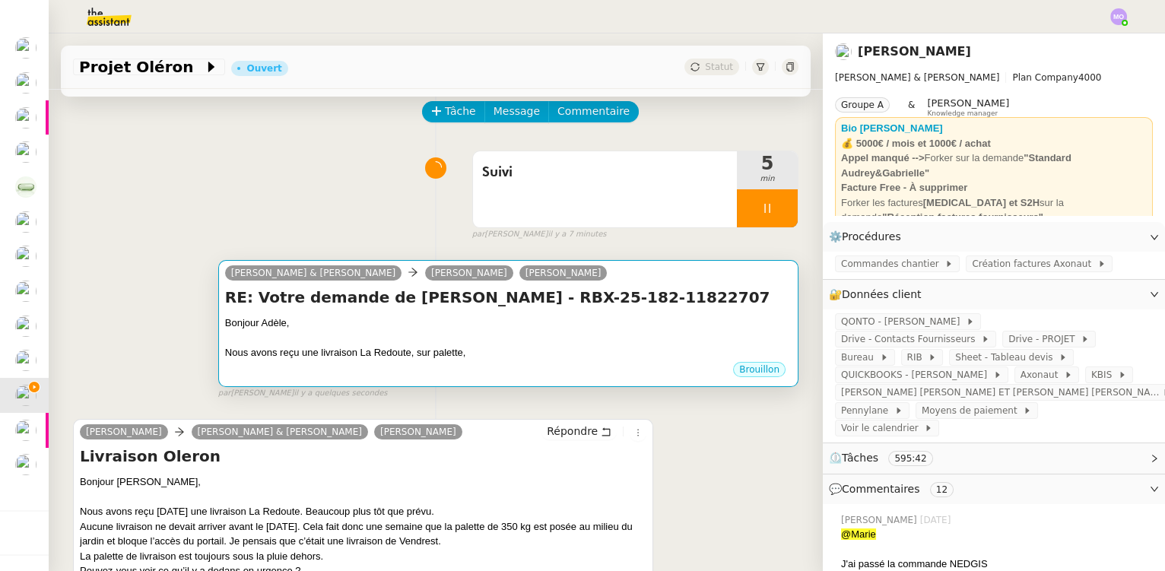
click at [399, 329] on div "Bonjour Adèle," at bounding box center [508, 323] width 567 height 15
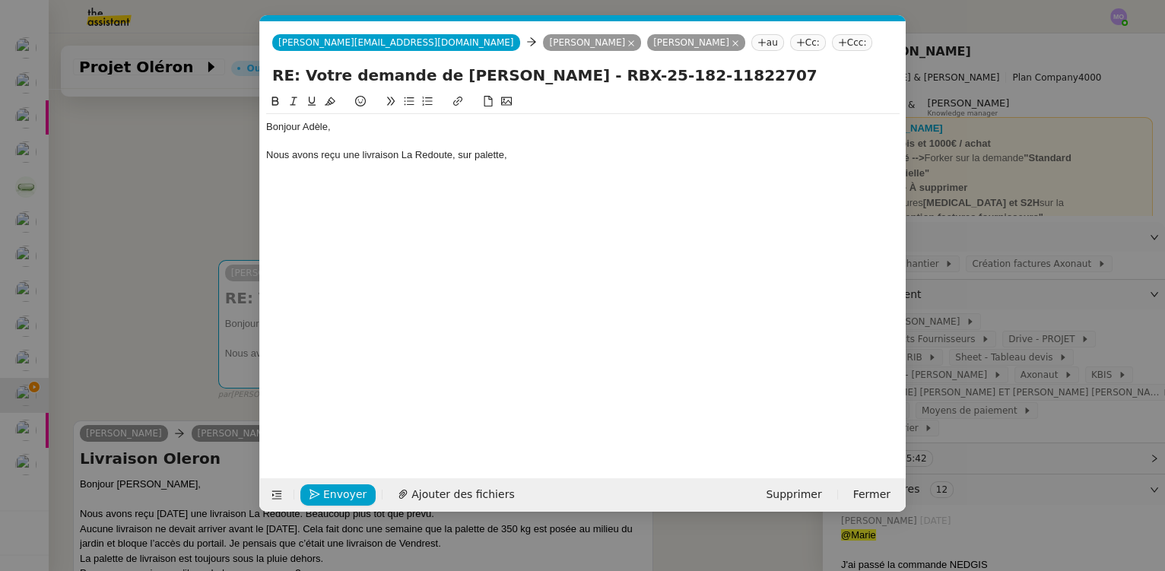
scroll to position [0, 32]
click at [523, 157] on div "Nous avons reçu une livraison La Redoute, sur palette," at bounding box center [583, 155] width 634 height 14
click at [142, 315] on nz-modal-container "Service TA - VOYAGE - PROPOSITION GLOBALE A utiliser dans le cadre de propositi…" at bounding box center [582, 285] width 1165 height 571
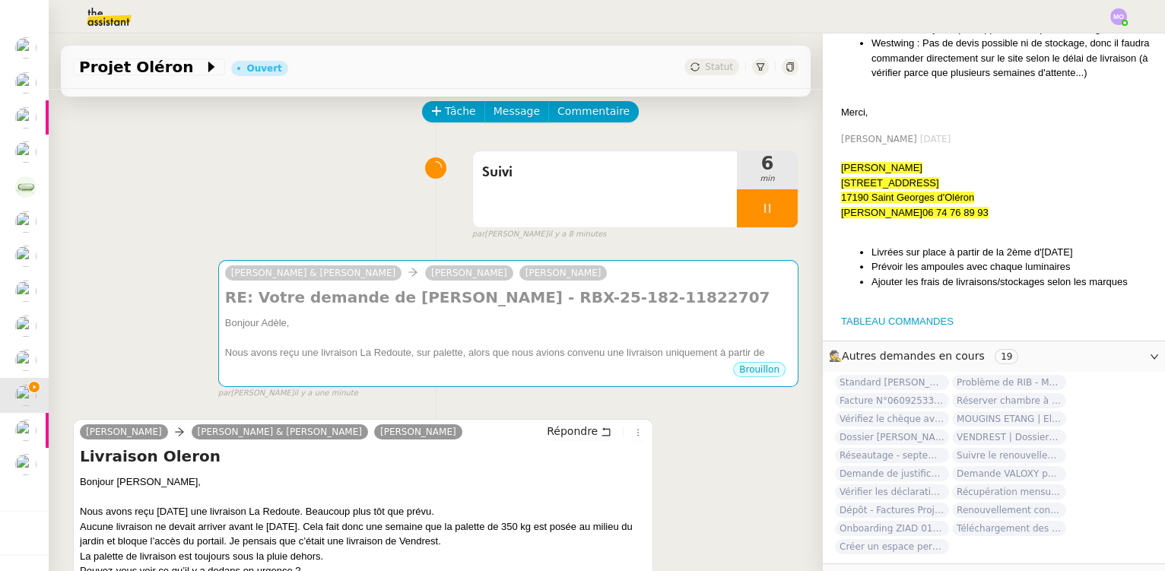
scroll to position [2240, 0]
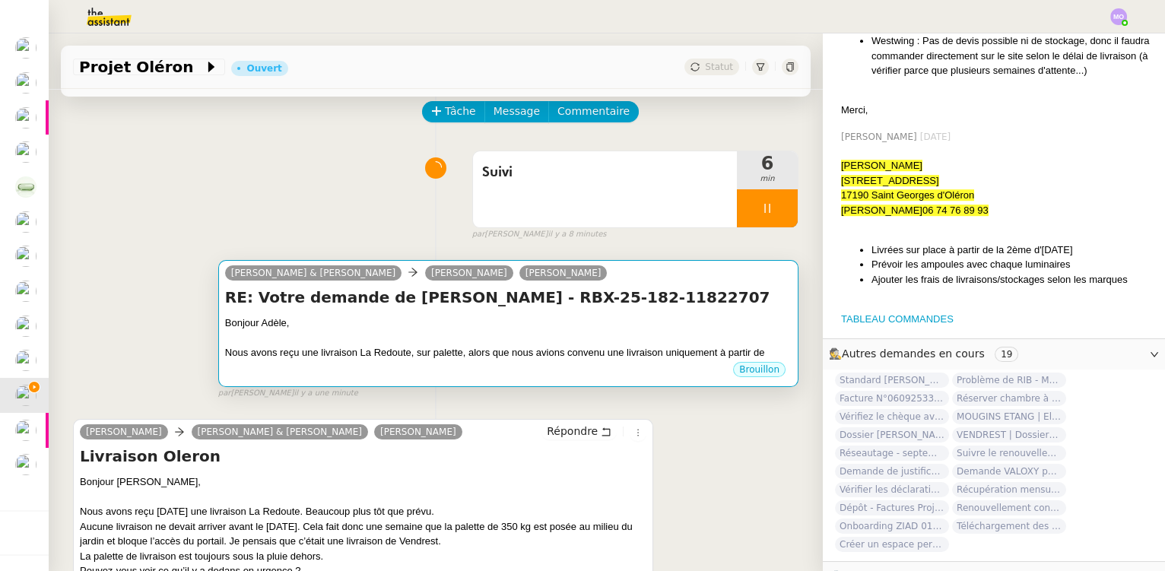
click at [602, 310] on div "RE: Votre demande de [PERSON_NAME] - RBX-25-182-11822707 Bonjour Adèle, Nous av…" at bounding box center [508, 324] width 567 height 74
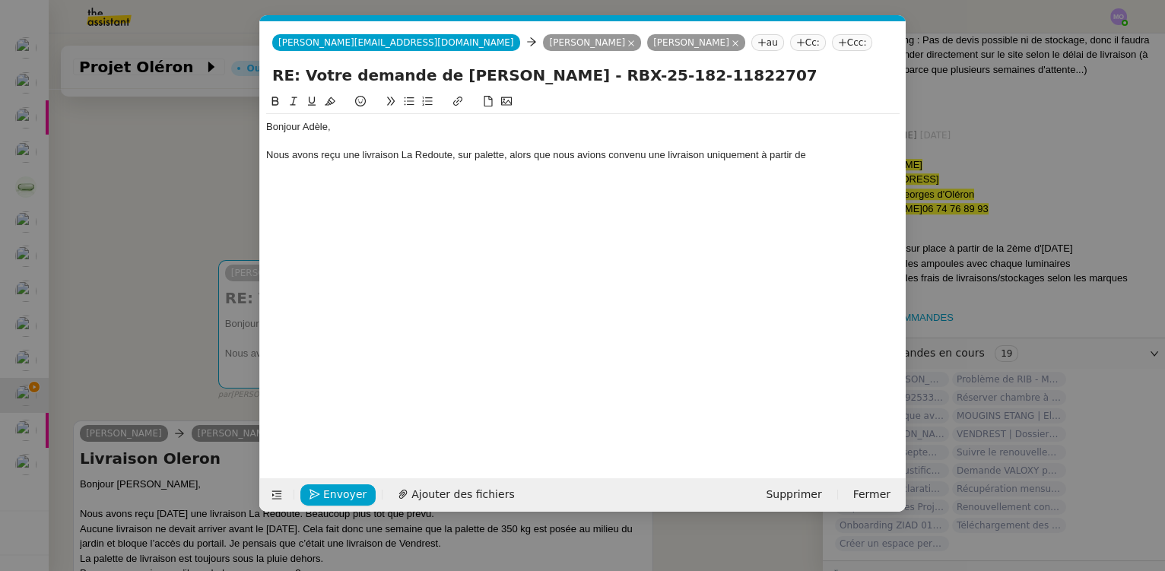
scroll to position [0, 32]
click at [826, 152] on div "Nous avons reçu une livraison La Redoute, sur palette, alors que nous avions co…" at bounding box center [583, 155] width 634 height 14
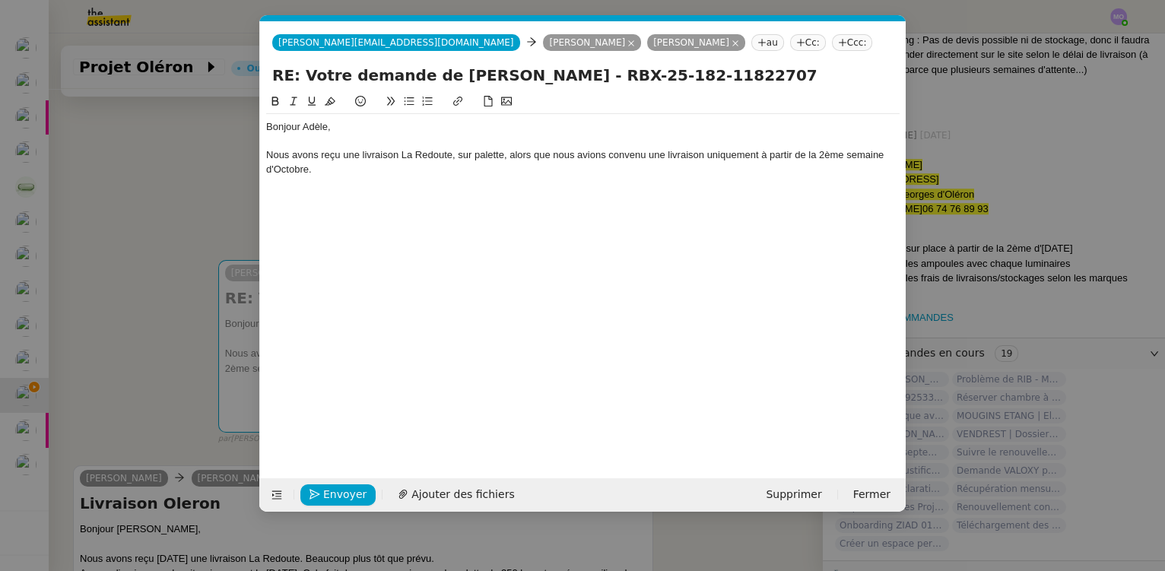
click at [205, 160] on nz-modal-container "Service TA - VOYAGE - PROPOSITION GLOBALE A utiliser dans le cadre de propositi…" at bounding box center [582, 285] width 1165 height 571
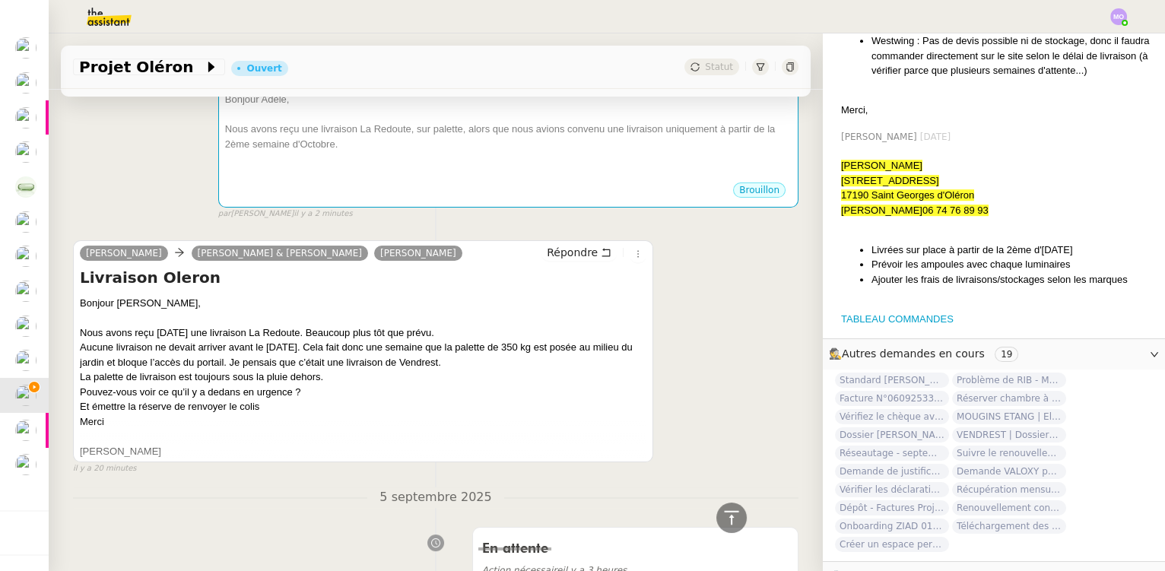
scroll to position [68, 0]
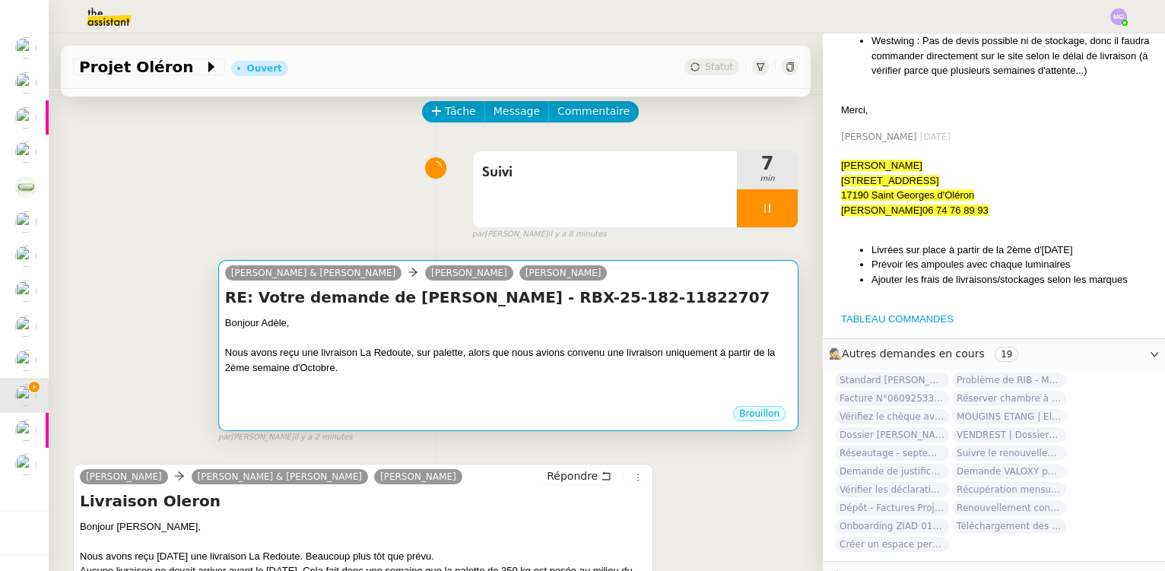
click at [424, 370] on div "Nous avons reçu une livraison La Redoute, sur palette, alors que nous avions co…" at bounding box center [508, 360] width 567 height 30
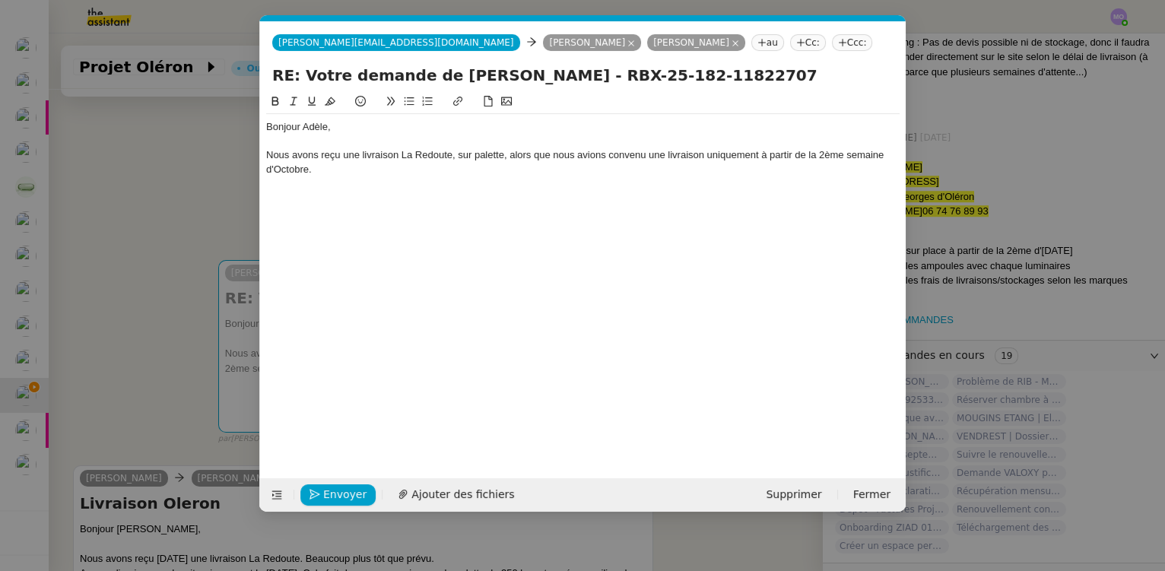
scroll to position [0, 32]
click at [313, 190] on div at bounding box center [583, 183] width 634 height 14
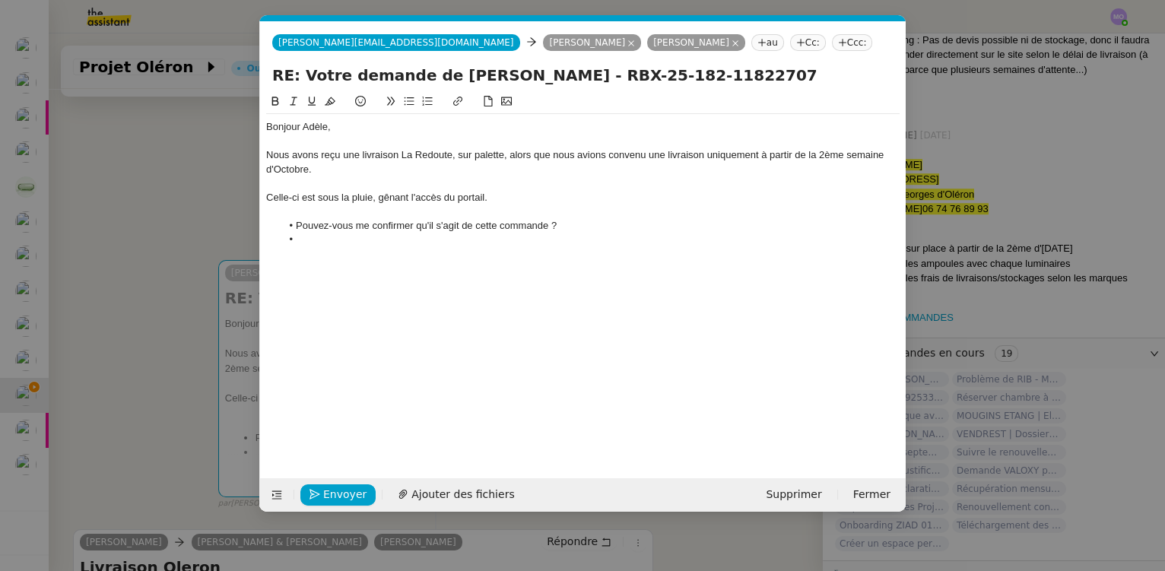
click at [143, 238] on nz-modal-container "Service TA - VOYAGE - PROPOSITION GLOBALE A utiliser dans le cadre de propositi…" at bounding box center [582, 285] width 1165 height 571
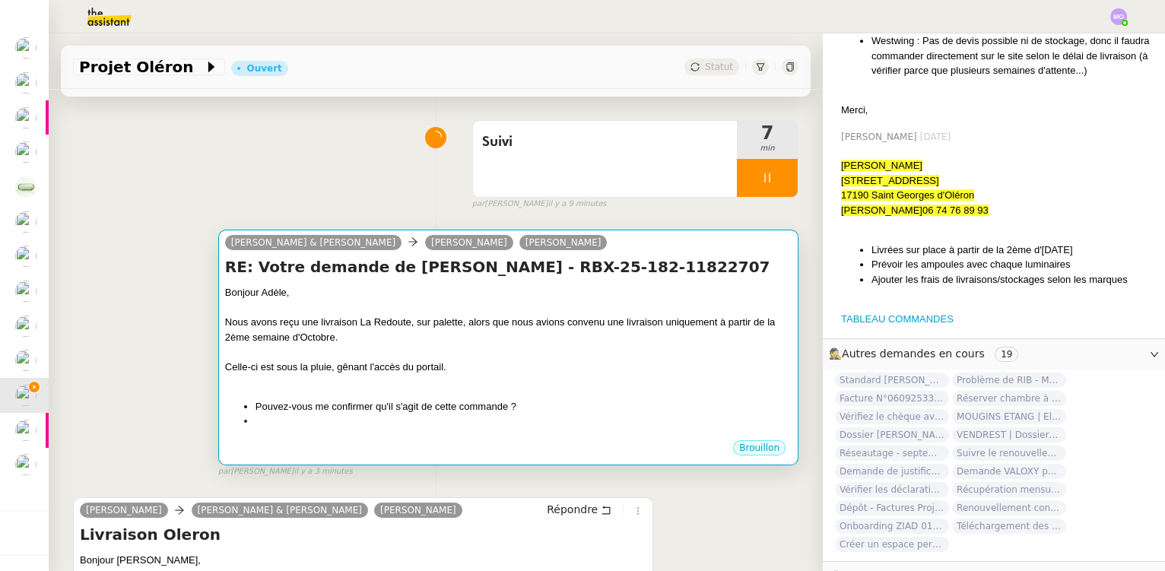
scroll to position [0, 0]
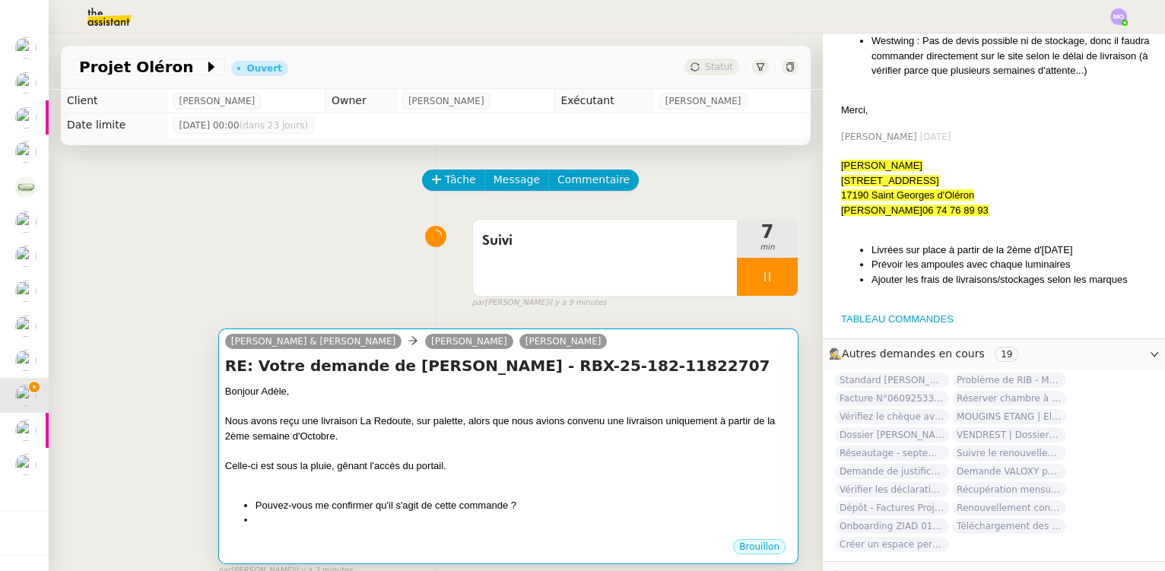
click at [398, 381] on div "RE: Votre demande de [PERSON_NAME] - RBX-25-182-11822707 Bonjour Adèle, Nous av…" at bounding box center [508, 446] width 567 height 183
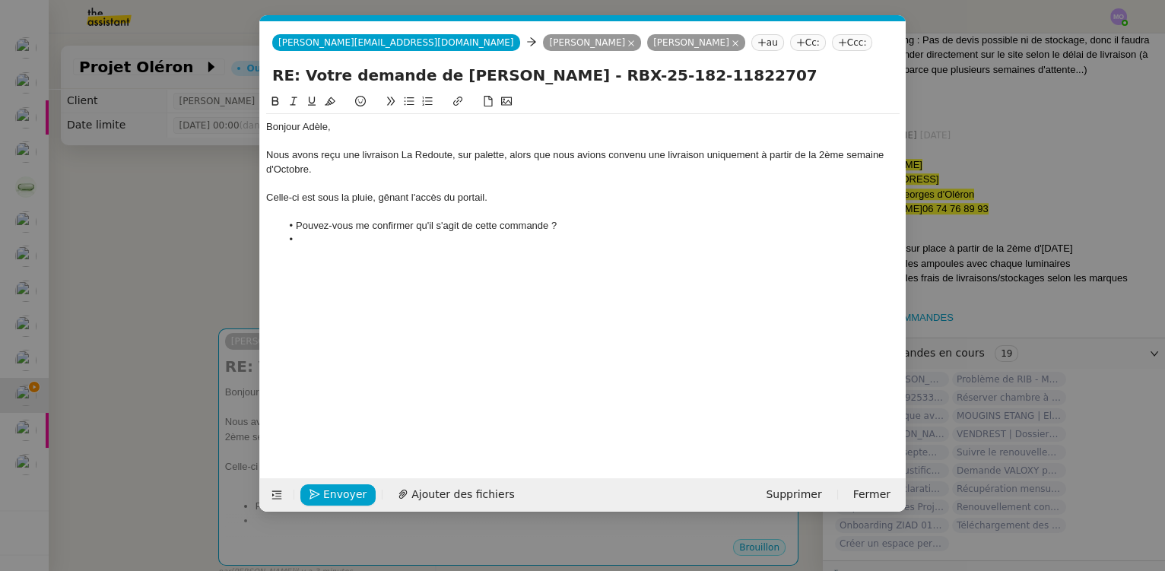
scroll to position [2242, 0]
click at [417, 230] on li "Pouvez-vous me confirmer qu'il s'agit de cette commande ?" at bounding box center [590, 226] width 619 height 14
click at [316, 239] on li at bounding box center [590, 240] width 619 height 14
click at [120, 287] on nz-modal-container "Service TA - VOYAGE - PROPOSITION GLOBALE A utiliser dans le cadre de propositi…" at bounding box center [582, 285] width 1165 height 571
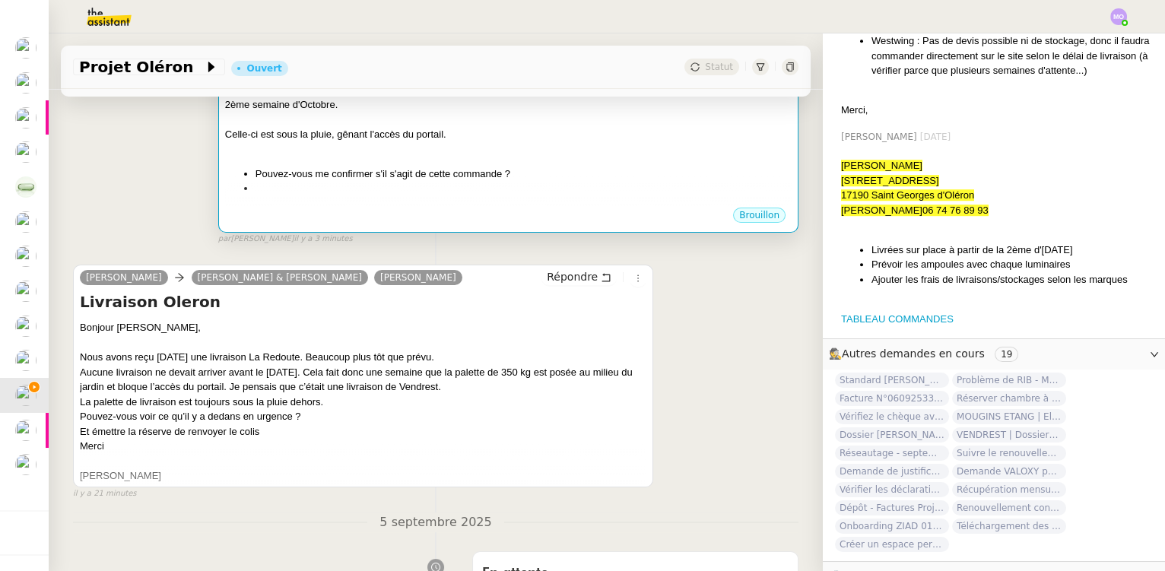
scroll to position [345, 0]
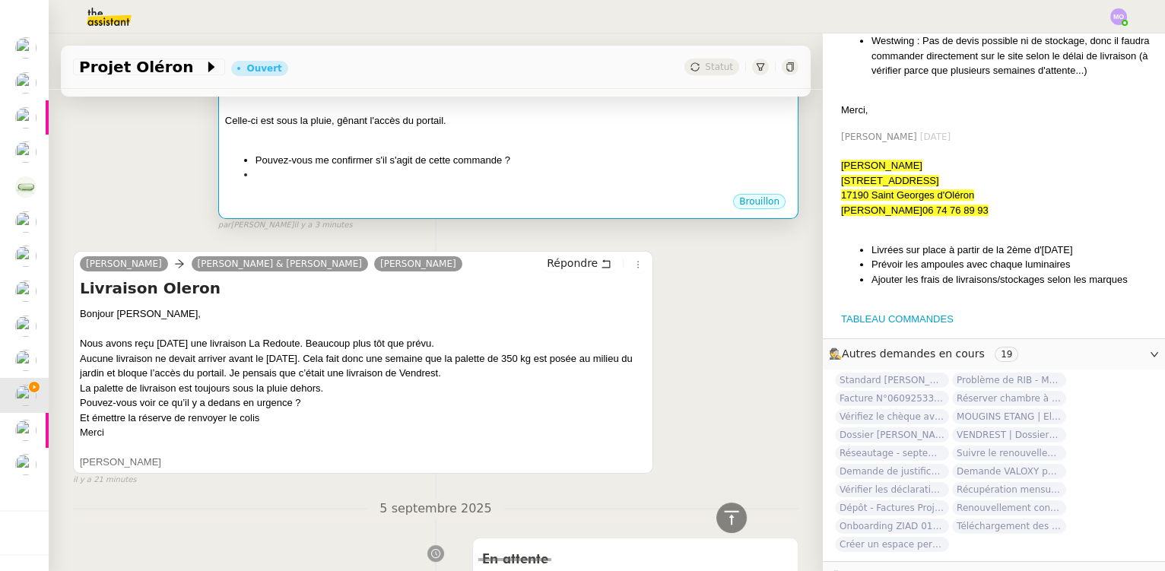
click at [372, 166] on li "Pouvez-vous me confirmer s'il s'agit de cette commande ?" at bounding box center [524, 160] width 536 height 15
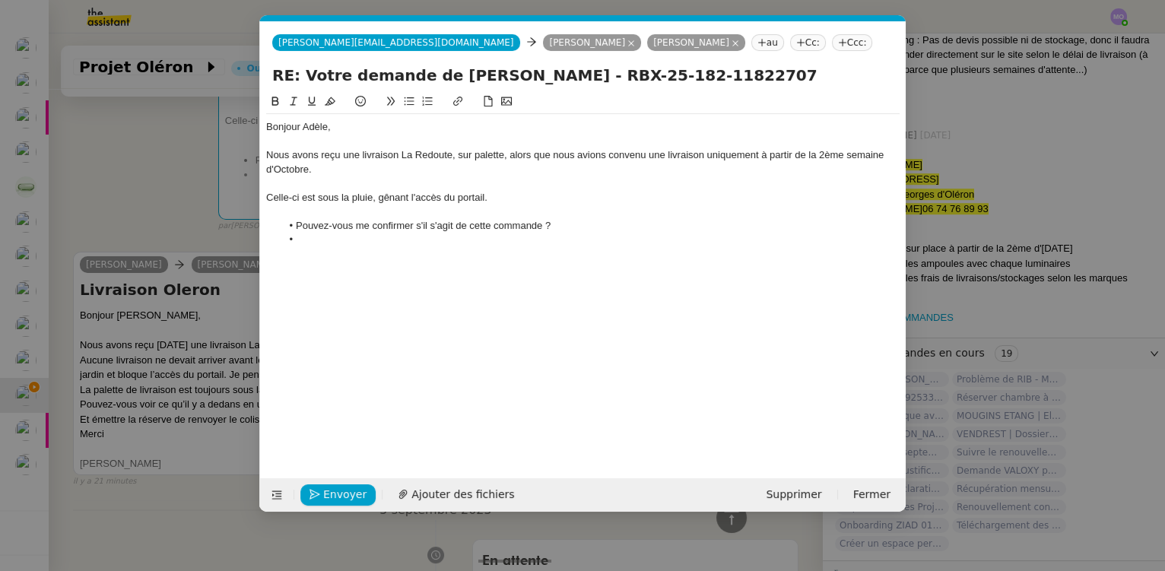
scroll to position [0, 32]
click at [311, 238] on li at bounding box center [590, 240] width 619 height 14
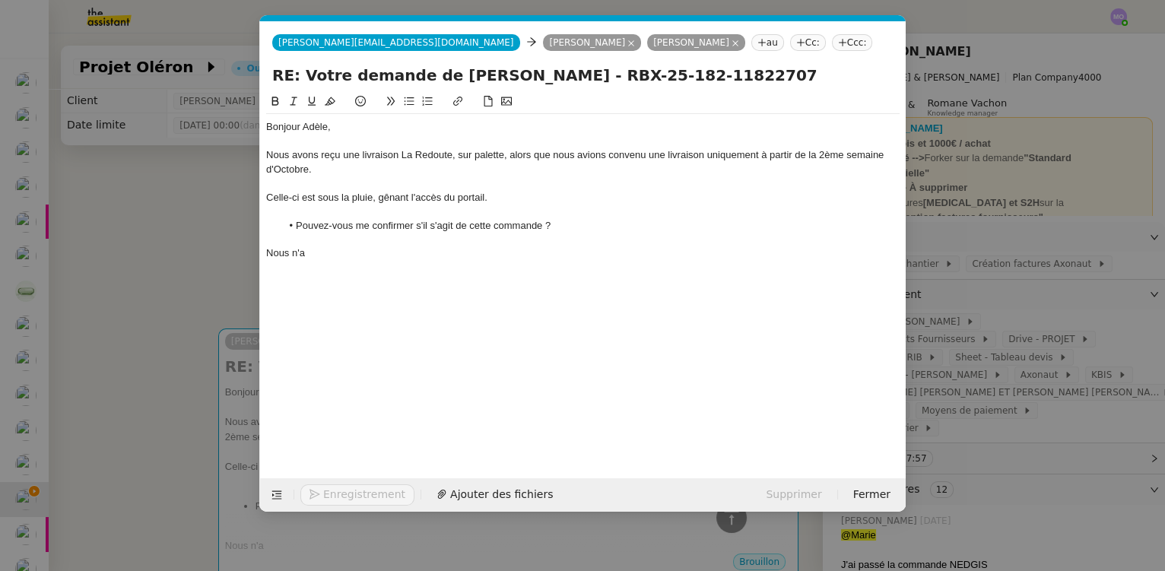
scroll to position [0, 32]
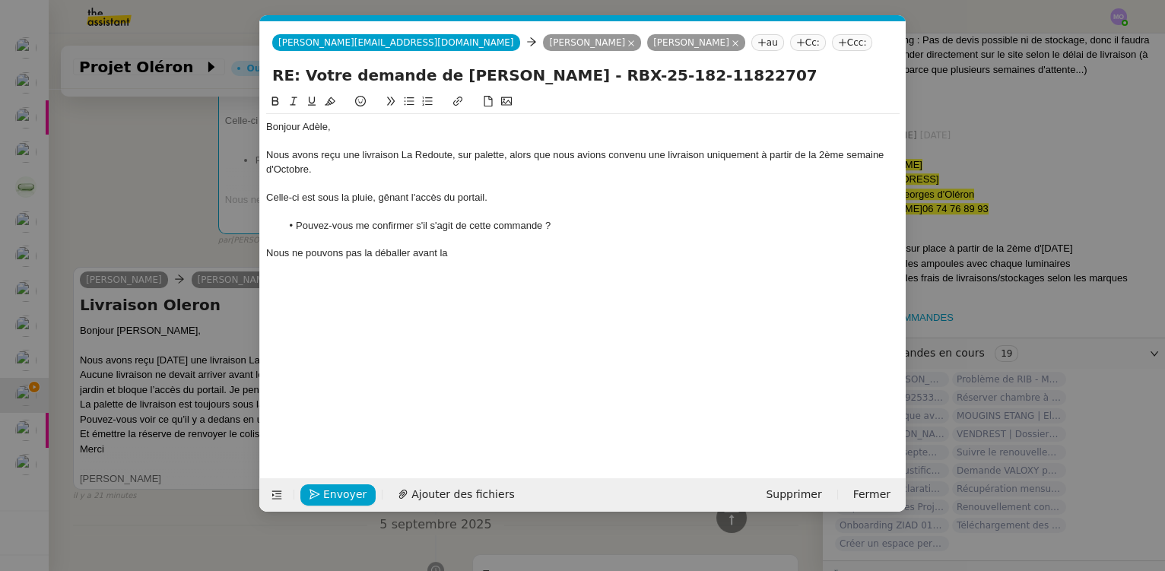
click at [319, 253] on div "Nous ne pouvons pas la déballer avant la" at bounding box center [583, 253] width 634 height 14
click at [460, 259] on div "Nous ne pourrons pas la déballer avant la" at bounding box center [583, 253] width 634 height 14
drag, startPoint x: 820, startPoint y: 160, endPoint x: 299, endPoint y: 172, distance: 521.1
click at [308, 173] on div "Nous avons reçu une livraison La Redoute, sur palette, alors que nous avions co…" at bounding box center [583, 162] width 634 height 28
copy div "2ème semaine d'Octobre"
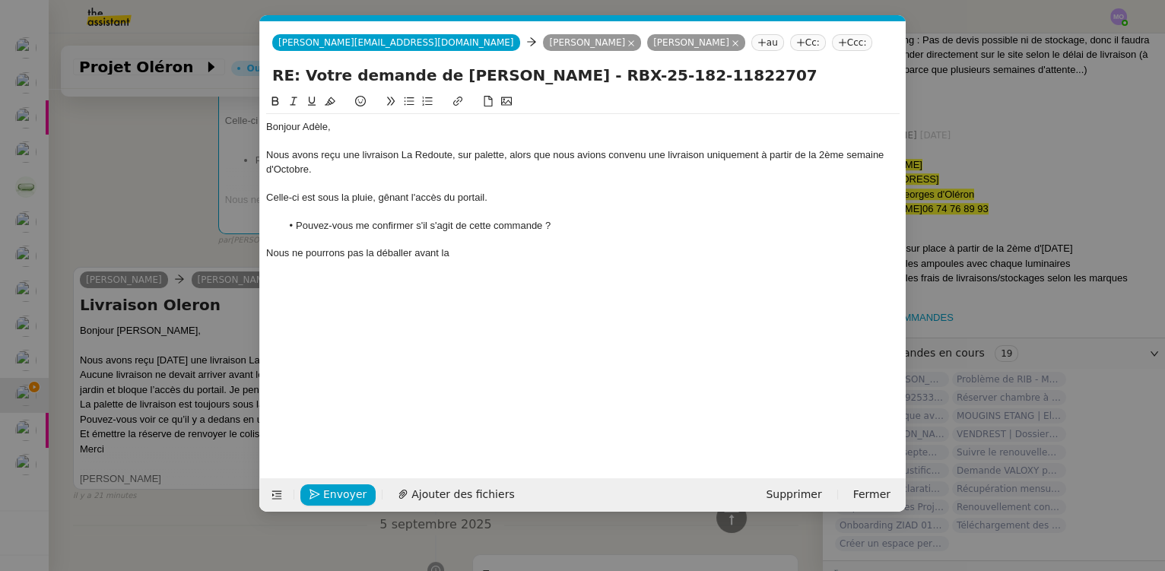
scroll to position [0, 0]
click at [269, 253] on div "Nous ne pourrons pas la déballer avant la 2ème semaine d'Octobre." at bounding box center [583, 253] width 634 height 14
click at [696, 256] on div "Dans la positive, et comme nous ne pourrons pas la déballer avant la 2ème semai…" at bounding box center [583, 253] width 634 height 14
click at [427, 256] on div "Dans la positive, et comme nous ne pourrons pas la déballer avant la 2ème semai…" at bounding box center [583, 253] width 634 height 14
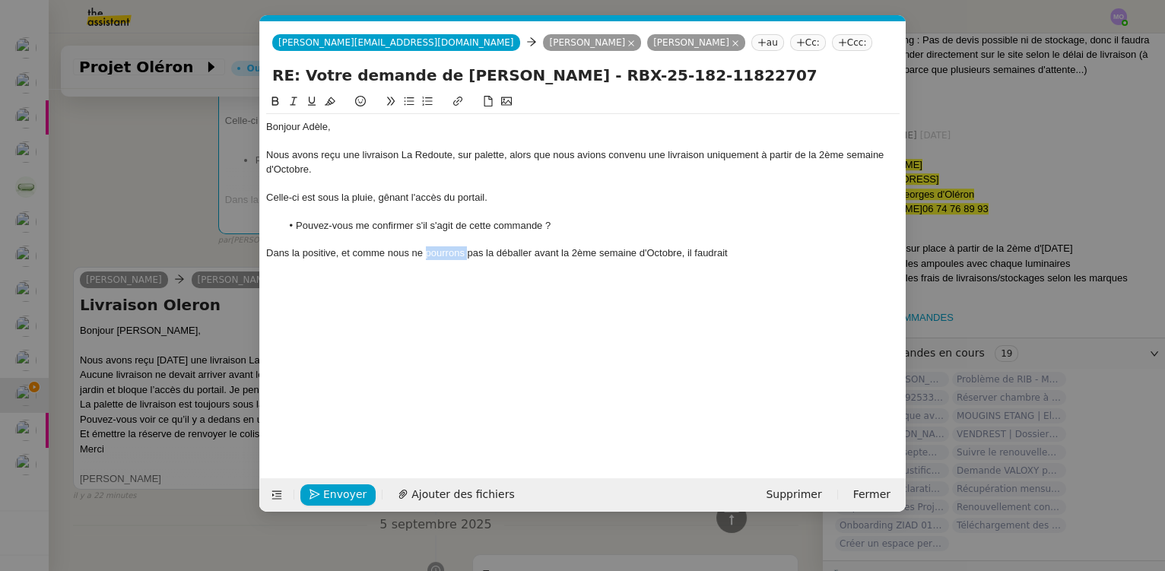
click at [427, 256] on div "Dans la positive, et comme nous ne pourrons pas la déballer avant la 2ème semai…" at bounding box center [583, 253] width 634 height 14
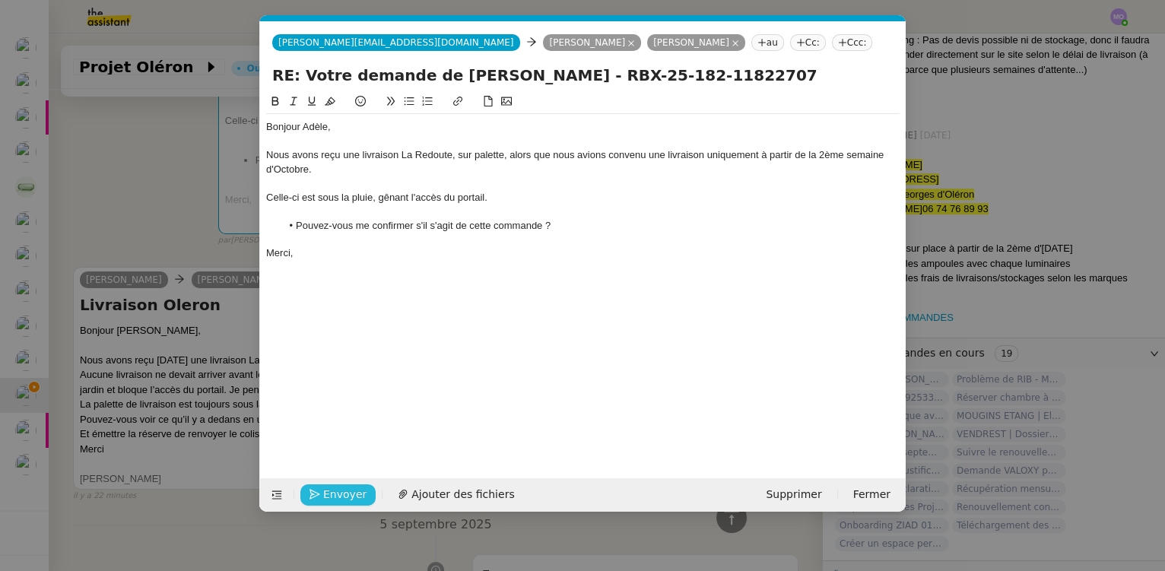
click at [351, 496] on span "Envoyer" at bounding box center [344, 494] width 43 height 17
click at [347, 494] on span "Confirmer l'envoi" at bounding box center [368, 494] width 91 height 17
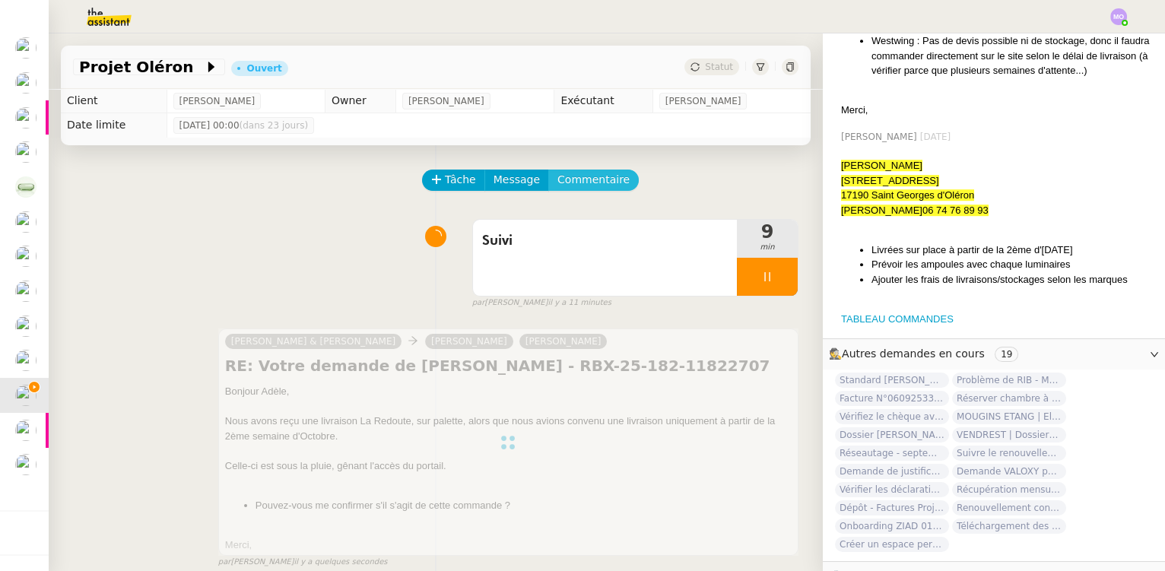
click at [573, 187] on span "Commentaire" at bounding box center [594, 179] width 72 height 17
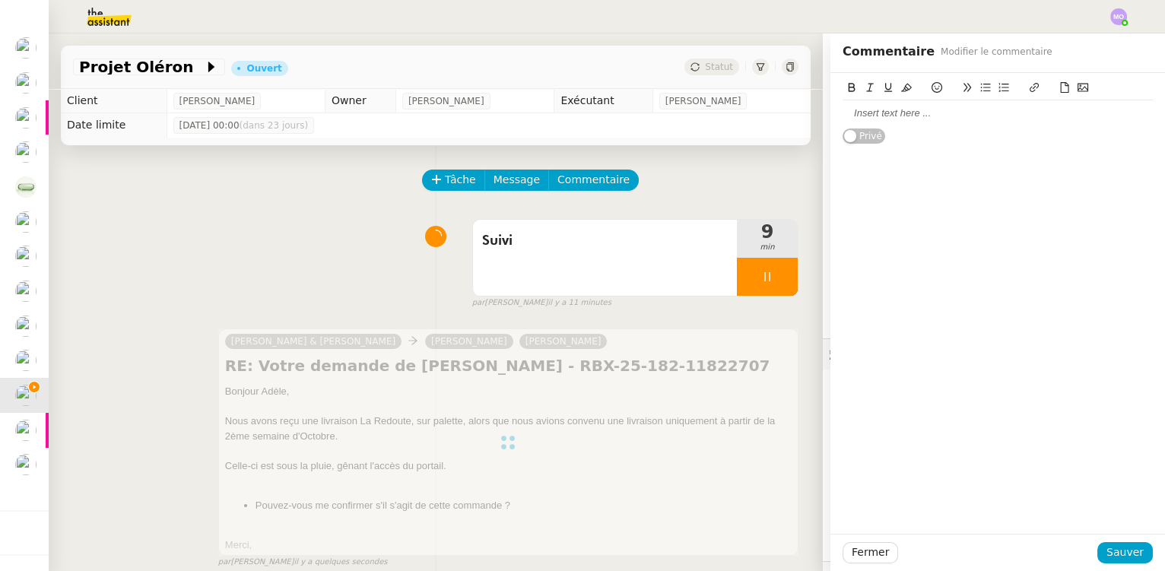
click at [884, 110] on div at bounding box center [998, 113] width 310 height 14
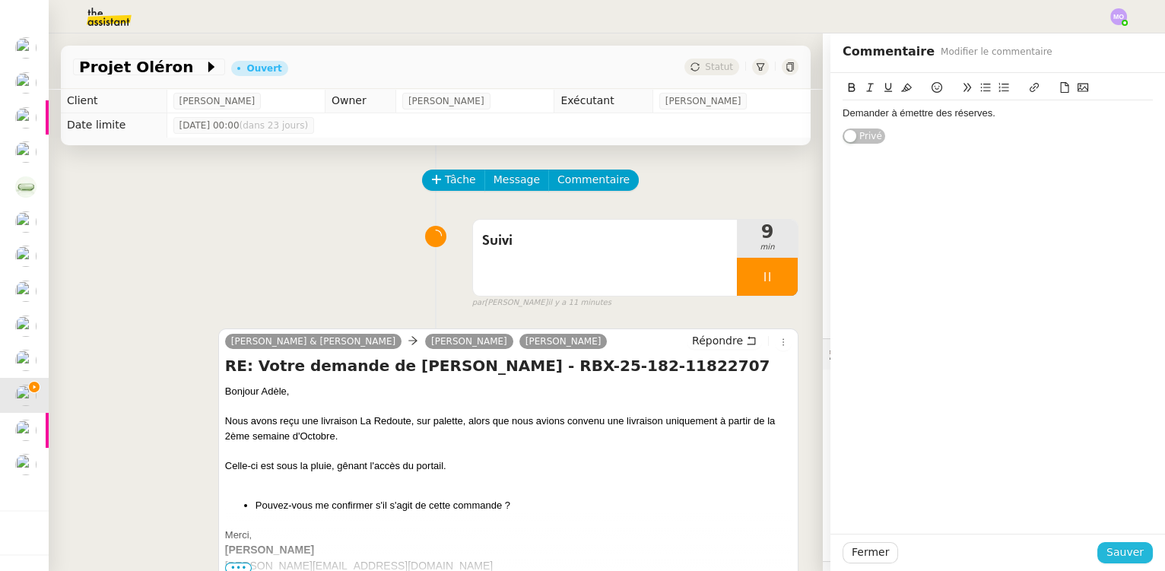
click at [1123, 548] on span "Sauver" at bounding box center [1125, 552] width 37 height 17
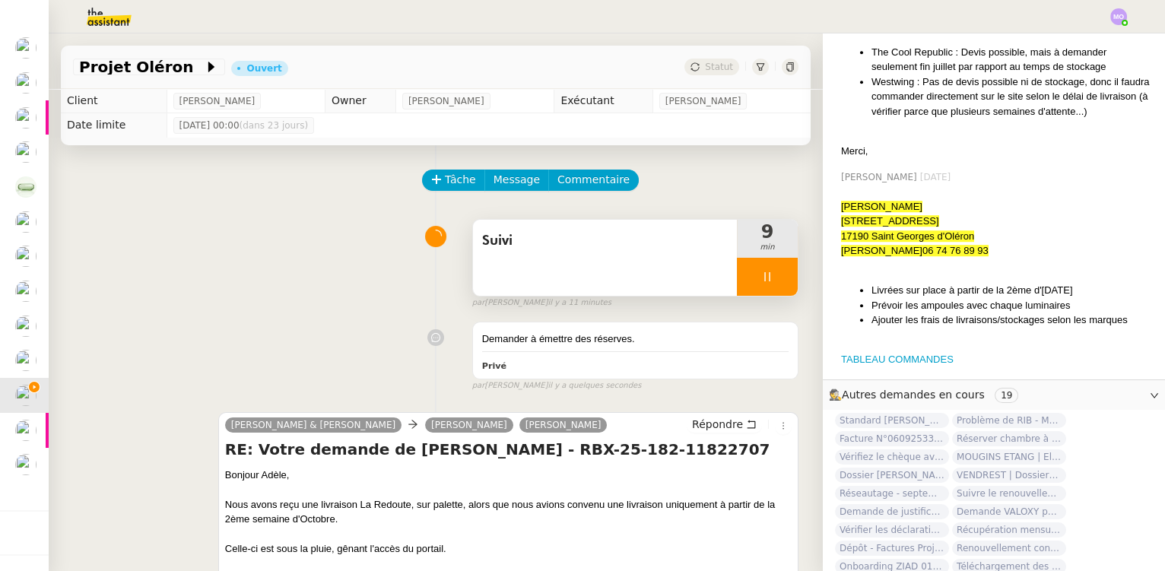
click at [760, 275] on div at bounding box center [767, 277] width 61 height 38
click at [777, 275] on icon at bounding box center [783, 277] width 12 height 12
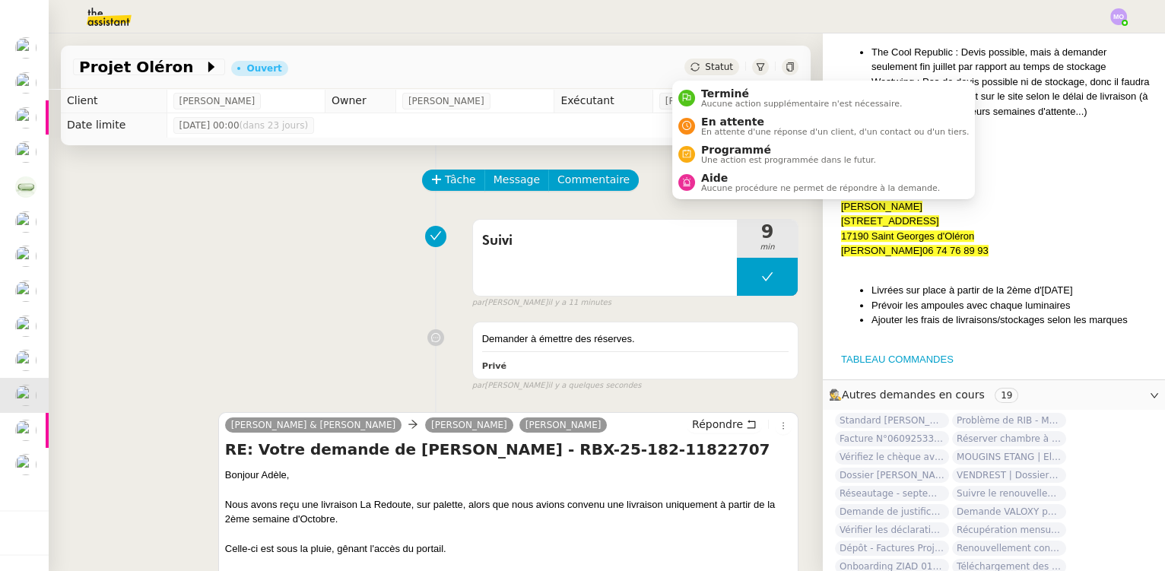
click at [706, 68] on span "Statut" at bounding box center [719, 67] width 28 height 11
click at [723, 116] on span "En attente" at bounding box center [835, 122] width 268 height 12
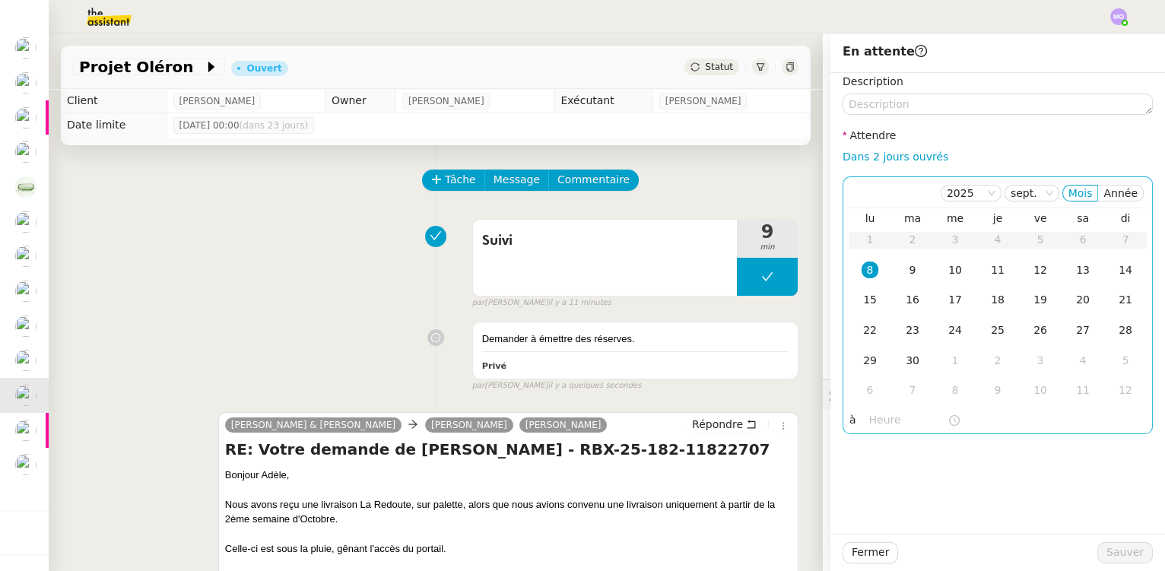
click at [863, 271] on div "8" at bounding box center [870, 270] width 17 height 17
click at [869, 424] on input "text" at bounding box center [908, 419] width 78 height 17
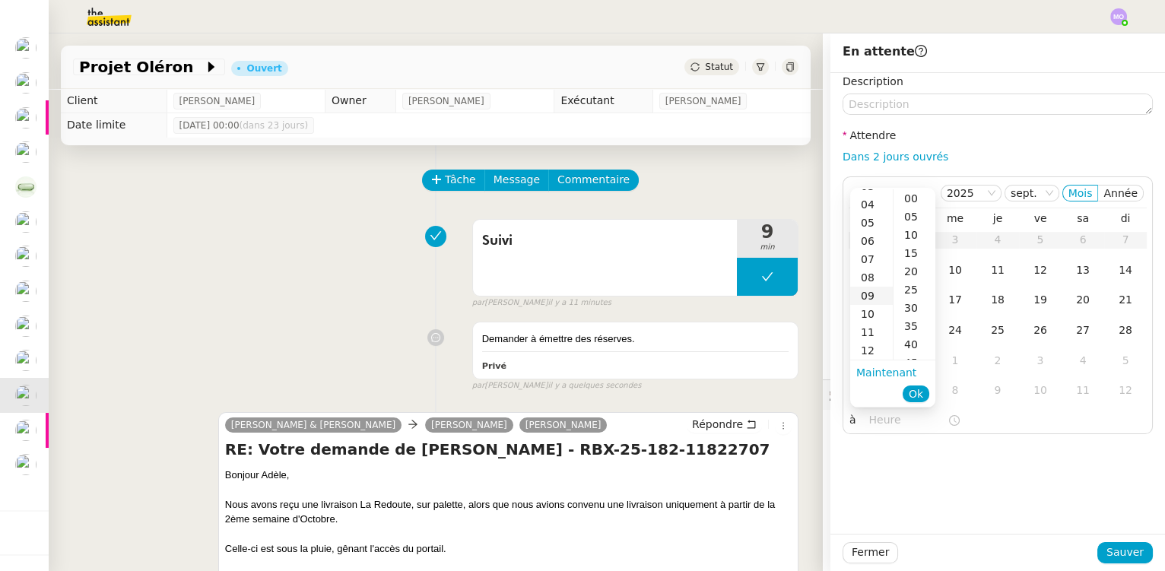
scroll to position [68, 0]
click at [865, 326] on div "11" at bounding box center [871, 331] width 43 height 18
click at [911, 200] on div "00" at bounding box center [915, 198] width 42 height 18
type input "11:00"
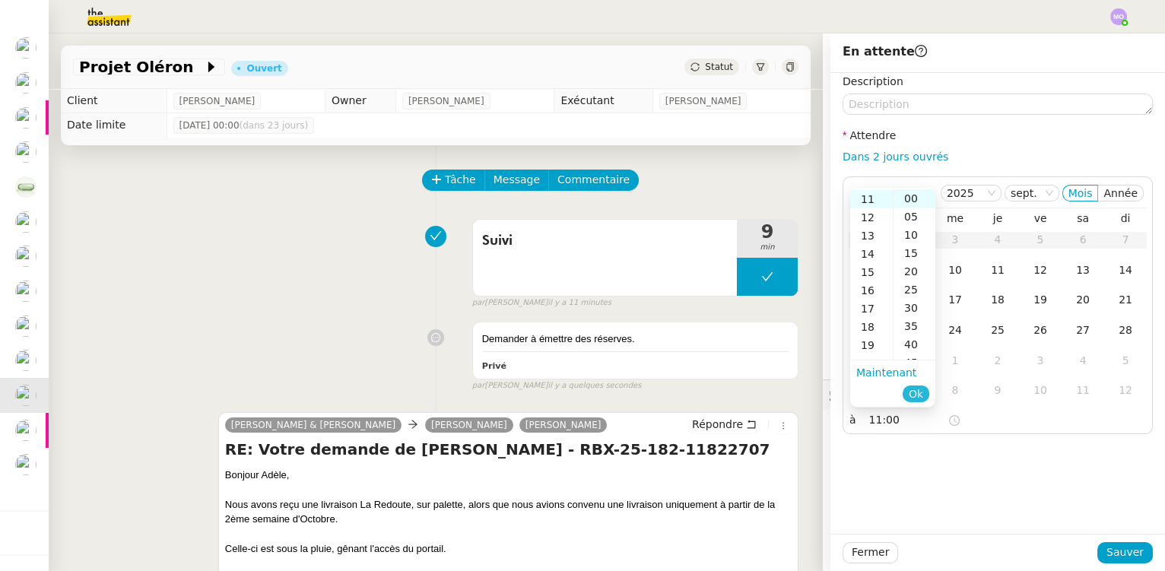
click at [915, 394] on span "Ok" at bounding box center [916, 393] width 14 height 15
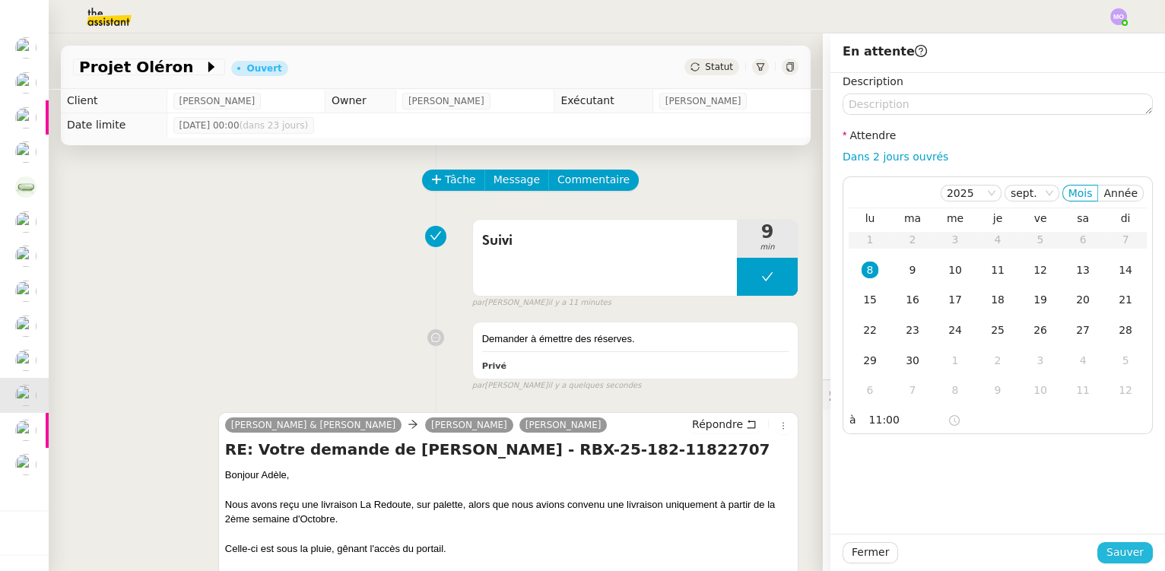
click at [1108, 551] on span "Sauver" at bounding box center [1125, 552] width 37 height 17
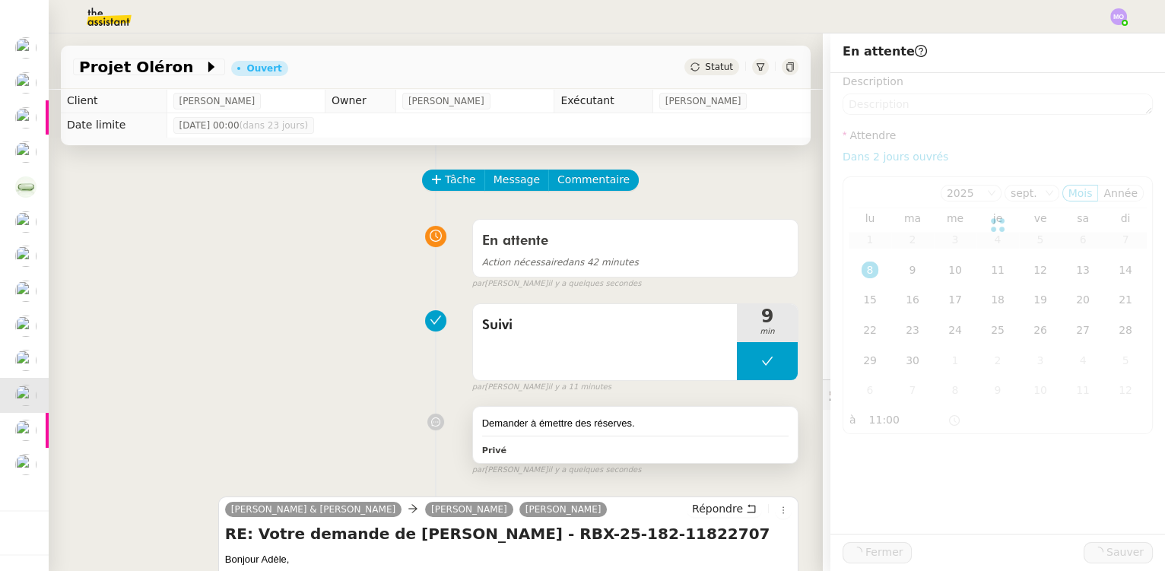
scroll to position [76, 0]
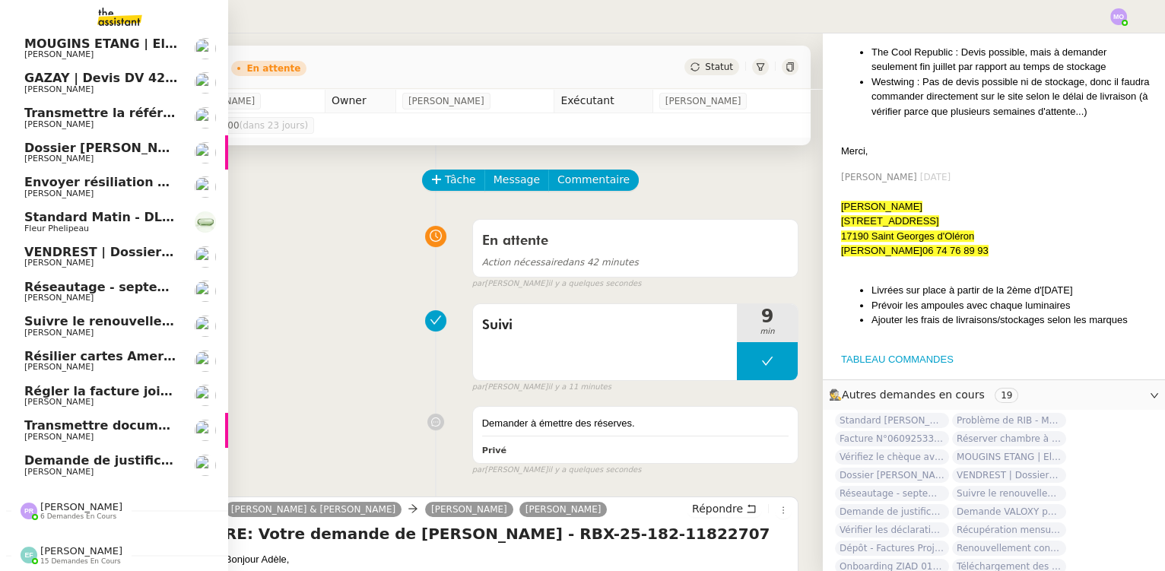
click at [133, 384] on span "Régler la facture jointe" at bounding box center [103, 391] width 159 height 14
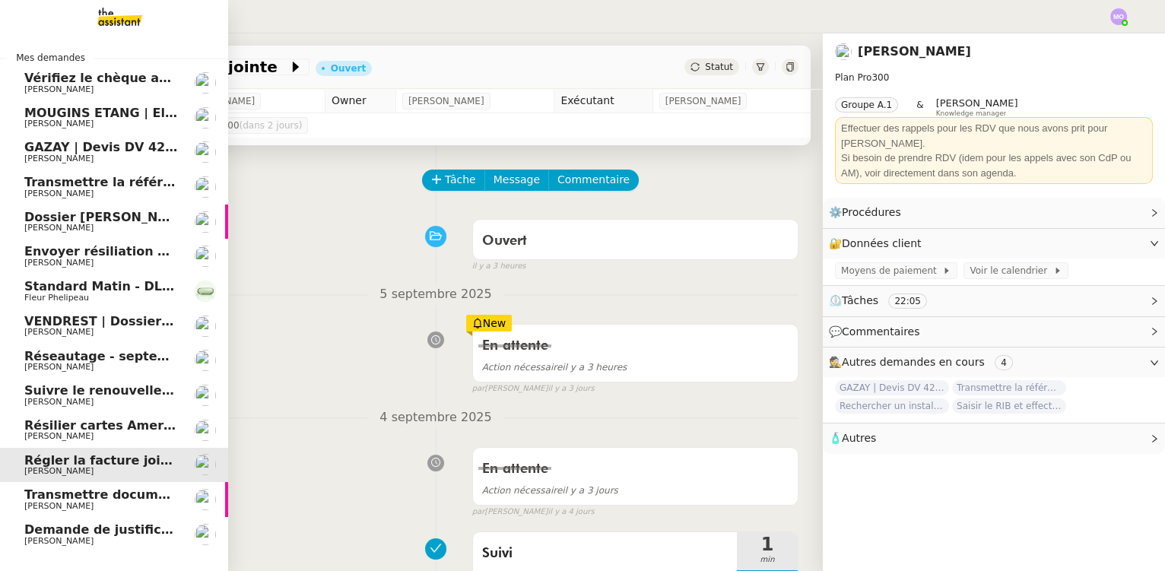
click at [138, 291] on span "Standard Matin - DLAB" at bounding box center [102, 286] width 157 height 14
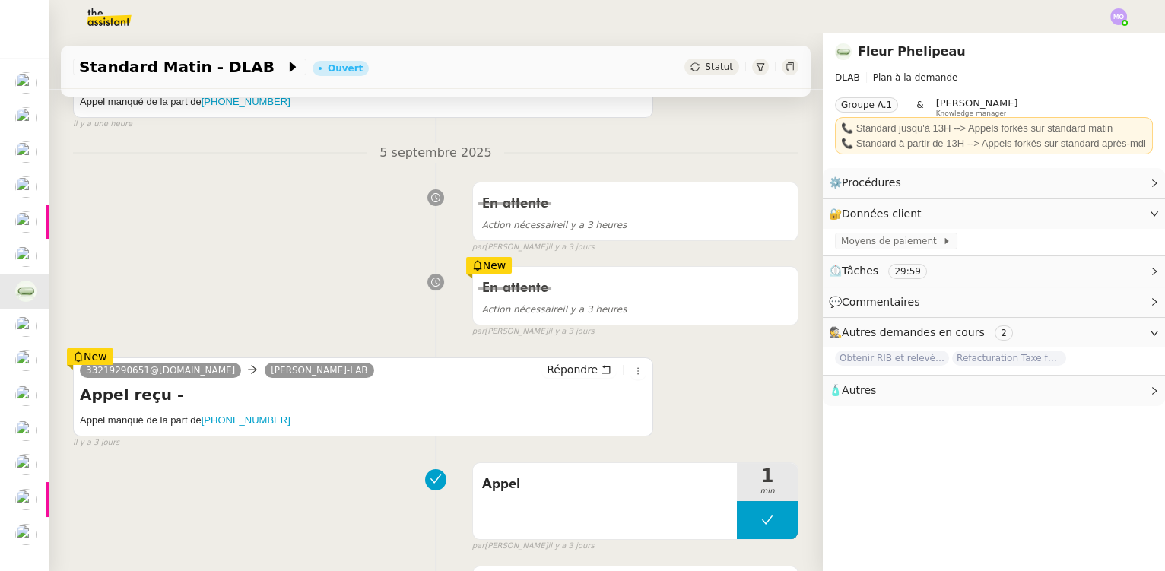
scroll to position [415, 0]
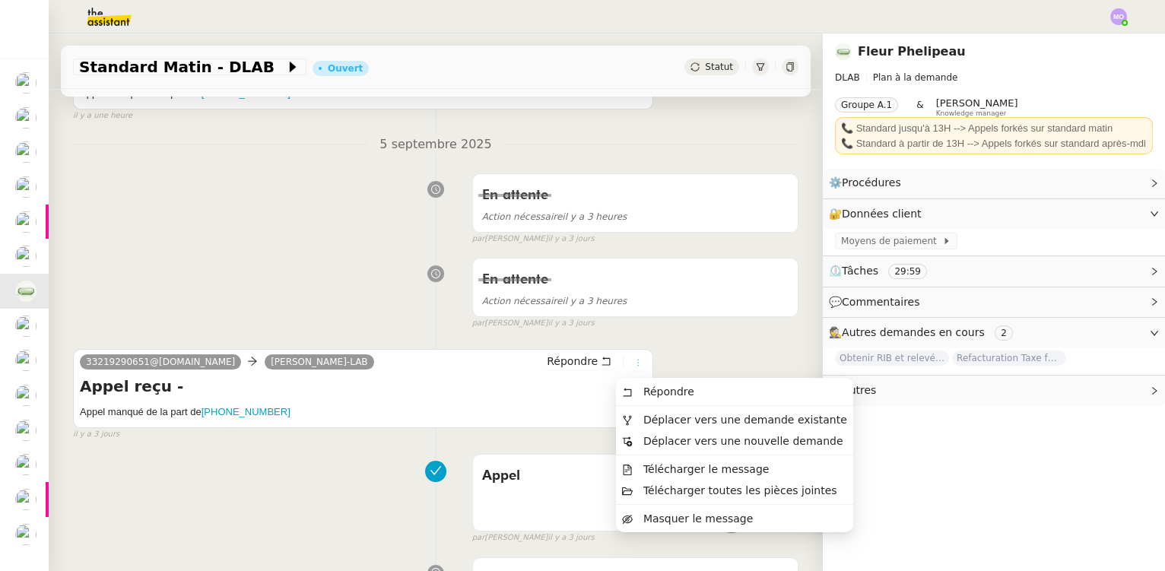
click at [634, 367] on icon at bounding box center [638, 362] width 9 height 9
click at [664, 516] on span "Masquer le message" at bounding box center [698, 519] width 110 height 12
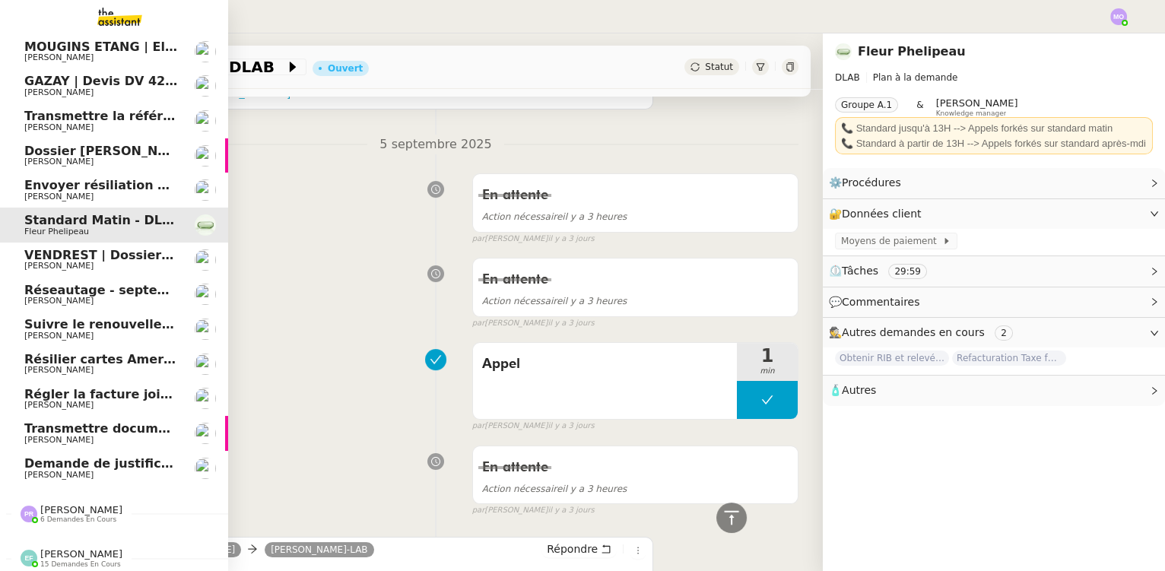
scroll to position [76, 0]
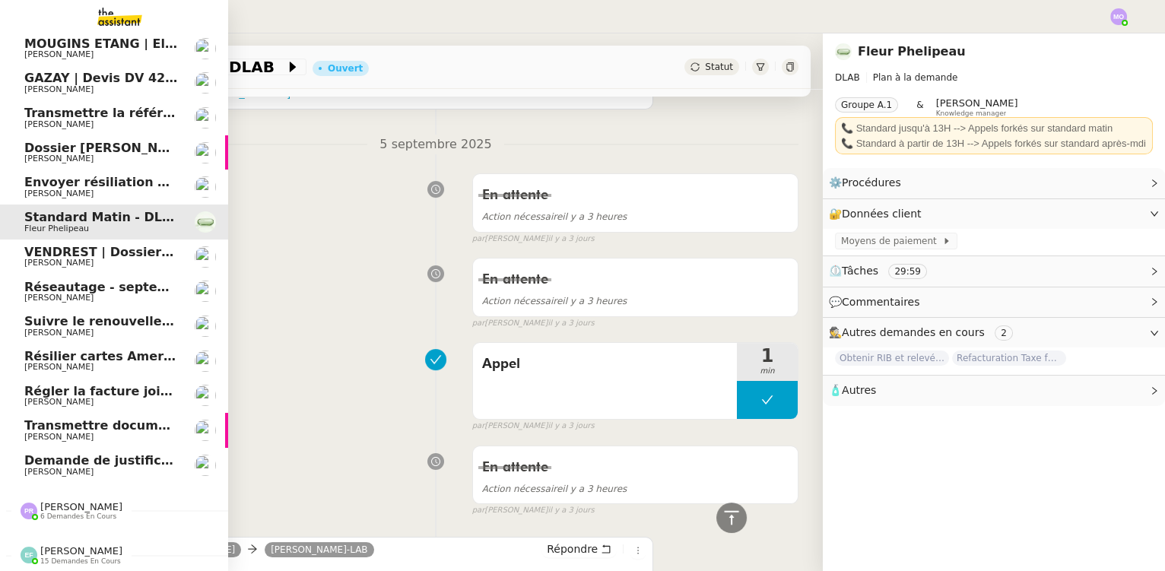
click at [104, 352] on span "Résilier cartes American Express" at bounding box center [136, 356] width 225 height 14
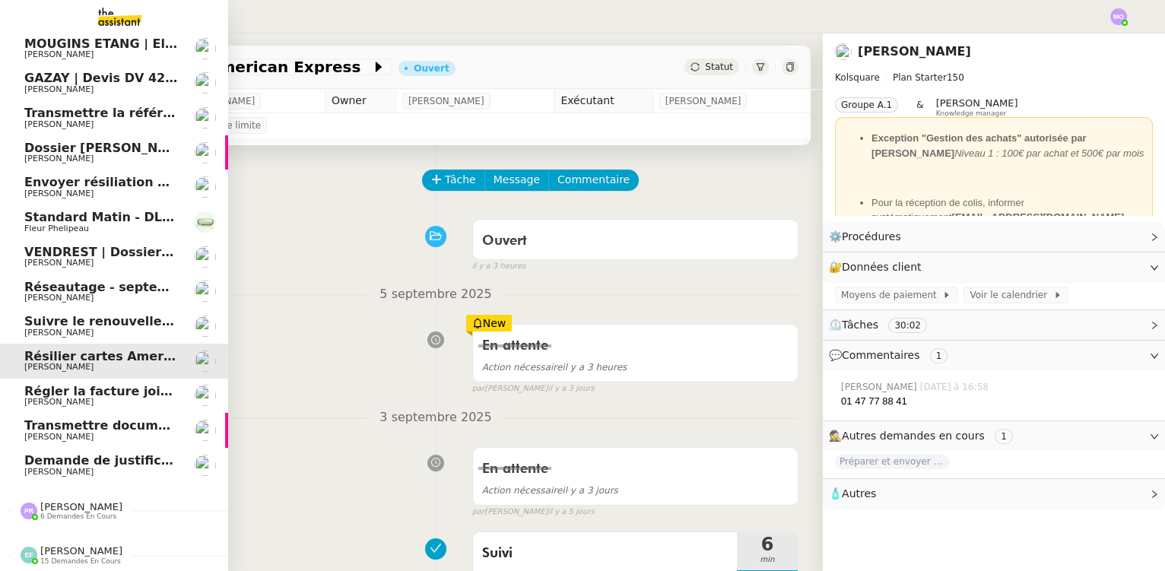
click at [138, 175] on span "Envoyer résiliation assurance GENERALI" at bounding box center [161, 182] width 275 height 14
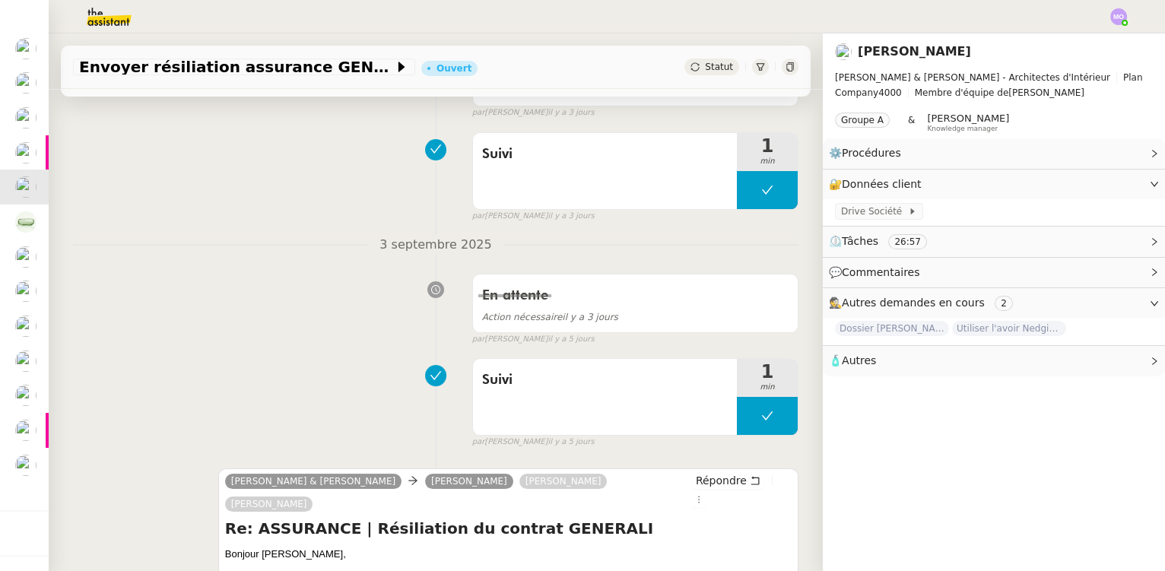
scroll to position [622, 0]
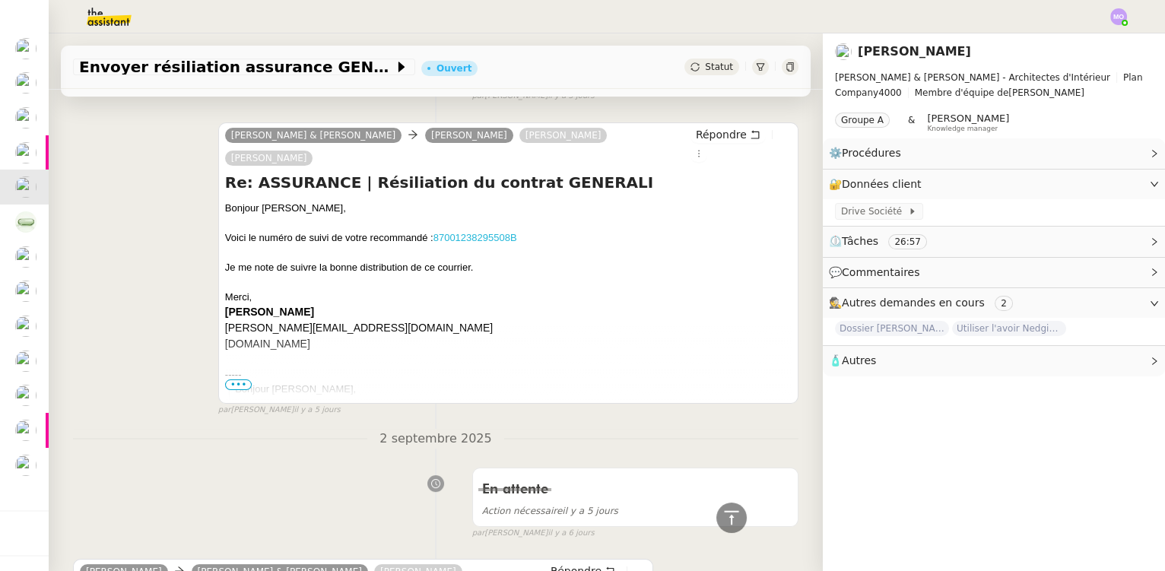
click at [470, 232] on link "87001238295508B" at bounding box center [476, 237] width 84 height 11
click at [129, 219] on div "Camille Audrey & Gabrielle Segolène Labinsky Gabrielle Joinau Tavernier Audrey …" at bounding box center [436, 263] width 726 height 308
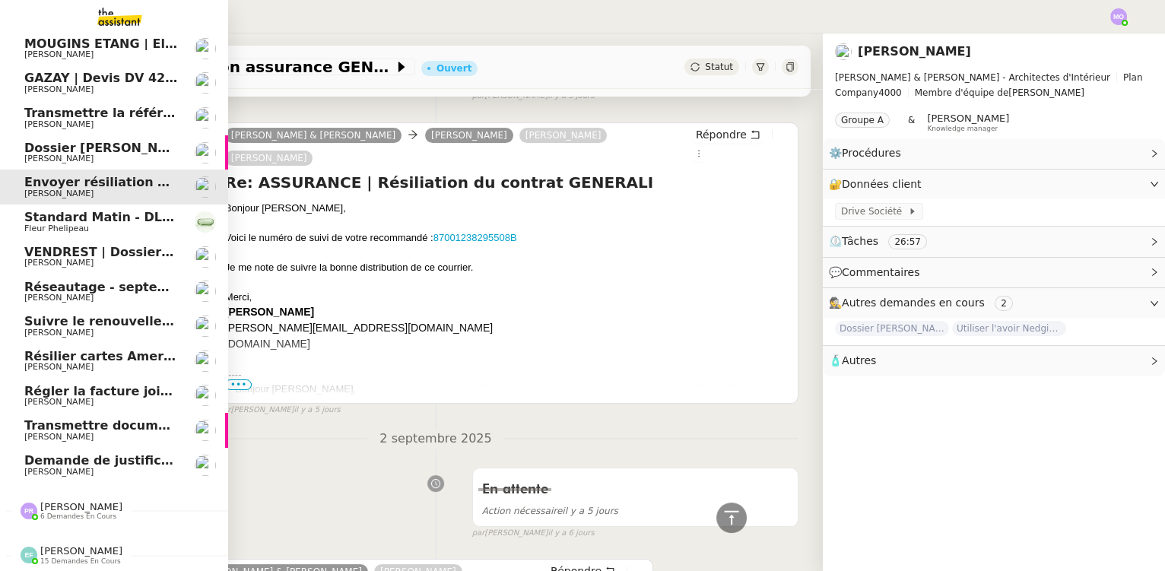
click at [129, 107] on span "Transmettre la référence du carrelage" at bounding box center [155, 113] width 262 height 14
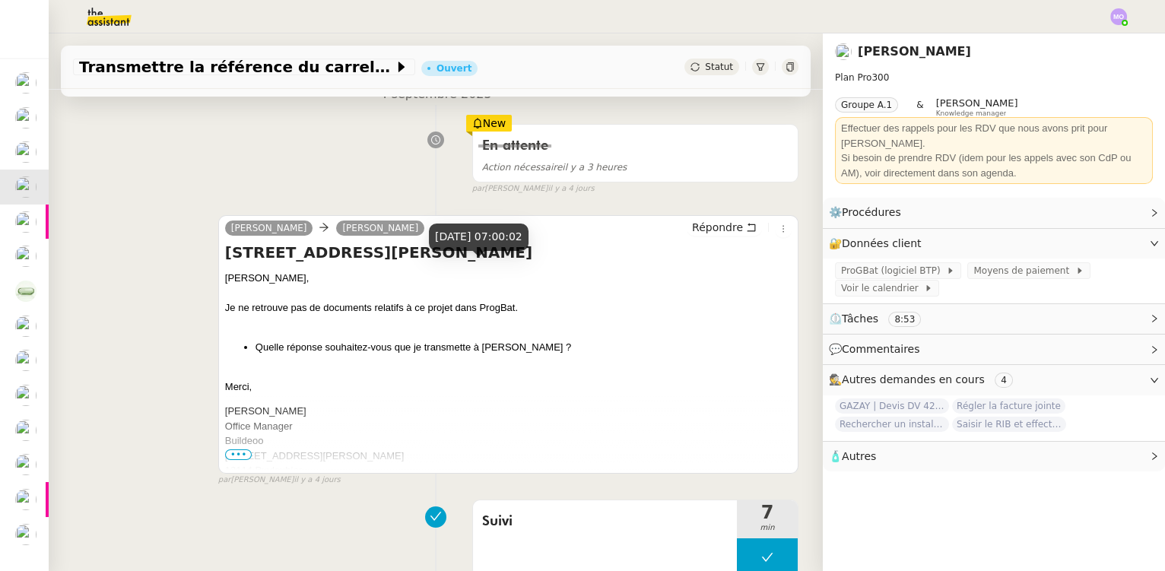
scroll to position [207, 0]
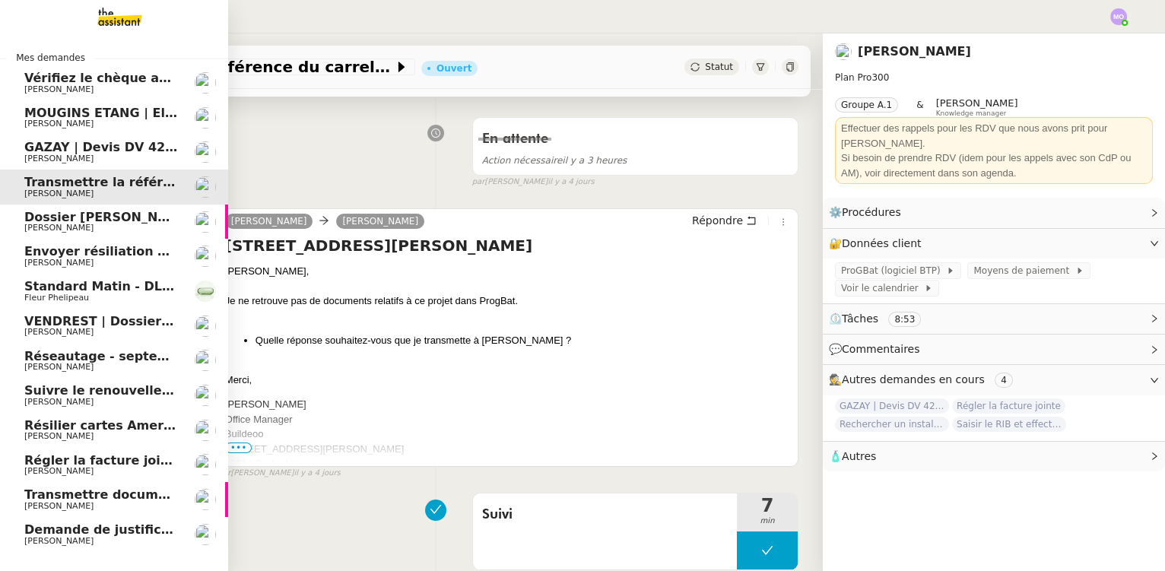
click at [95, 157] on span "[PERSON_NAME]" at bounding box center [101, 158] width 154 height 9
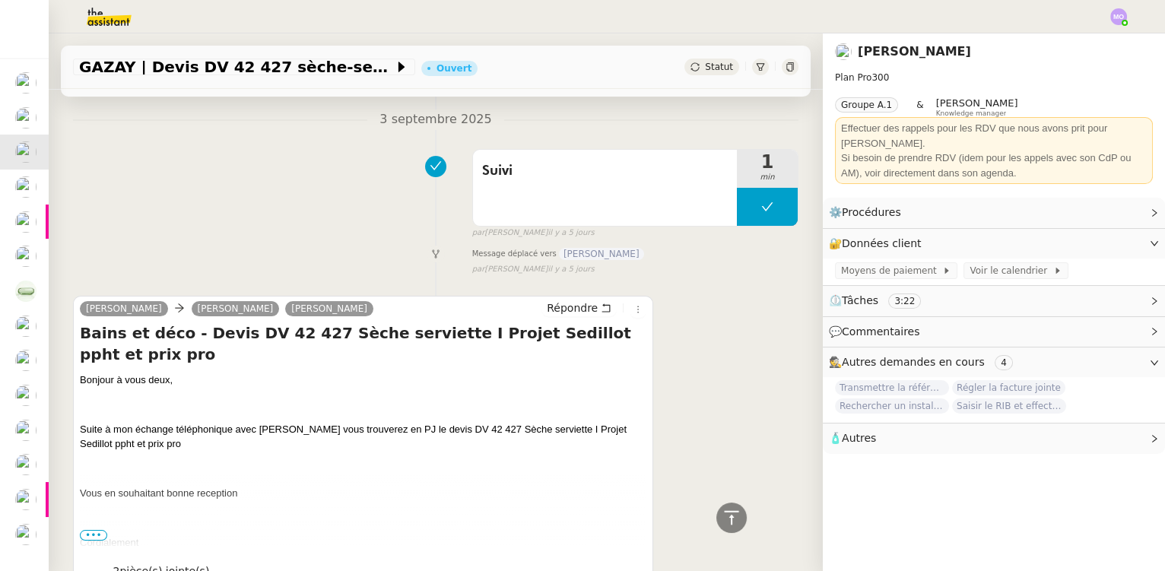
scroll to position [760, 0]
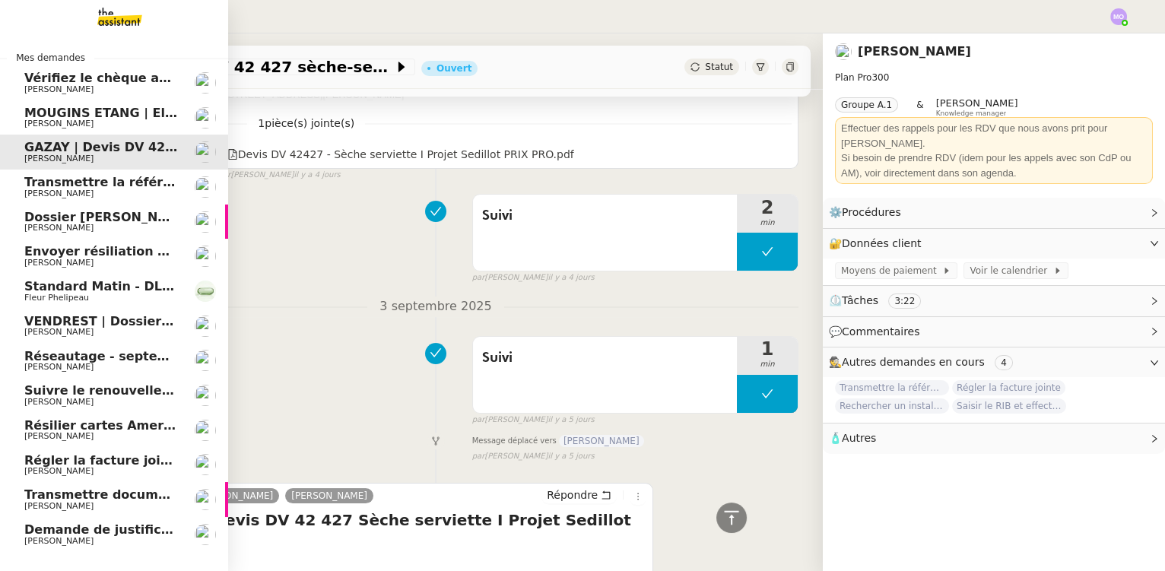
click at [76, 119] on span "[PERSON_NAME]" at bounding box center [58, 124] width 69 height 10
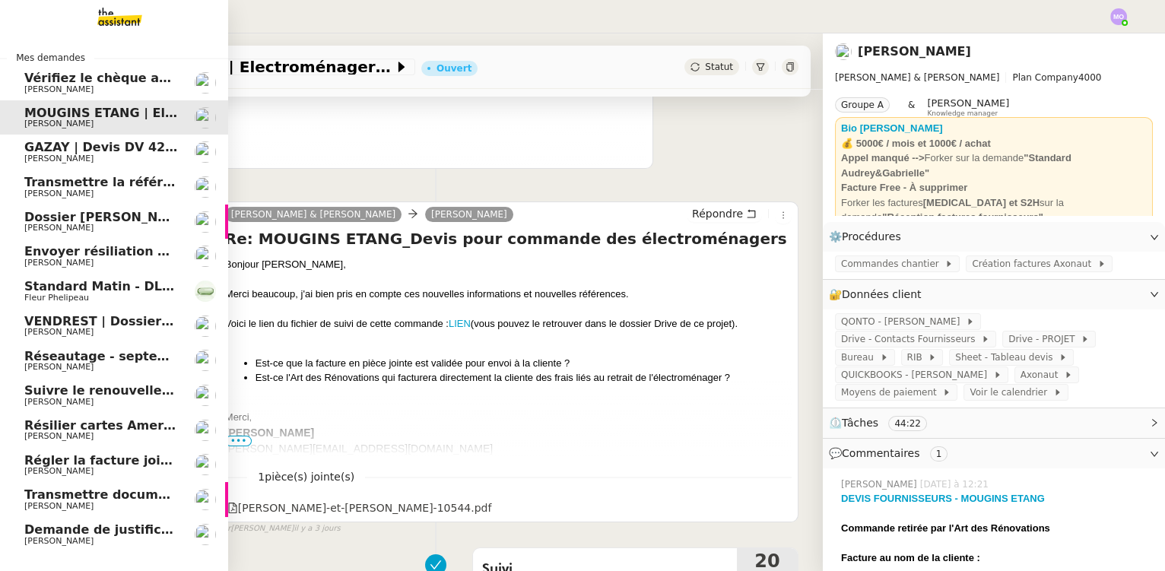
scroll to position [206, 0]
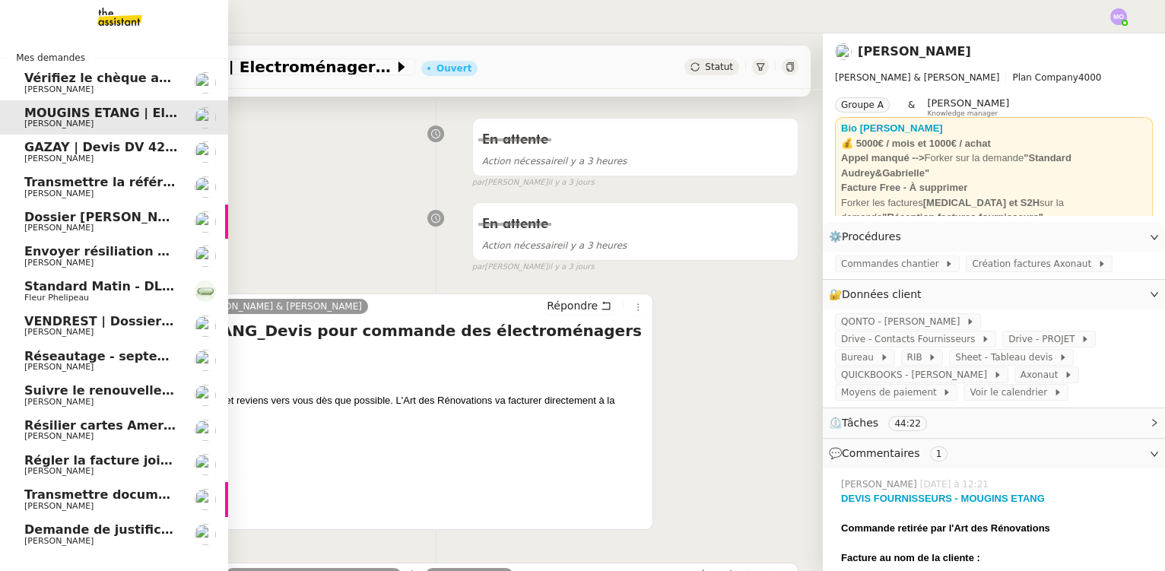
click at [90, 86] on span "[PERSON_NAME]" at bounding box center [101, 89] width 154 height 9
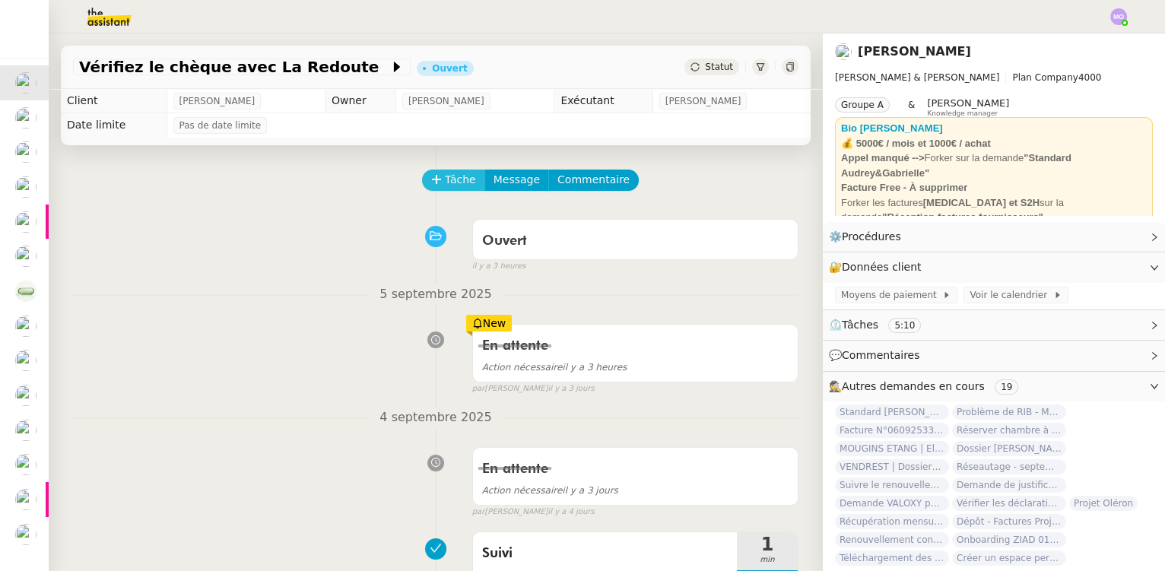
click at [456, 176] on span "Tâche" at bounding box center [460, 179] width 31 height 17
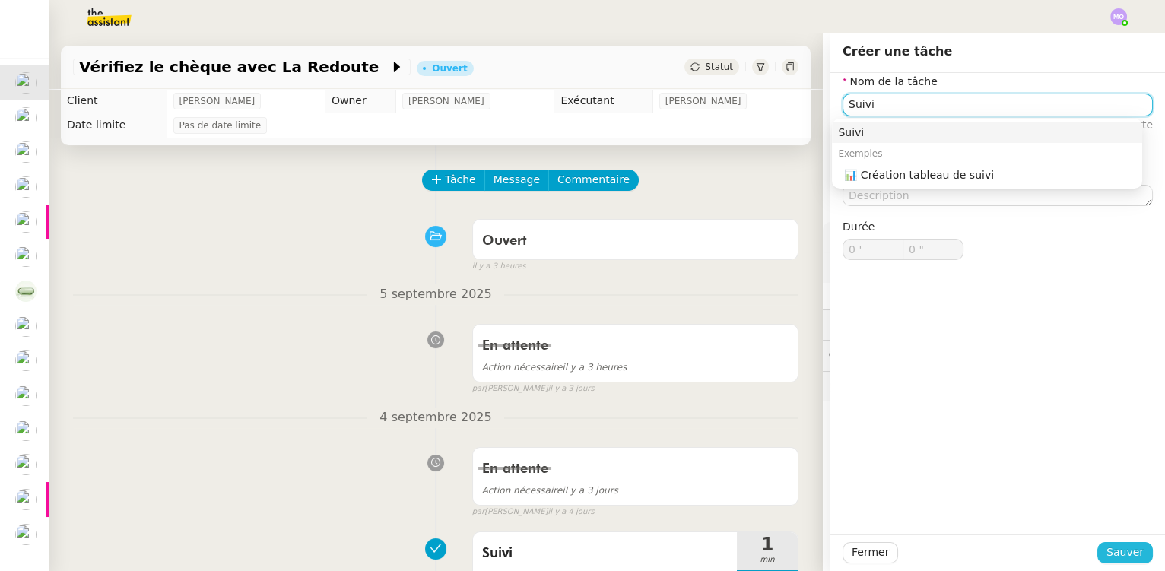
type input "Suivi"
click at [1110, 560] on span "Sauver" at bounding box center [1125, 552] width 37 height 17
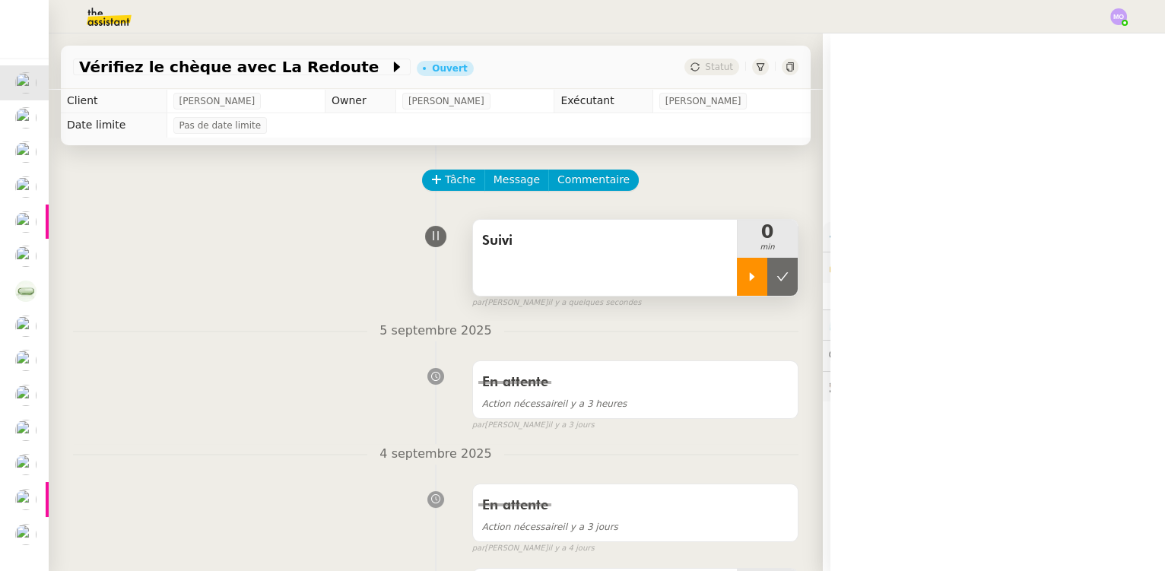
click at [750, 280] on icon at bounding box center [752, 276] width 5 height 8
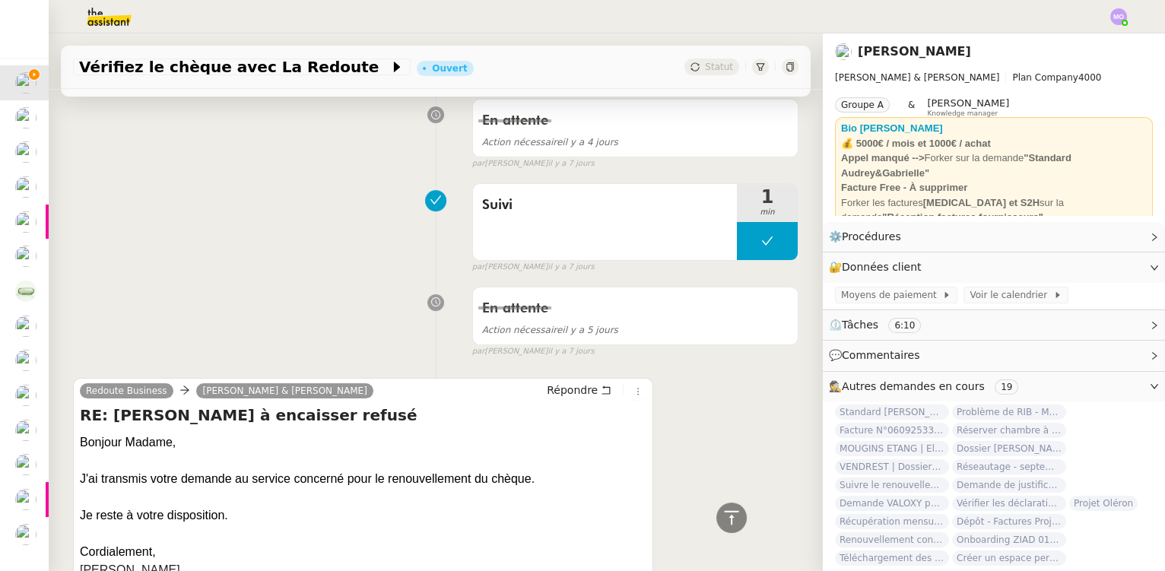
scroll to position [622, 0]
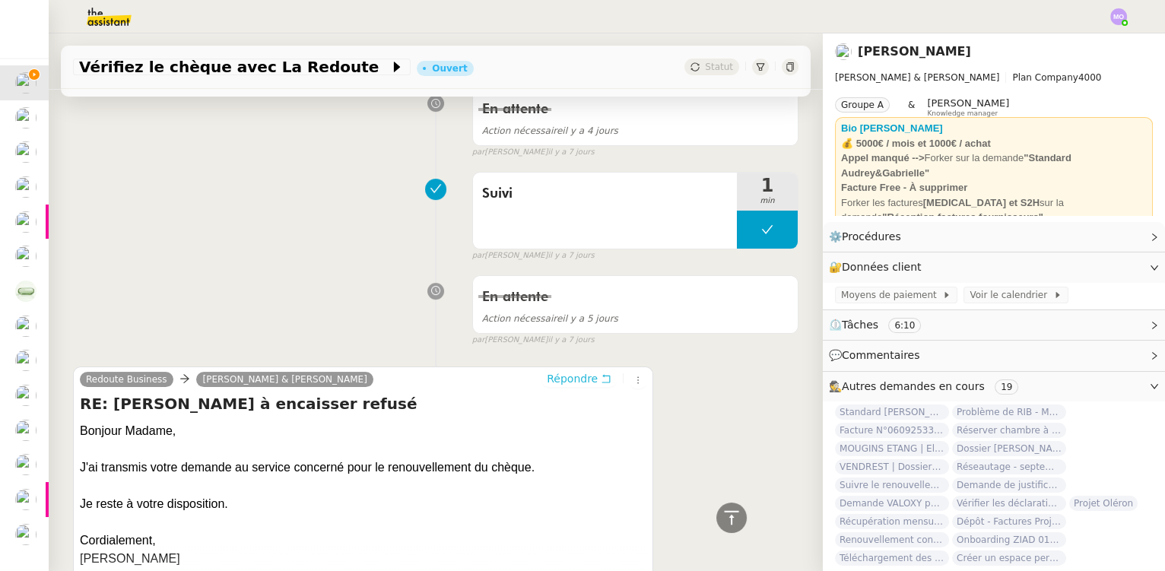
click at [566, 377] on span "Répondre" at bounding box center [572, 378] width 51 height 15
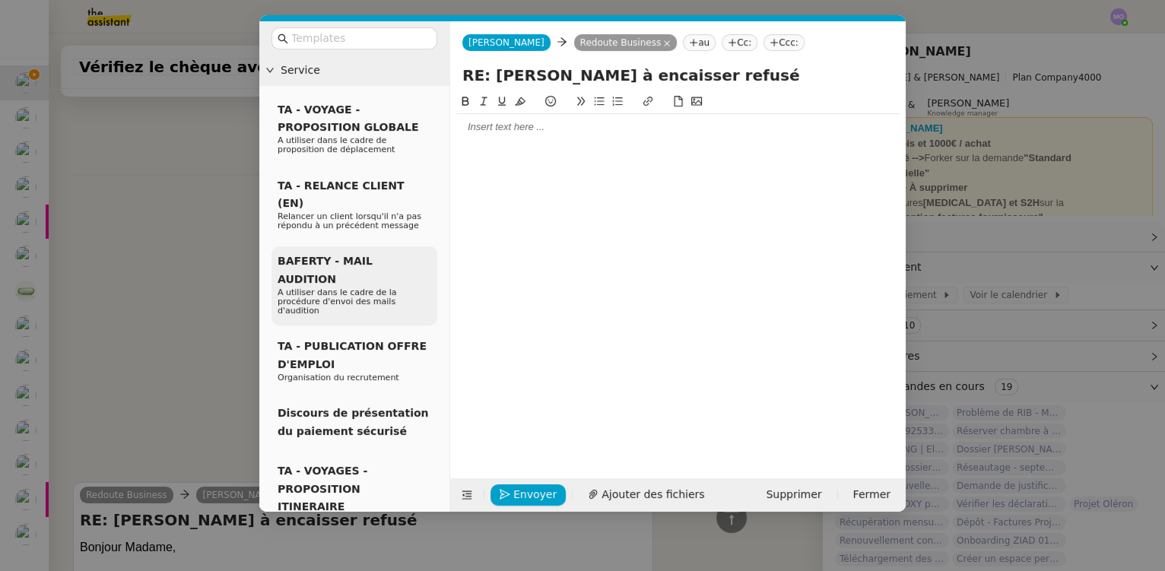
scroll to position [739, 0]
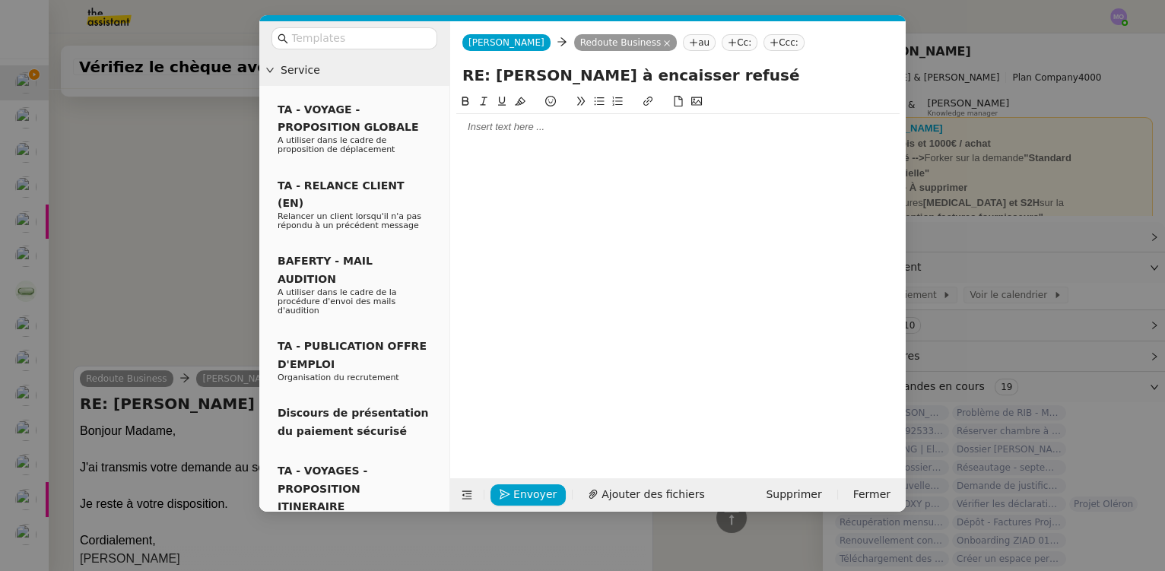
click at [551, 129] on div at bounding box center [677, 127] width 443 height 14
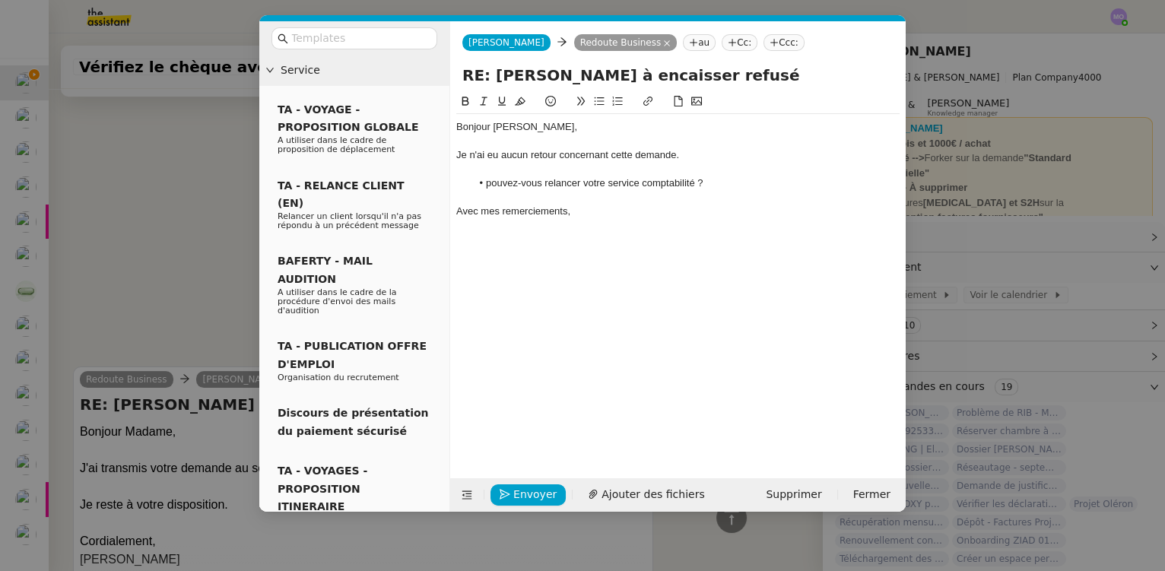
scroll to position [862, 0]
click at [488, 186] on li "pouvez-vous relancer votre service comptabilité ?" at bounding box center [686, 183] width 429 height 14
click at [519, 486] on span "Envoyer" at bounding box center [534, 494] width 43 height 17
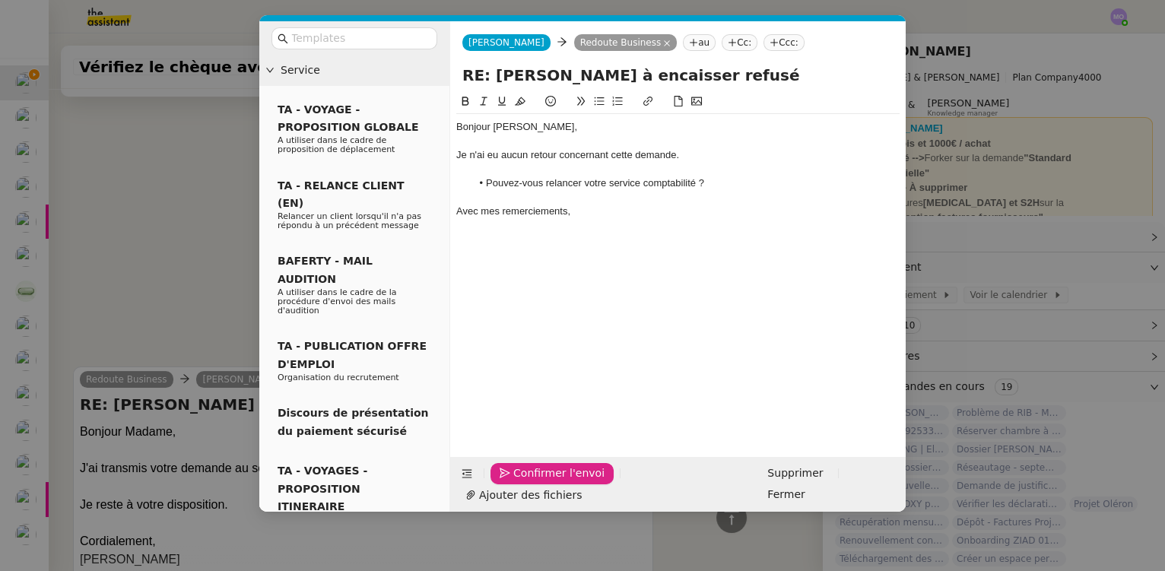
click at [519, 482] on span "Confirmer l'envoi" at bounding box center [558, 473] width 91 height 17
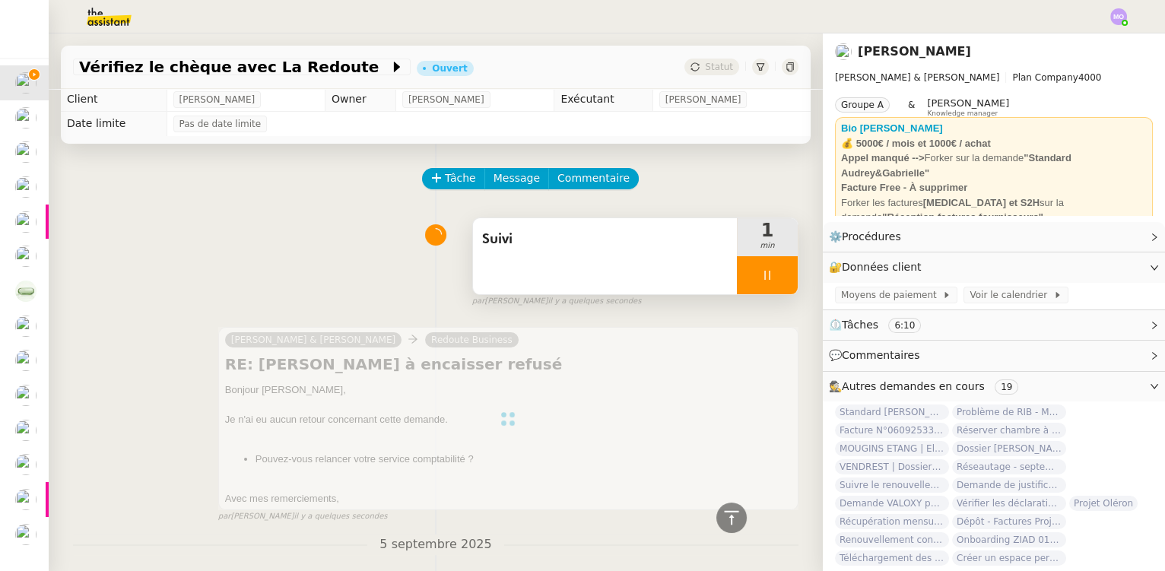
scroll to position [0, 0]
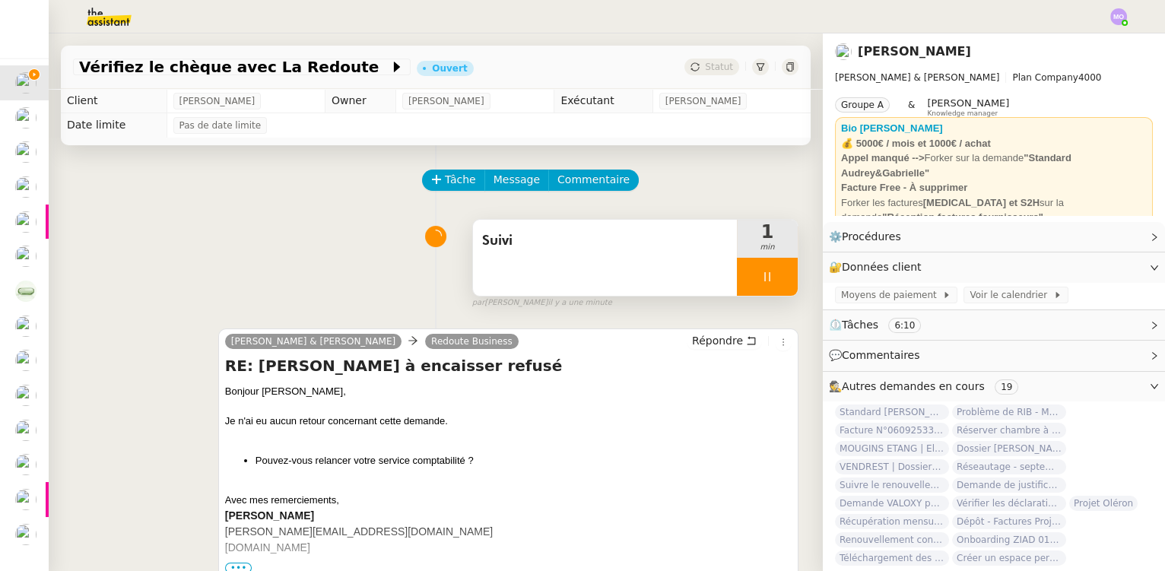
click at [768, 283] on div at bounding box center [767, 277] width 61 height 38
click at [777, 283] on icon at bounding box center [783, 277] width 12 height 12
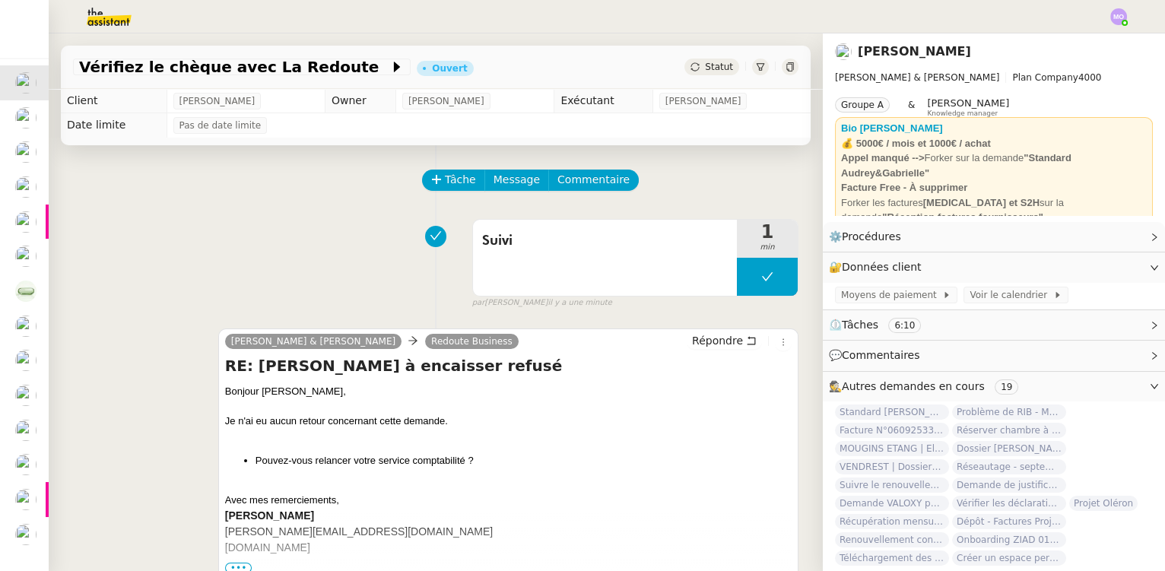
click at [705, 68] on span "Statut" at bounding box center [719, 67] width 28 height 11
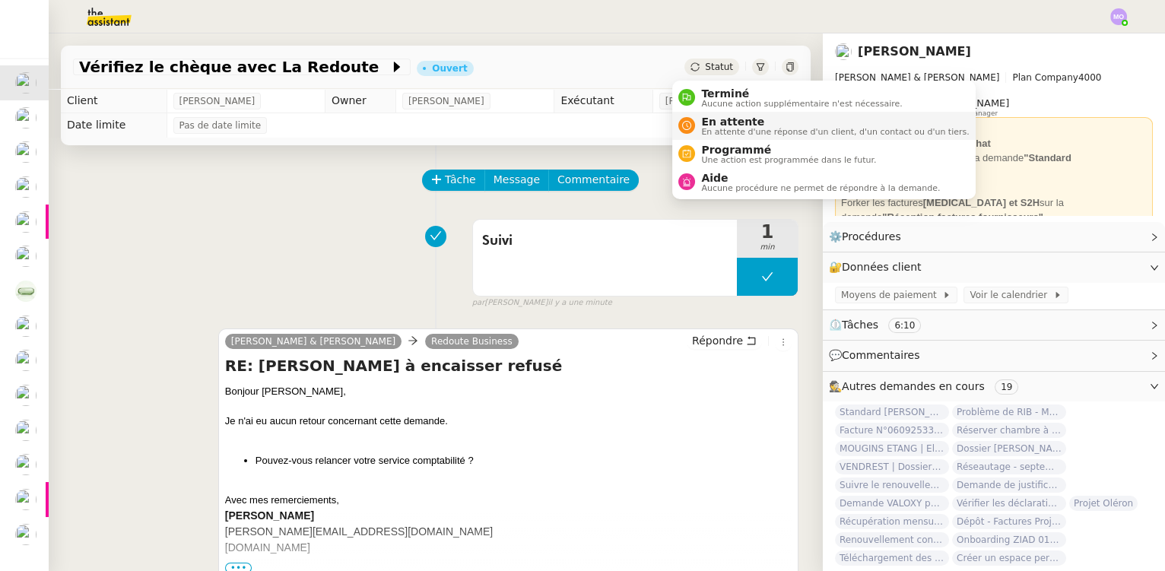
click at [714, 121] on span "En attente" at bounding box center [835, 122] width 268 height 12
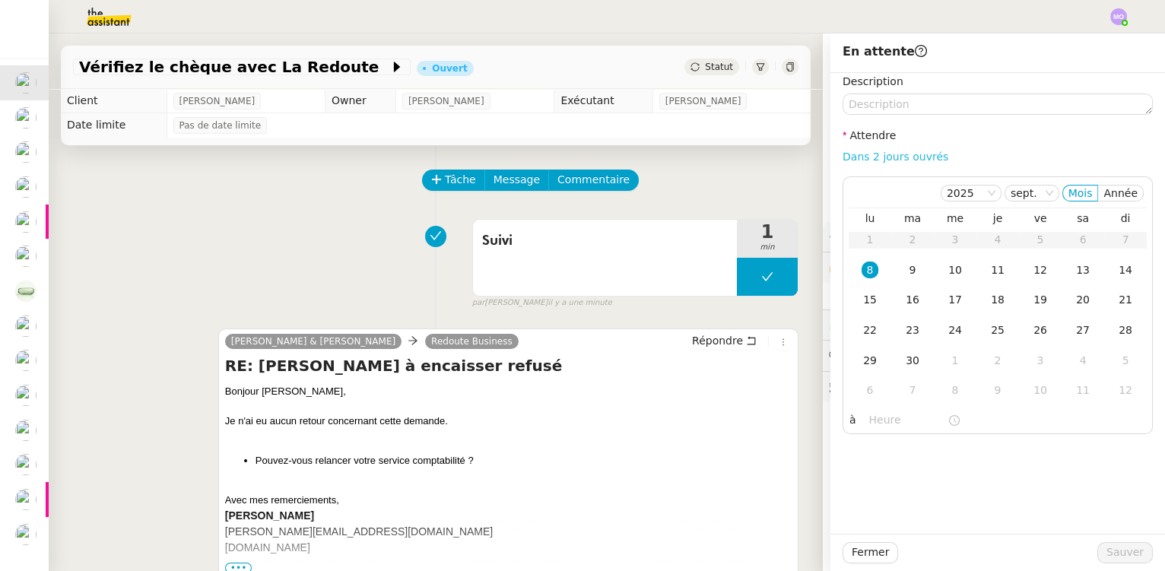
click at [844, 156] on link "Dans 2 jours ouvrés" at bounding box center [896, 157] width 106 height 12
type input "07:00"
click at [1110, 551] on span "Sauver" at bounding box center [1125, 552] width 37 height 17
